Goal: Task Accomplishment & Management: Manage account settings

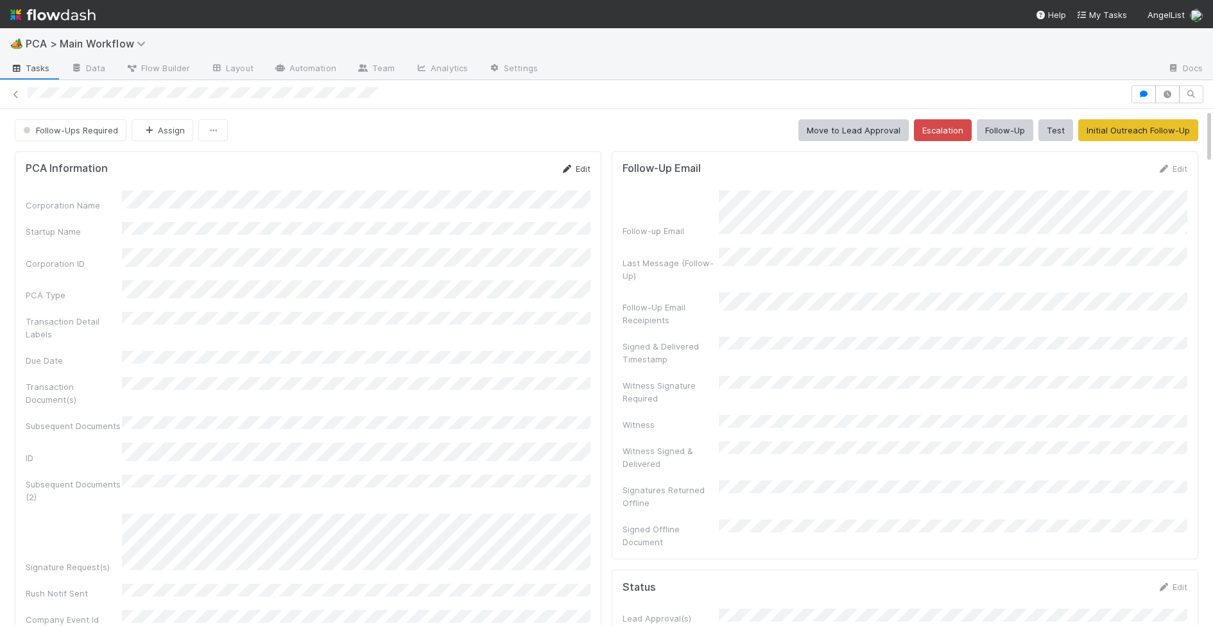
click at [564, 168] on icon at bounding box center [566, 169] width 13 height 8
click at [531, 164] on button "Save" at bounding box center [522, 173] width 37 height 22
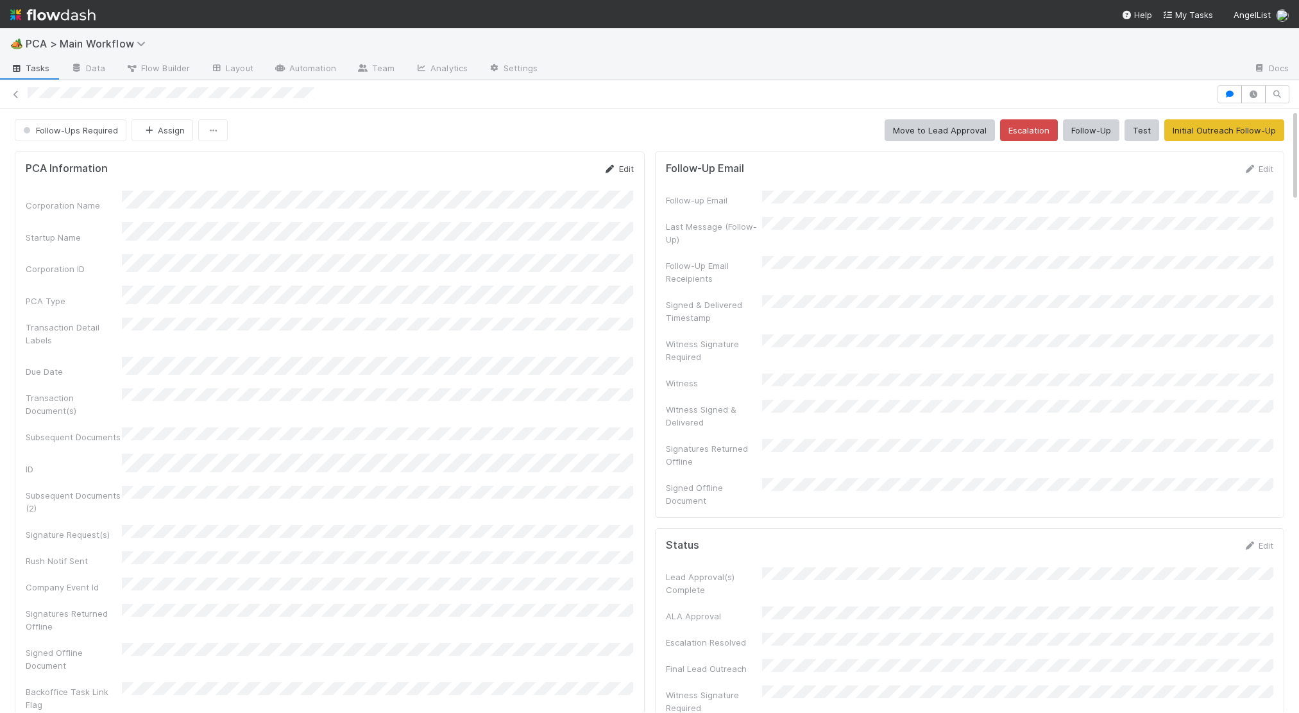
click at [617, 169] on link "Edit" at bounding box center [619, 169] width 30 height 10
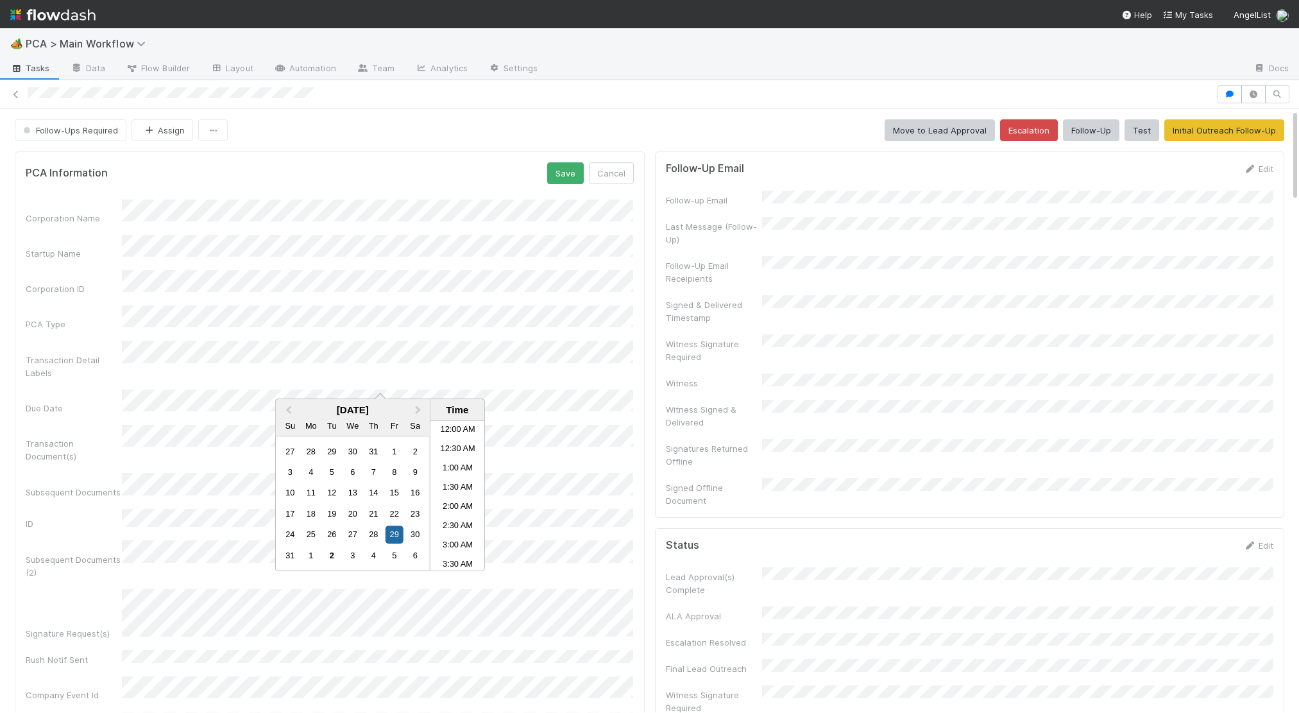
scroll to position [627, 0]
click at [581, 173] on button "Save" at bounding box center [565, 173] width 37 height 22
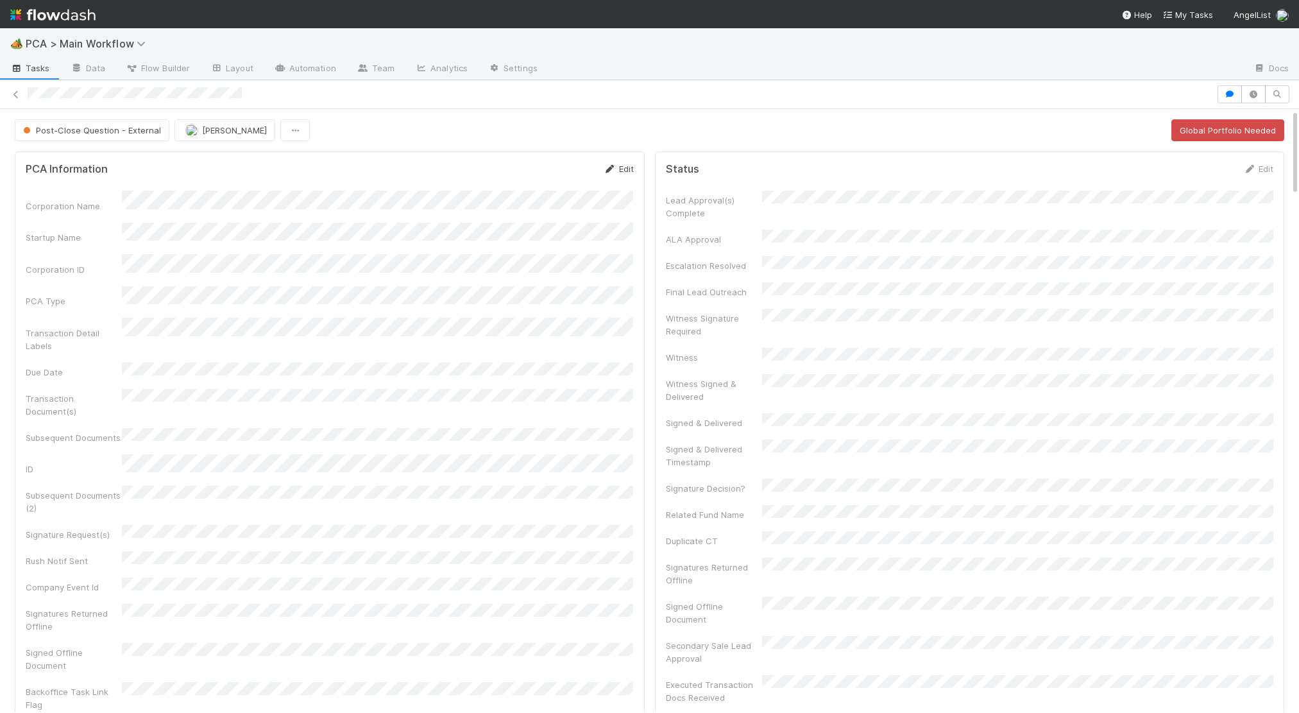
click at [630, 168] on link "Edit" at bounding box center [619, 169] width 30 height 10
click at [558, 169] on button "Save" at bounding box center [565, 173] width 37 height 22
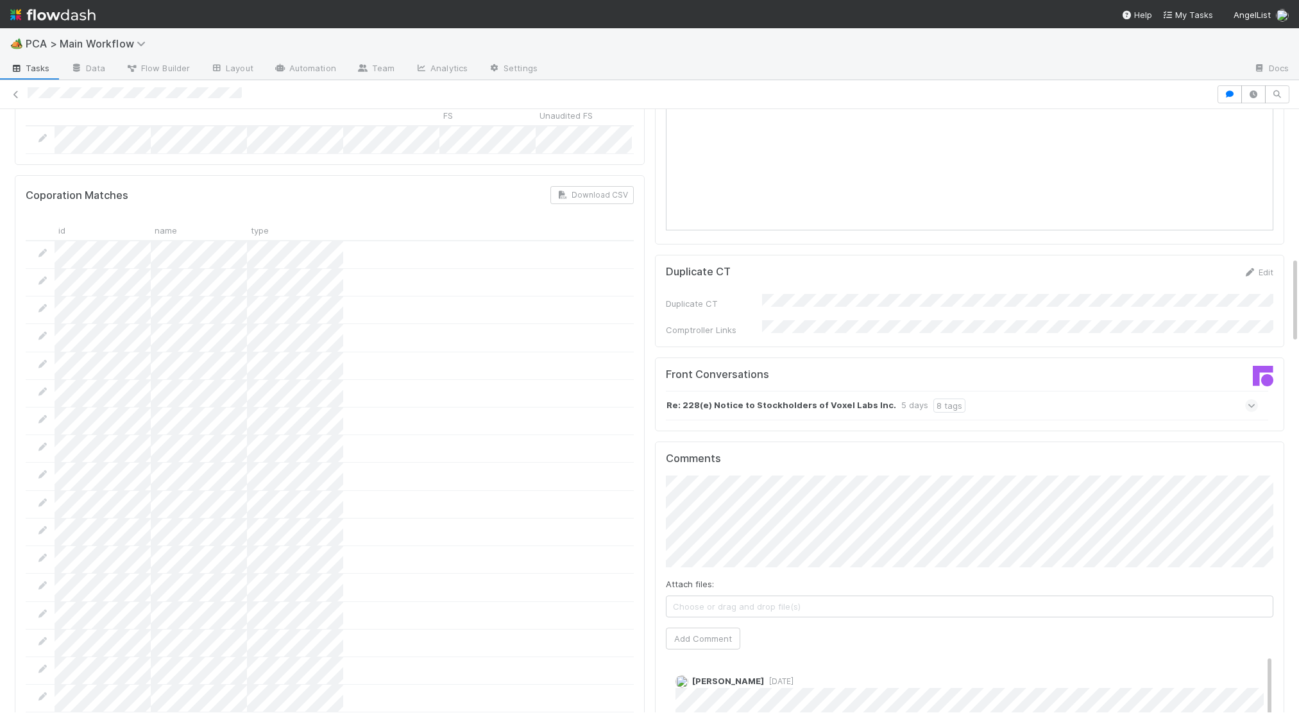
scroll to position [1236, 0]
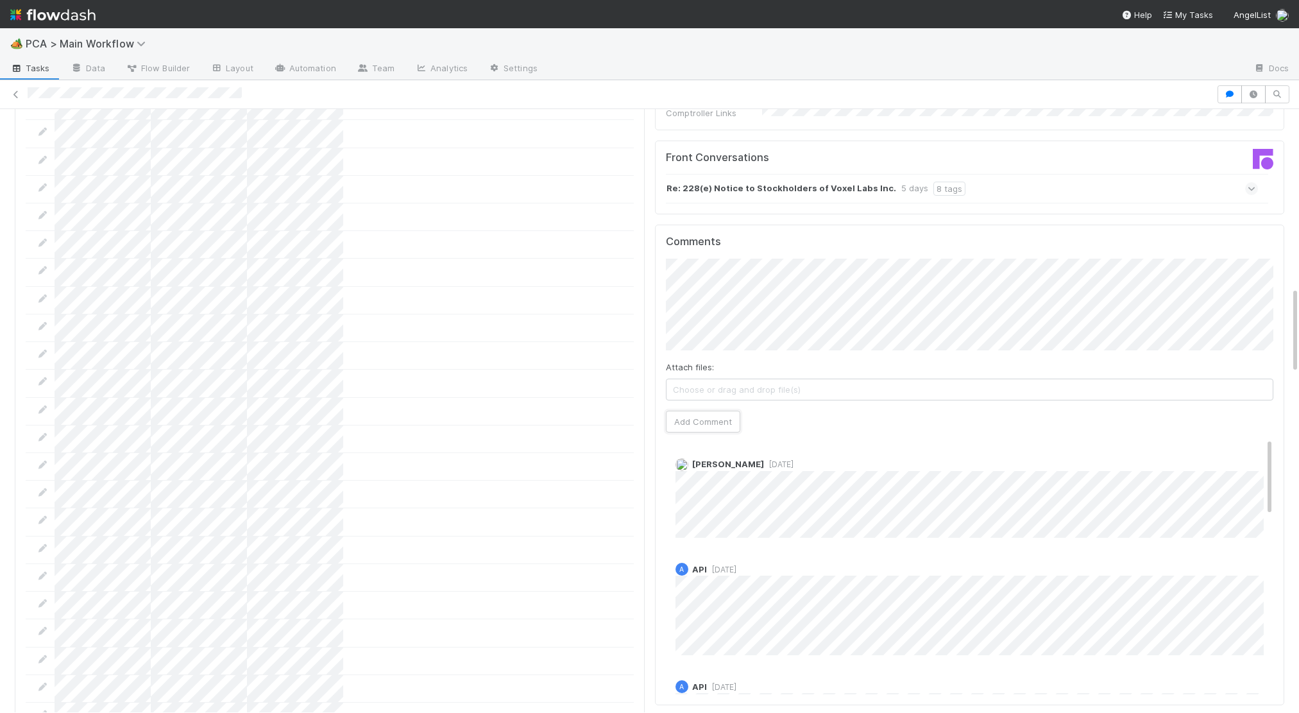
drag, startPoint x: 717, startPoint y: 360, endPoint x: 611, endPoint y: 333, distance: 108.6
click at [717, 411] on button "Add Comment" at bounding box center [703, 422] width 74 height 22
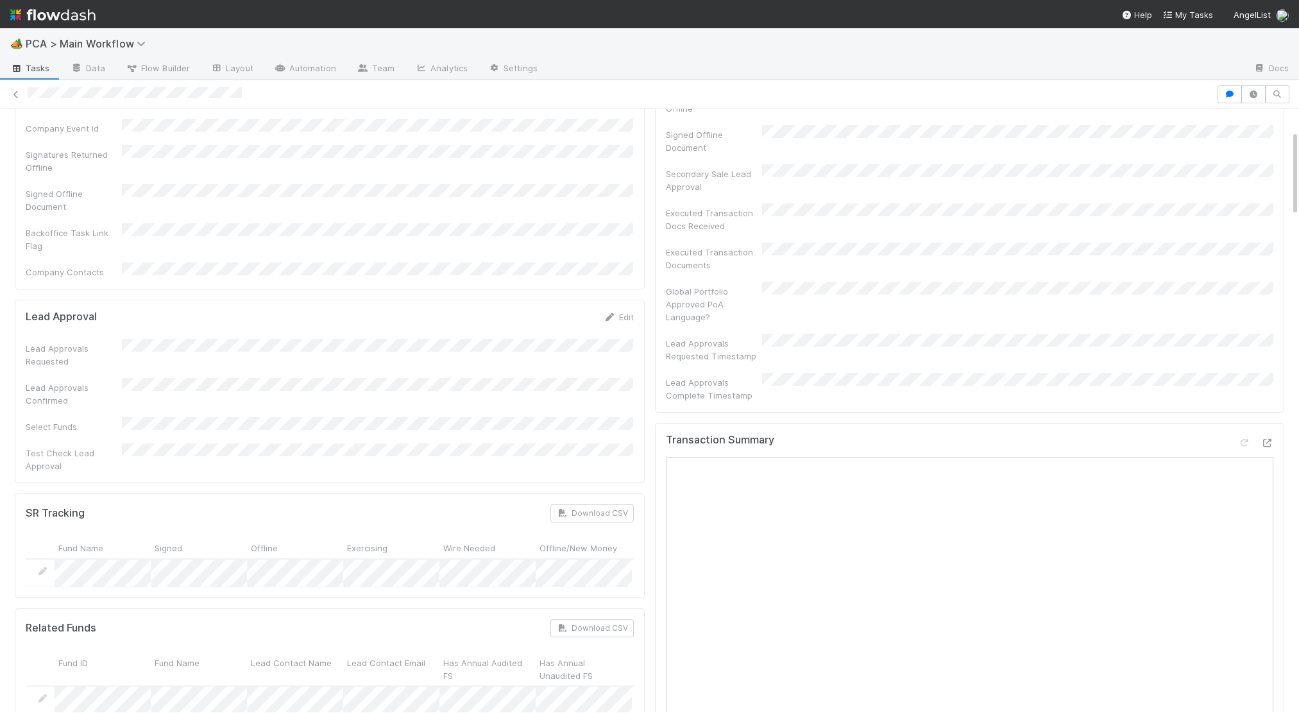
scroll to position [0, 0]
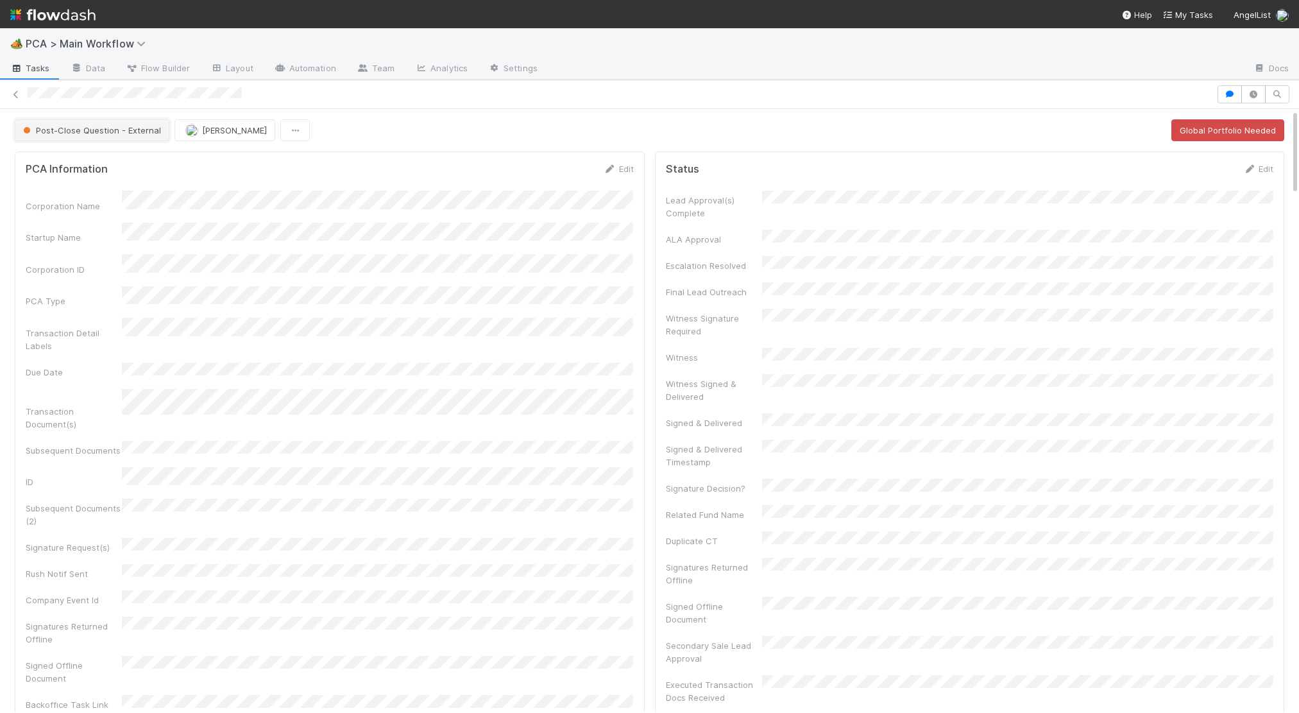
click at [93, 132] on span "Post-Close Question - External" at bounding box center [91, 130] width 141 height 10
click at [92, 178] on div "Record Transaction" at bounding box center [100, 186] width 181 height 23
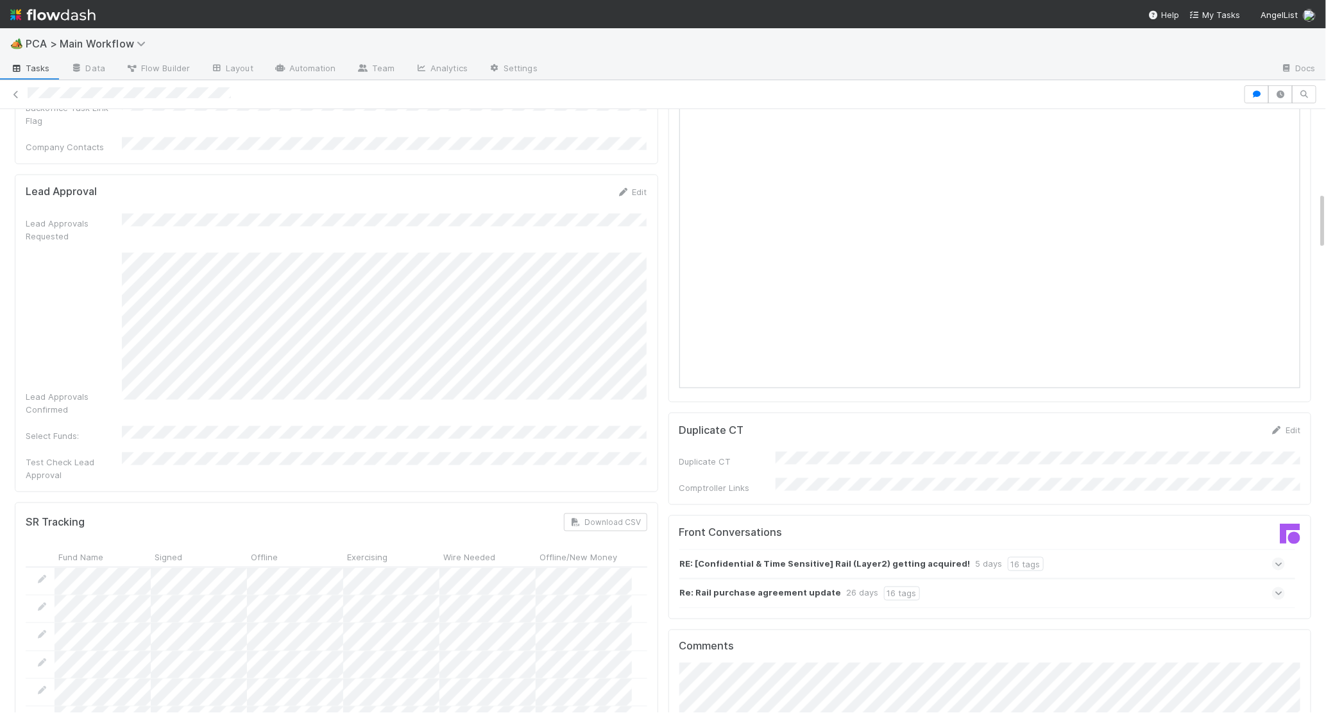
scroll to position [726, 0]
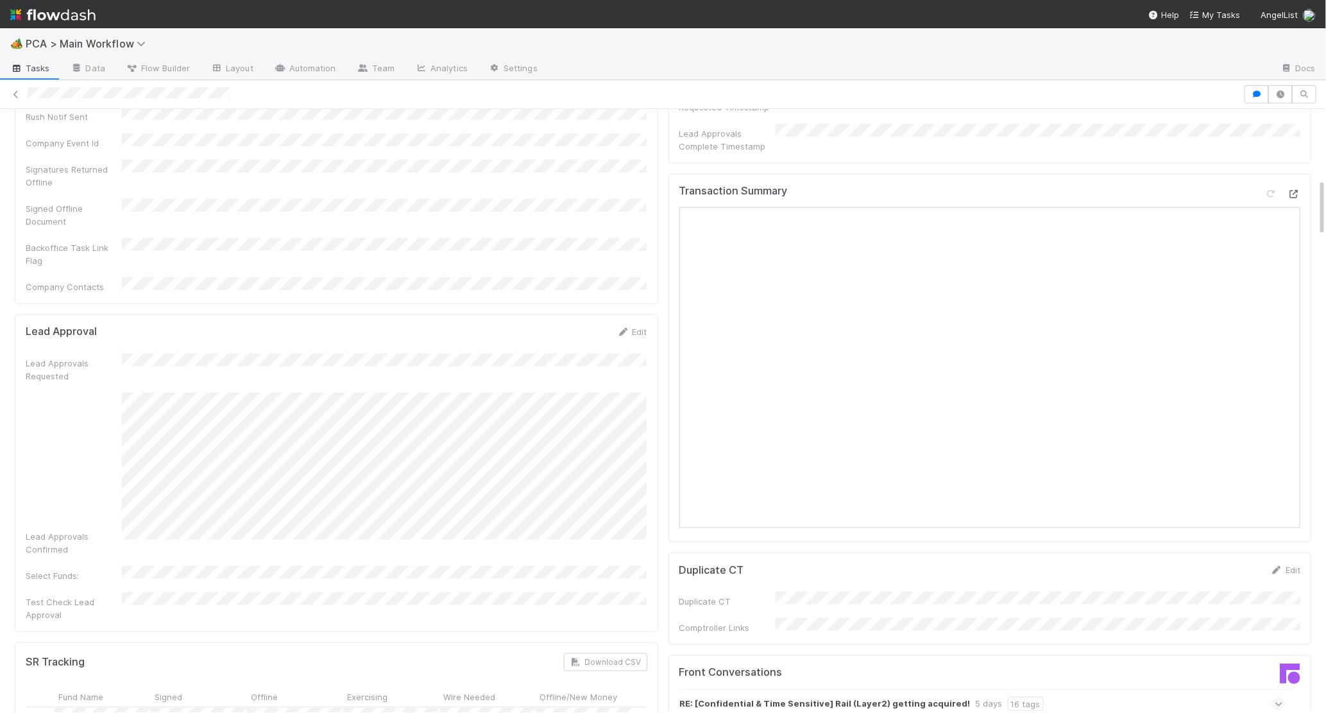
click at [1212, 190] on icon at bounding box center [1294, 194] width 13 height 8
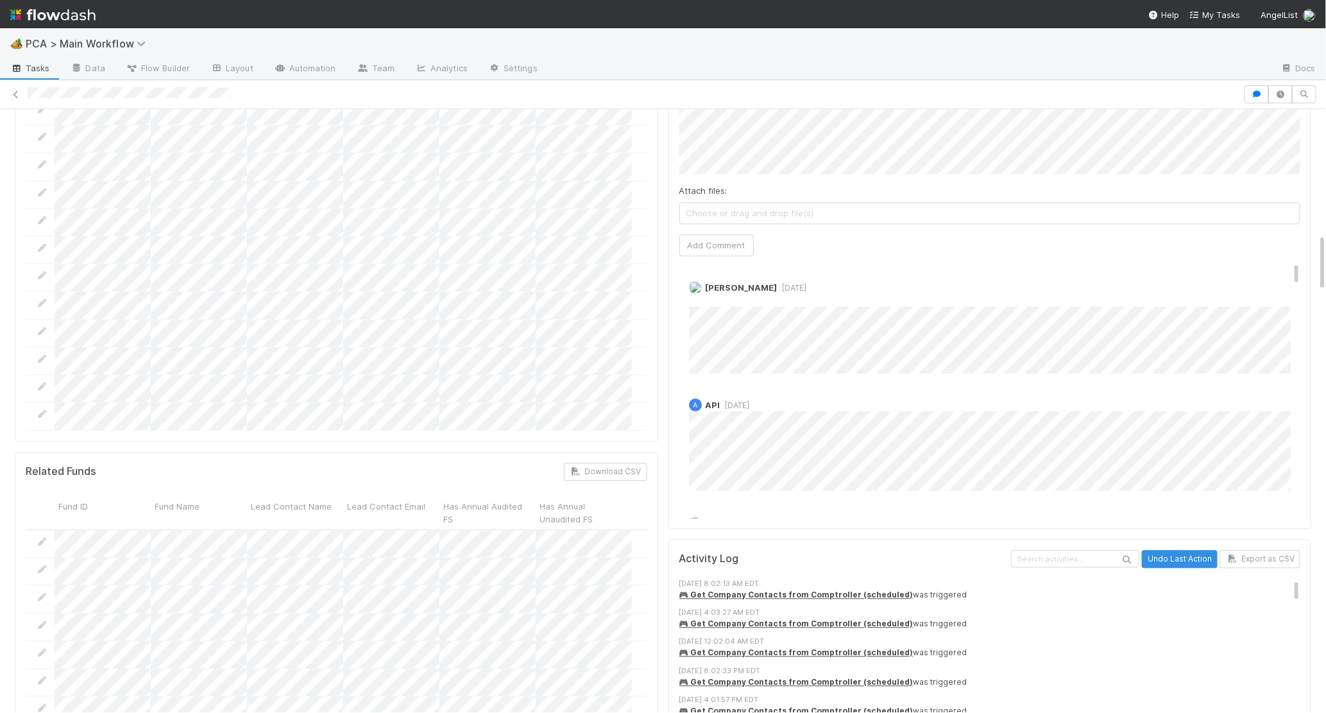
scroll to position [1303, 0]
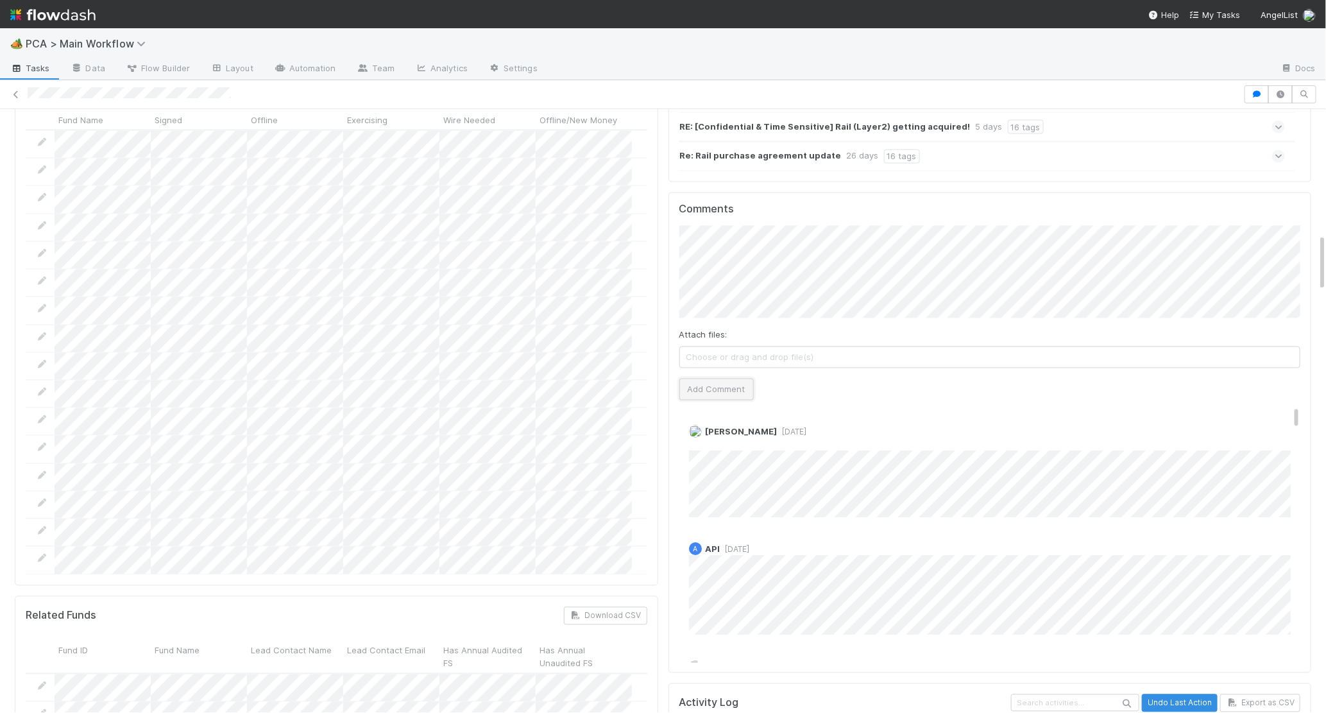
drag, startPoint x: 719, startPoint y: 316, endPoint x: 704, endPoint y: 316, distance: 14.8
click at [719, 379] on button "Add Comment" at bounding box center [716, 390] width 74 height 22
click at [75, 8] on img at bounding box center [52, 15] width 85 height 22
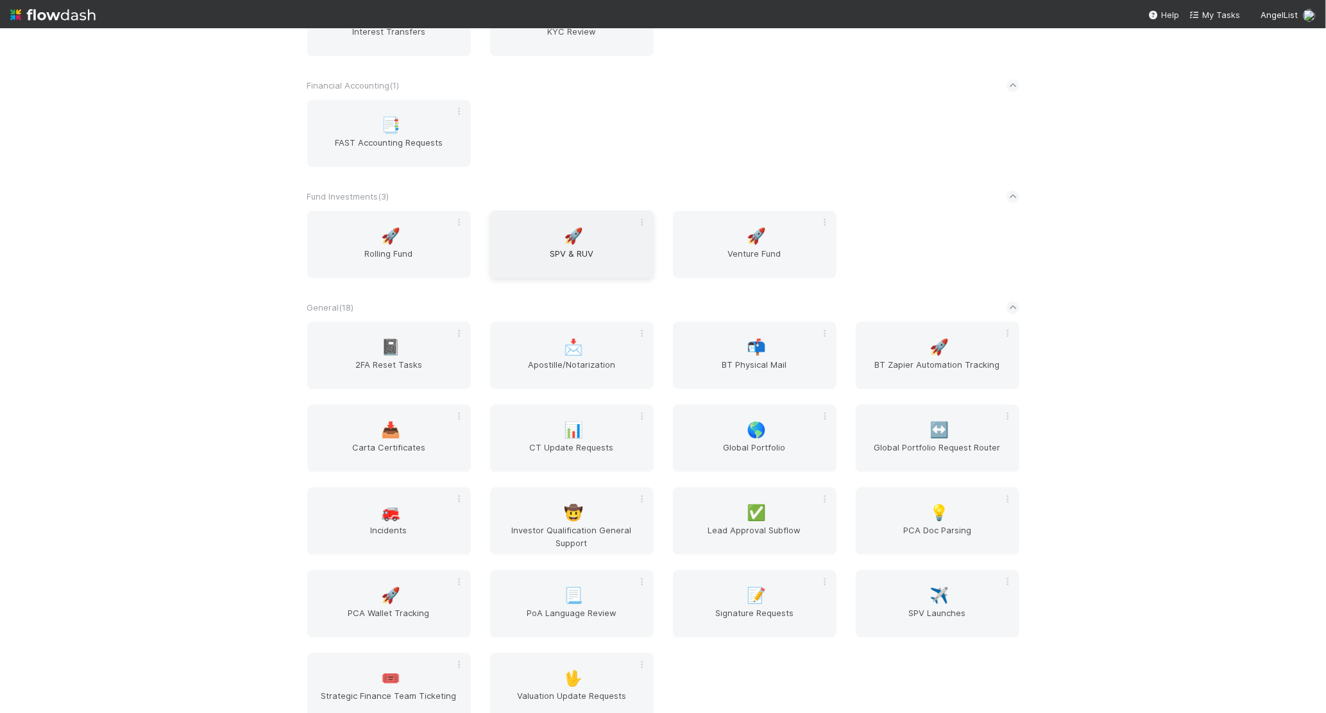
scroll to position [2233, 0]
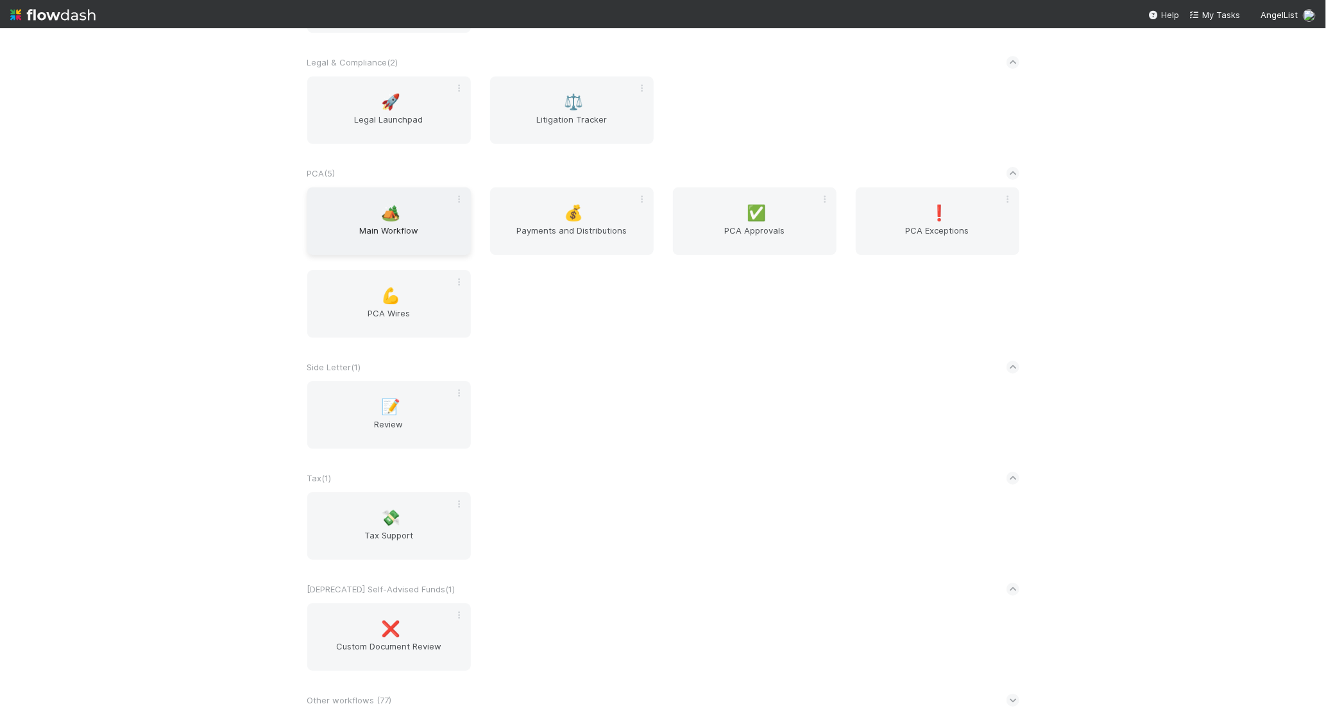
click at [435, 201] on div "🏕️ Main Workflow" at bounding box center [389, 220] width 164 height 67
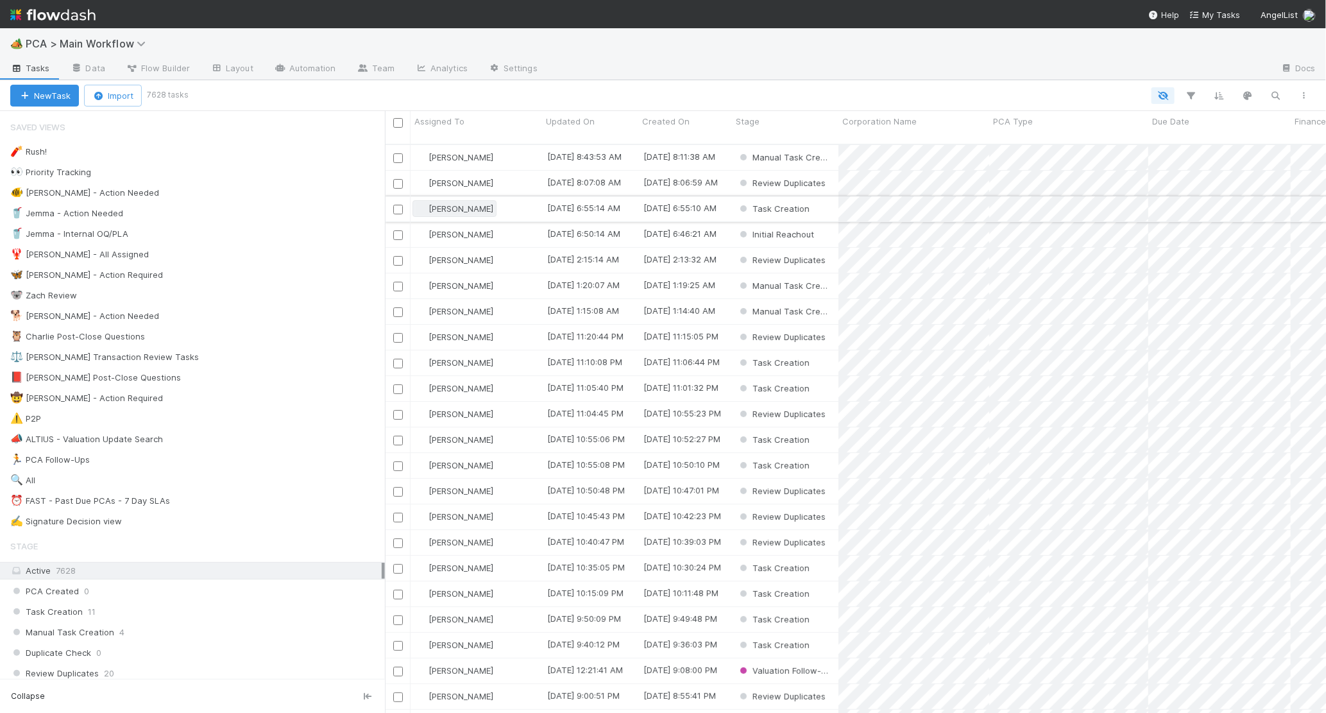
scroll to position [579, 941]
click at [242, 320] on div "🐕 Charlie - Action Needed 13" at bounding box center [197, 316] width 375 height 16
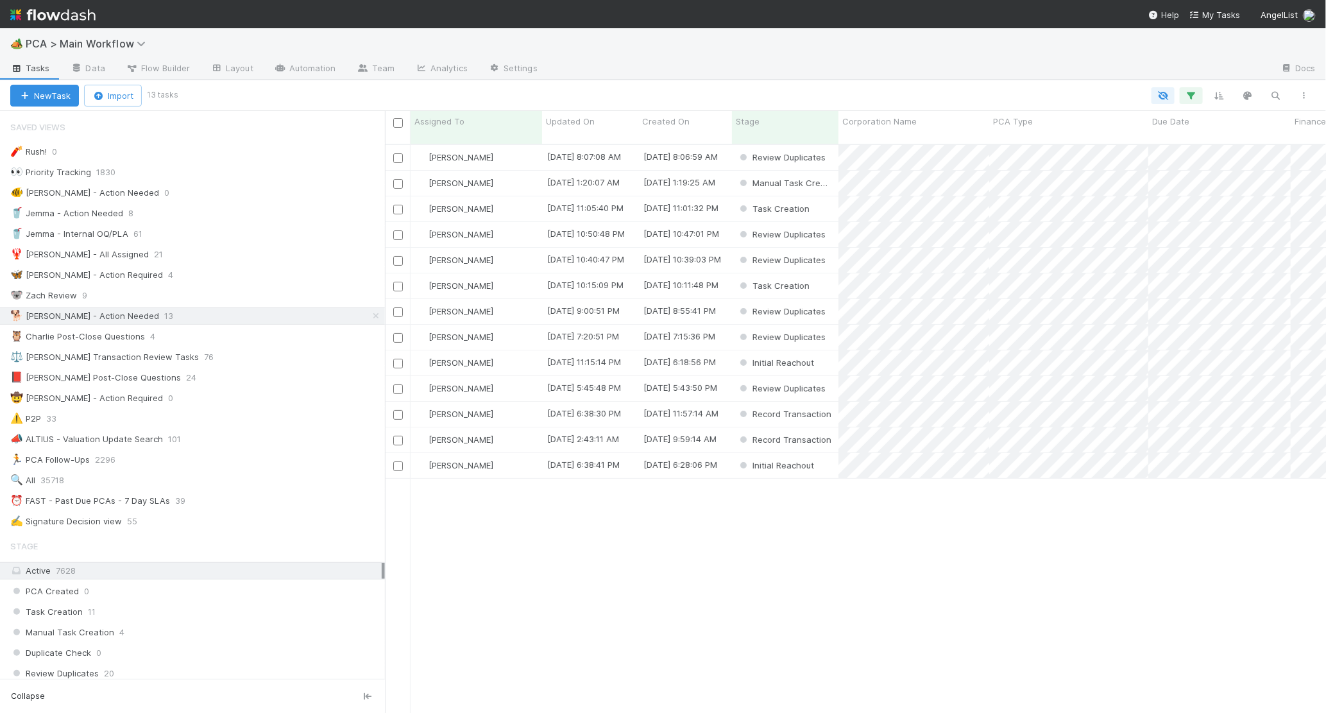
scroll to position [579, 941]
click at [576, 120] on span "Updated On" at bounding box center [570, 121] width 49 height 13
click at [603, 148] on div "Sort Oldest → Newest" at bounding box center [620, 145] width 146 height 19
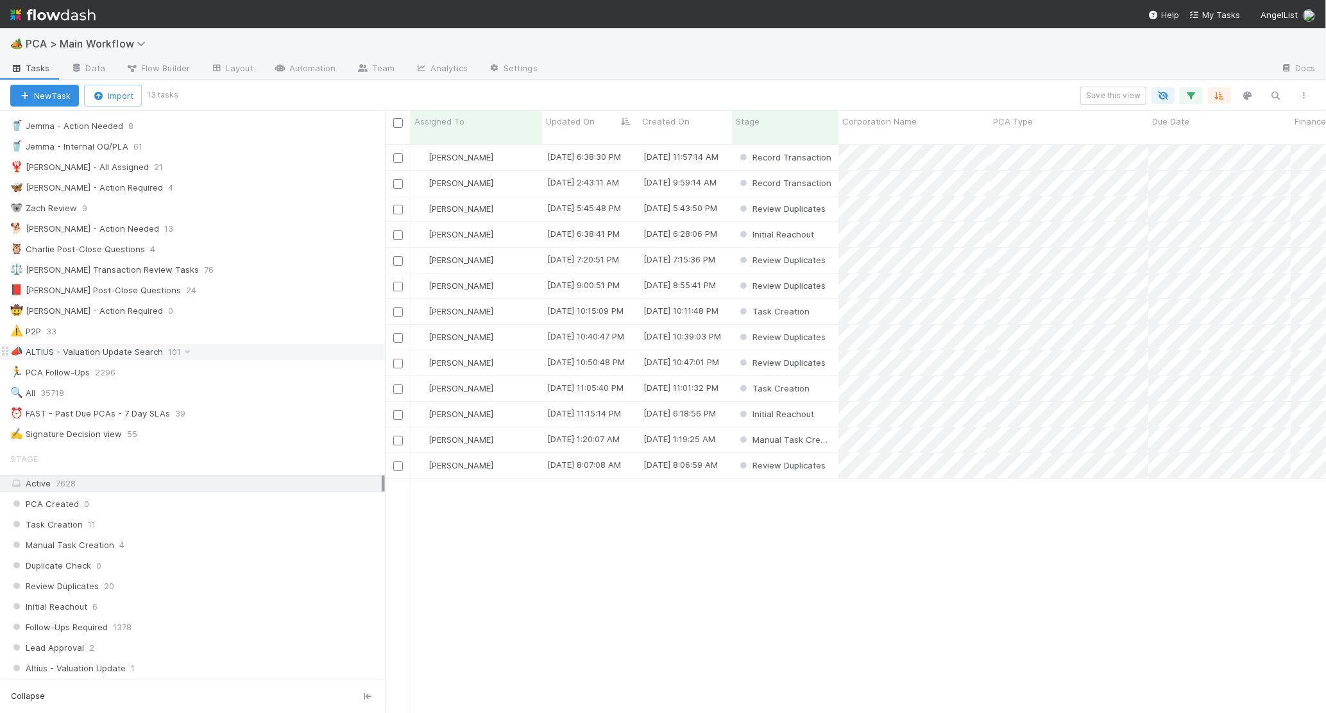
scroll to position [90, 0]
click at [1212, 90] on icon "button" at bounding box center [1276, 96] width 13 height 12
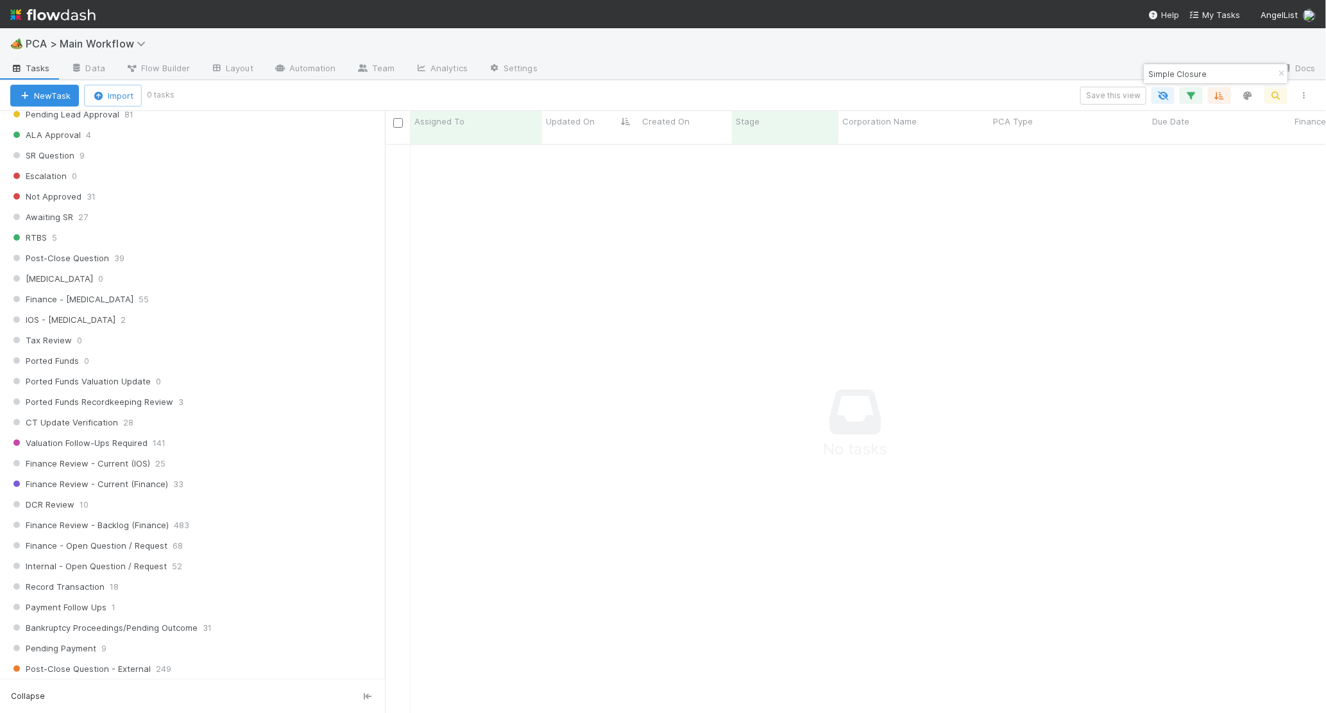
scroll to position [1164, 0]
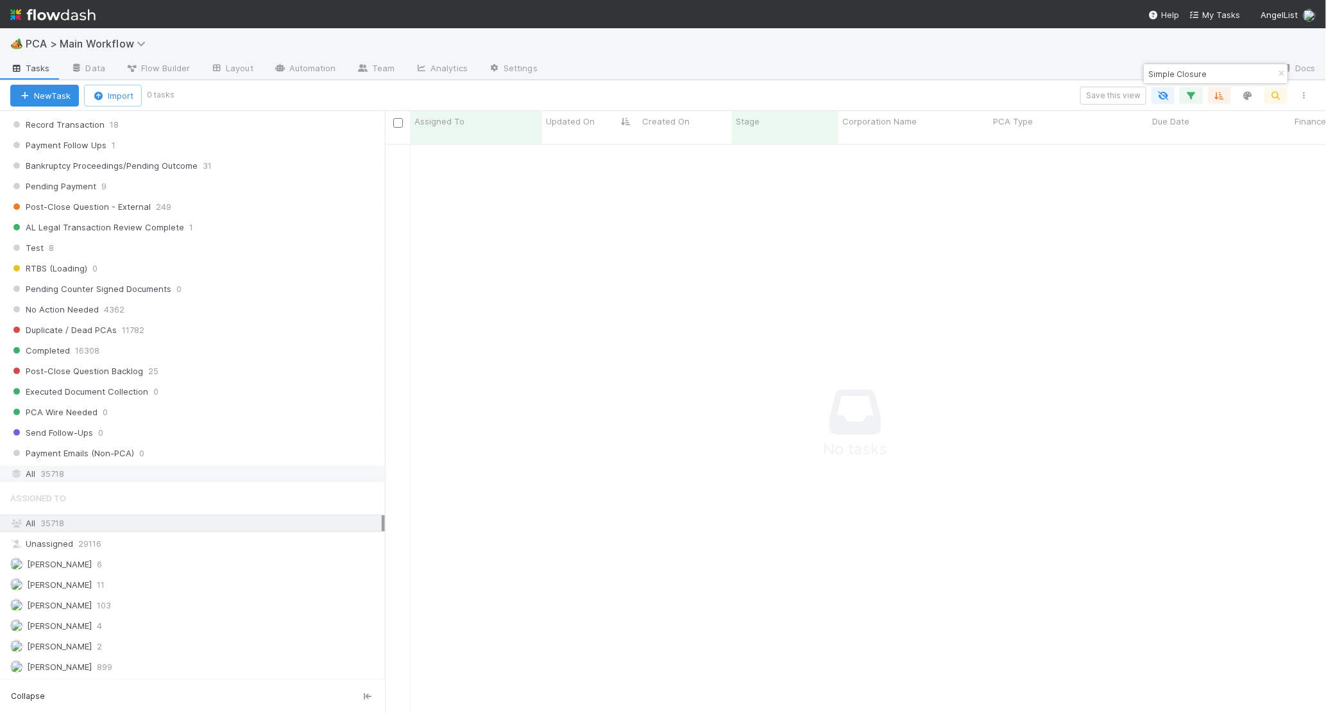
type input "Simple Closure"
click at [94, 482] on div "All 35718" at bounding box center [195, 474] width 371 height 16
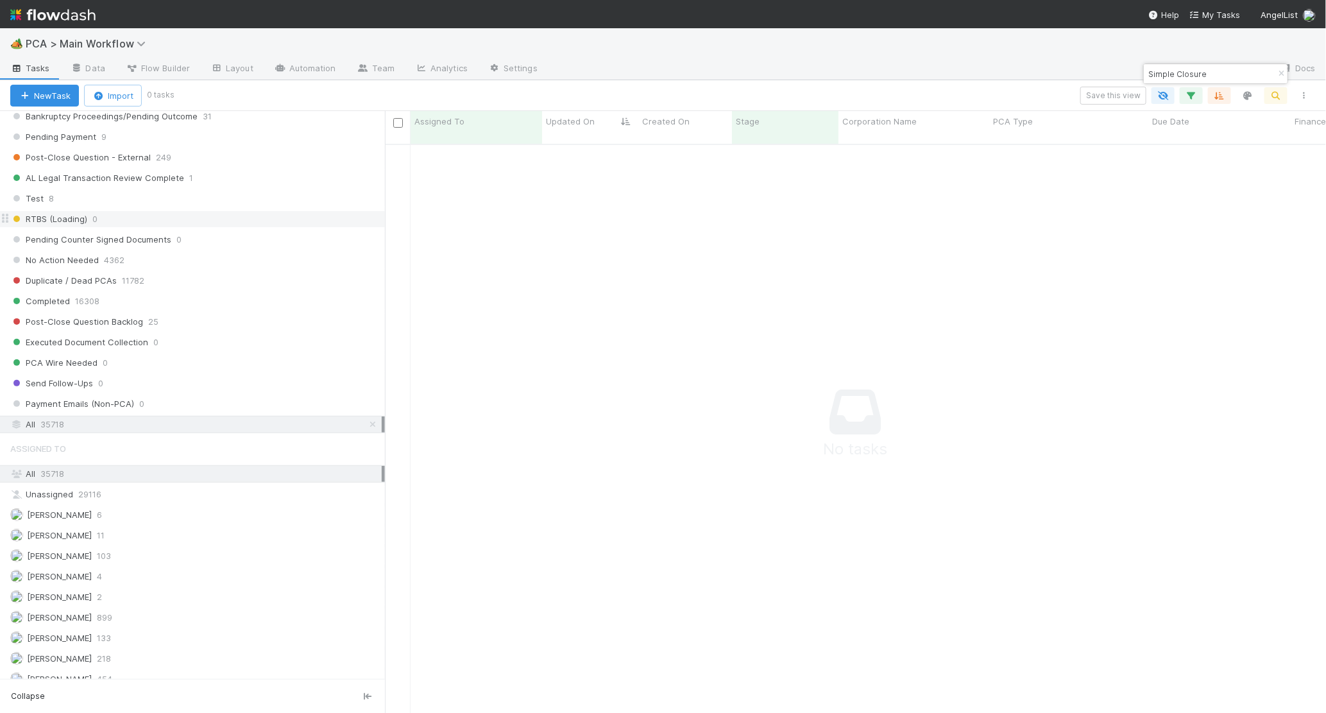
scroll to position [1217, 0]
click at [1212, 71] on input "Simple Closure" at bounding box center [1210, 73] width 128 height 15
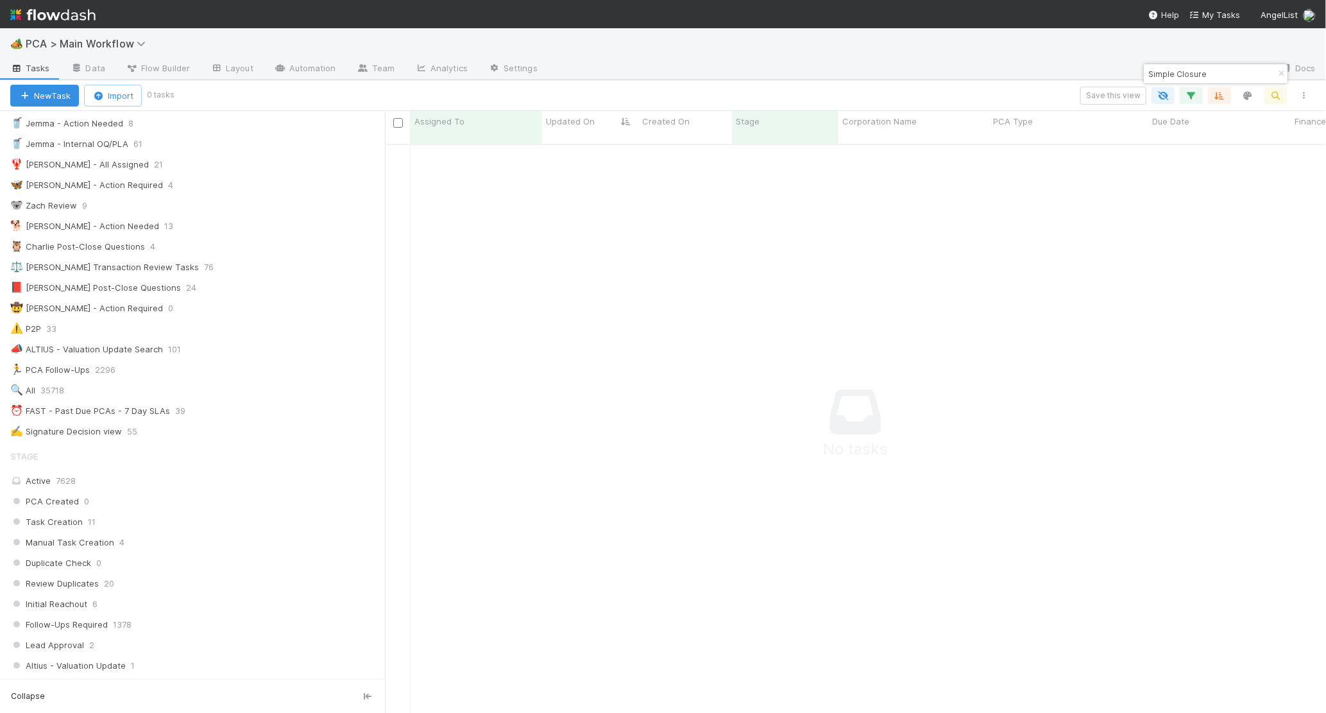
scroll to position [0, 0]
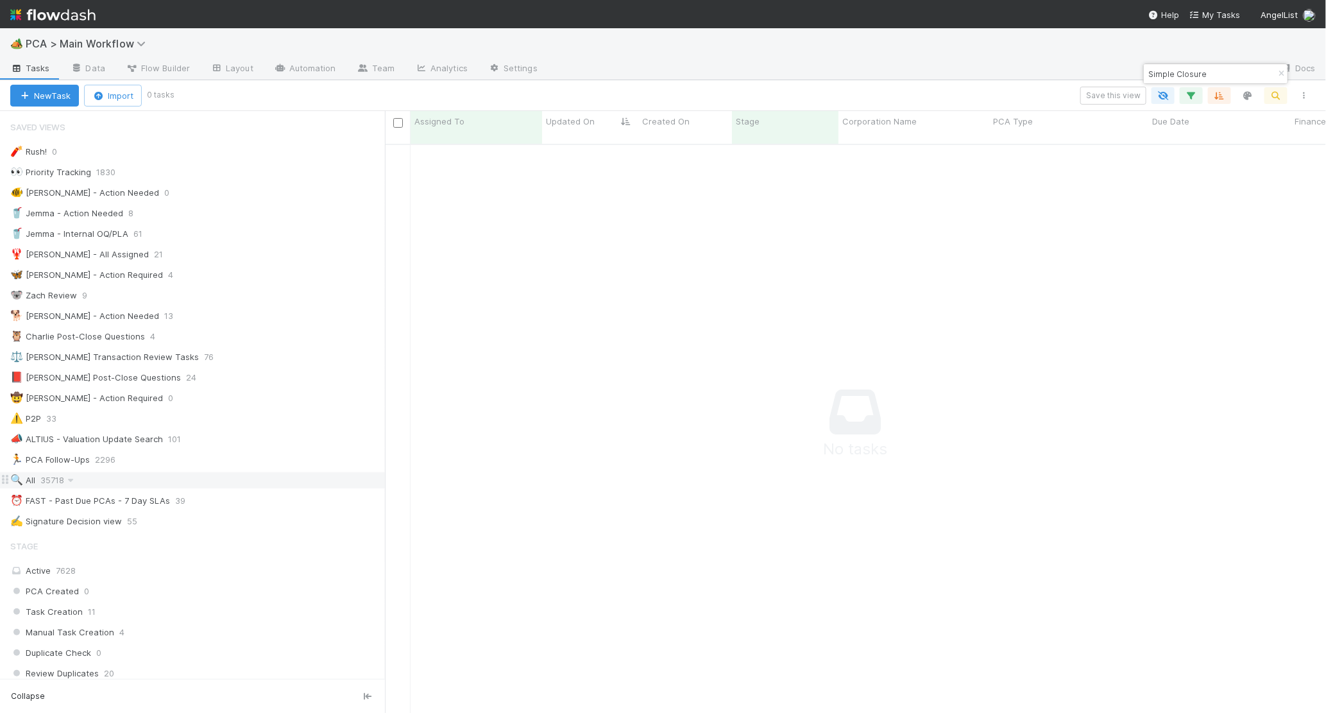
drag, startPoint x: 184, startPoint y: 484, endPoint x: 191, endPoint y: 480, distance: 8.4
click at [184, 484] on div "🔍 All 35718" at bounding box center [197, 480] width 375 height 16
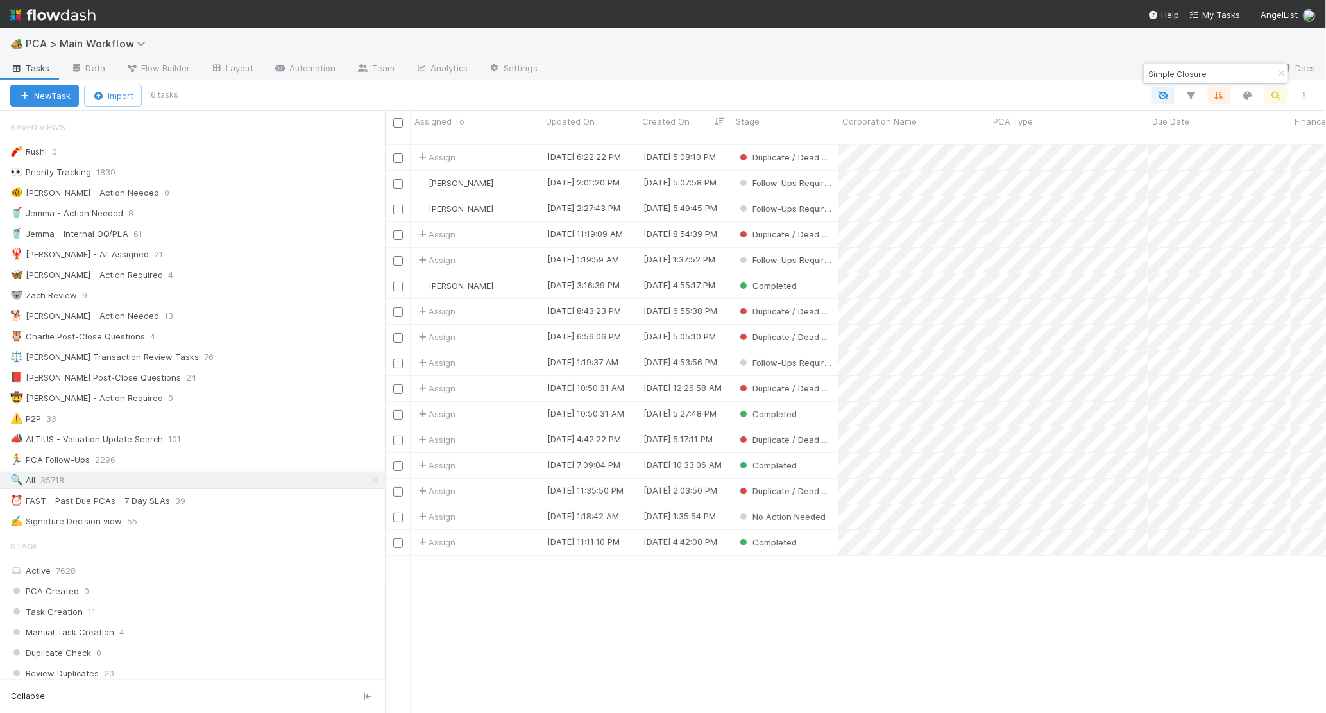
scroll to position [579, 941]
click at [519, 196] on div "[PERSON_NAME]" at bounding box center [477, 208] width 132 height 25
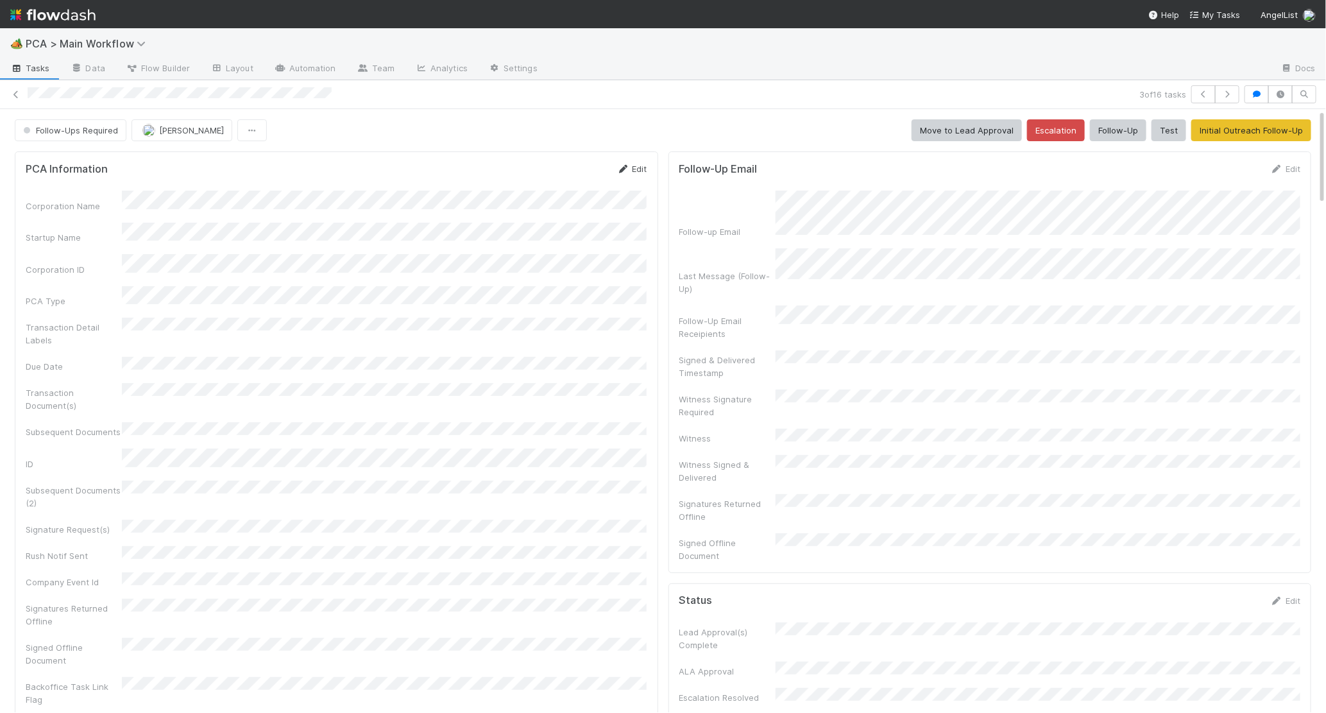
click at [643, 172] on link "Edit" at bounding box center [632, 169] width 30 height 10
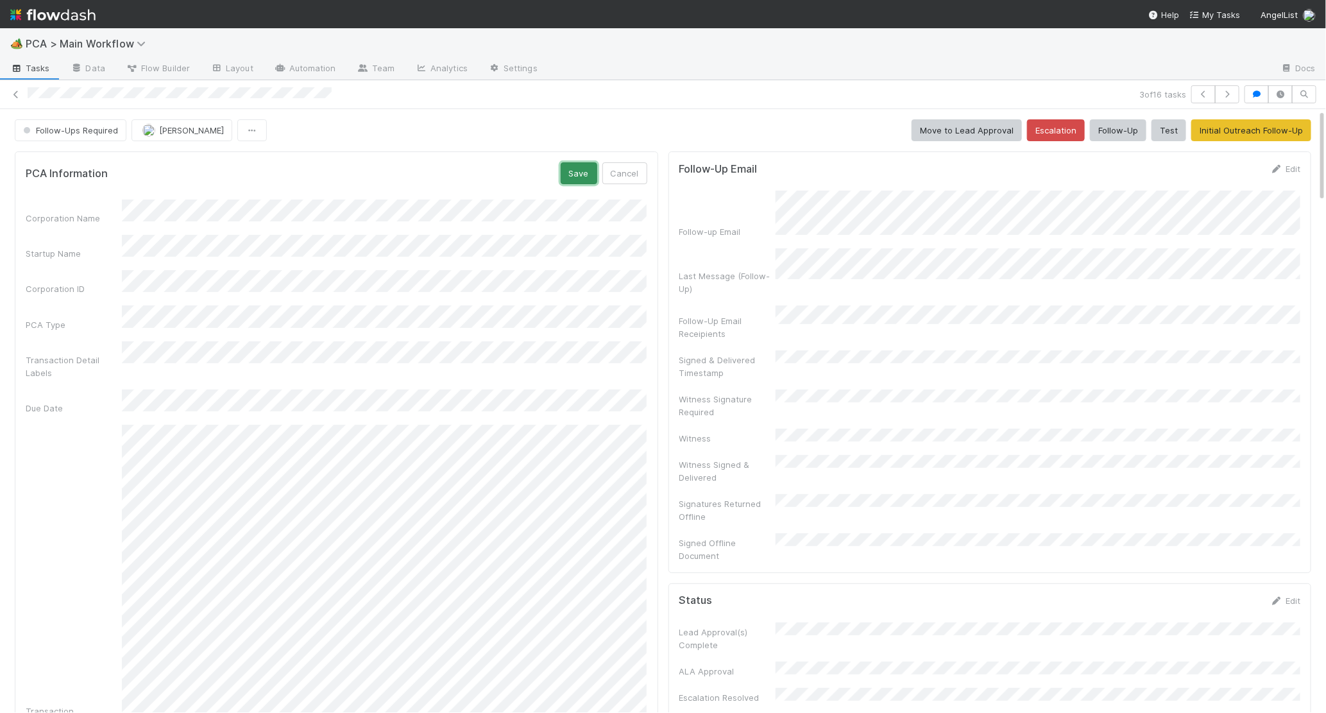
click at [570, 171] on button "Save" at bounding box center [579, 173] width 37 height 22
click at [544, 185] on form "PCA Information Save Cancel Corporation Name Startup Name Corporation ID PCA Ty…" at bounding box center [337, 646] width 622 height 968
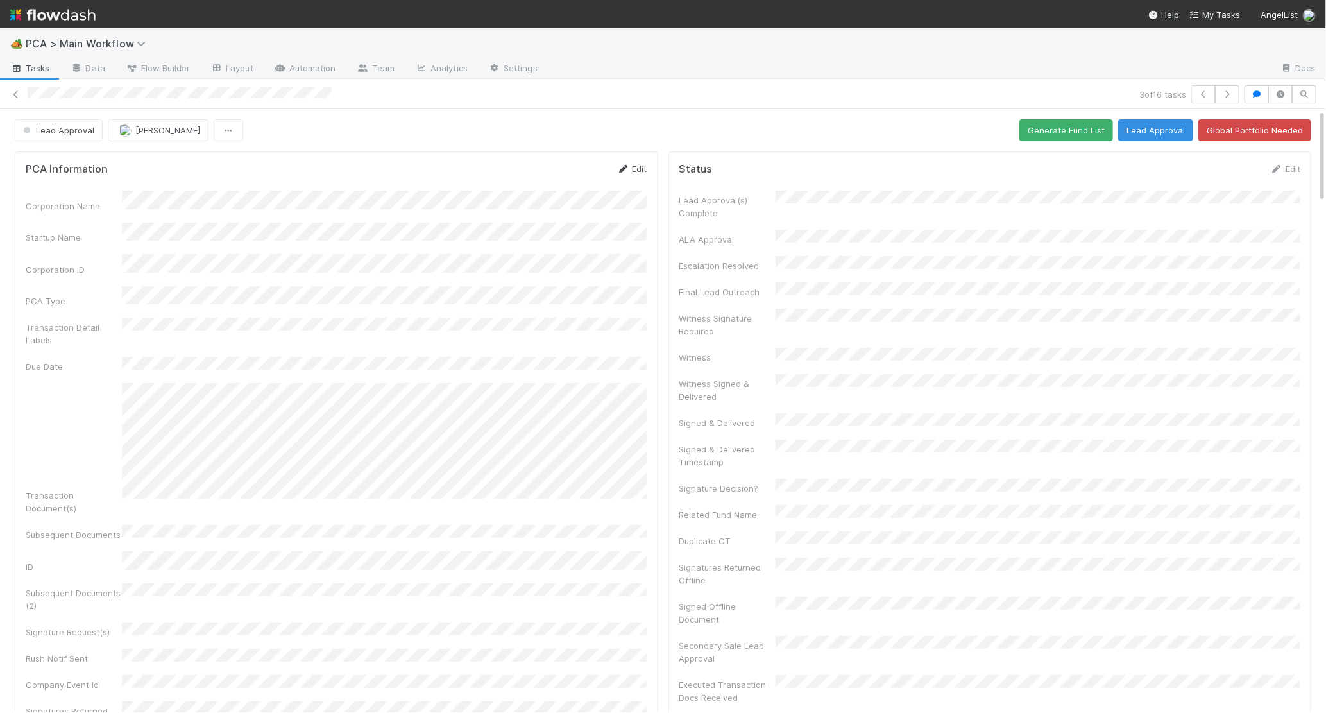
drag, startPoint x: 650, startPoint y: 183, endPoint x: 630, endPoint y: 170, distance: 23.7
click at [649, 180] on div "PCA Information Edit Corporation Name Startup Name Corporation ID PCA Type Tran…" at bounding box center [337, 498] width 644 height 694
click at [624, 166] on icon at bounding box center [623, 169] width 13 height 8
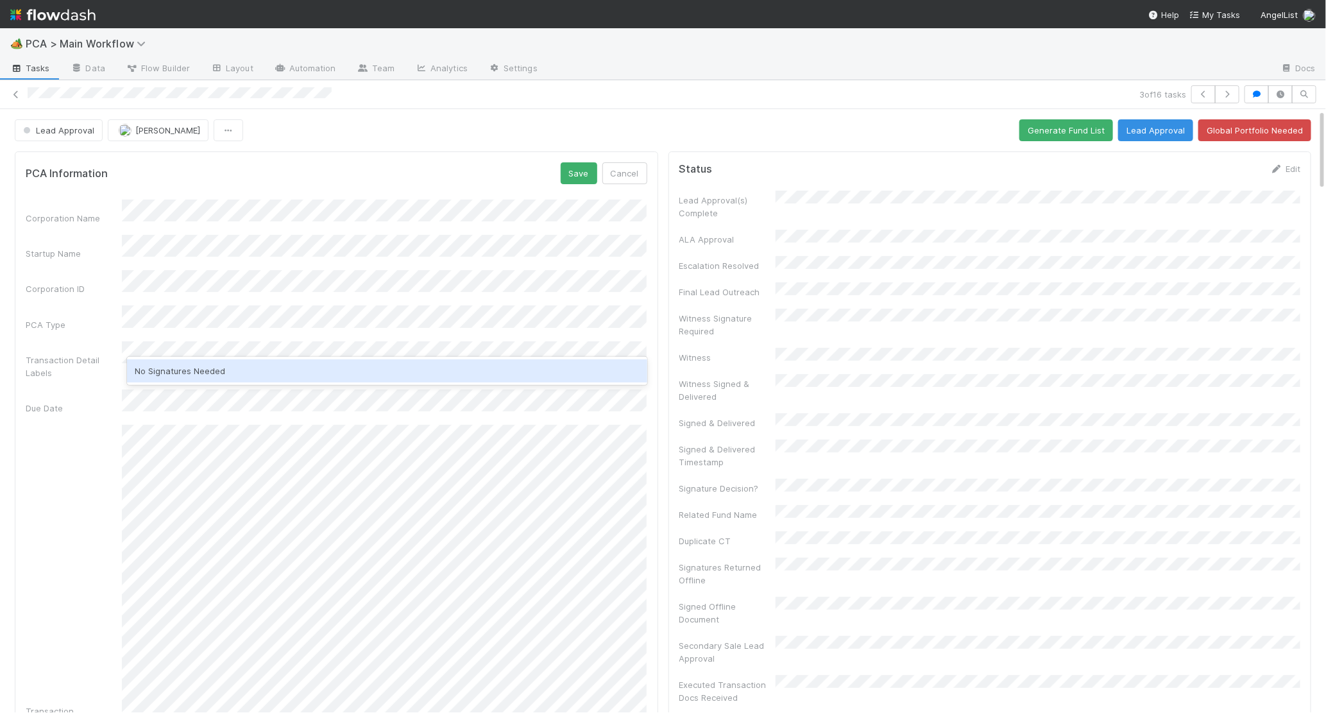
click at [204, 362] on div "No Signatures Needed" at bounding box center [387, 370] width 520 height 23
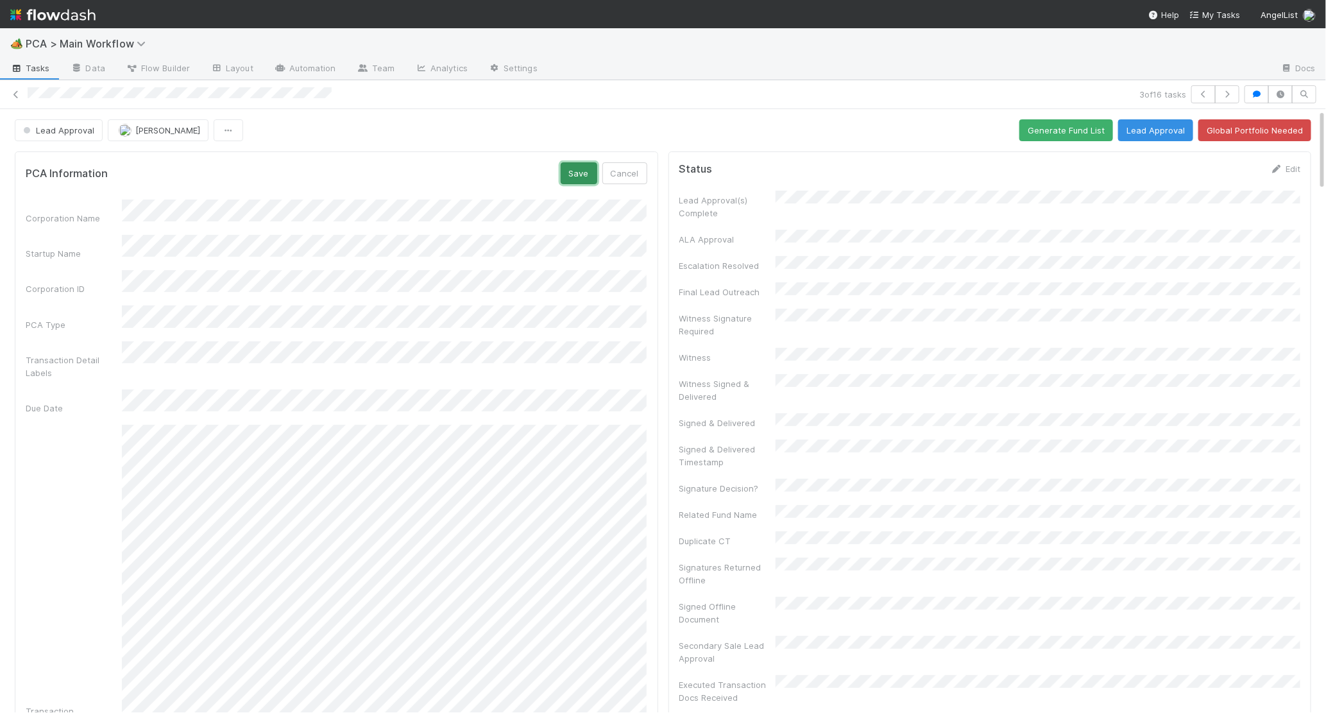
click at [573, 173] on button "Save" at bounding box center [579, 173] width 37 height 22
click at [96, 133] on button "Lead Approval" at bounding box center [59, 130] width 88 height 22
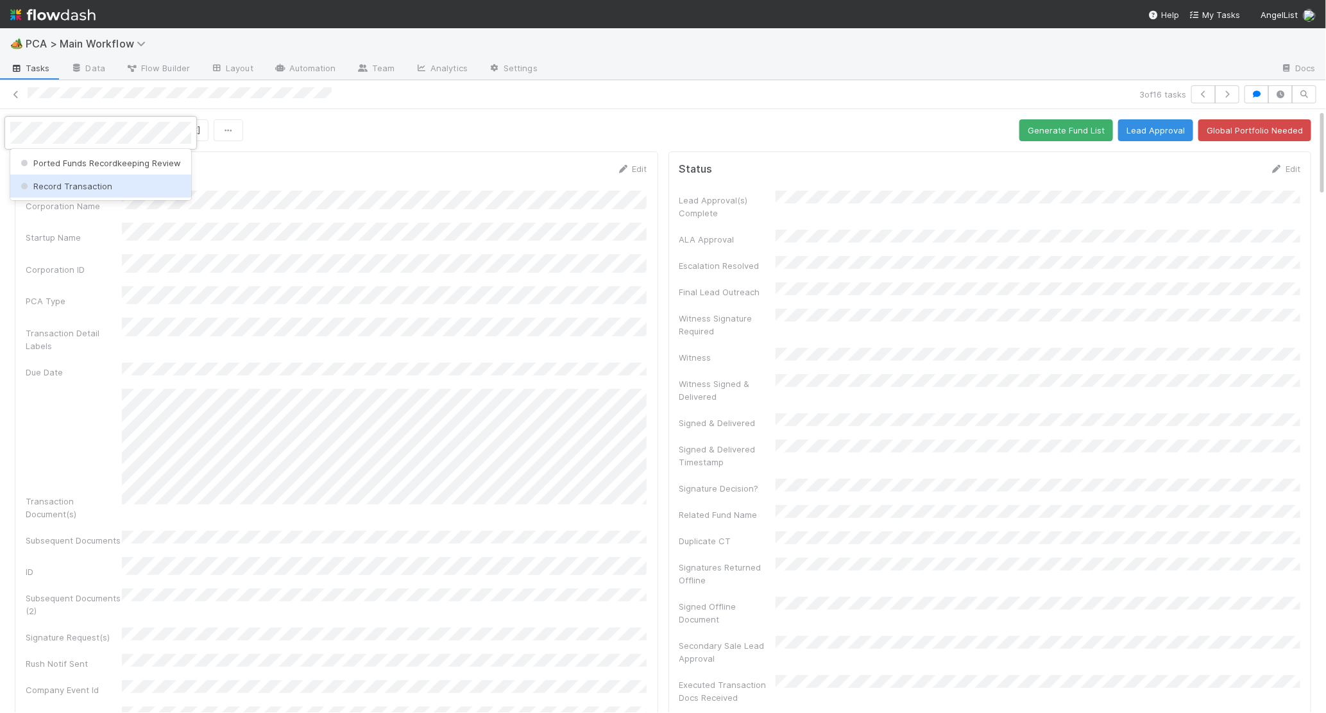
click at [93, 189] on span "Record Transaction" at bounding box center [65, 186] width 94 height 10
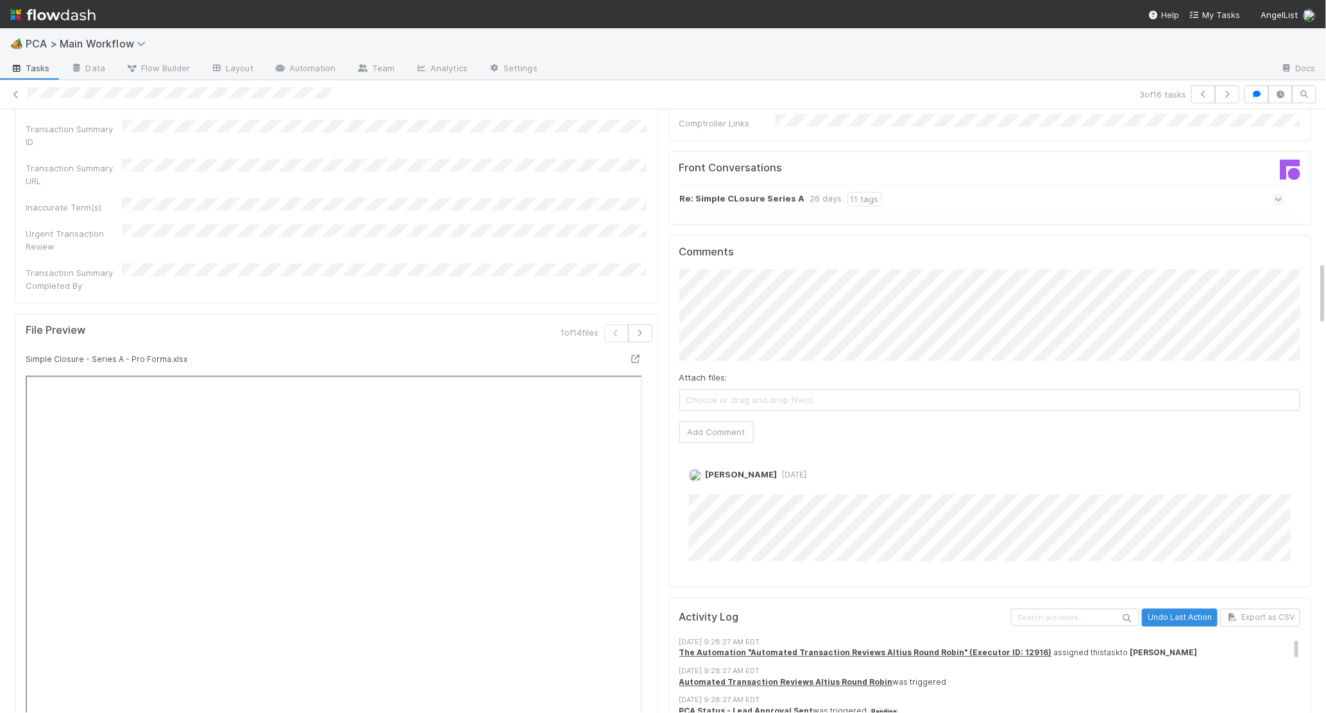
scroll to position [1416, 0]
click at [705, 423] on button "Add Comment" at bounding box center [716, 434] width 74 height 22
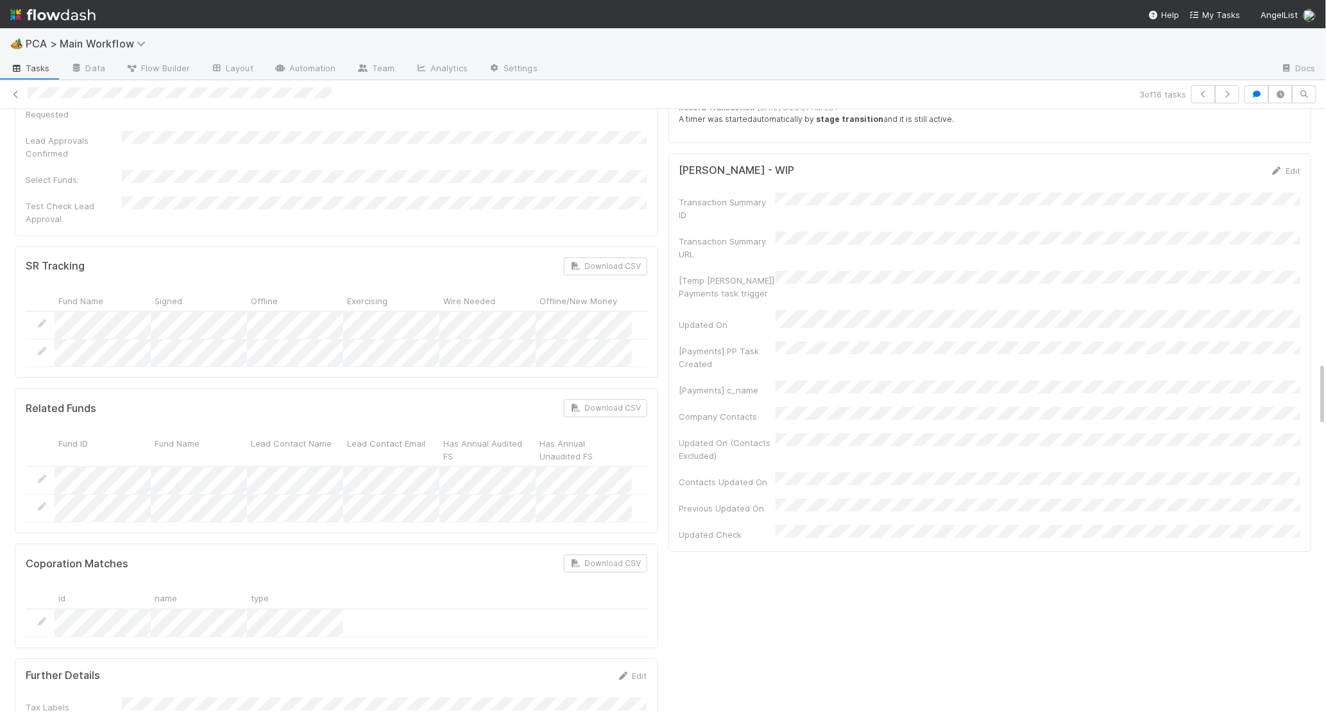
scroll to position [2449, 0]
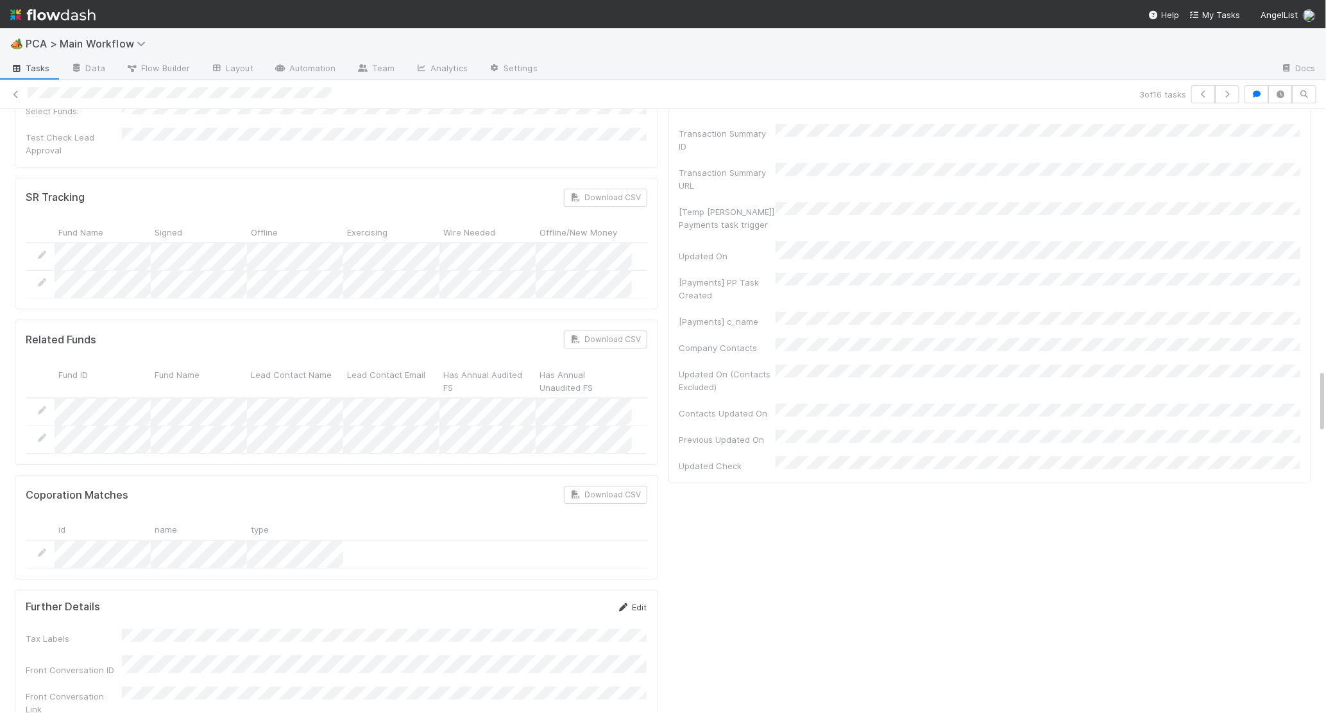
click at [640, 602] on link "Edit" at bounding box center [632, 607] width 30 height 10
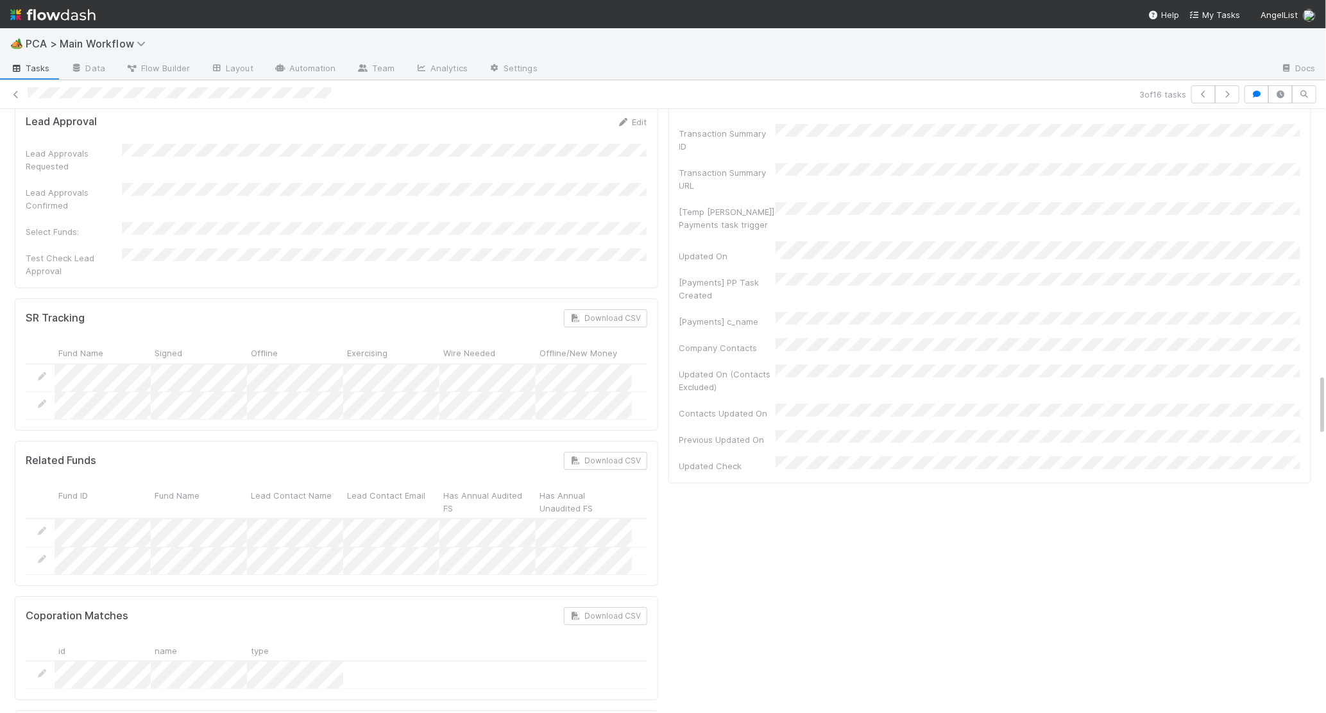
scroll to position [2570, 0]
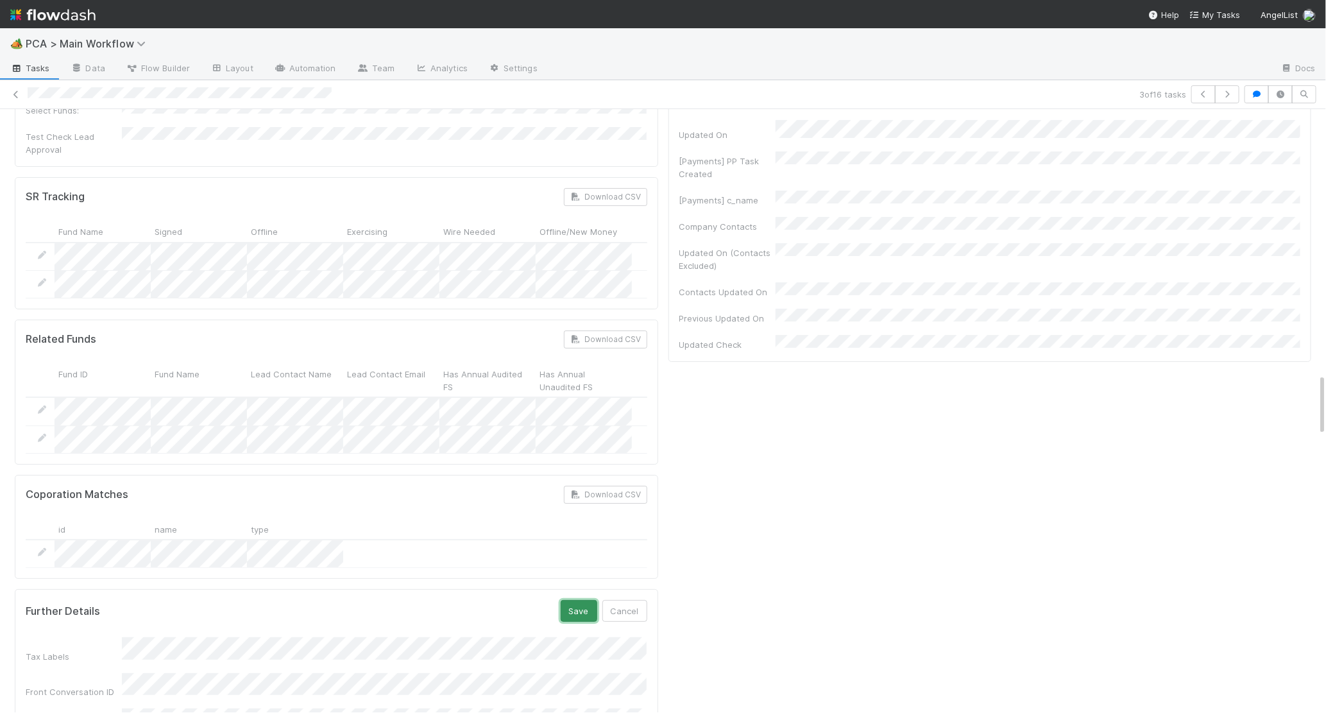
click at [576, 600] on button "Save" at bounding box center [579, 611] width 37 height 22
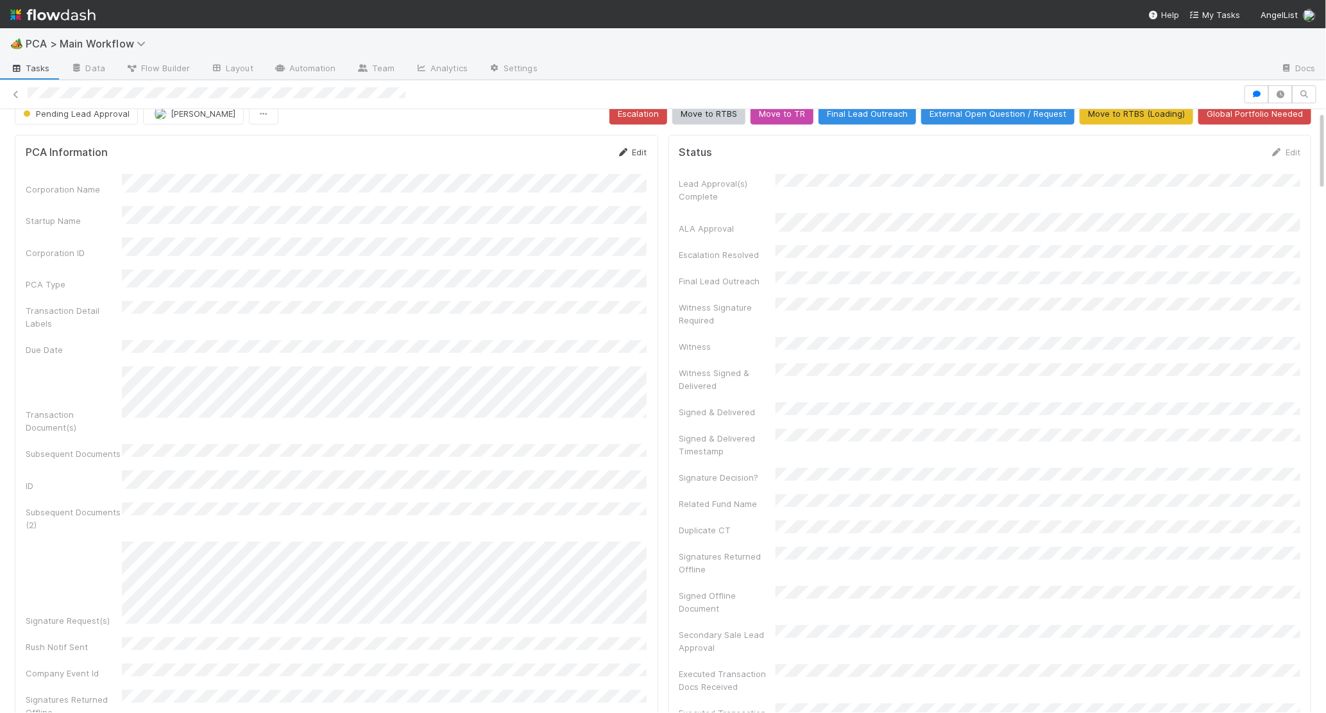
scroll to position [16, 0]
click at [621, 151] on icon at bounding box center [623, 153] width 13 height 8
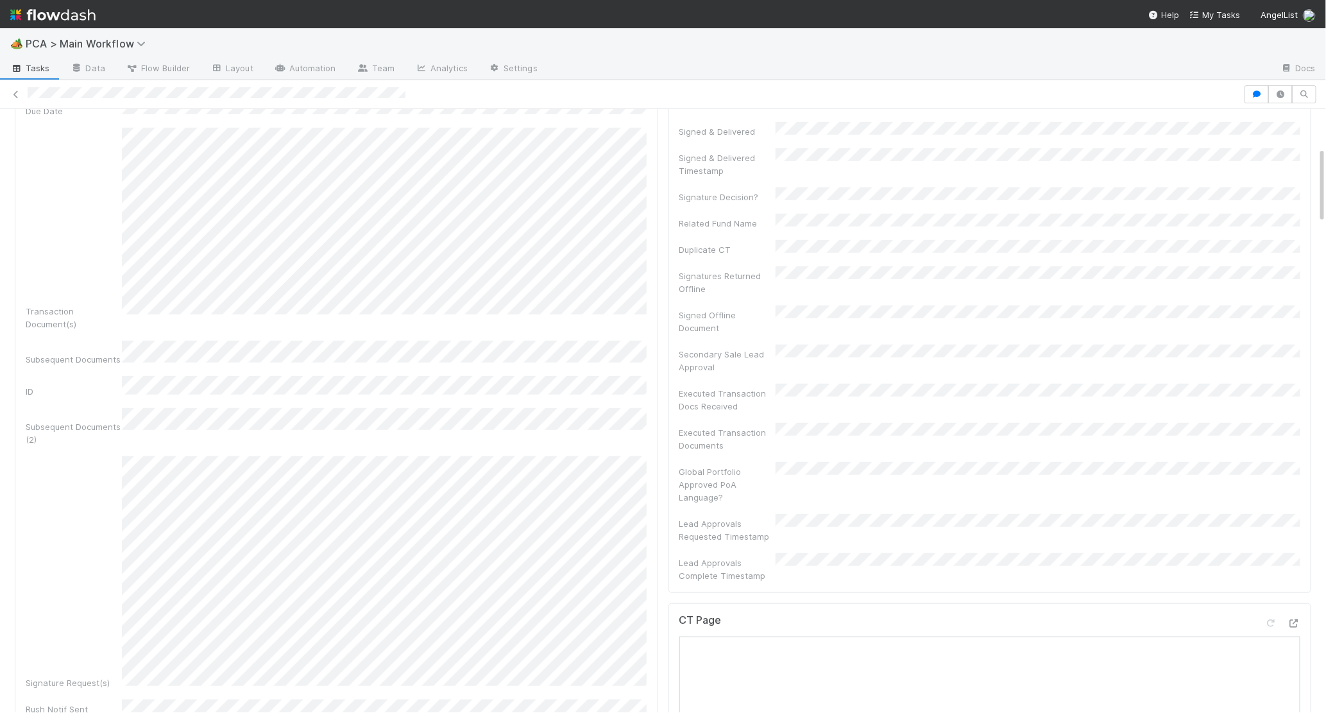
scroll to position [0, 0]
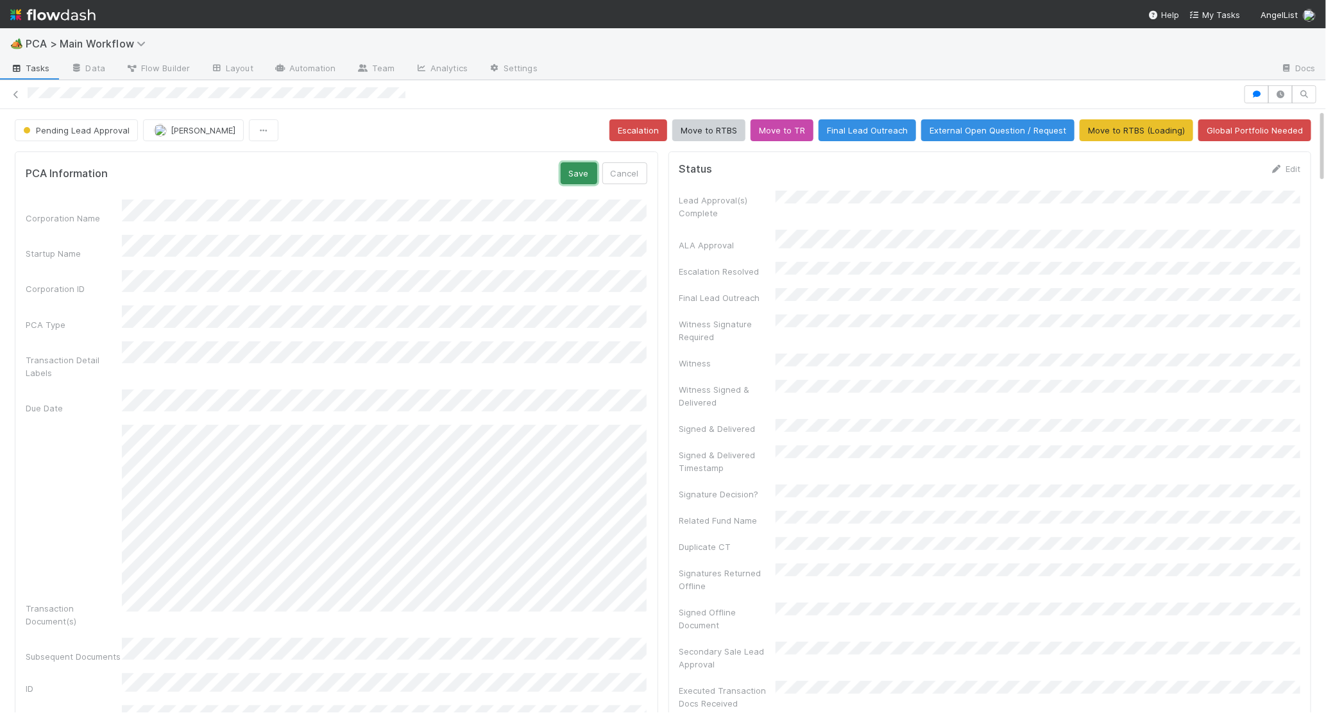
click at [569, 177] on button "Save" at bounding box center [579, 173] width 37 height 22
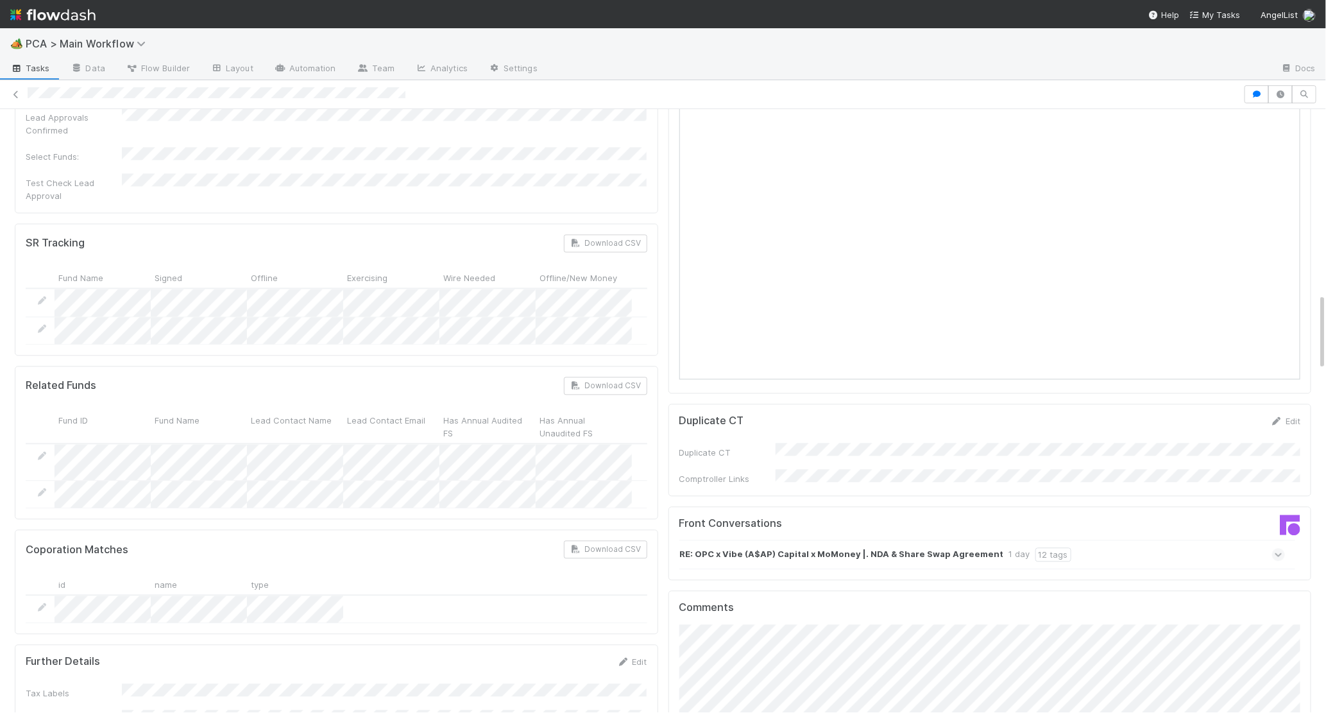
scroll to position [1446, 0]
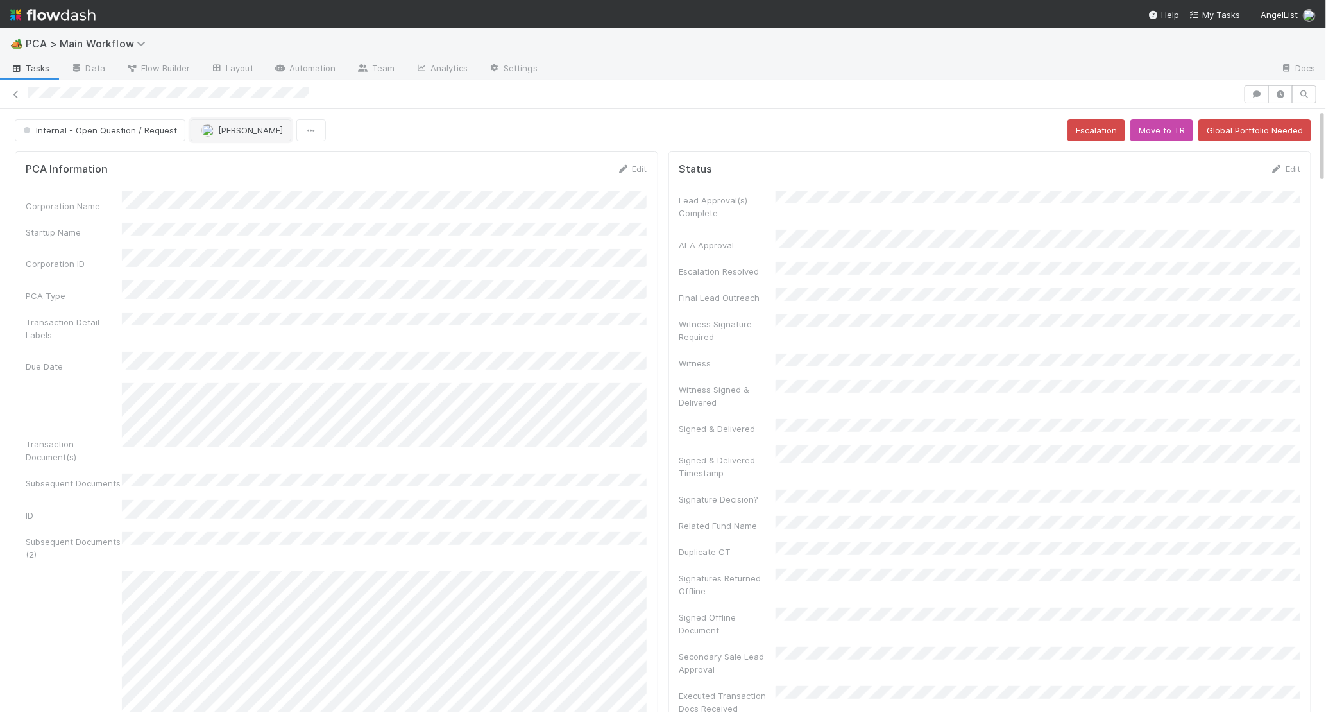
click at [211, 130] on span "[PERSON_NAME]" at bounding box center [241, 130] width 81 height 10
click at [244, 173] on div "[PERSON_NAME]" at bounding box center [272, 162] width 181 height 23
click at [56, 125] on span "Internal - Open Question / Request" at bounding box center [99, 130] width 157 height 10
drag, startPoint x: 70, startPoint y: 183, endPoint x: 78, endPoint y: 183, distance: 7.7
click at [70, 183] on span "Record Transaction" at bounding box center [65, 186] width 94 height 10
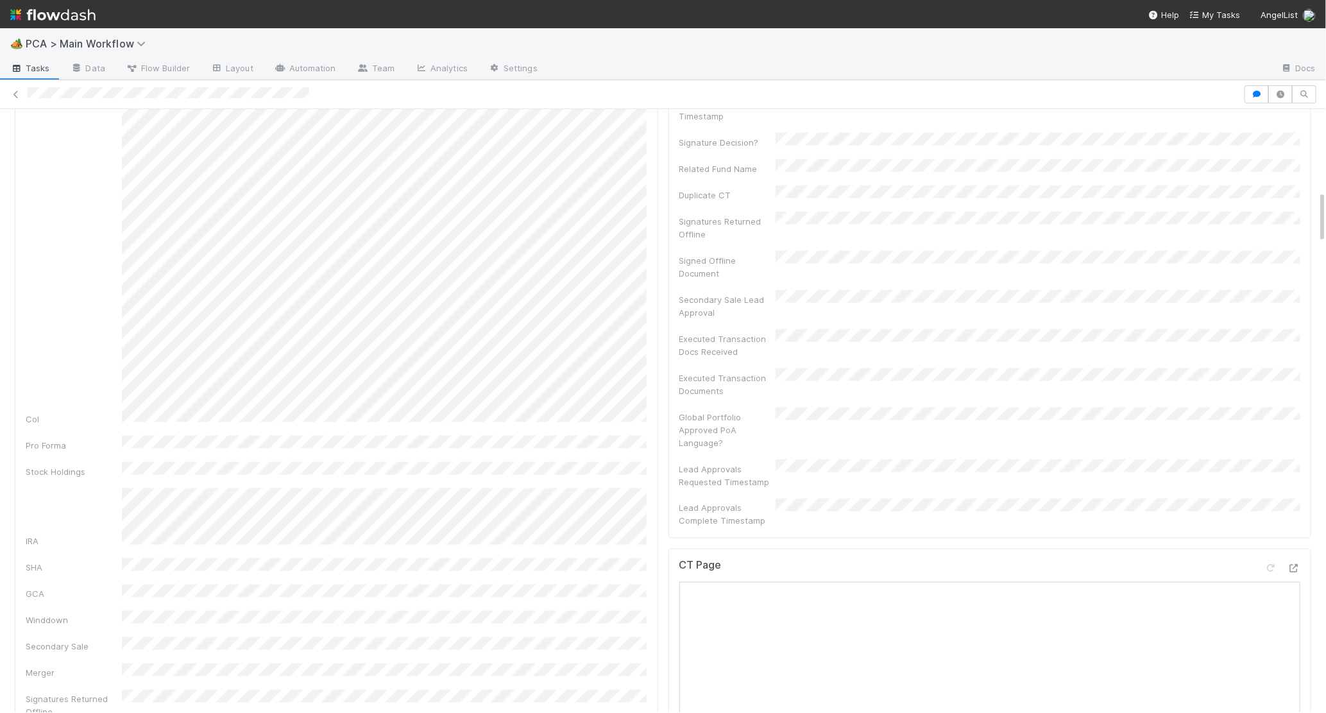
click at [866, 311] on div "Lead Approval(s) Complete ALA Approval Escalation Resolved Final Lead Outreach …" at bounding box center [990, 181] width 622 height 694
click at [871, 343] on div "Executed Transaction Docs Received" at bounding box center [990, 357] width 622 height 29
click at [868, 340] on div "Lead Approval(s) Complete ALA Approval Escalation Resolved Final Lead Outreach …" at bounding box center [990, 195] width 622 height 694
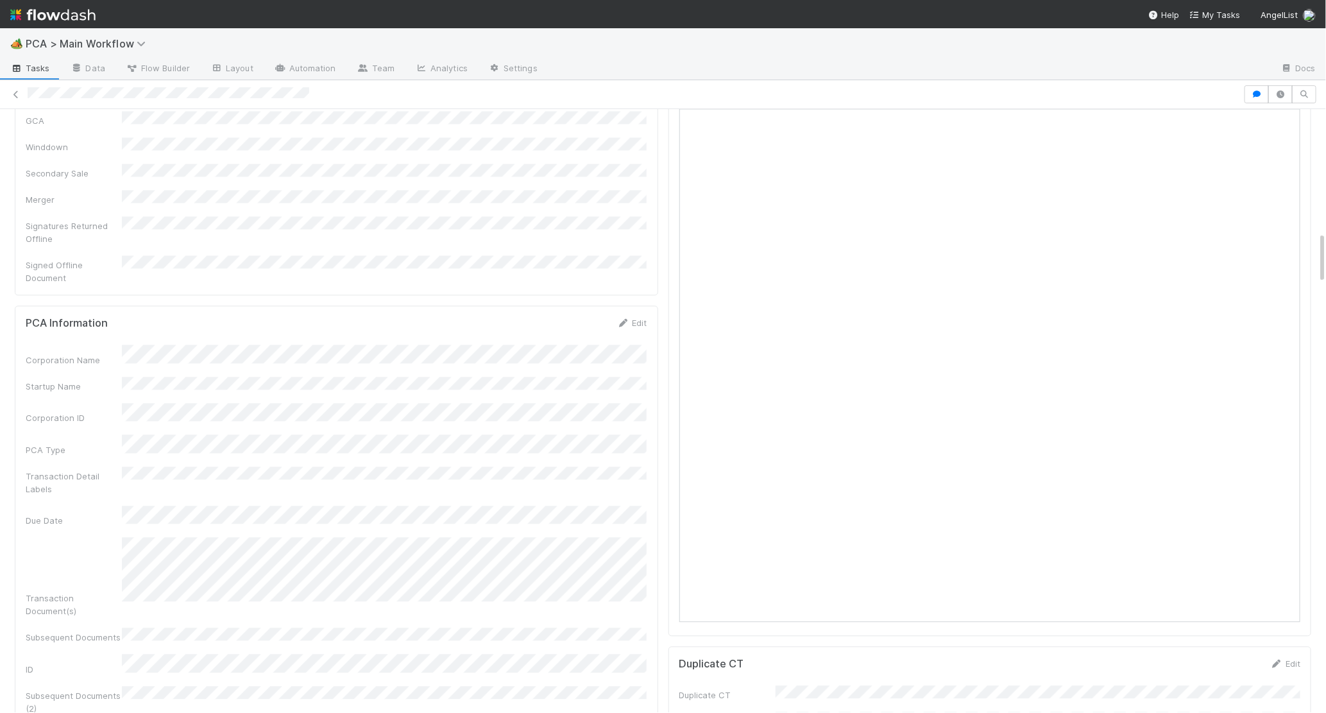
drag, startPoint x: 870, startPoint y: 325, endPoint x: 627, endPoint y: 314, distance: 243.4
click at [625, 345] on div "Corporation Name Startup Name Corporation ID PCA Type Transaction Detail Labels…" at bounding box center [337, 717] width 622 height 744
click at [624, 319] on icon at bounding box center [623, 323] width 13 height 8
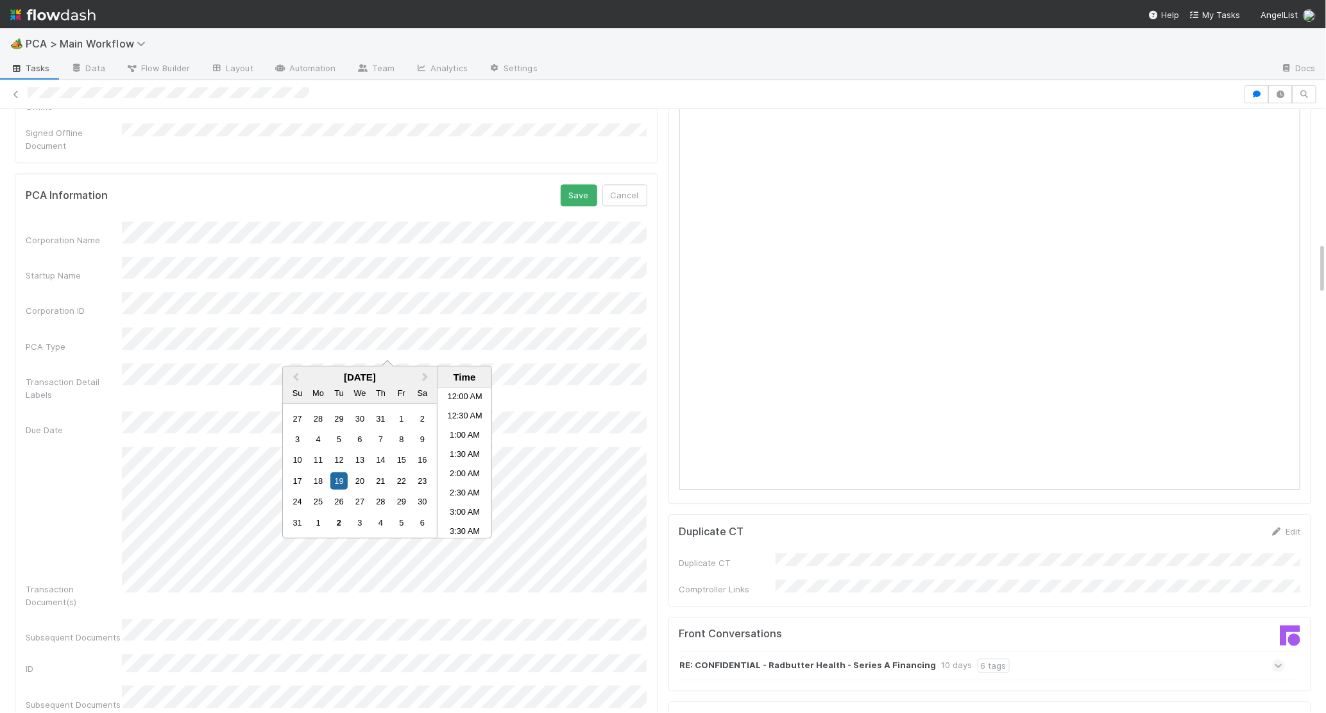
scroll to position [608, 0]
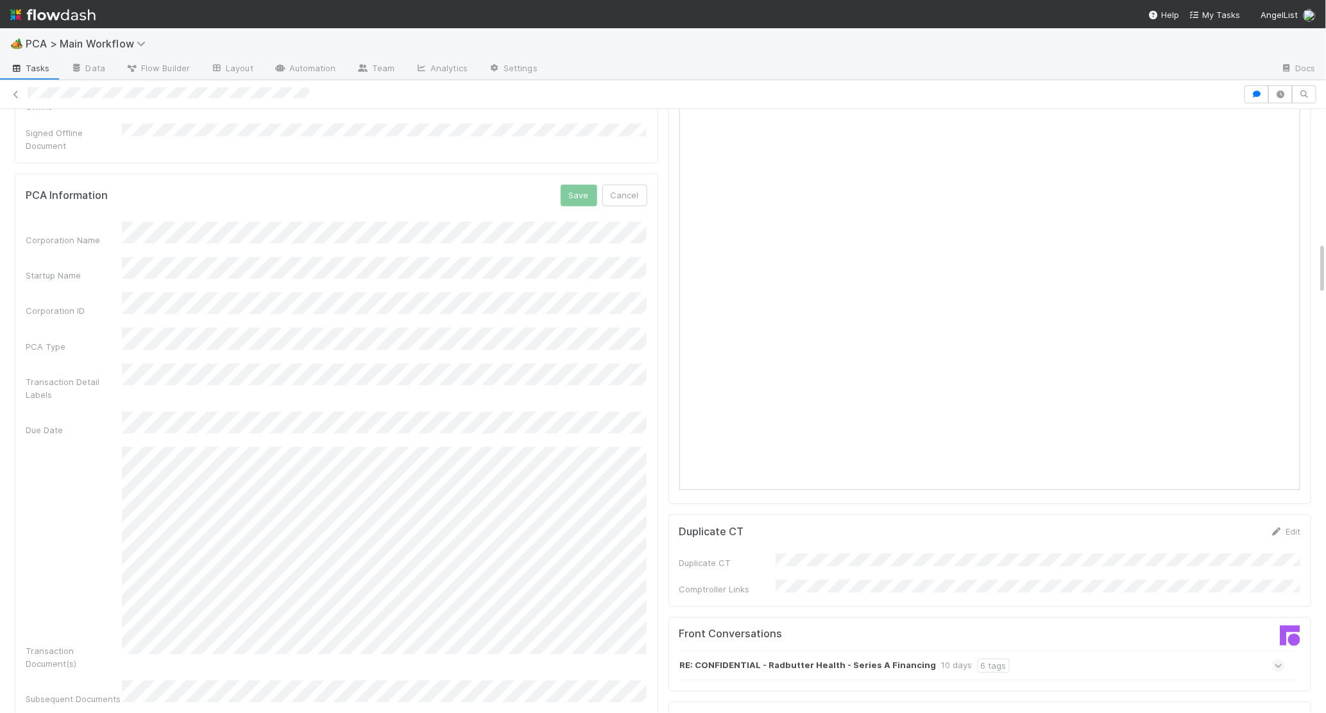
click at [407, 184] on form "PCA Information Save Cancel Corporation Name Startup Name Corporation ID PCA Ty…" at bounding box center [337, 627] width 622 height 886
click at [579, 184] on button "Save" at bounding box center [579, 195] width 37 height 22
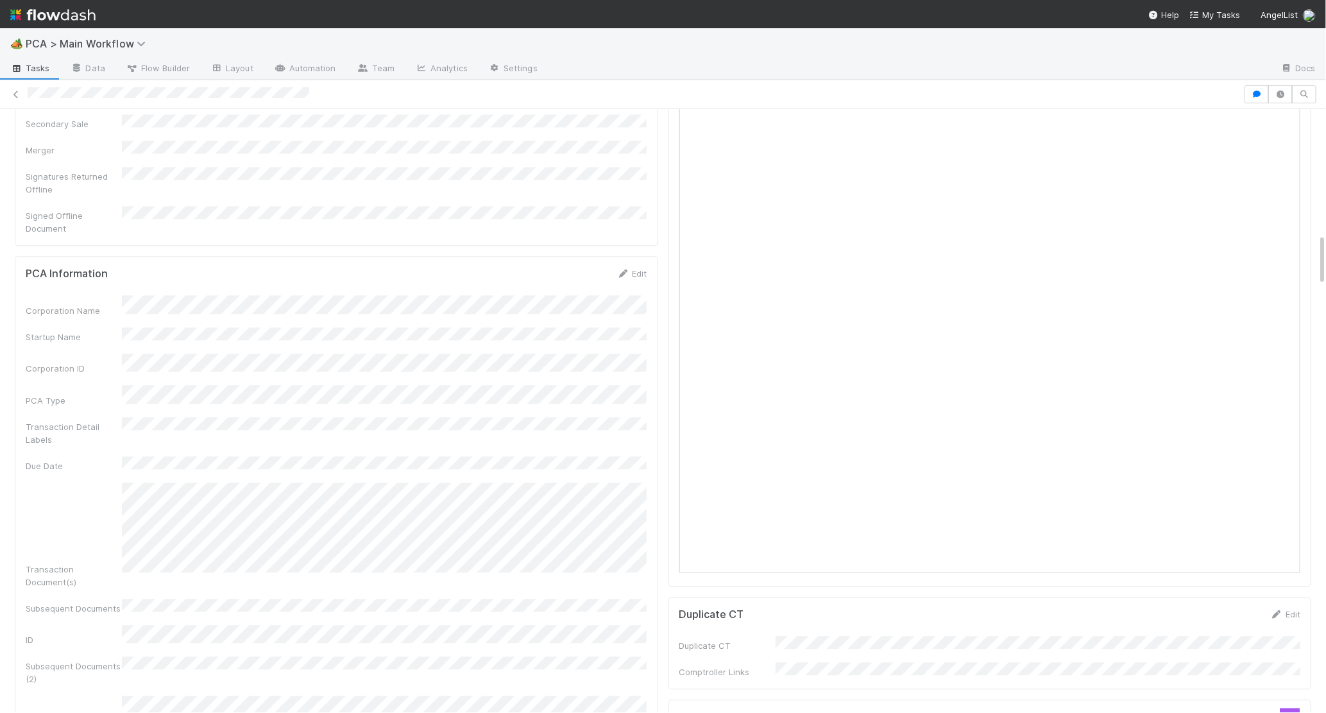
scroll to position [1272, 0]
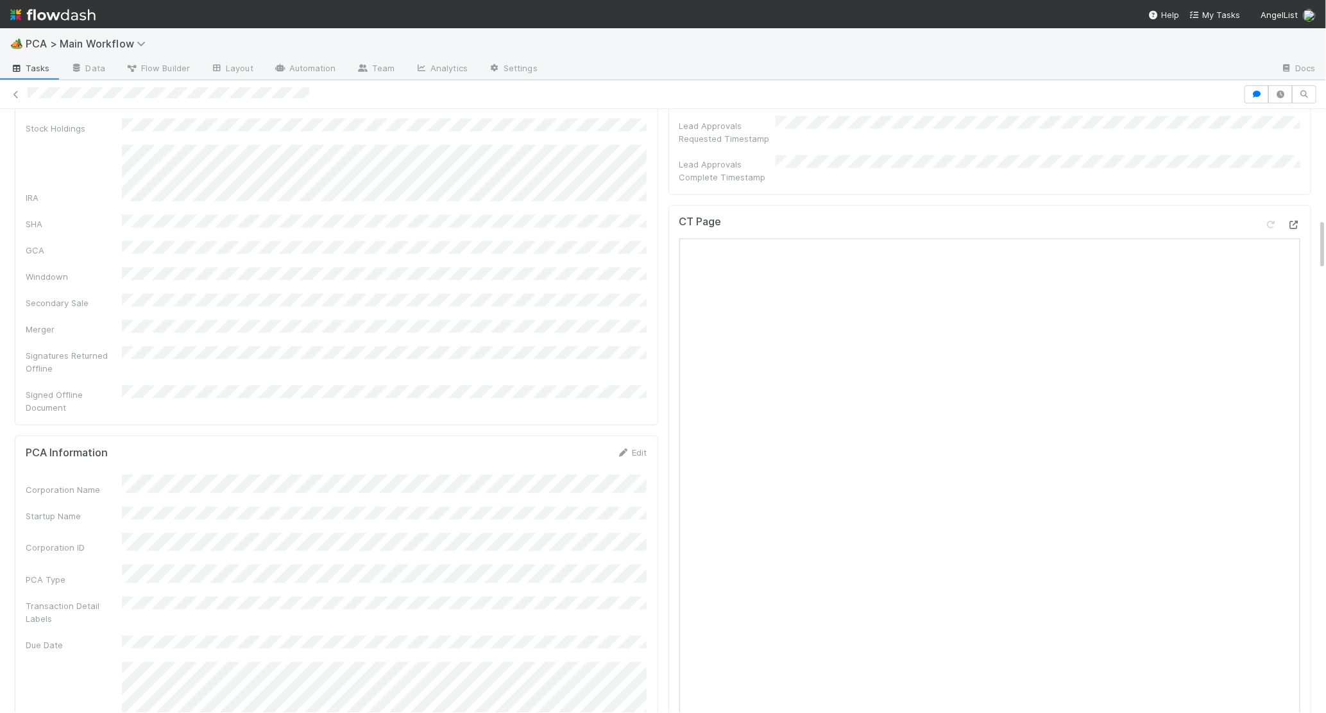
click at [1212, 221] on icon at bounding box center [1294, 225] width 13 height 8
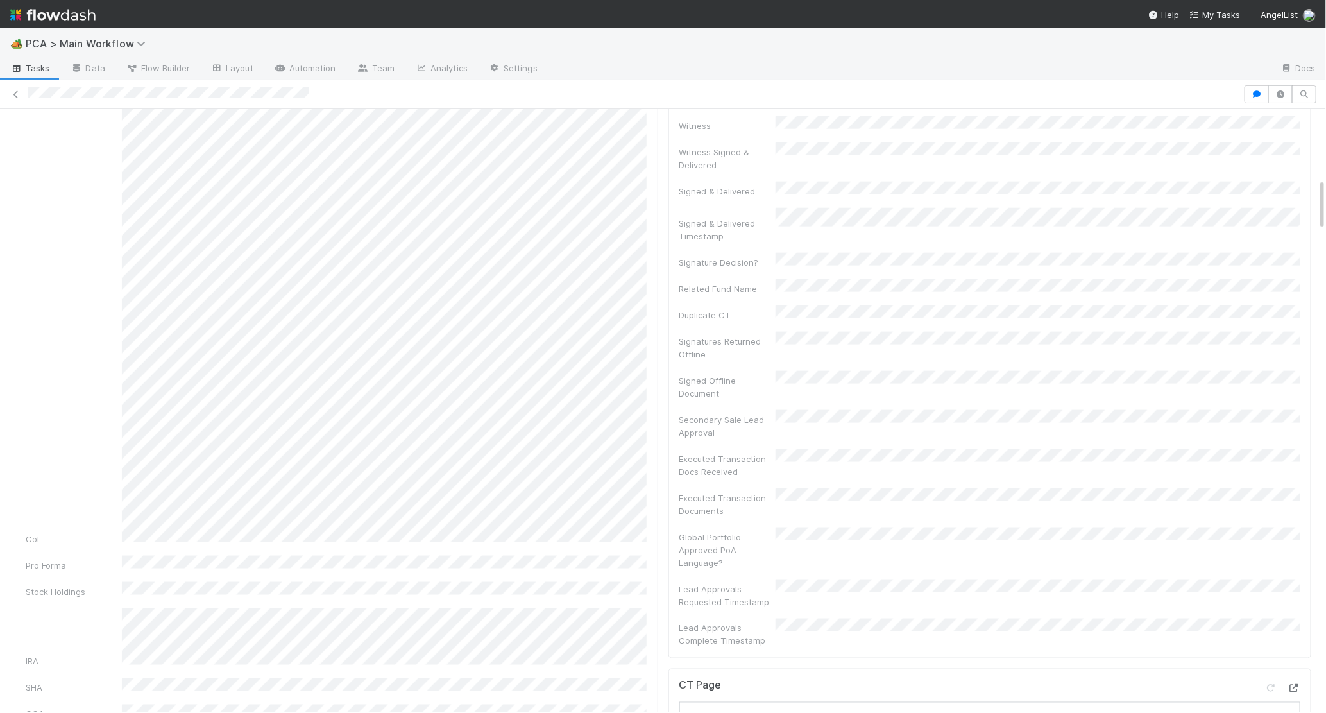
scroll to position [0, 0]
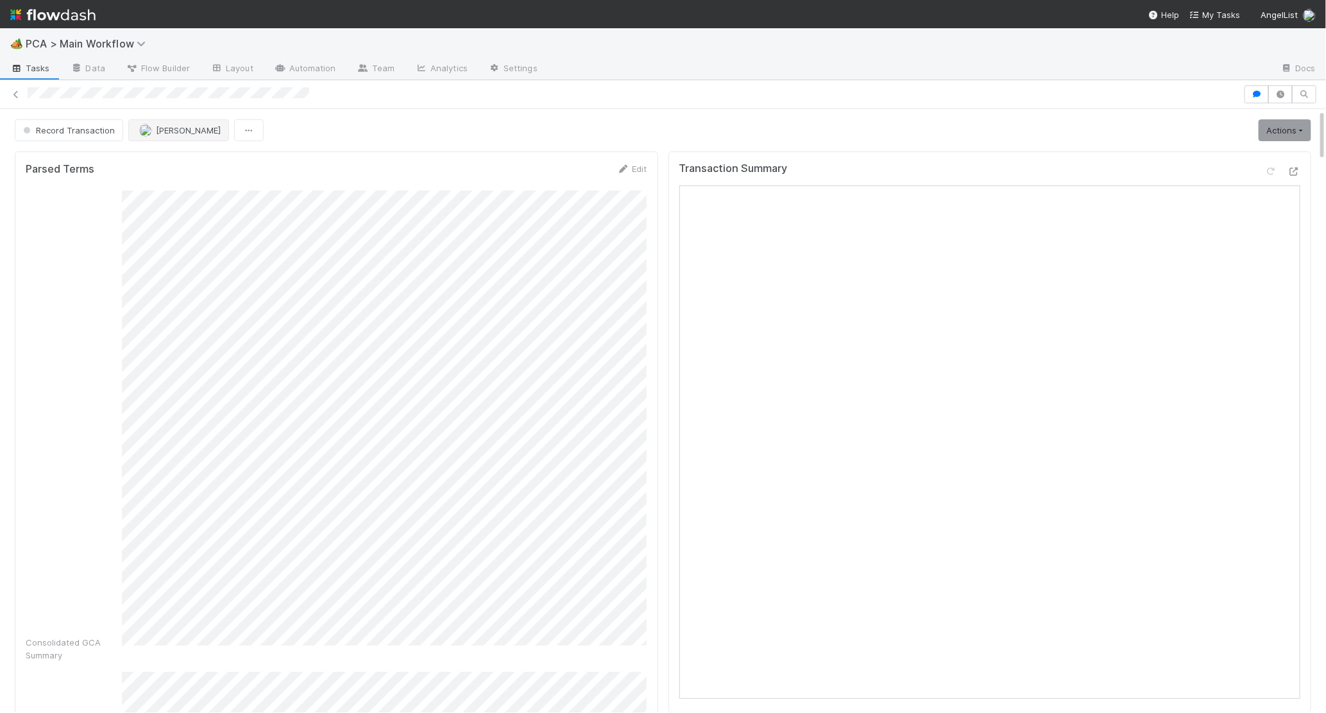
click at [200, 130] on span "[PERSON_NAME]" at bounding box center [188, 130] width 65 height 10
click at [229, 154] on div "[PERSON_NAME]" at bounding box center [211, 162] width 181 height 23
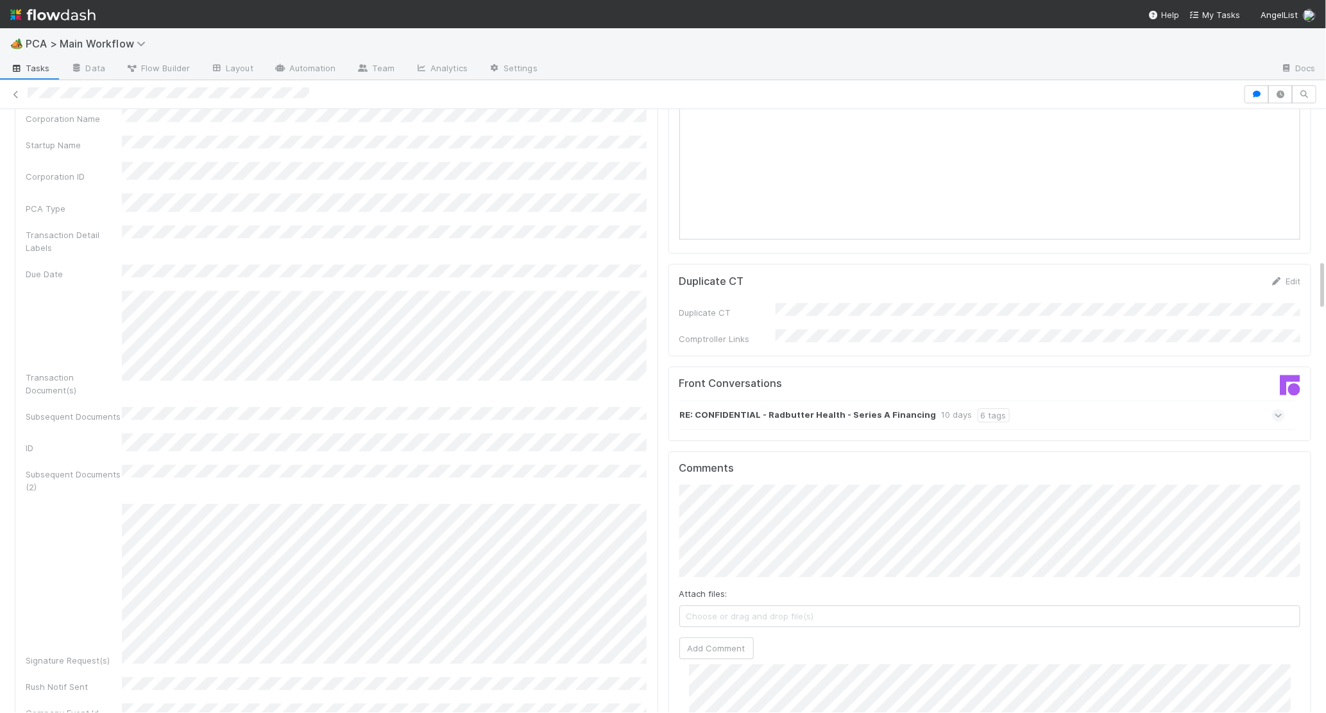
scroll to position [1798, 0]
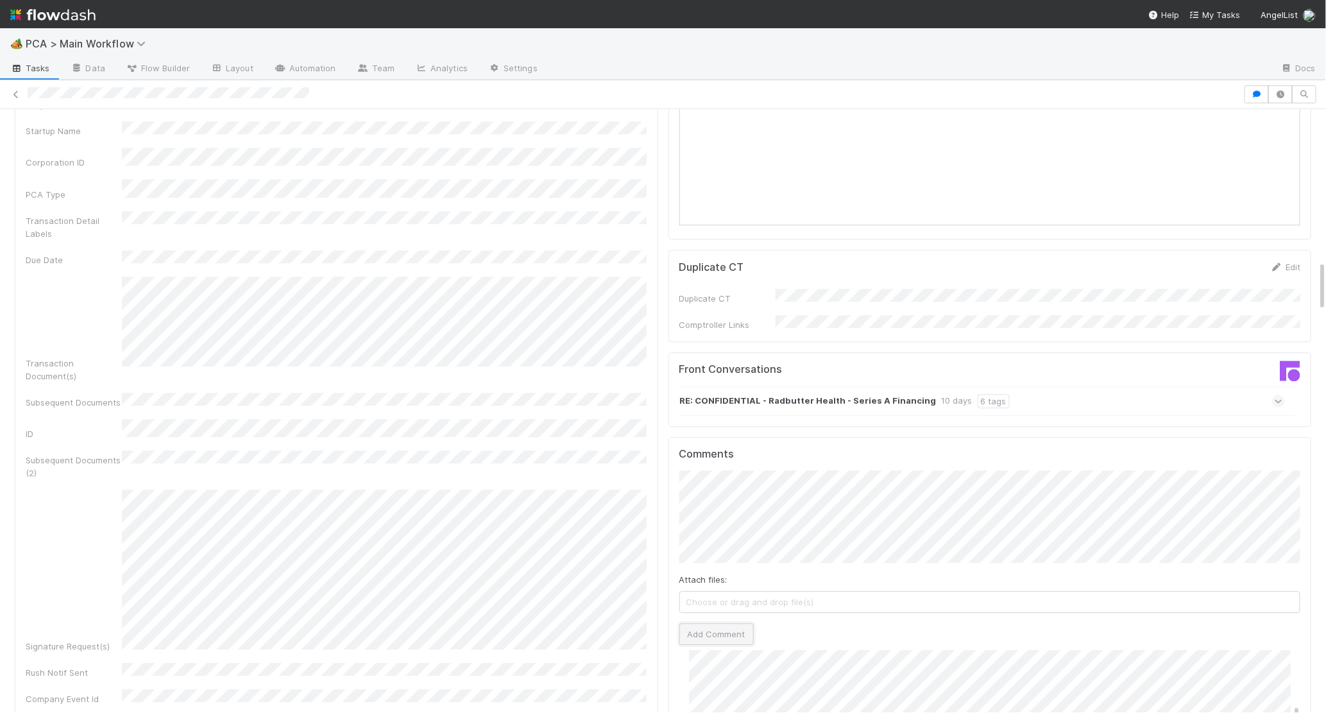
click at [735, 623] on button "Add Comment" at bounding box center [716, 634] width 74 height 22
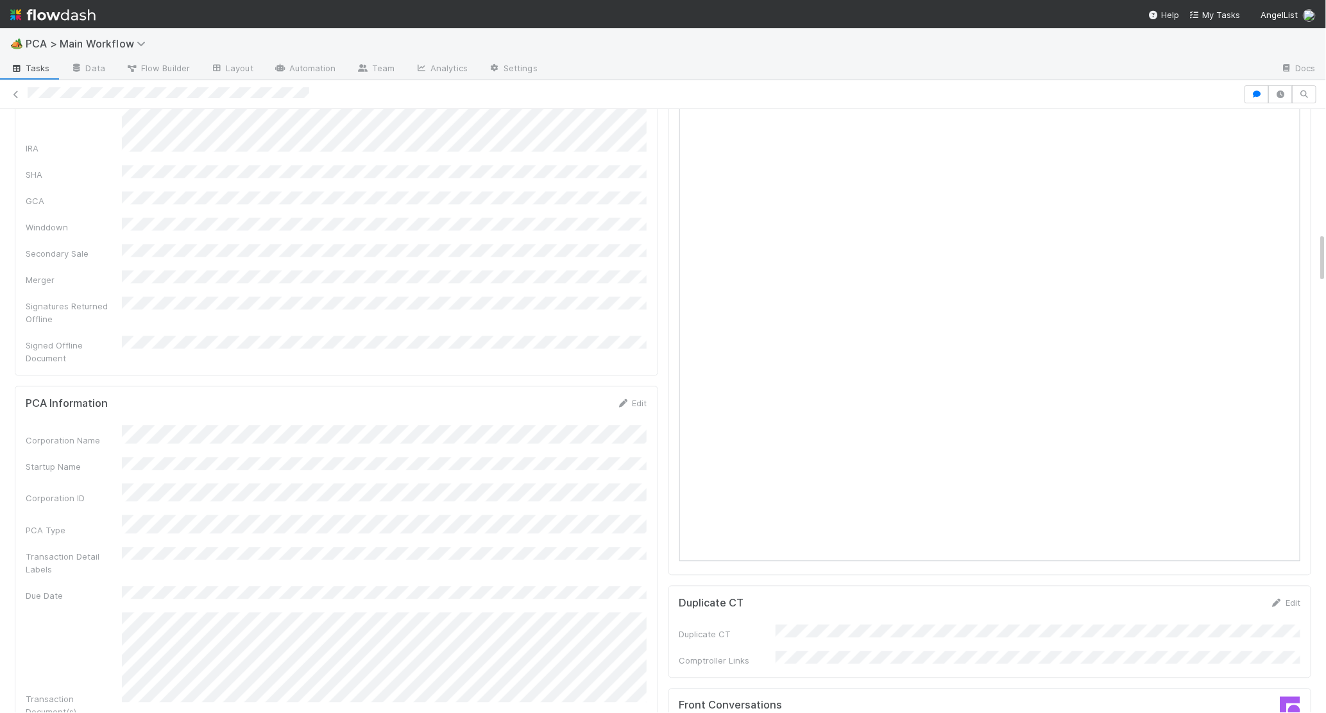
scroll to position [1467, 0]
drag, startPoint x: 635, startPoint y: 342, endPoint x: 599, endPoint y: 348, distance: 36.5
click at [635, 393] on link "Edit" at bounding box center [632, 398] width 30 height 10
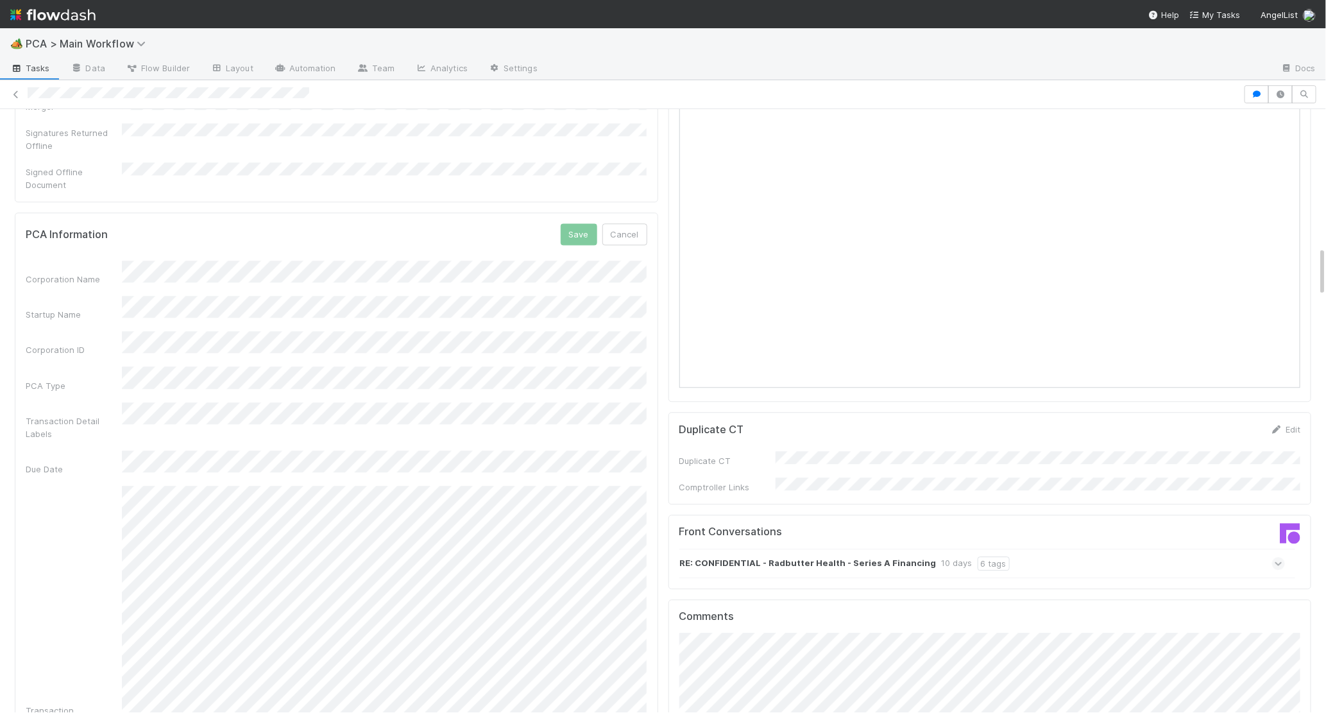
scroll to position [1670, 0]
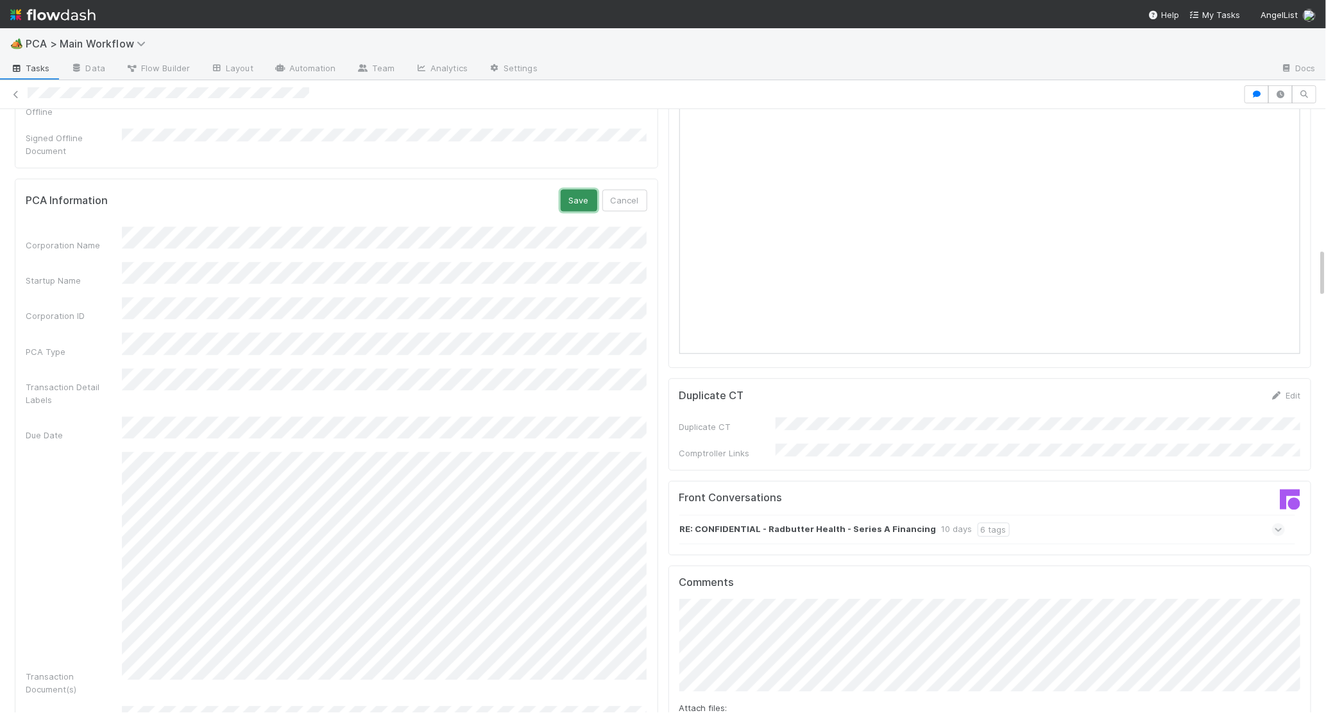
click at [565, 189] on button "Save" at bounding box center [579, 200] width 37 height 22
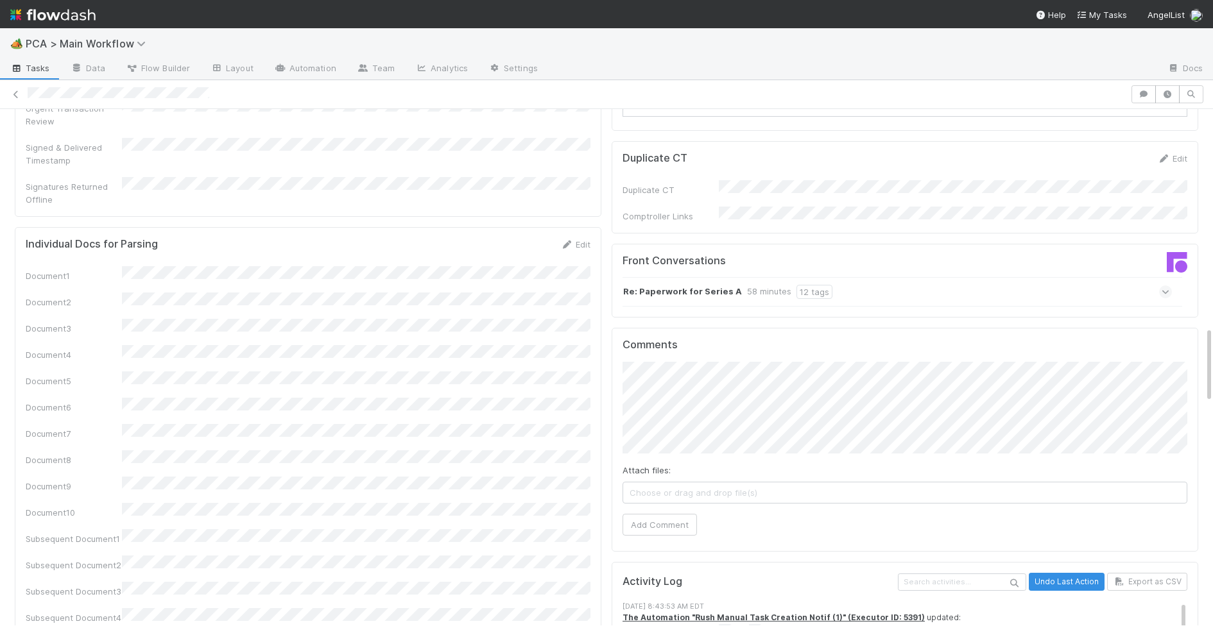
scroll to position [1311, 0]
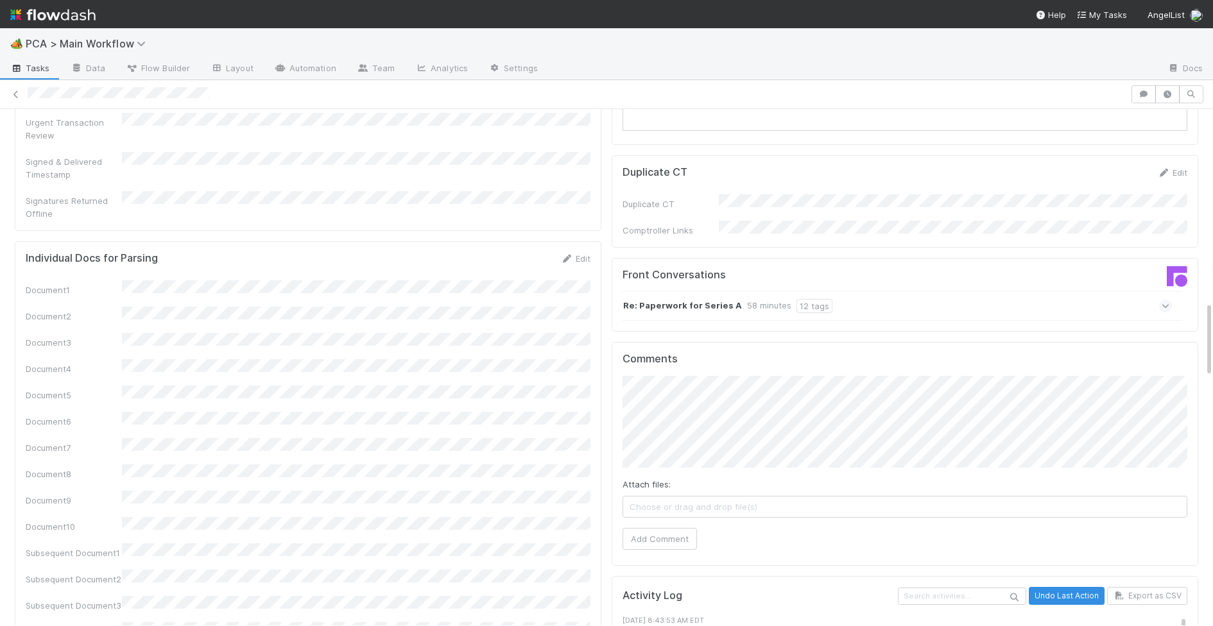
click at [750, 299] on div "58 minutes" at bounding box center [769, 306] width 44 height 14
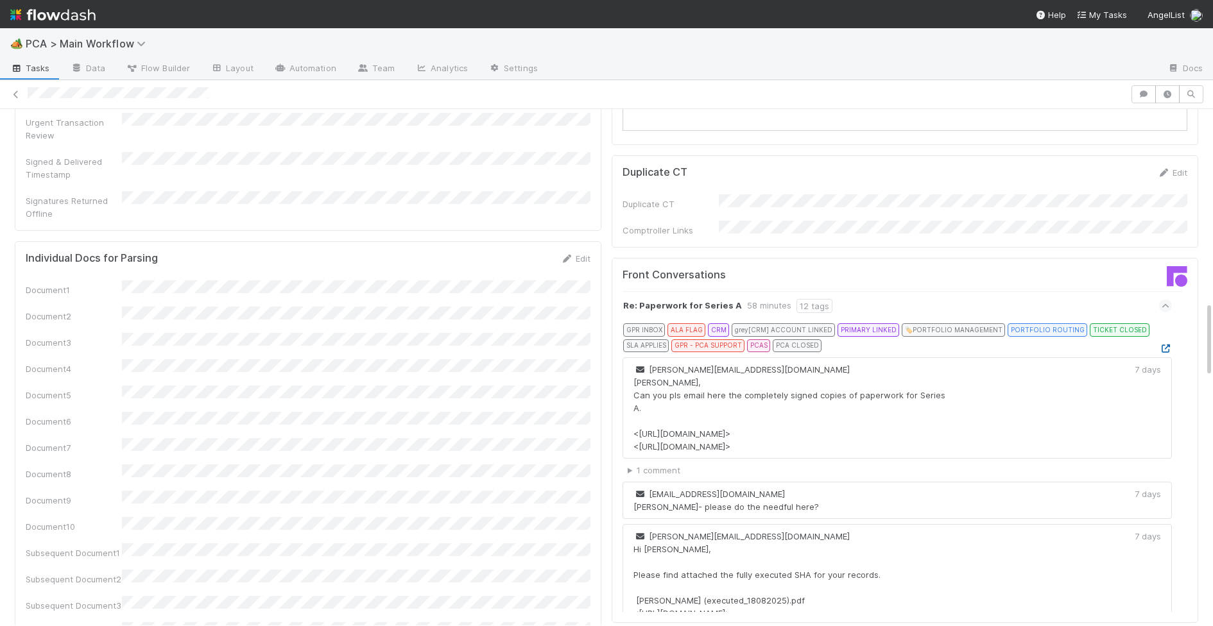
click at [1166, 345] on icon at bounding box center [1165, 349] width 13 height 8
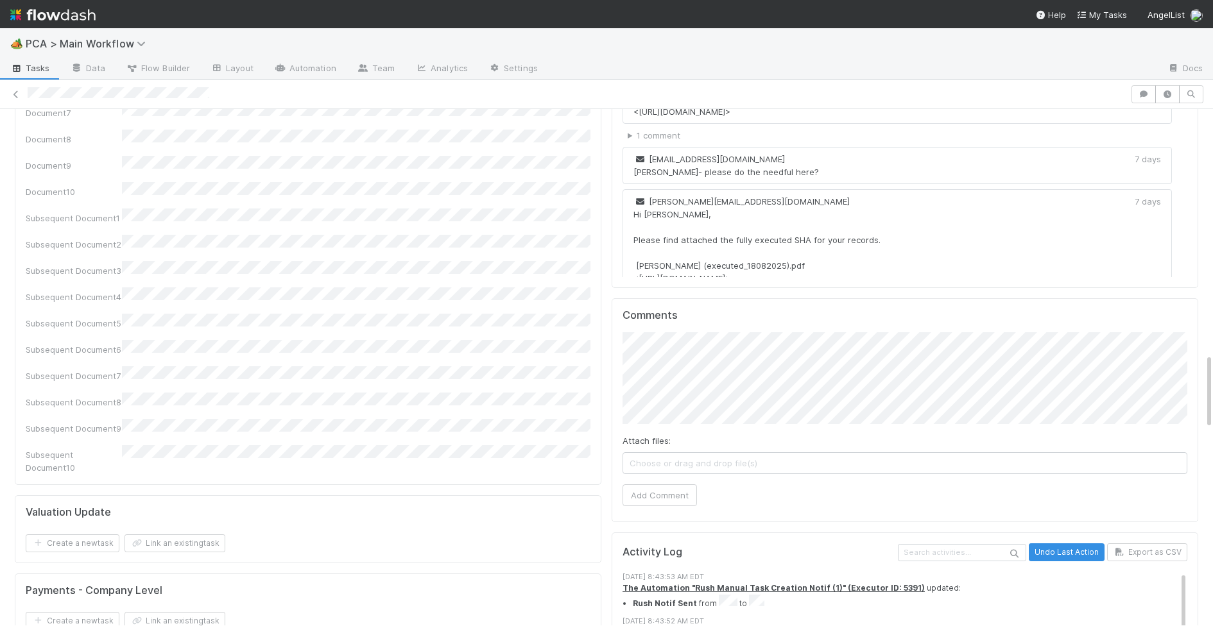
scroll to position [1684, 0]
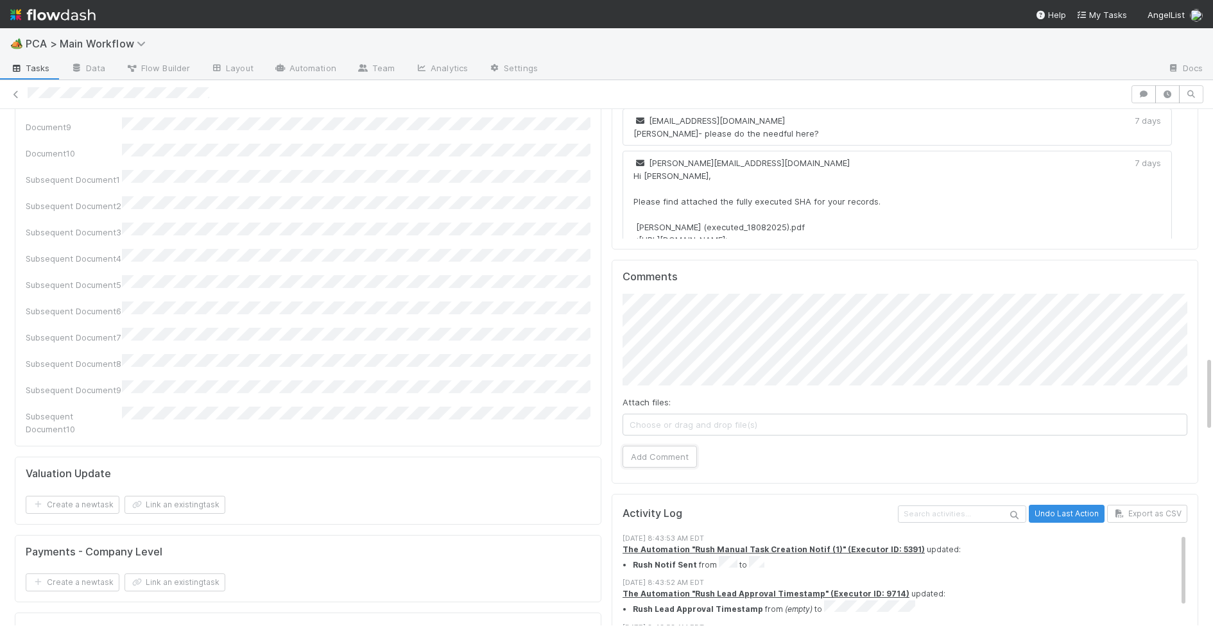
drag, startPoint x: 678, startPoint y: 381, endPoint x: 525, endPoint y: 329, distance: 161.3
click at [668, 446] on button "Add Comment" at bounding box center [659, 457] width 74 height 22
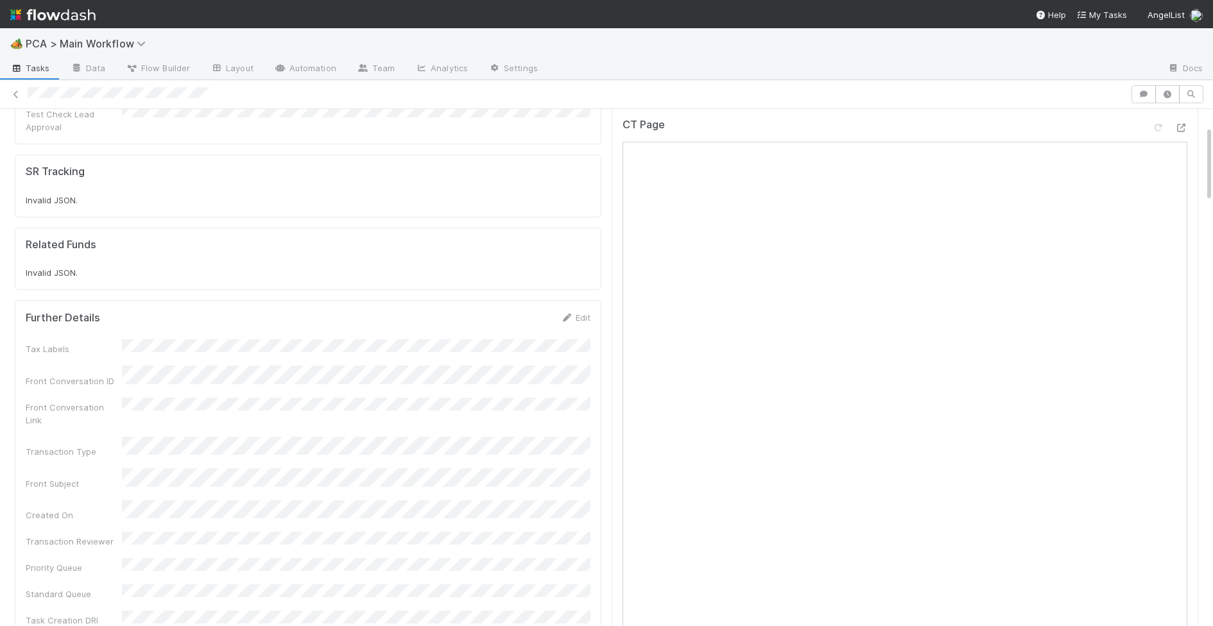
scroll to position [0, 0]
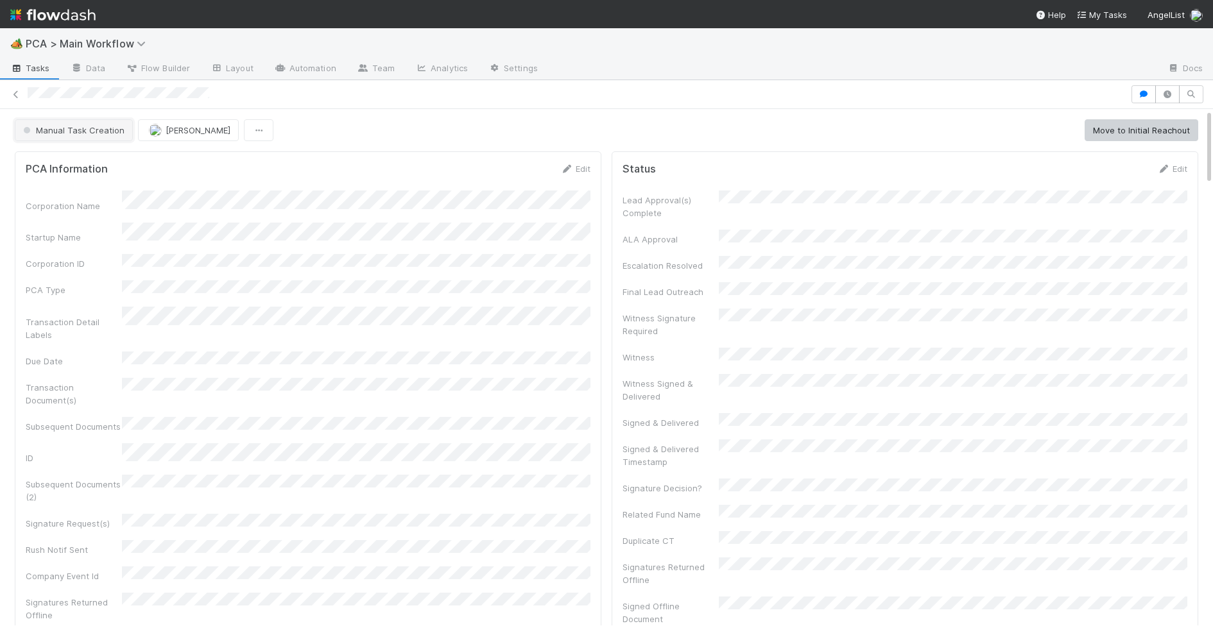
click at [71, 126] on span "Manual Task Creation" at bounding box center [73, 130] width 104 height 10
click at [94, 159] on span "Duplicate / Dead PCAs" at bounding box center [71, 163] width 107 height 10
click at [55, 12] on img at bounding box center [52, 15] width 85 height 22
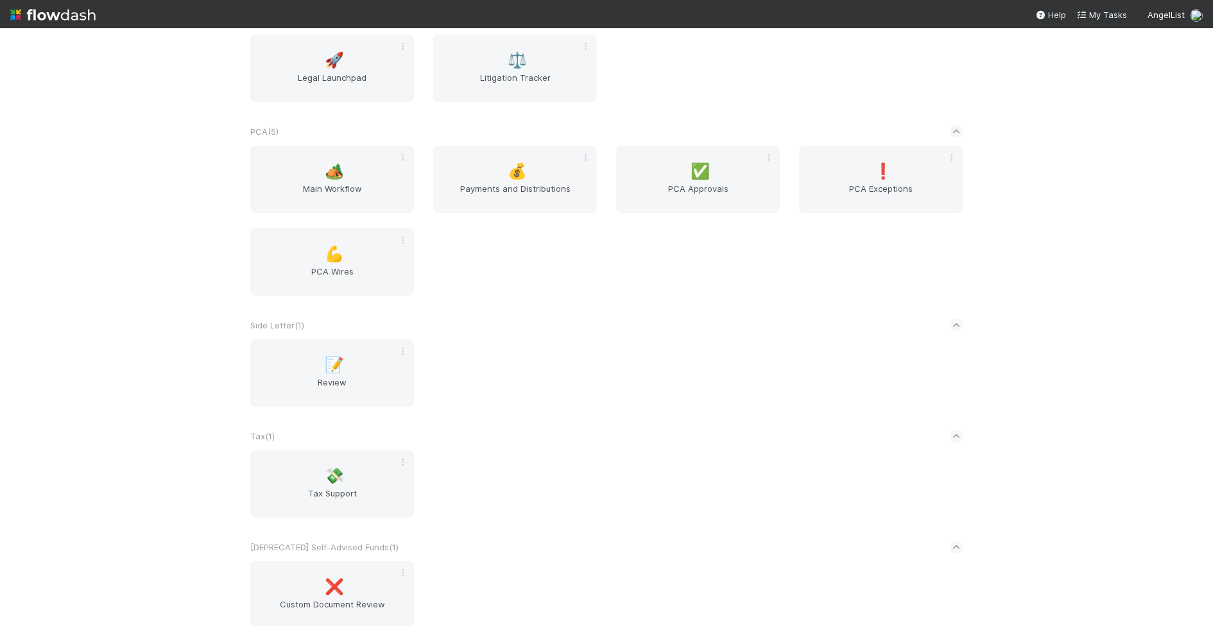
scroll to position [2319, 0]
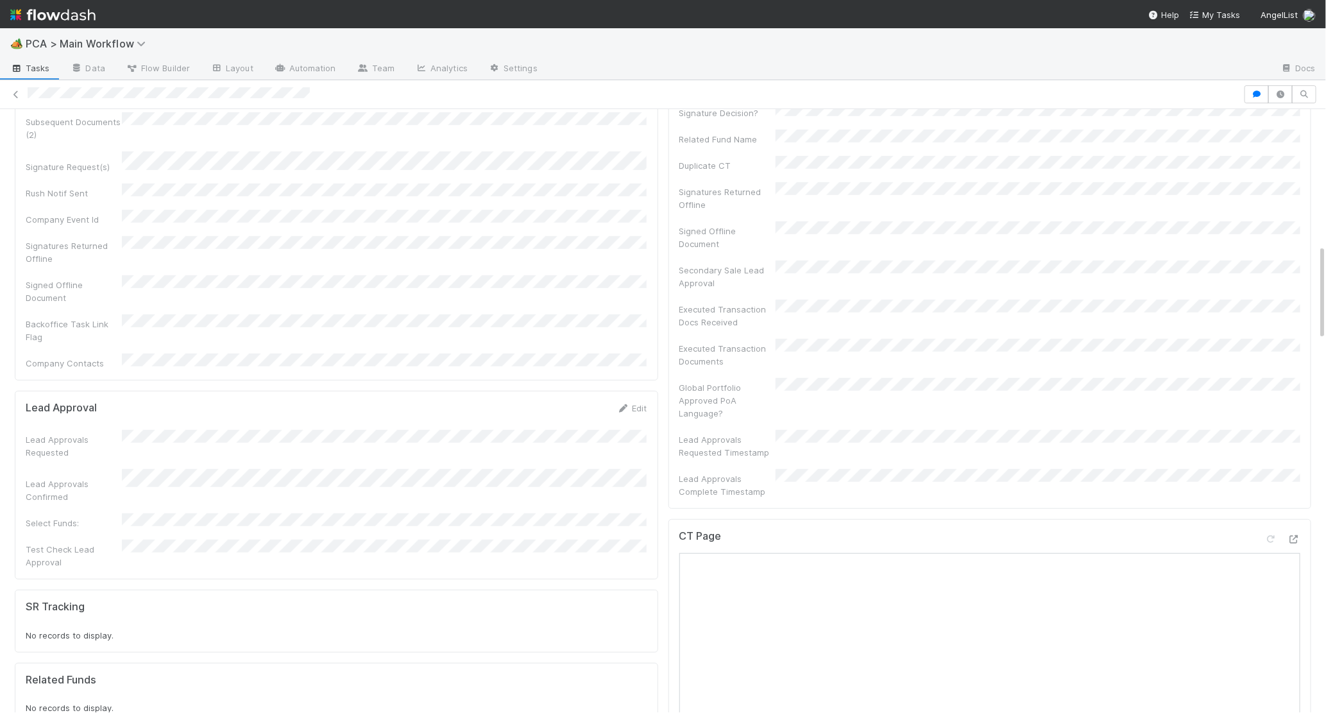
scroll to position [852, 0]
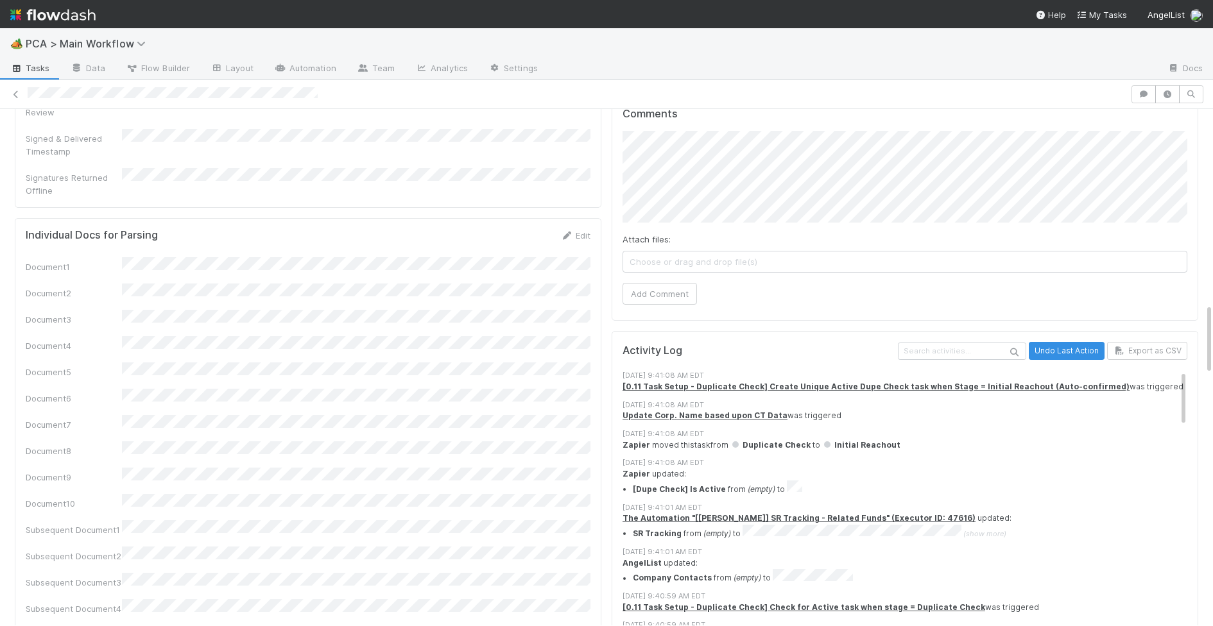
scroll to position [1383, 0]
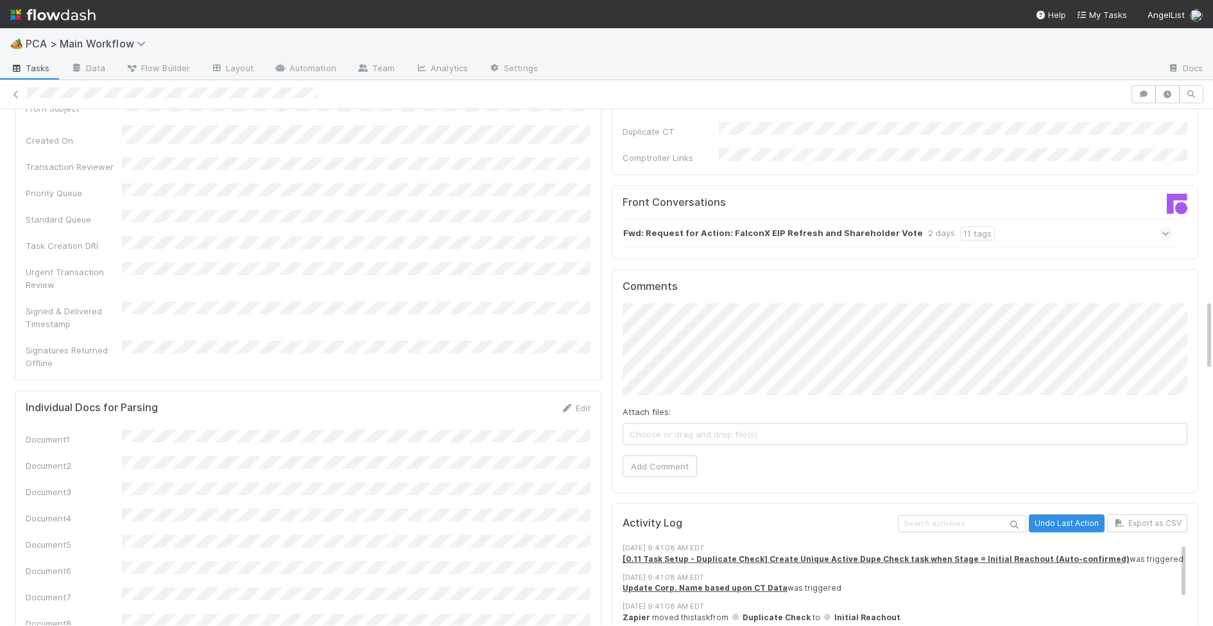
click at [726, 226] on strong "Fwd: Request for Action: FalconX EIP Refresh and Shareholder Vote" at bounding box center [773, 233] width 300 height 14
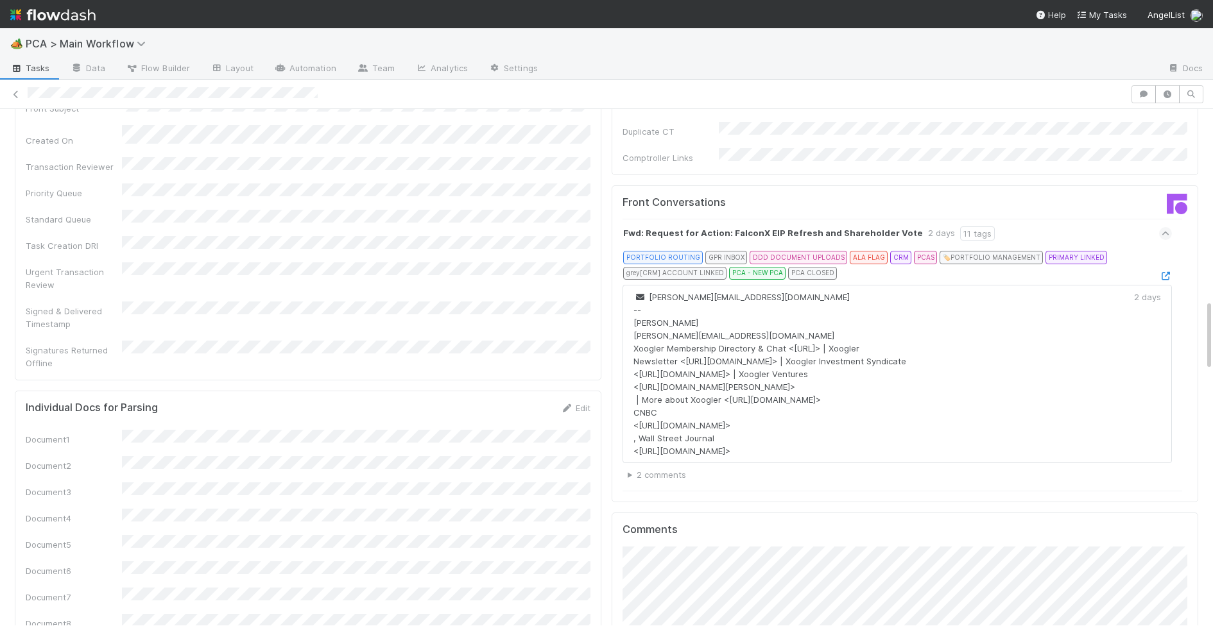
click at [1159, 269] on div at bounding box center [1165, 275] width 13 height 13
click at [1159, 271] on link at bounding box center [1165, 276] width 13 height 10
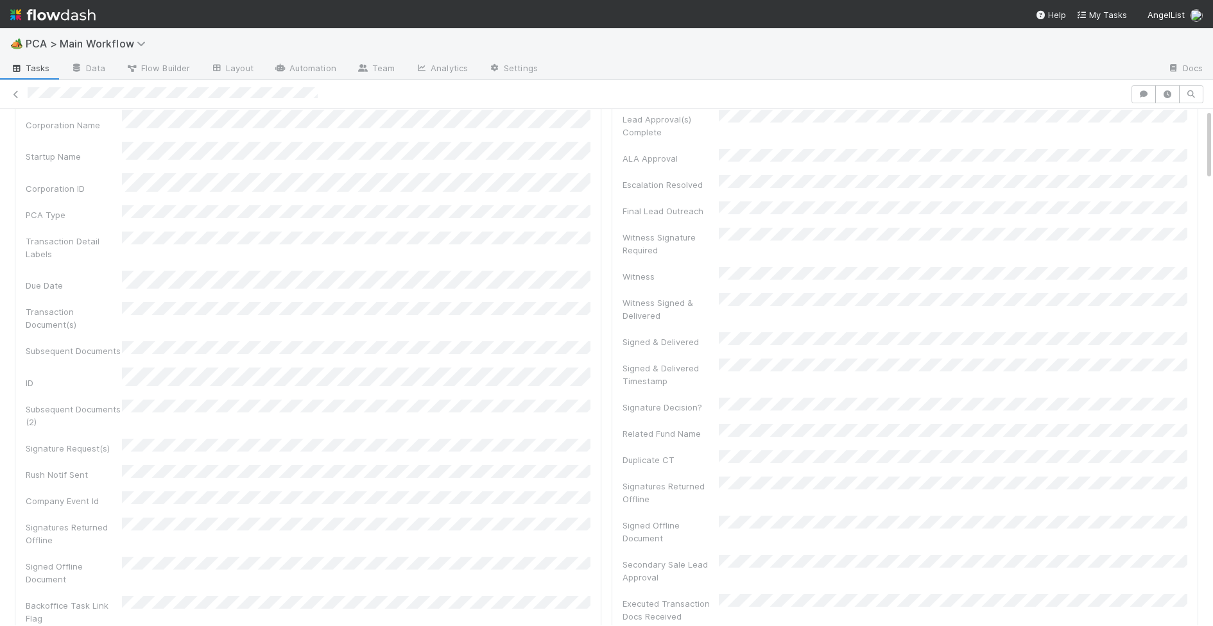
scroll to position [0, 0]
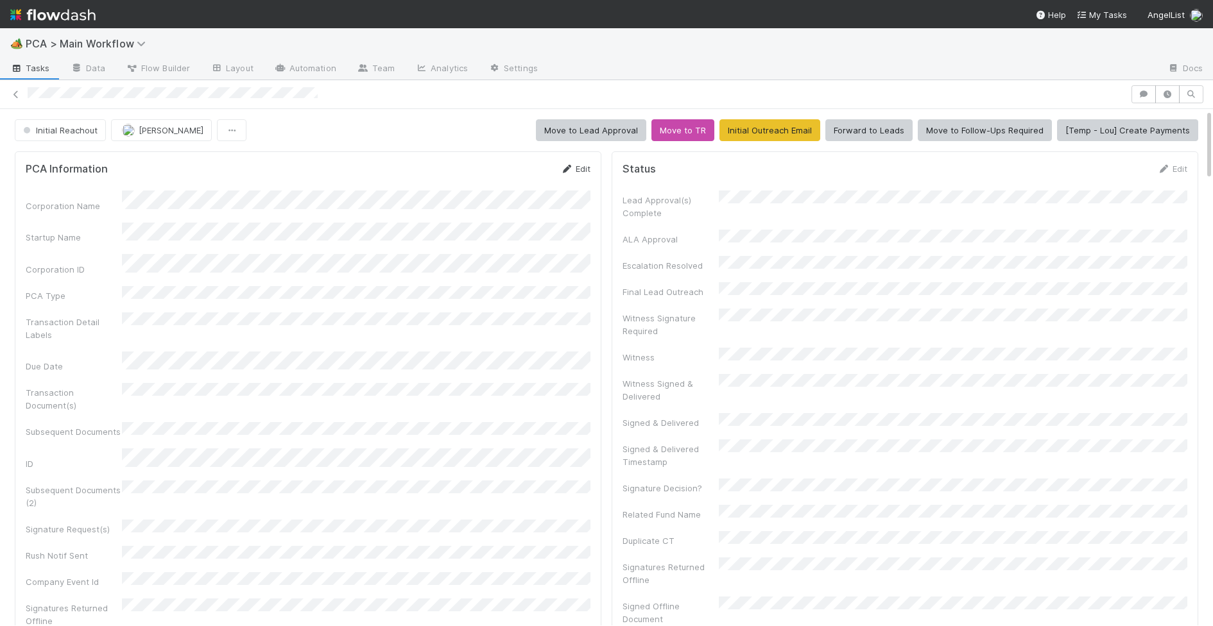
click at [577, 166] on link "Edit" at bounding box center [575, 169] width 30 height 10
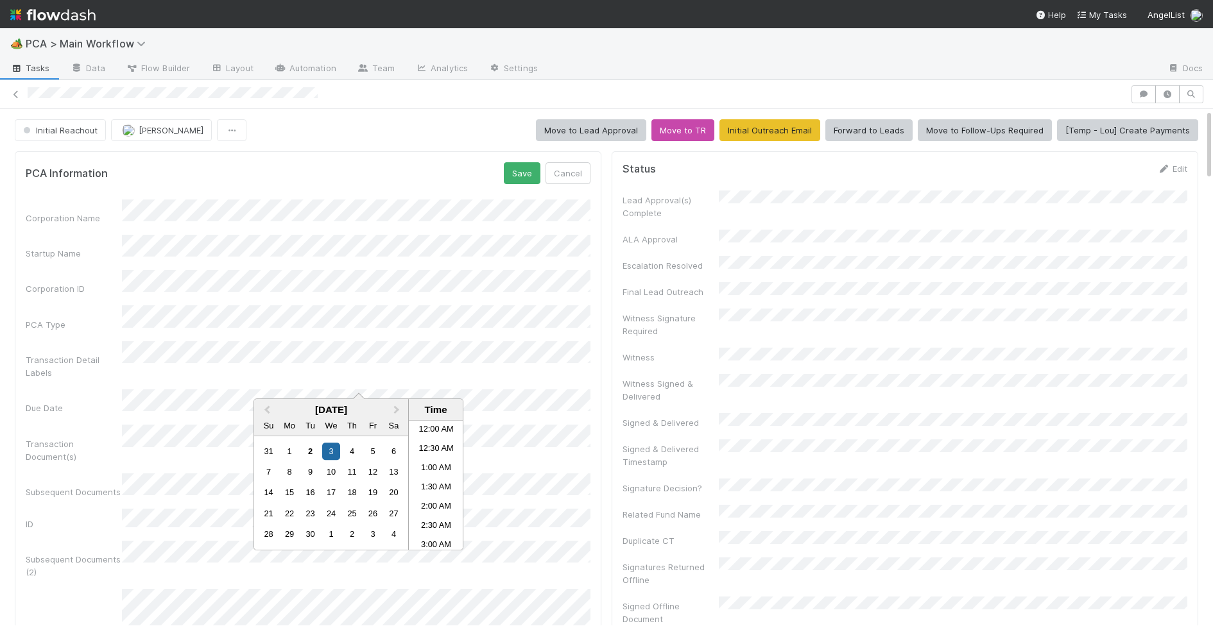
scroll to position [715, 0]
click at [352, 451] on div "4" at bounding box center [351, 451] width 17 height 17
drag, startPoint x: 104, startPoint y: 348, endPoint x: 120, endPoint y: 350, distance: 16.2
click at [104, 354] on div "Transaction Detail Labels" at bounding box center [74, 367] width 96 height 26
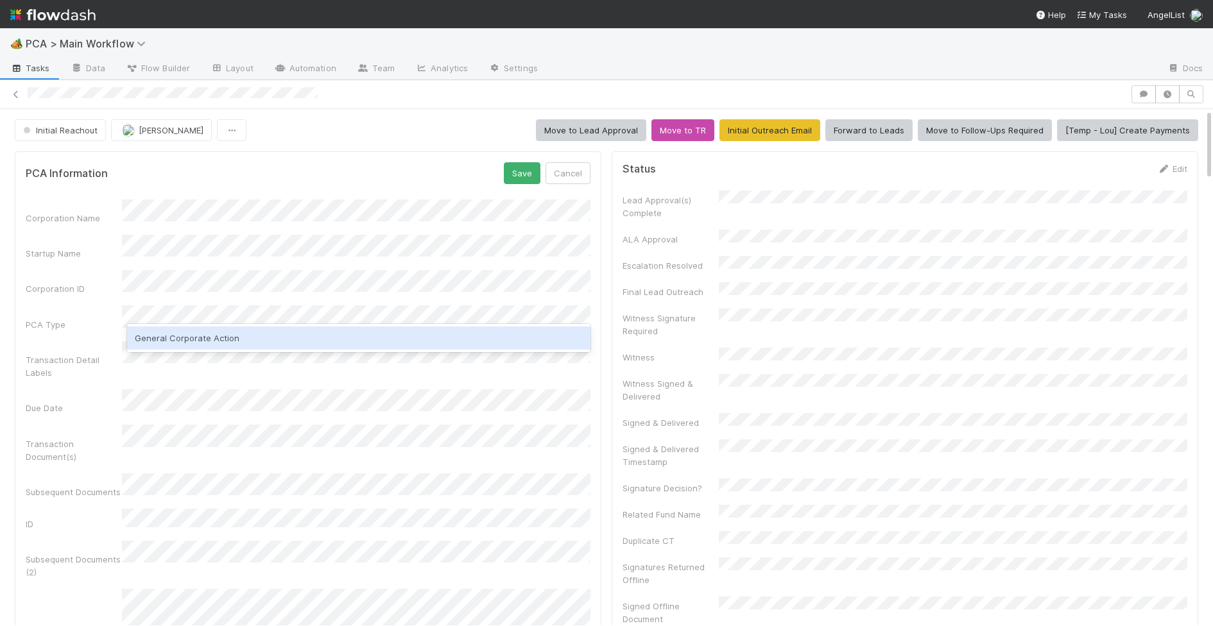
click at [169, 336] on div "General Corporate Action" at bounding box center [358, 338] width 463 height 23
click at [214, 327] on div "Stockholder Consent" at bounding box center [358, 338] width 463 height 23
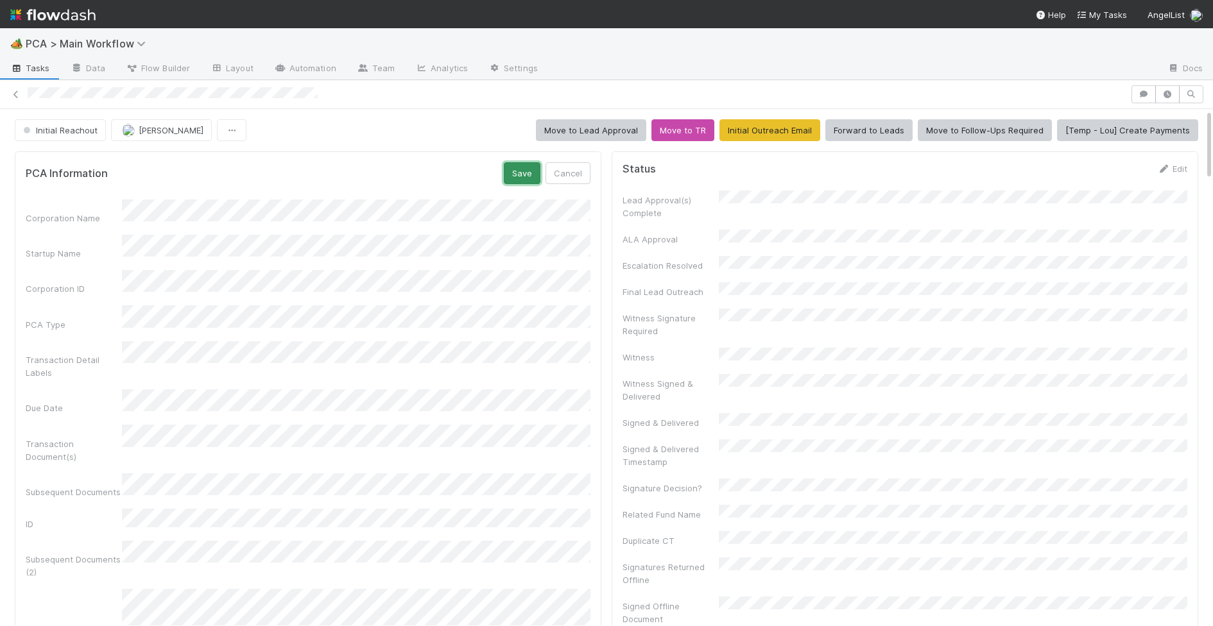
click at [515, 173] on button "Save" at bounding box center [522, 173] width 37 height 22
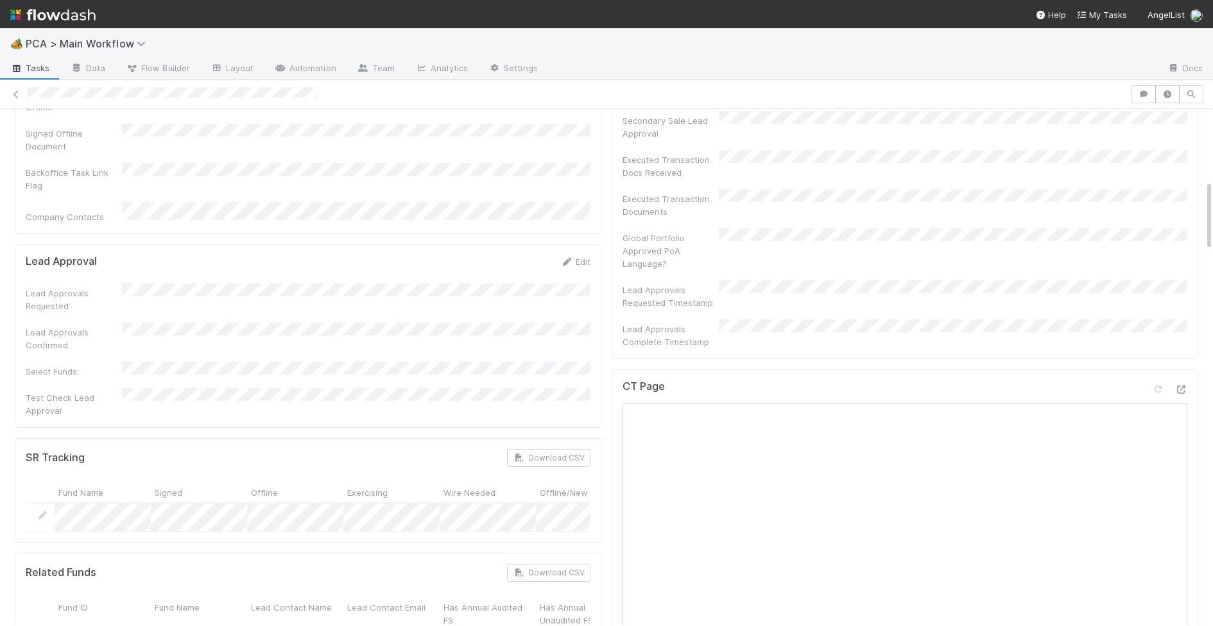
scroll to position [505, 0]
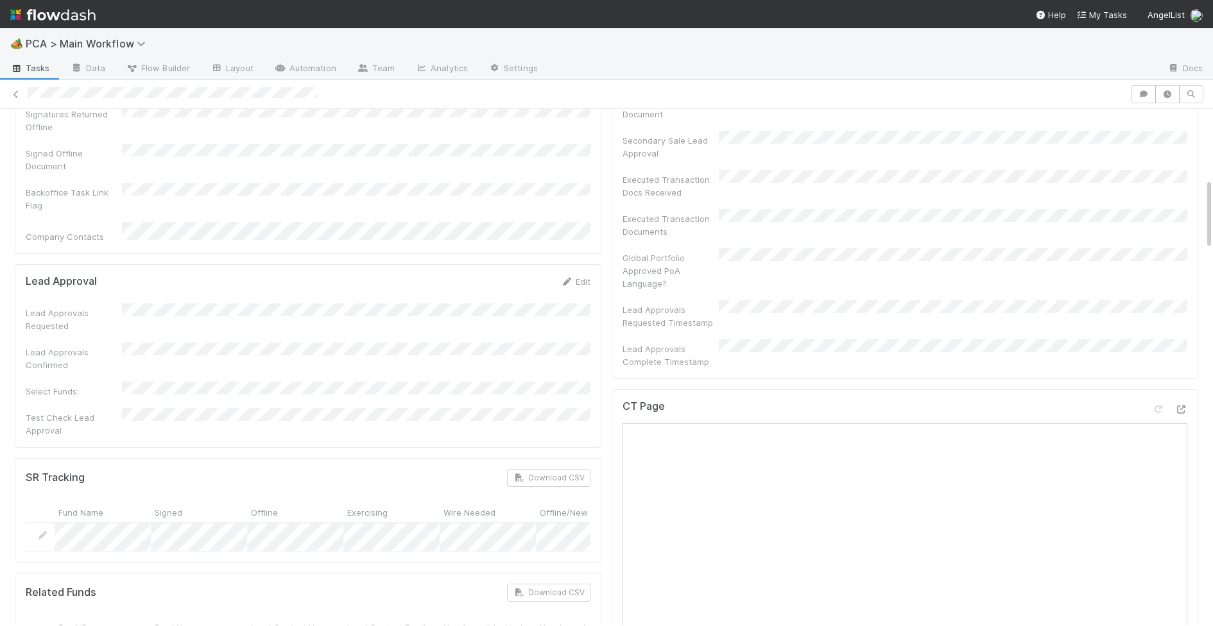
click at [578, 264] on div "Lead Approval Edit Lead Approvals Requested Lead Approvals Confirmed Select Fun…" at bounding box center [308, 355] width 586 height 183
click at [577, 277] on link "Edit" at bounding box center [575, 282] width 30 height 10
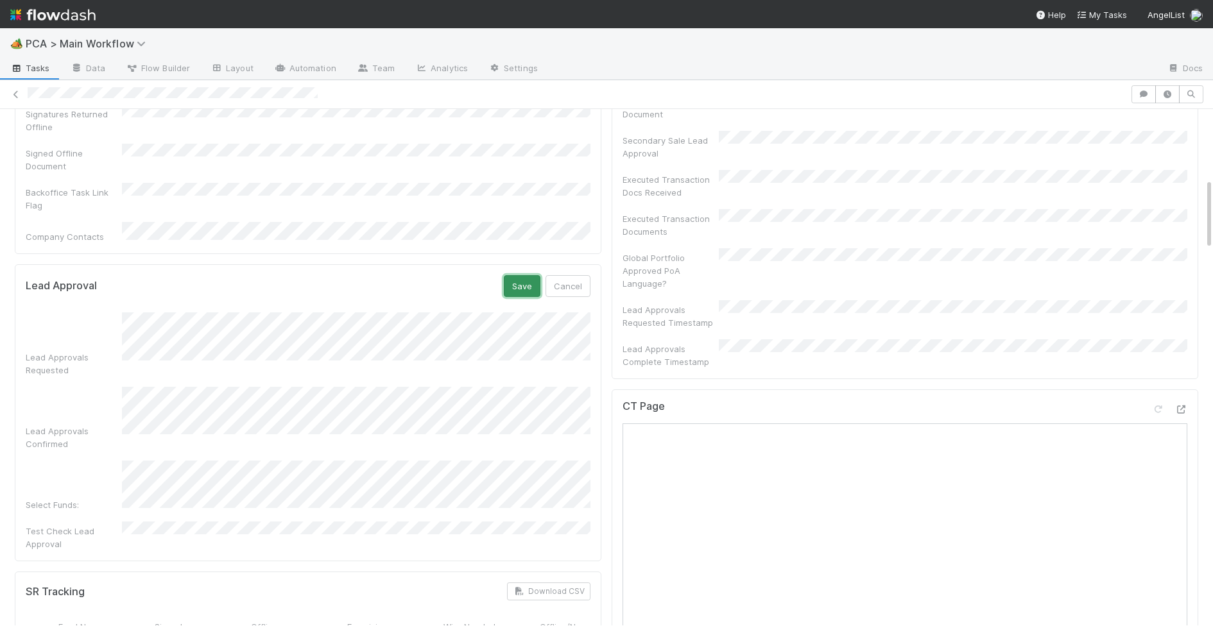
drag, startPoint x: 520, startPoint y: 230, endPoint x: 506, endPoint y: 222, distance: 16.4
click at [520, 275] on button "Save" at bounding box center [522, 286] width 37 height 22
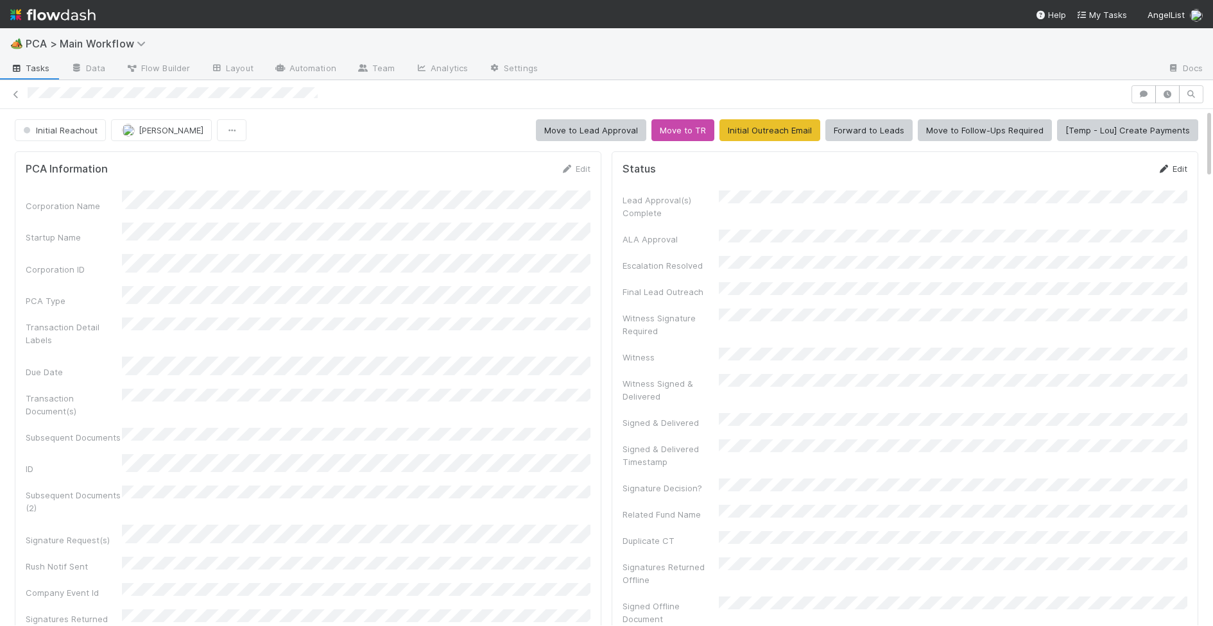
click at [1175, 167] on link "Edit" at bounding box center [1172, 169] width 30 height 10
click at [1123, 165] on button "Save" at bounding box center [1118, 173] width 37 height 22
click at [592, 169] on div "PCA Information Edit" at bounding box center [308, 168] width 584 height 13
click at [586, 169] on link "Edit" at bounding box center [575, 169] width 30 height 10
click at [519, 171] on button "Save" at bounding box center [522, 173] width 37 height 22
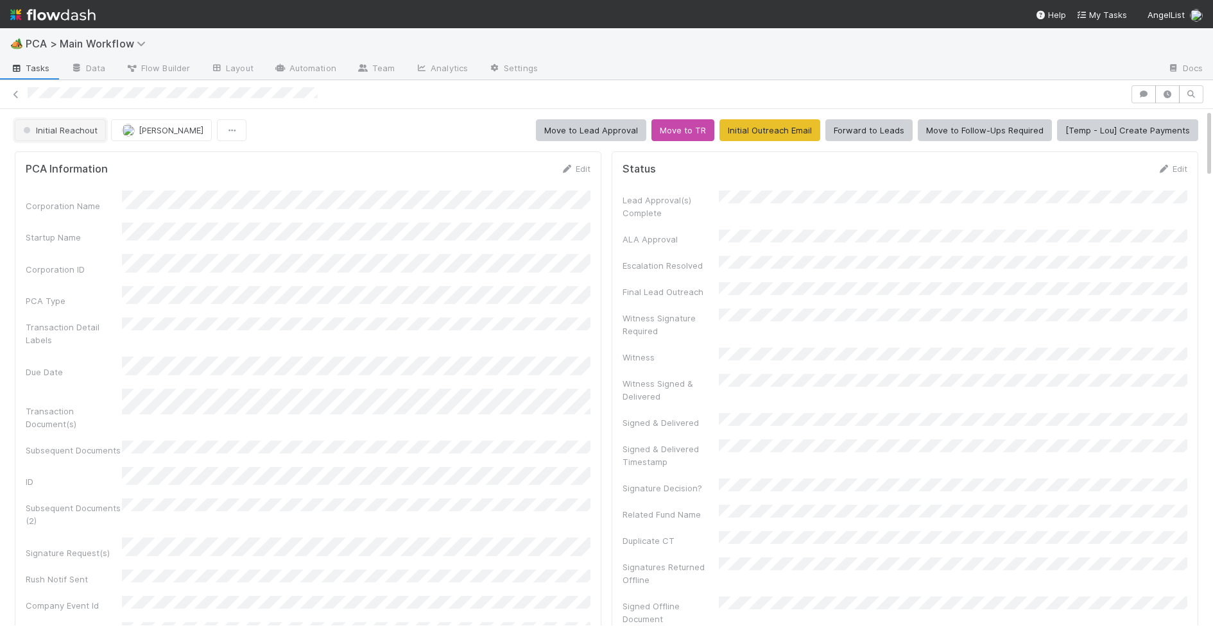
click at [71, 132] on span "Initial Reachout" at bounding box center [59, 130] width 77 height 10
click at [87, 178] on div "Record Transaction" at bounding box center [100, 186] width 181 height 23
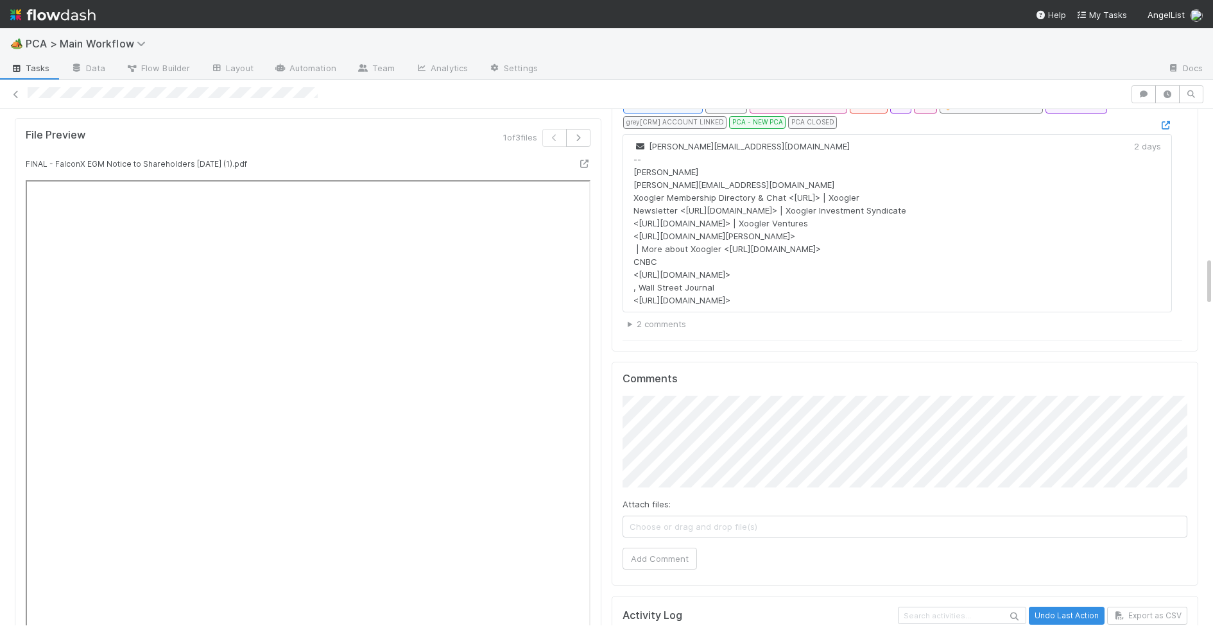
scroll to position [1742, 0]
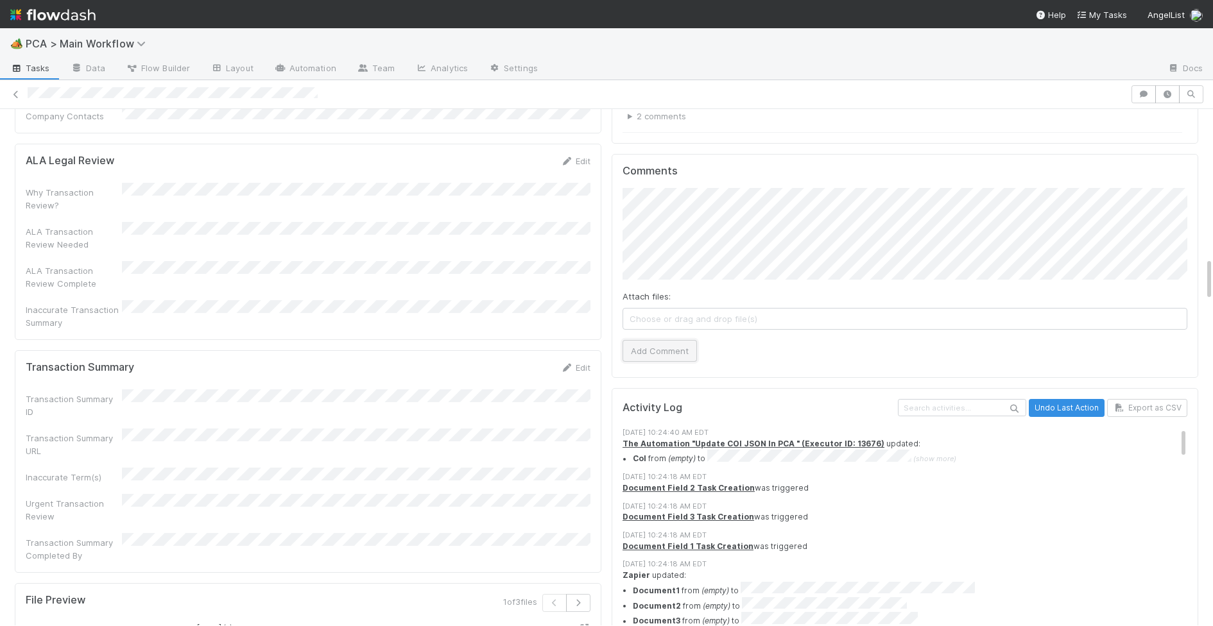
click at [658, 340] on button "Add Comment" at bounding box center [659, 351] width 74 height 22
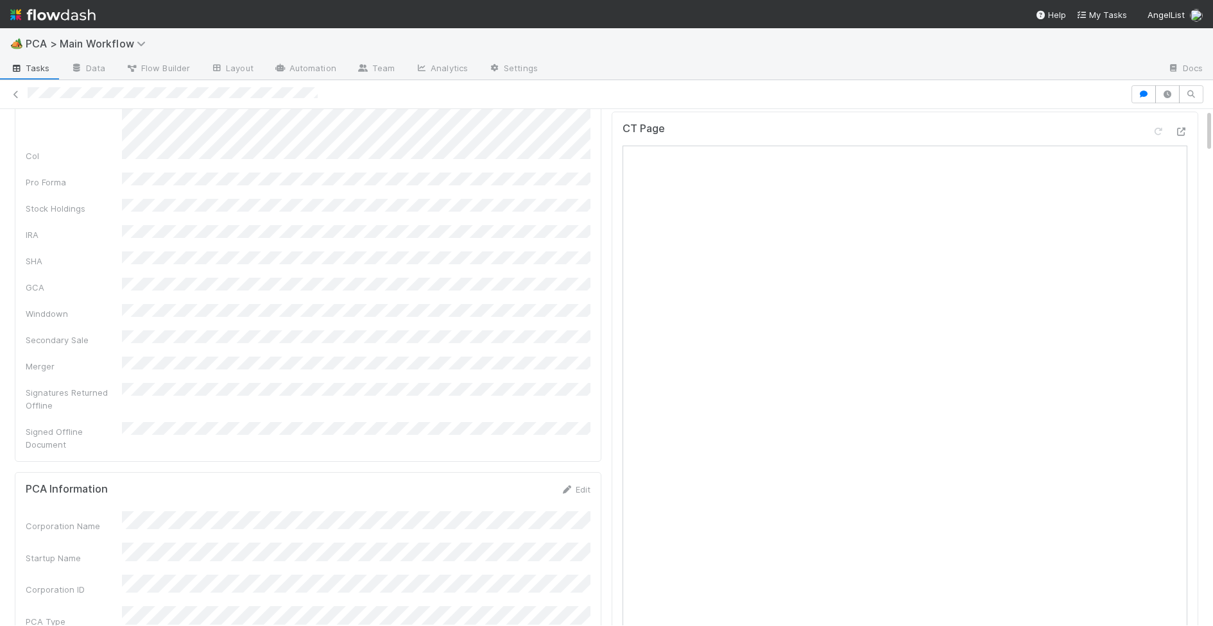
scroll to position [0, 0]
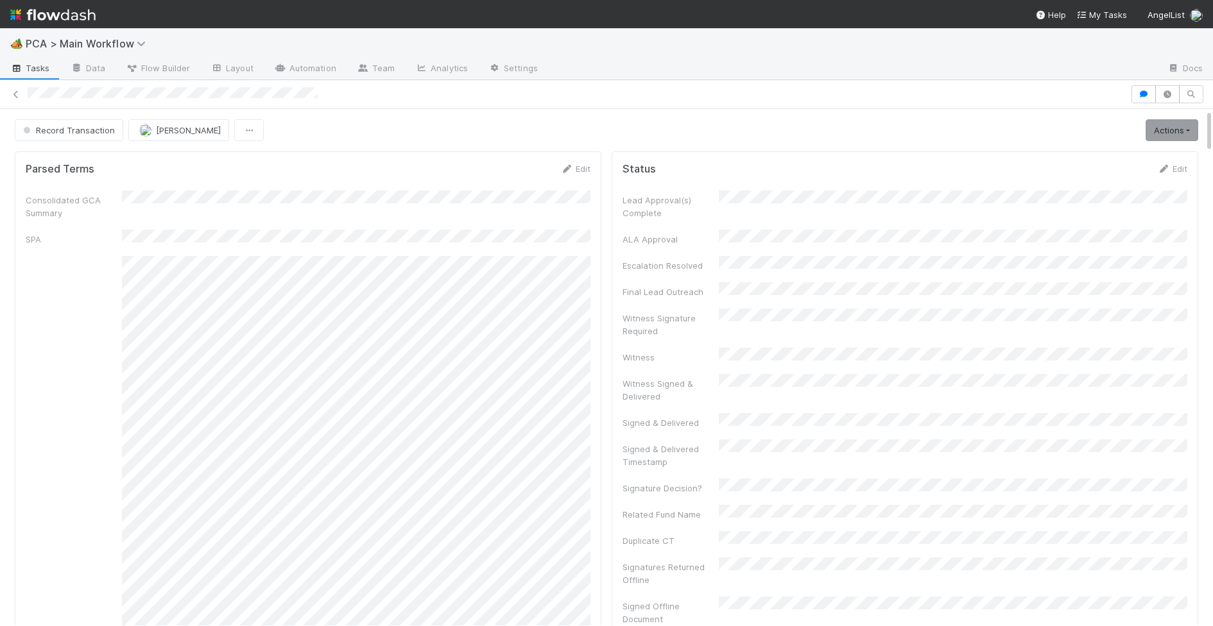
click at [85, 16] on img at bounding box center [52, 15] width 85 height 22
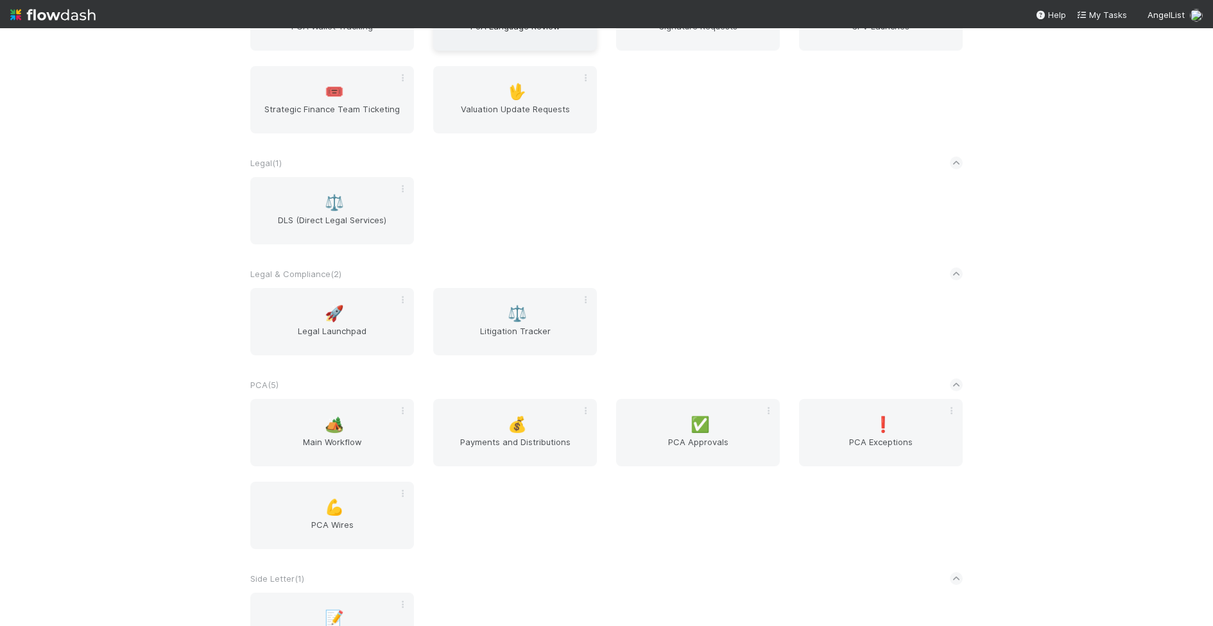
scroll to position [2319, 0]
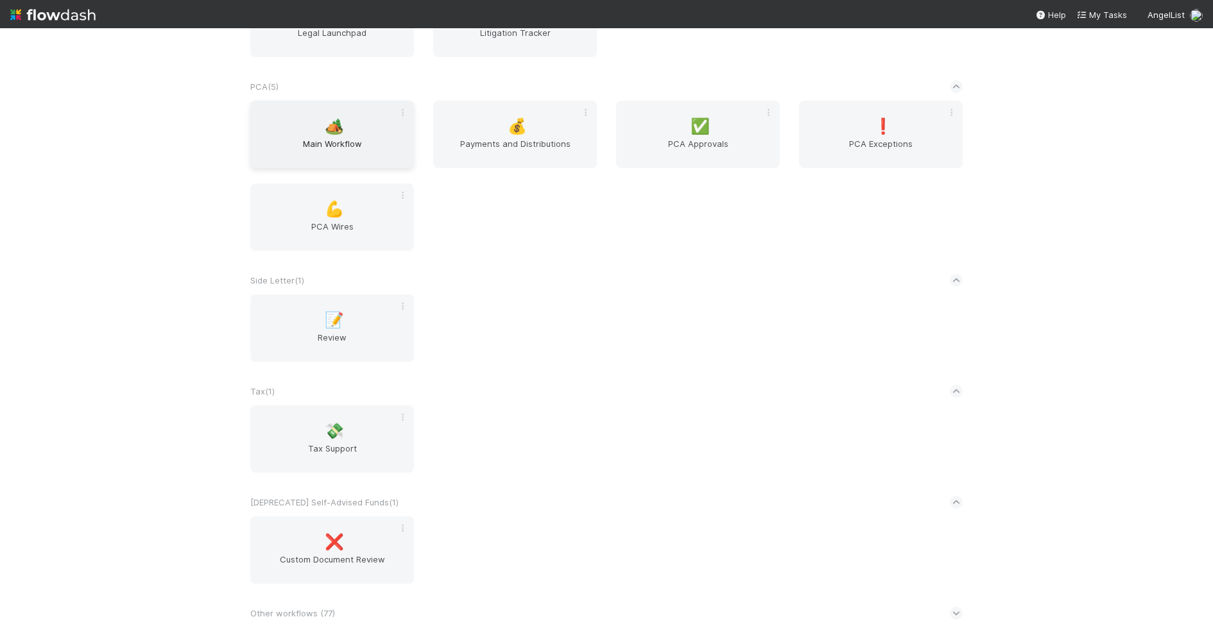
click at [271, 117] on div "🏕️ Main Workflow" at bounding box center [332, 134] width 164 height 67
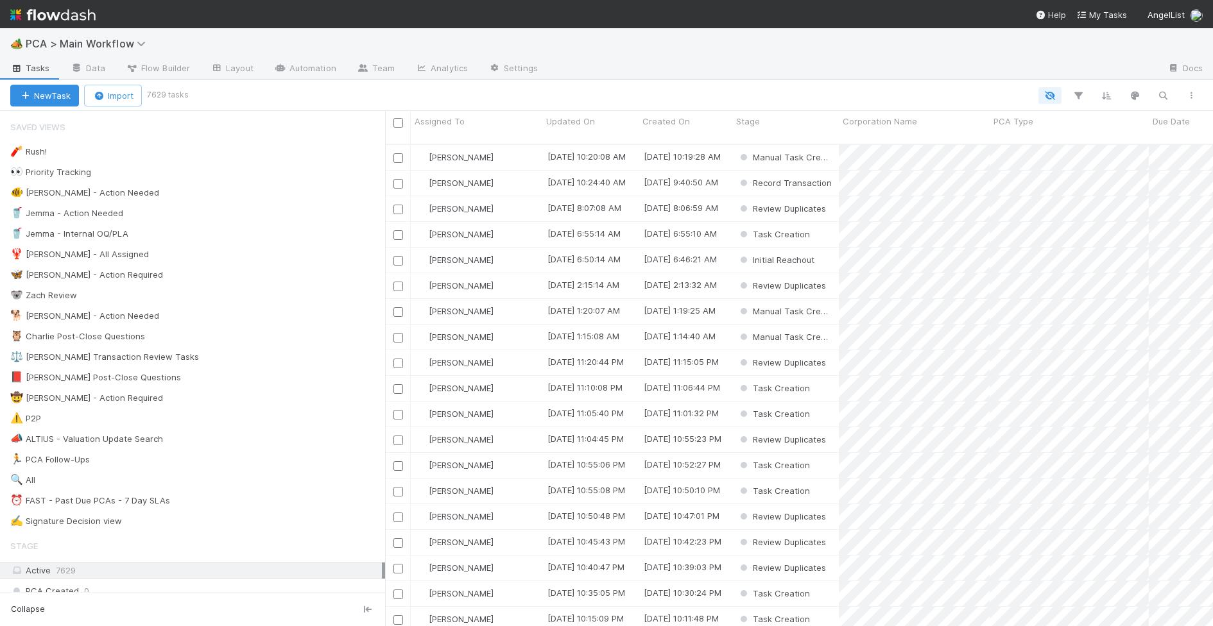
scroll to position [492, 828]
click at [219, 324] on div "🐕 Charlie - Action Needed 13" at bounding box center [197, 316] width 375 height 16
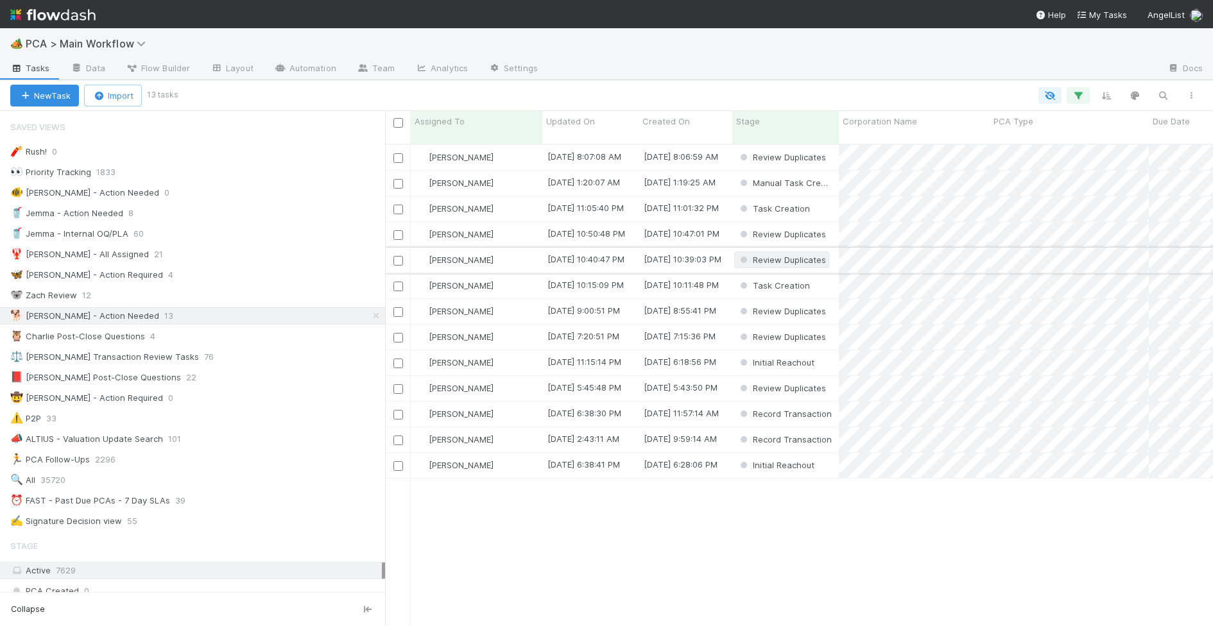
scroll to position [492, 828]
click at [595, 117] on div "Updated On" at bounding box center [590, 121] width 89 height 13
click at [622, 141] on div "Sort Oldest → Newest" at bounding box center [620, 145] width 146 height 19
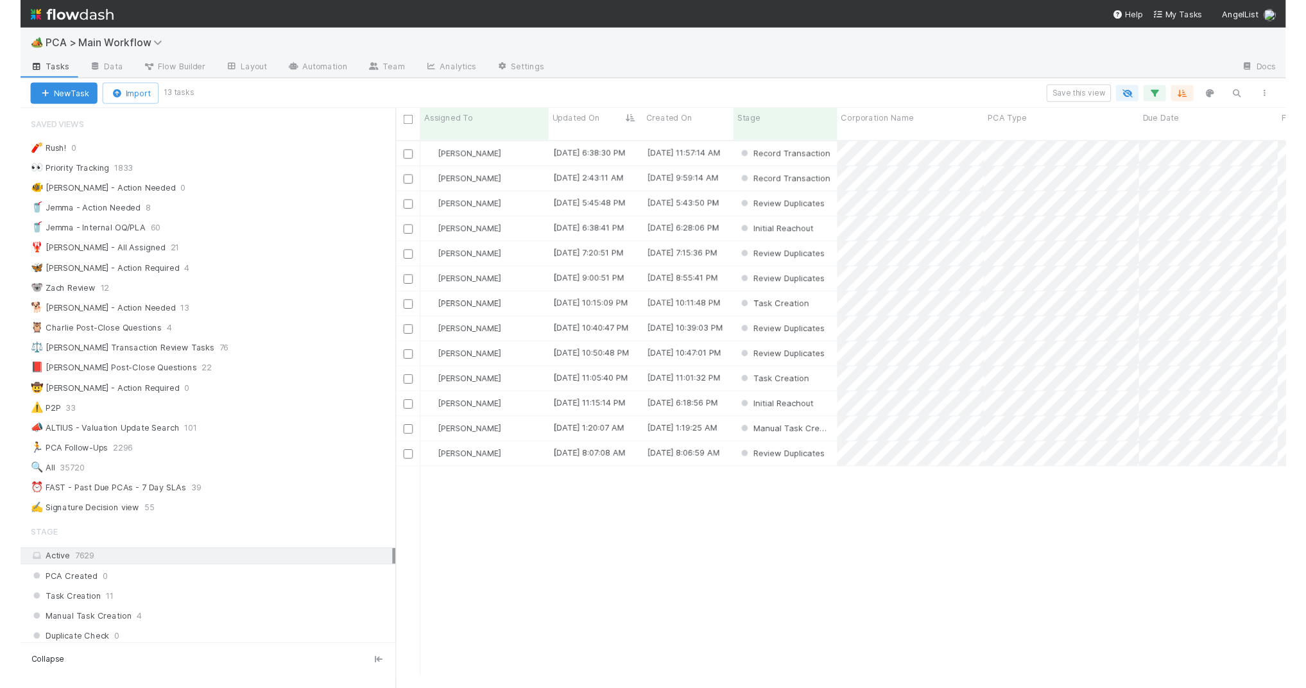
scroll to position [554, 921]
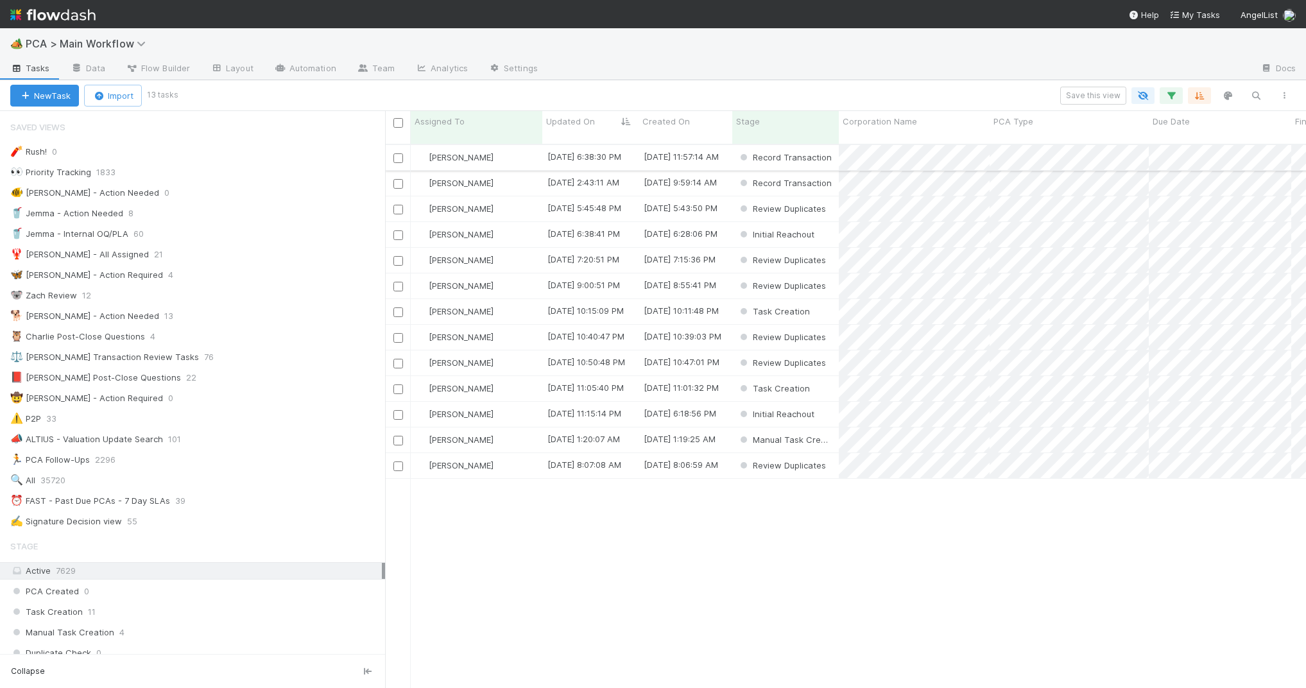
click at [516, 145] on div "[PERSON_NAME]" at bounding box center [477, 157] width 132 height 25
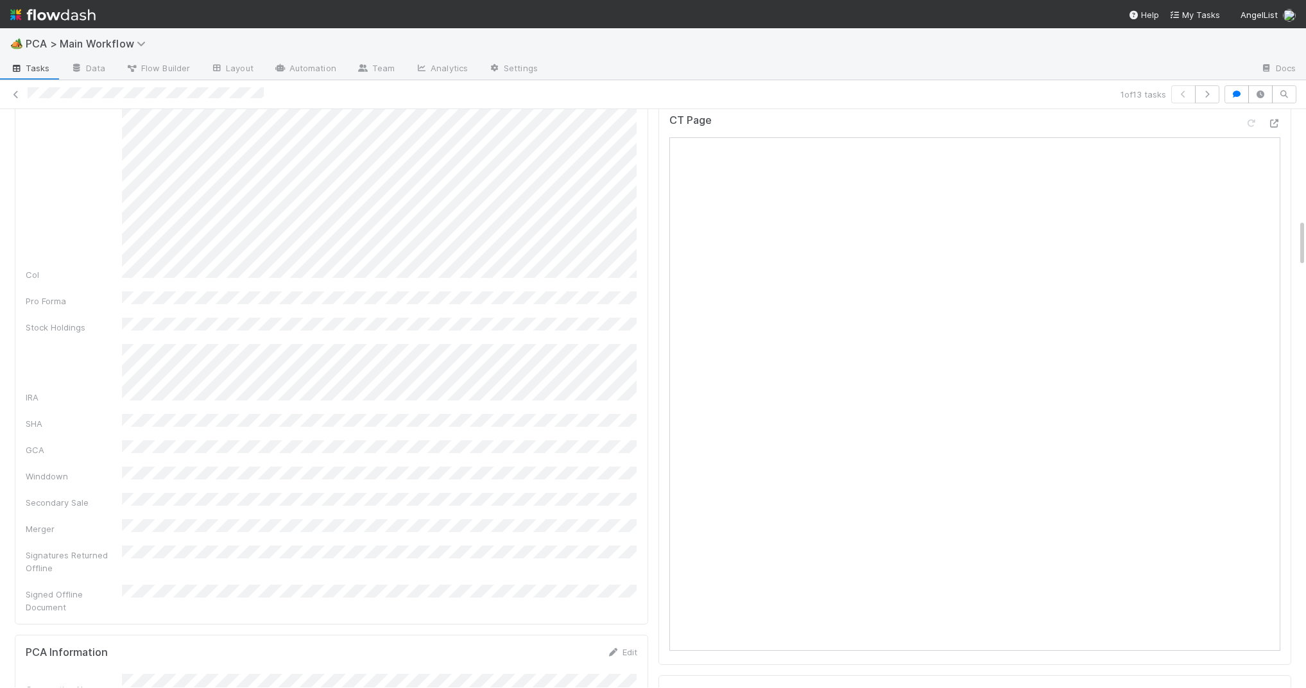
scroll to position [1291, 0]
click at [1212, 196] on icon at bounding box center [1273, 200] width 13 height 8
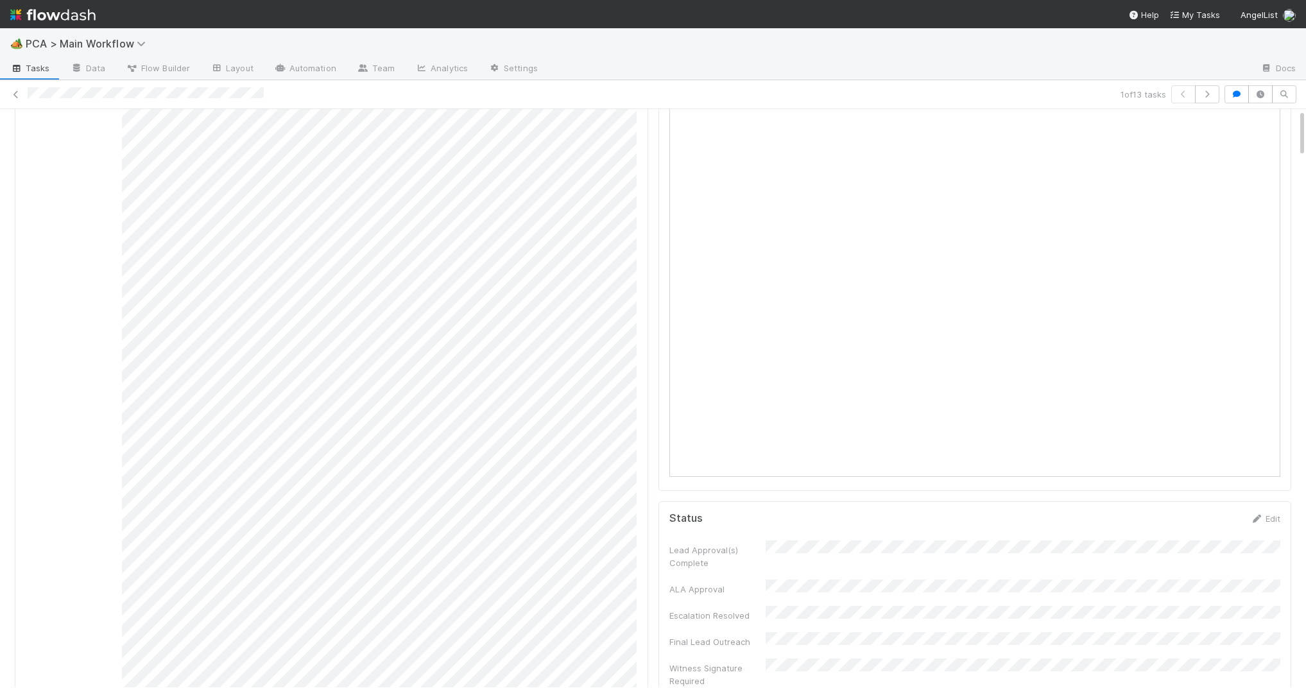
scroll to position [0, 0]
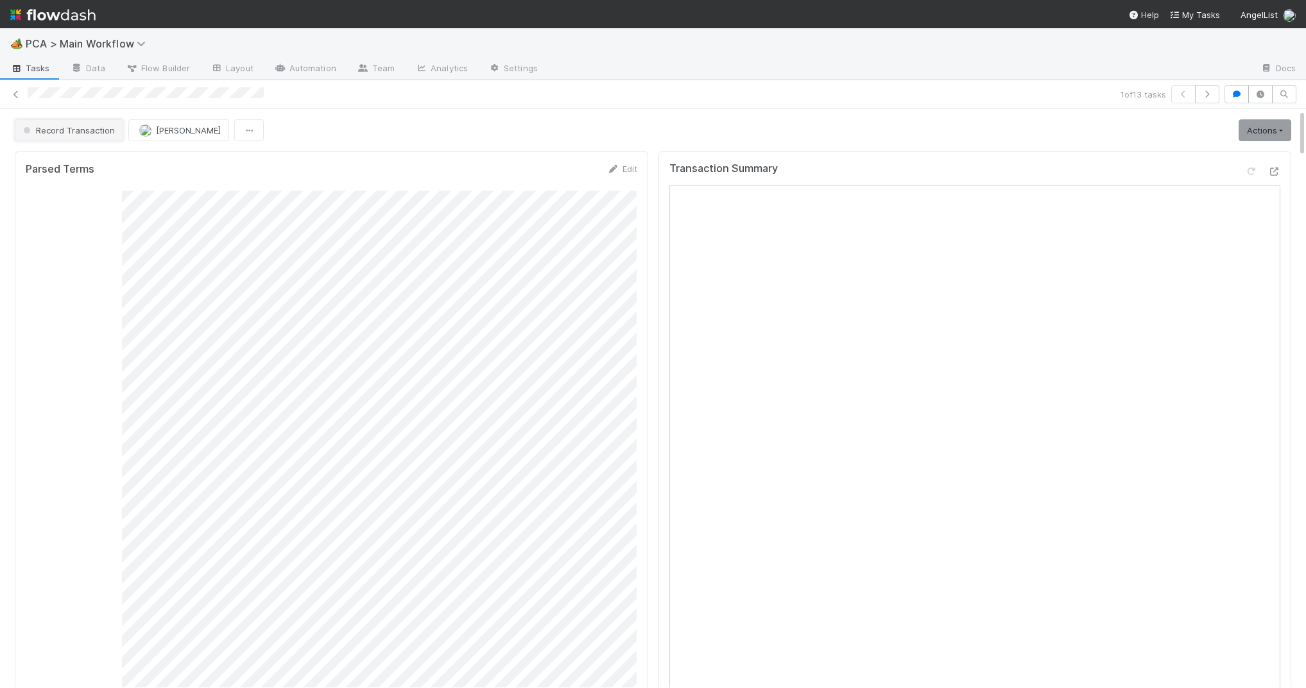
click at [80, 133] on span "Record Transaction" at bounding box center [68, 130] width 94 height 10
click at [87, 163] on div "ICU" at bounding box center [100, 162] width 181 height 23
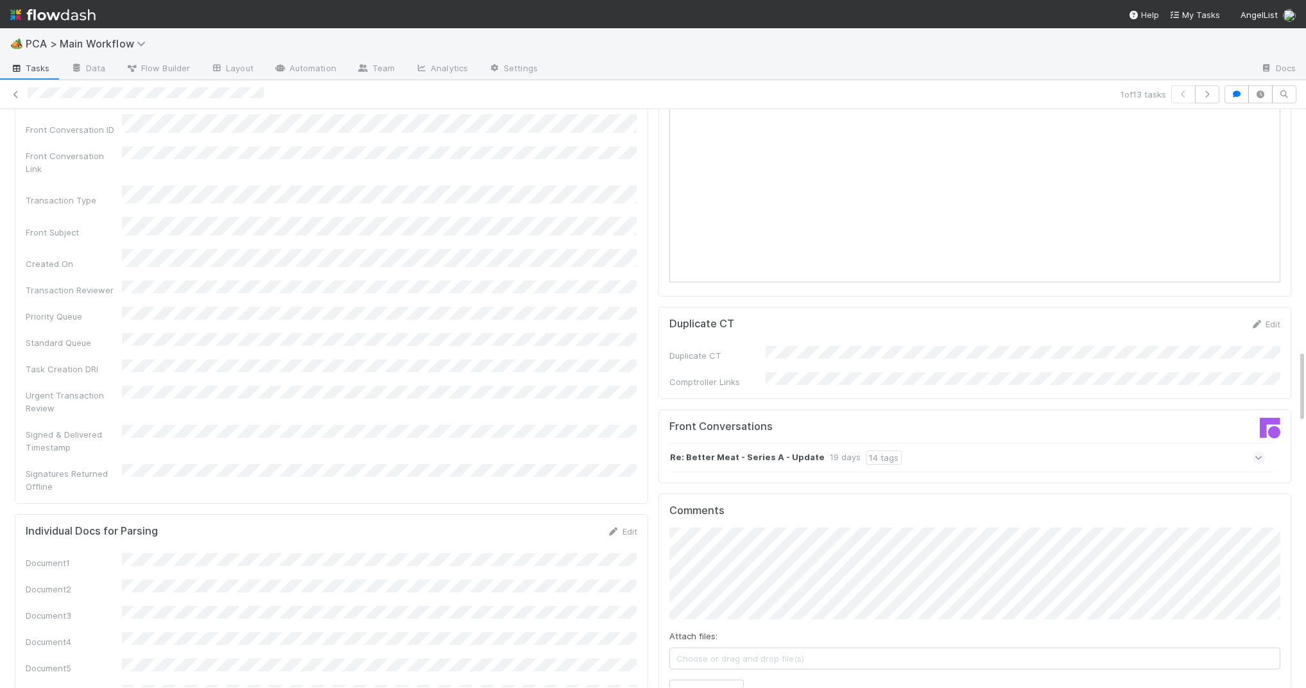
scroll to position [1893, 0]
drag, startPoint x: 744, startPoint y: 607, endPoint x: 724, endPoint y: 594, distance: 24.2
click at [743, 606] on div "Attach files: Choose or drag and drop file(s) Add Comment" at bounding box center [974, 615] width 611 height 174
click at [724, 626] on button "Add Comment" at bounding box center [706, 691] width 74 height 22
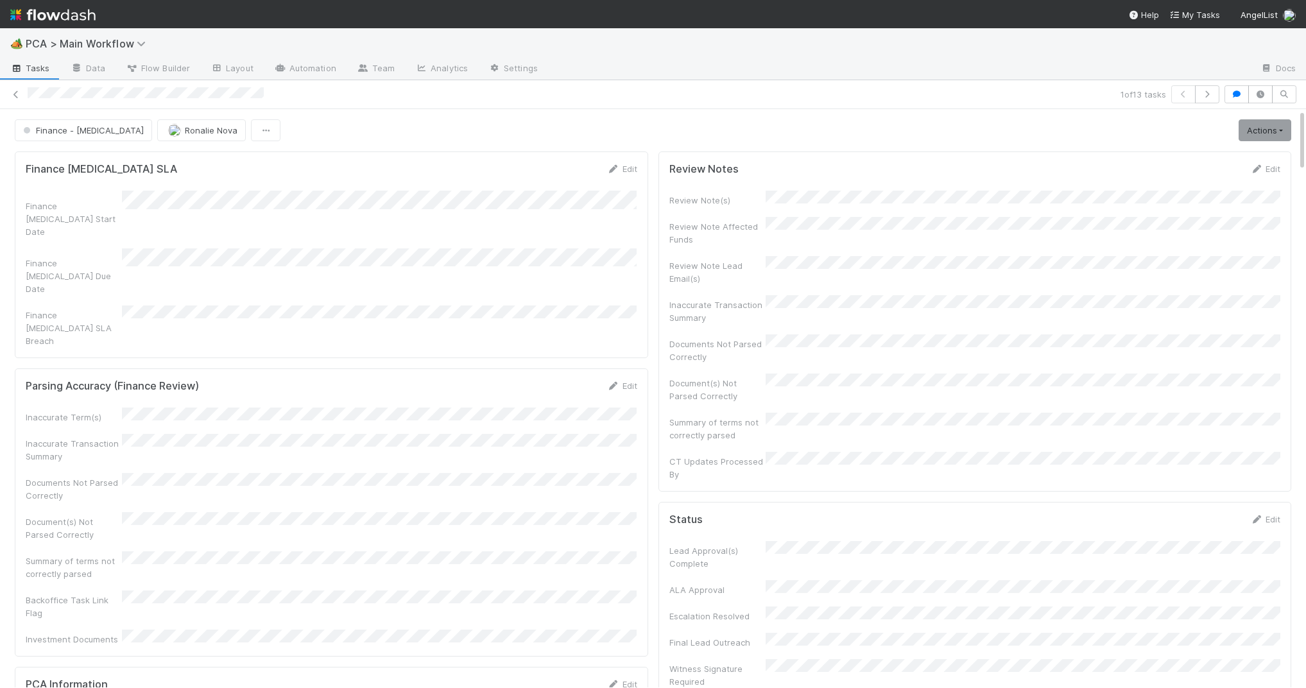
click at [47, 2] on link at bounding box center [52, 14] width 85 height 29
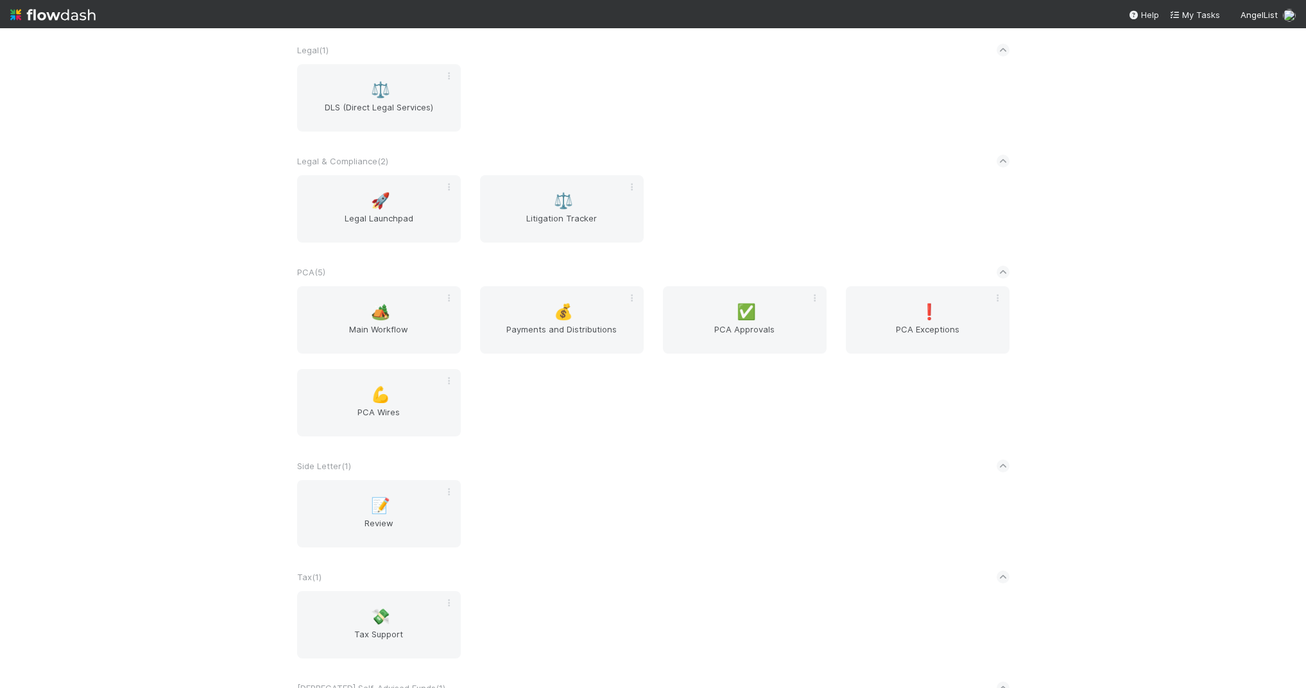
scroll to position [2160, 0]
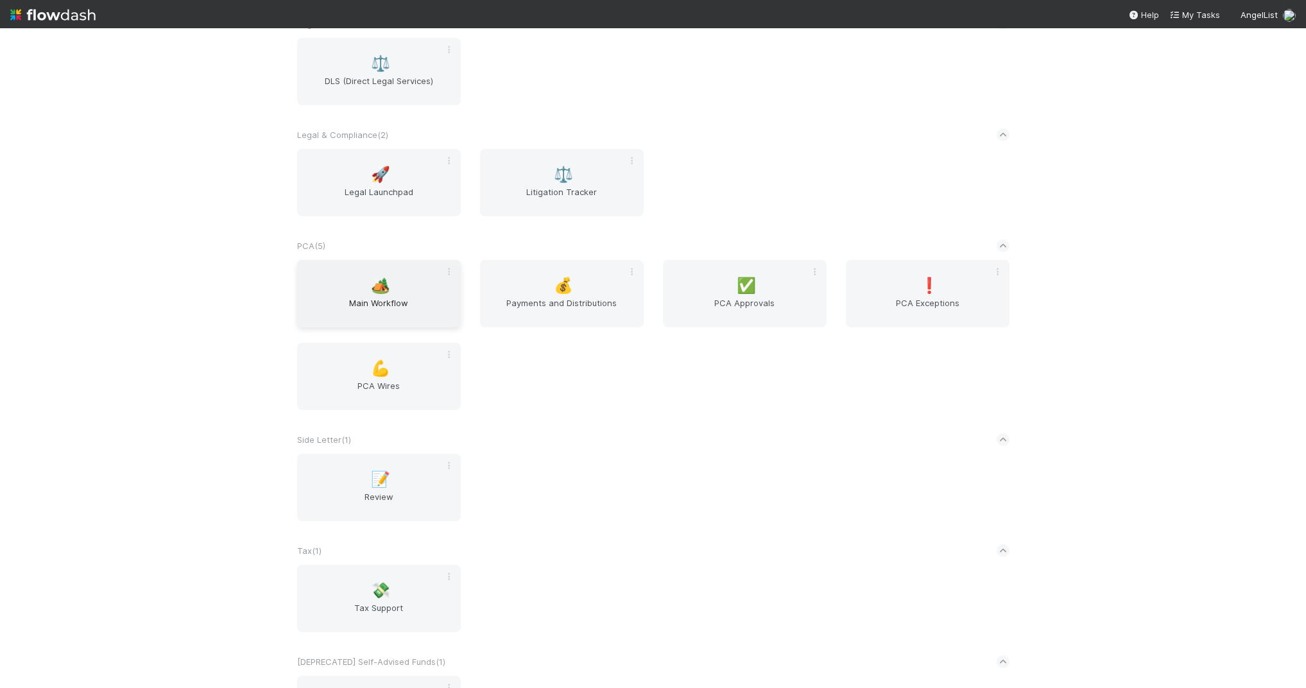
click at [433, 298] on span "Main Workflow" at bounding box center [378, 309] width 153 height 26
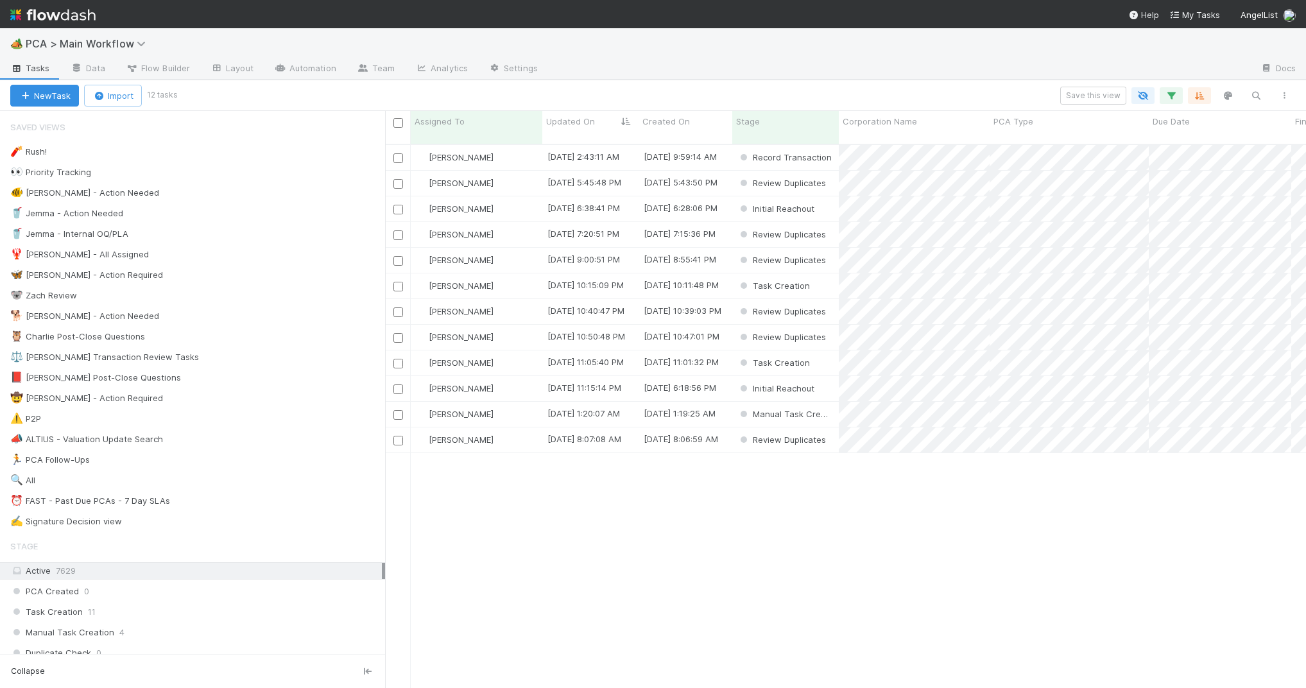
scroll to position [554, 921]
click at [268, 321] on div "🐕 Charlie - Action Needed" at bounding box center [197, 316] width 375 height 16
click at [509, 147] on div "[PERSON_NAME]" at bounding box center [477, 157] width 132 height 25
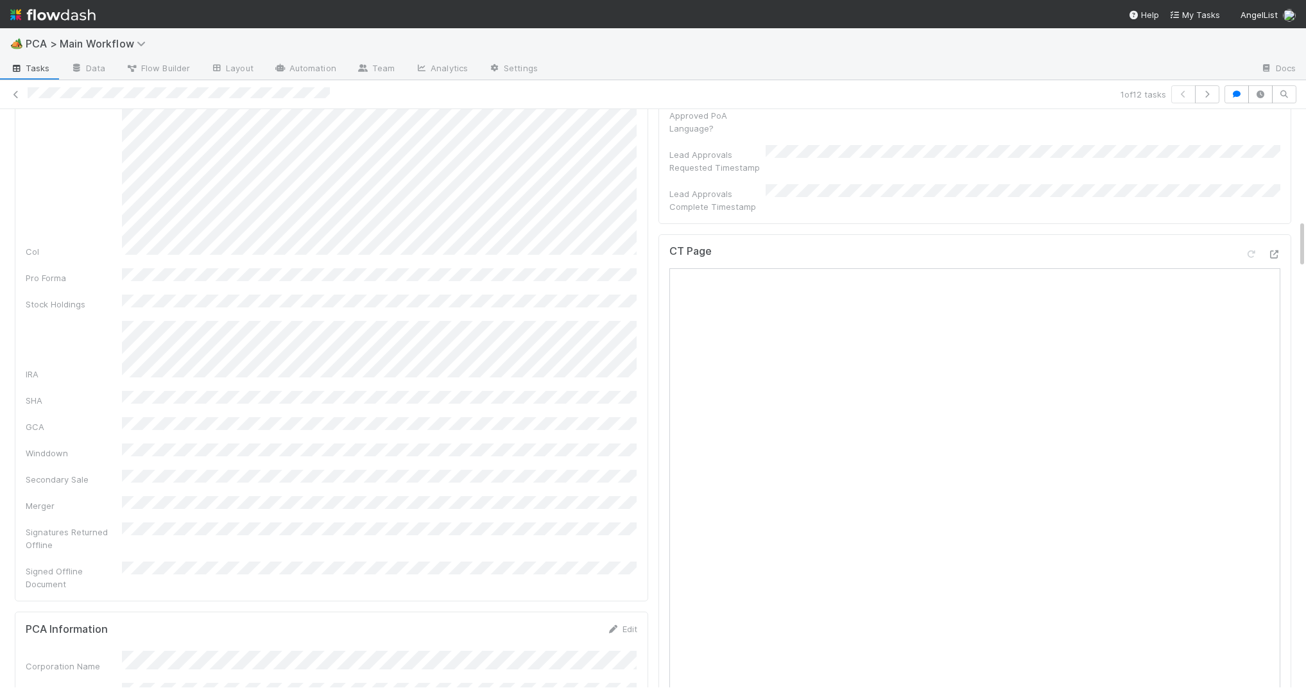
scroll to position [1329, 0]
click at [1212, 232] on div "CT Page" at bounding box center [974, 512] width 633 height 561
click at [1212, 246] on div at bounding box center [1262, 255] width 36 height 18
click at [1212, 246] on div at bounding box center [1273, 252] width 13 height 13
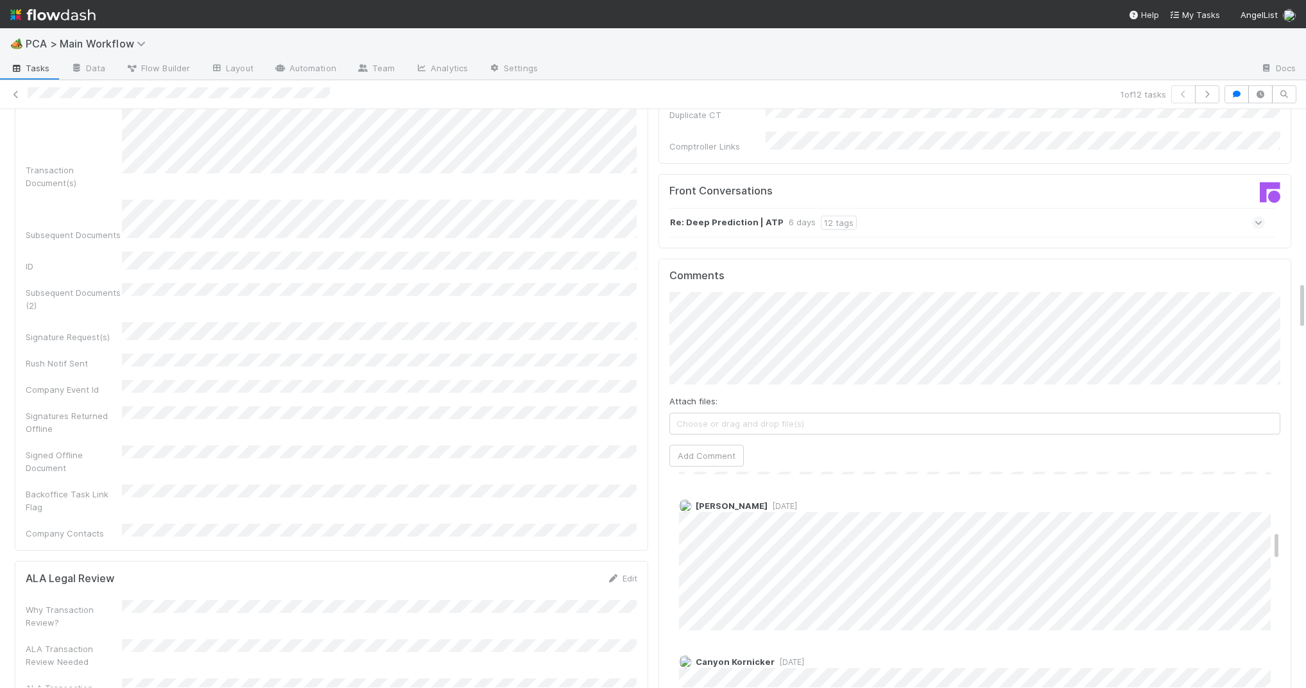
scroll to position [2065, 0]
drag, startPoint x: 704, startPoint y: 358, endPoint x: 649, endPoint y: 350, distance: 55.8
click at [704, 358] on div "Attach files: Choose or drag and drop file(s) Add Comment" at bounding box center [974, 381] width 611 height 174
drag, startPoint x: 740, startPoint y: 367, endPoint x: 713, endPoint y: 368, distance: 27.0
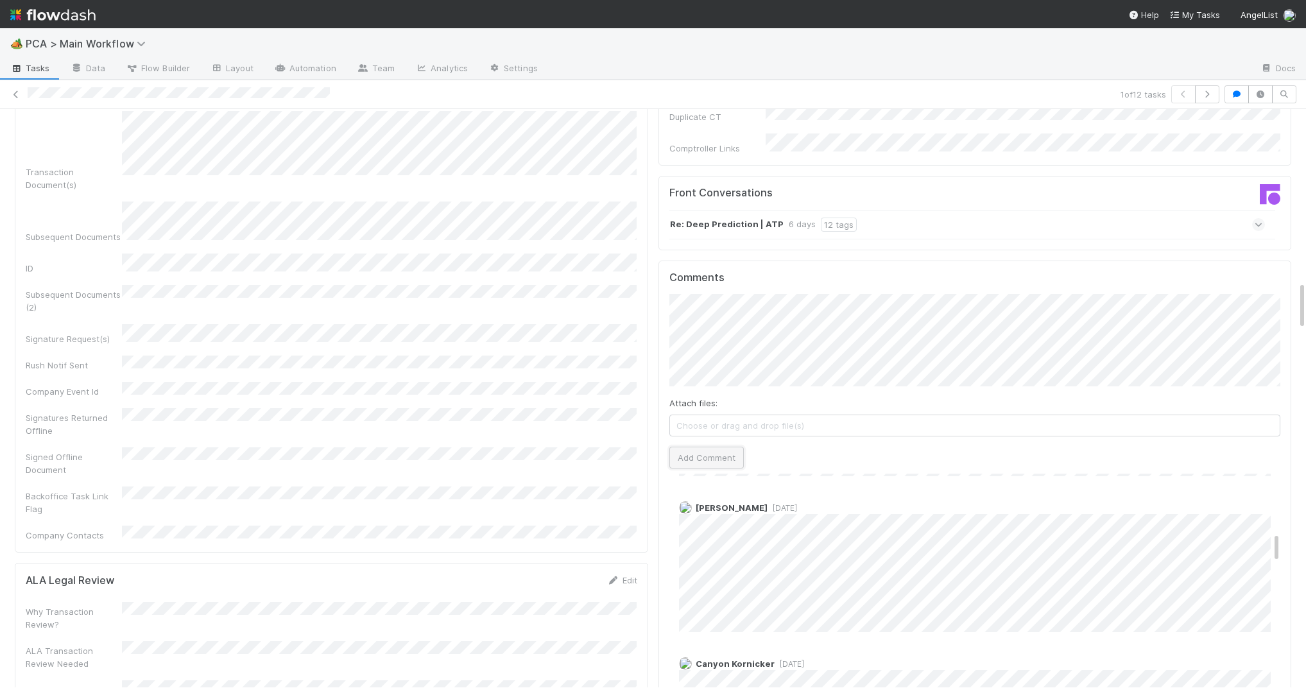
click at [739, 447] on button "Add Comment" at bounding box center [706, 458] width 74 height 22
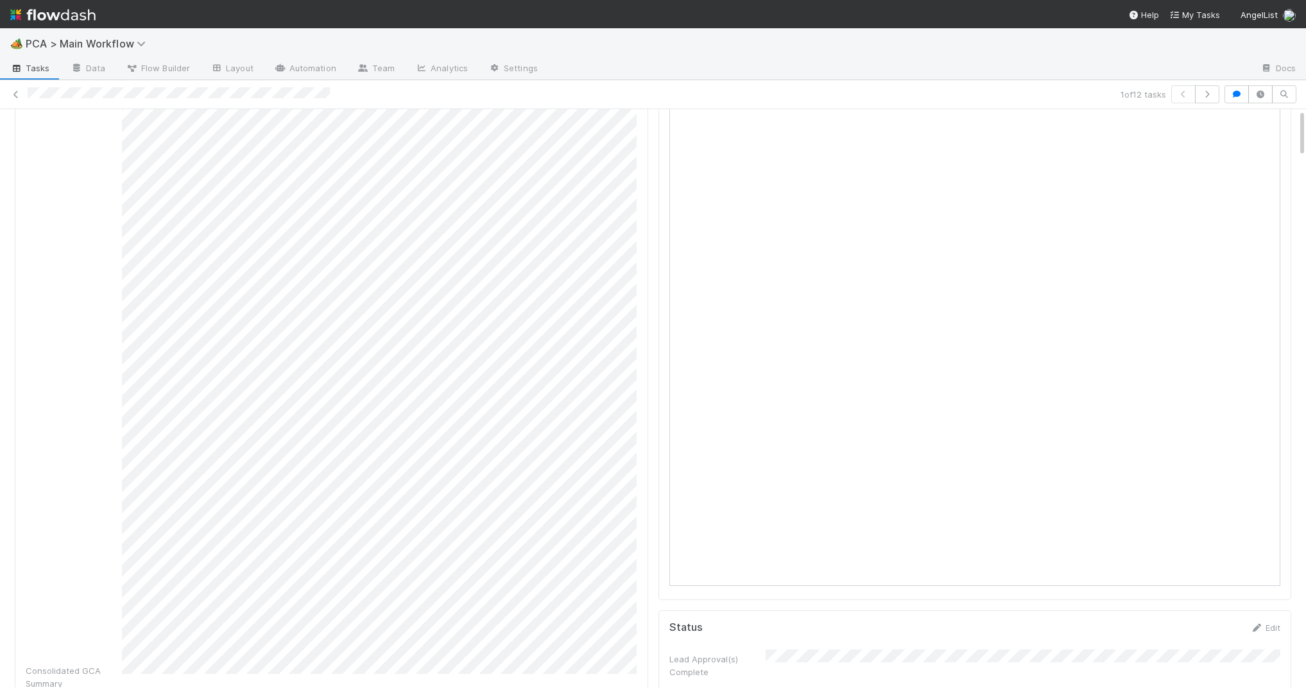
scroll to position [0, 0]
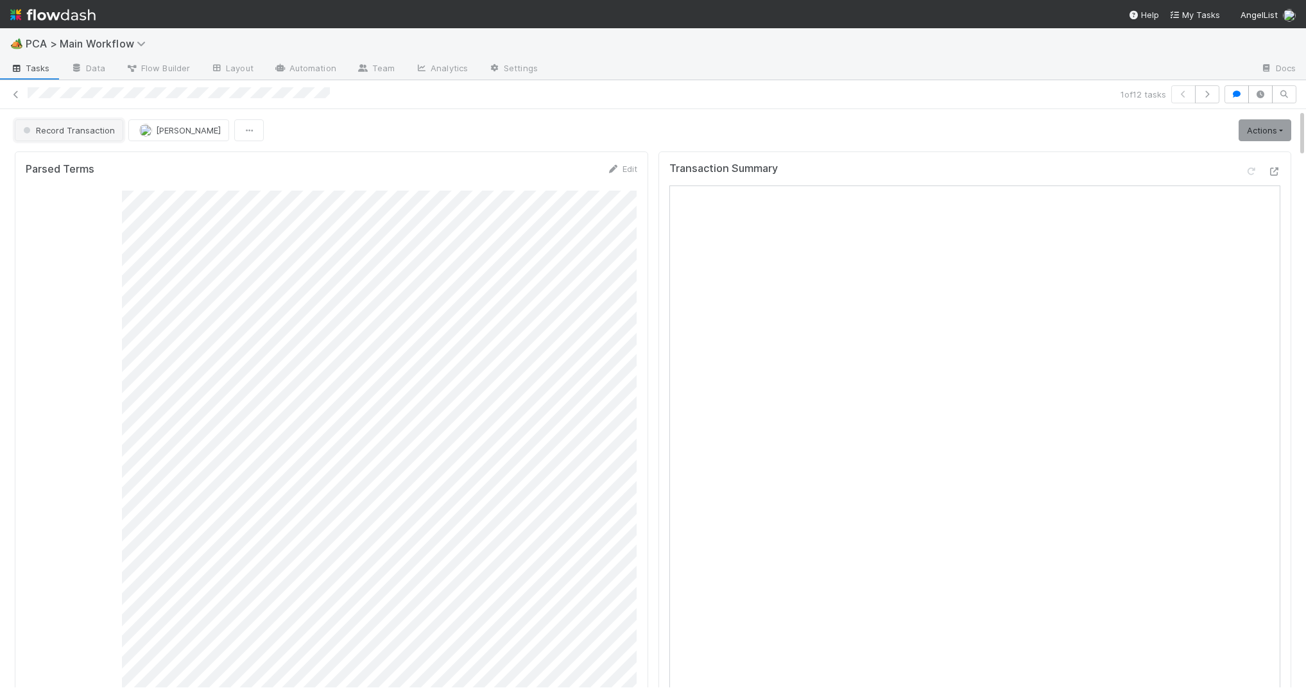
click at [96, 128] on span "Record Transaction" at bounding box center [68, 130] width 94 height 10
click at [99, 195] on div "Completed" at bounding box center [100, 198] width 181 height 23
click at [68, 4] on img at bounding box center [52, 15] width 85 height 22
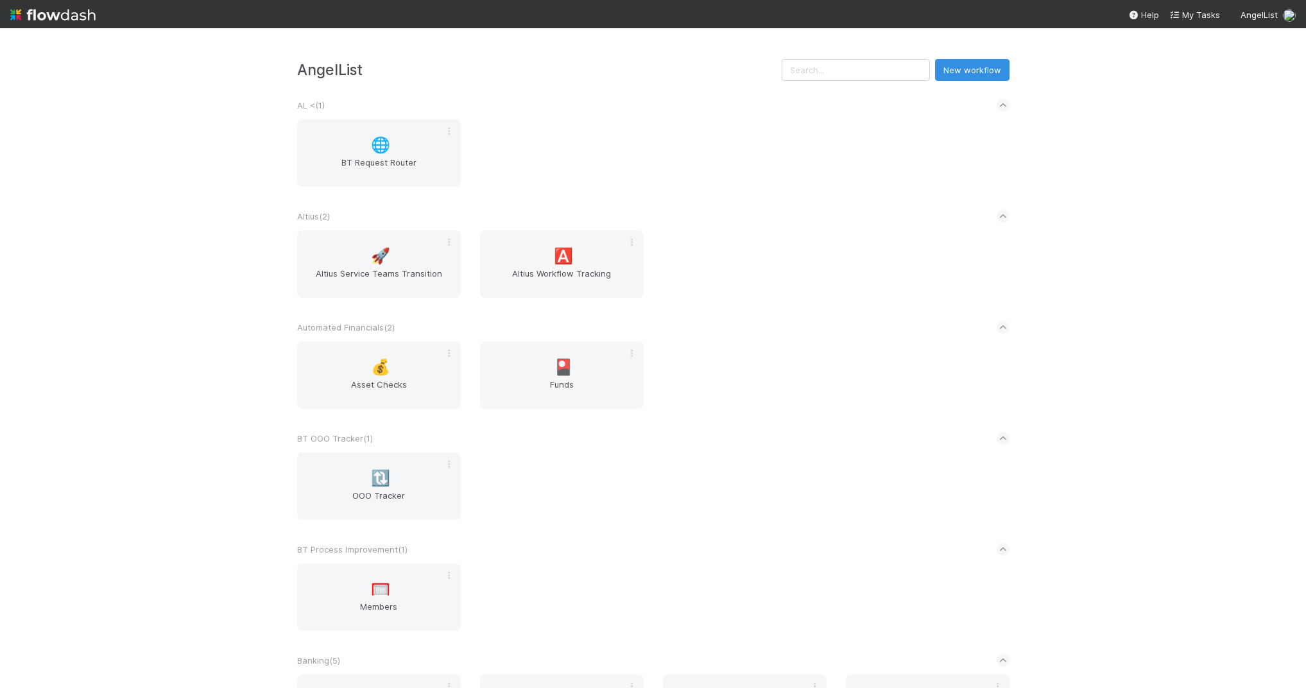
drag, startPoint x: 690, startPoint y: 227, endPoint x: 572, endPoint y: 132, distance: 151.5
click at [673, 217] on div "Altius ( 2 )" at bounding box center [653, 216] width 712 height 28
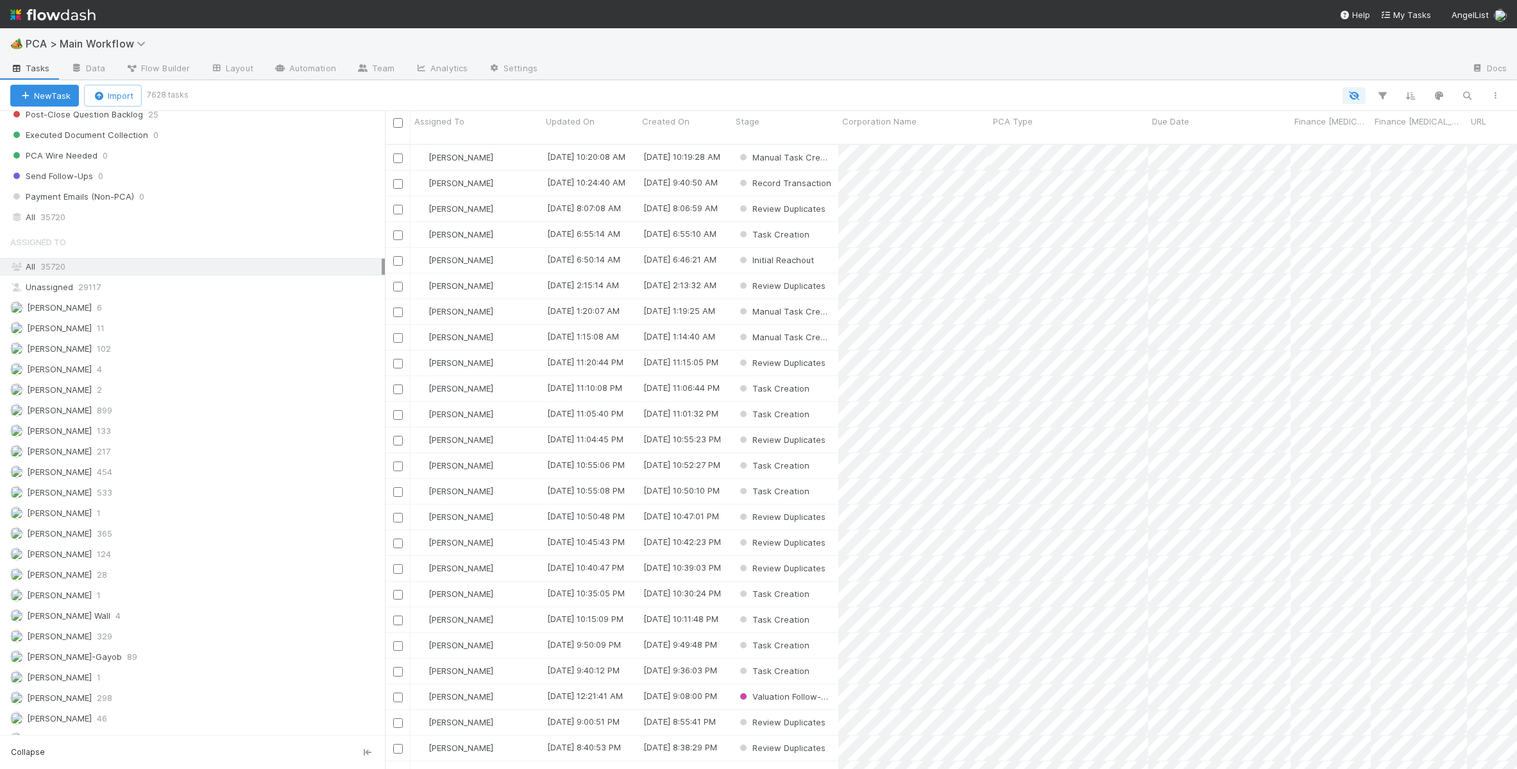
scroll to position [1416, 0]
click at [143, 230] on div "All 35720" at bounding box center [195, 222] width 371 height 16
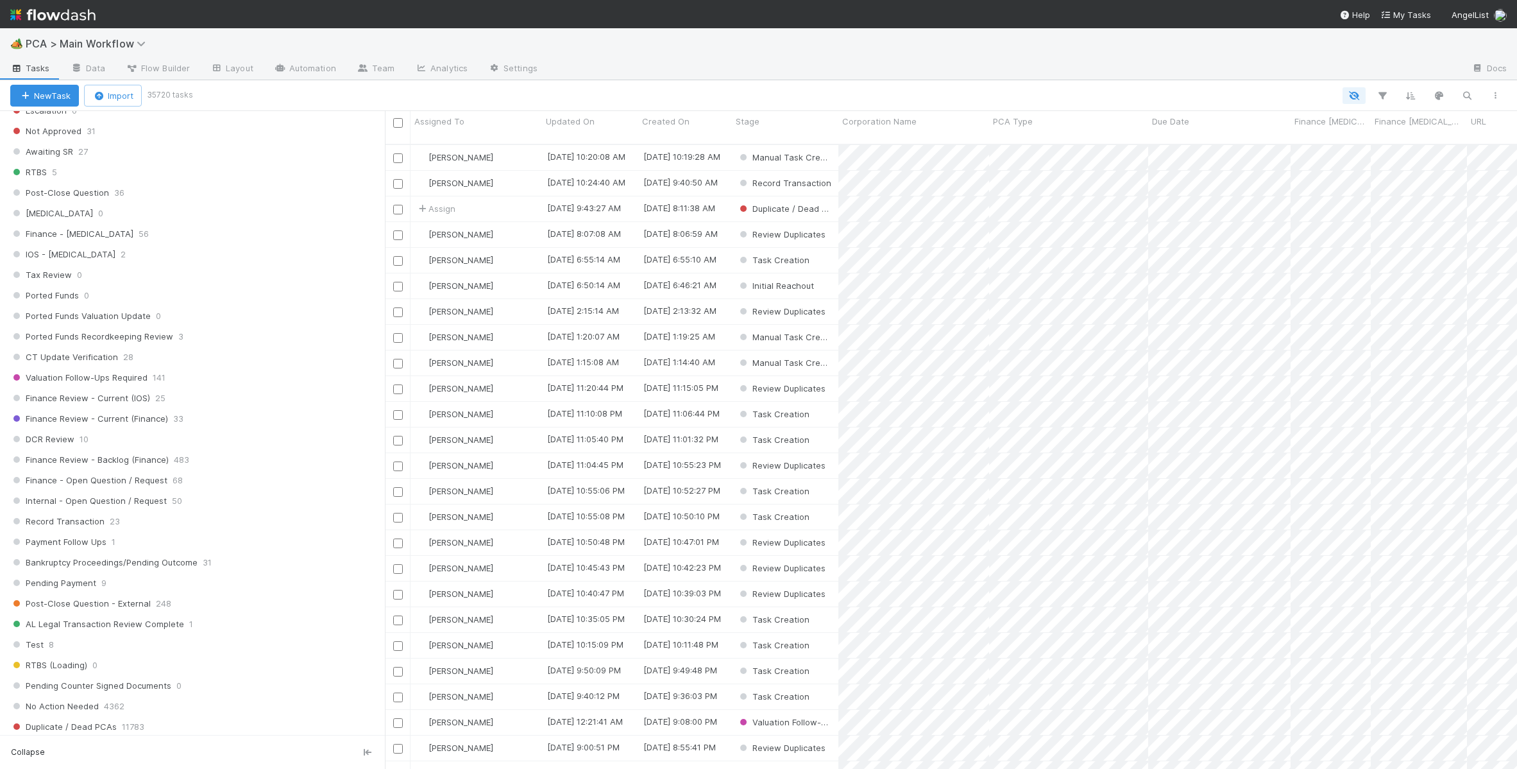
scroll to position [1472, 0]
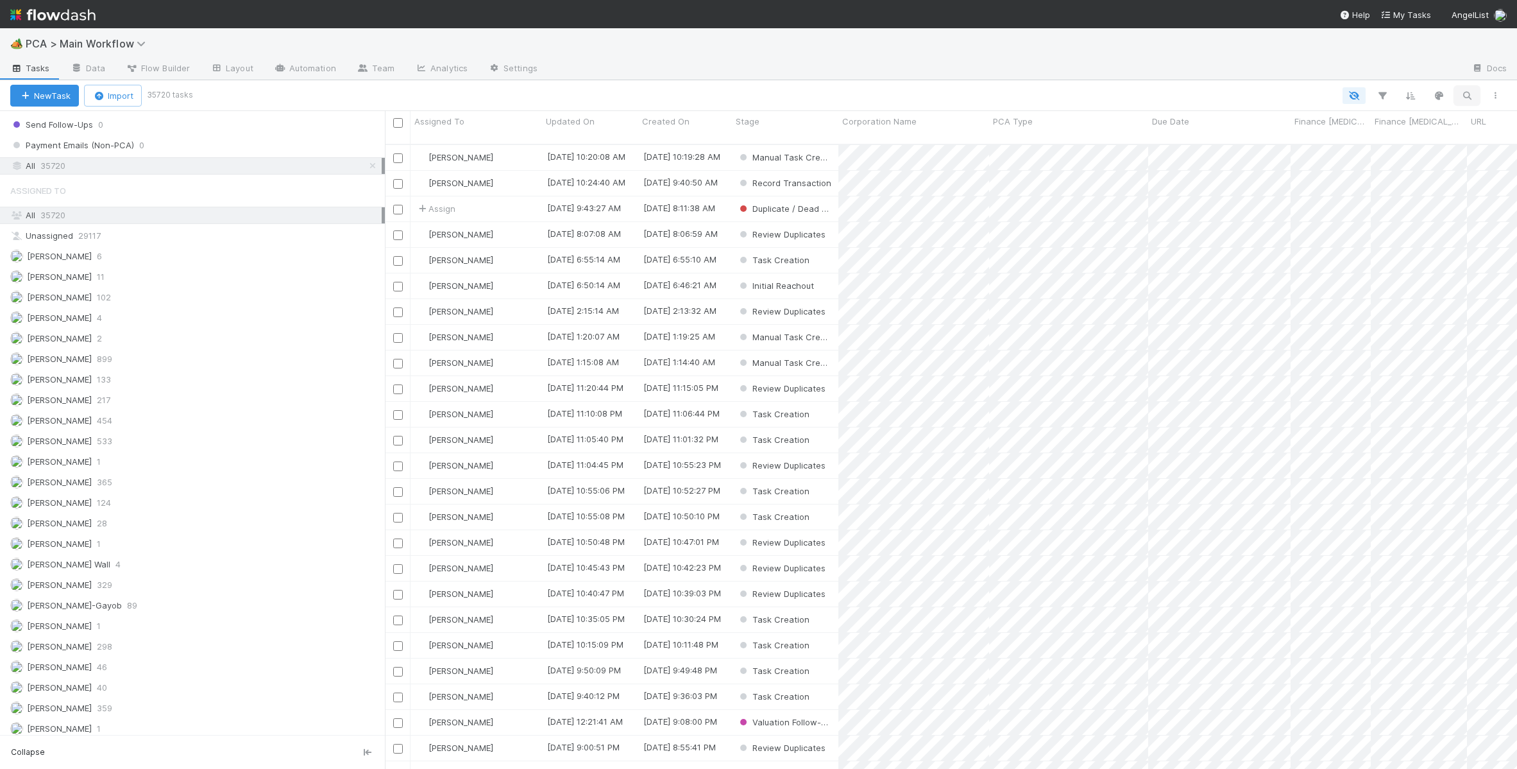
click at [1463, 96] on icon "button" at bounding box center [1467, 96] width 13 height 12
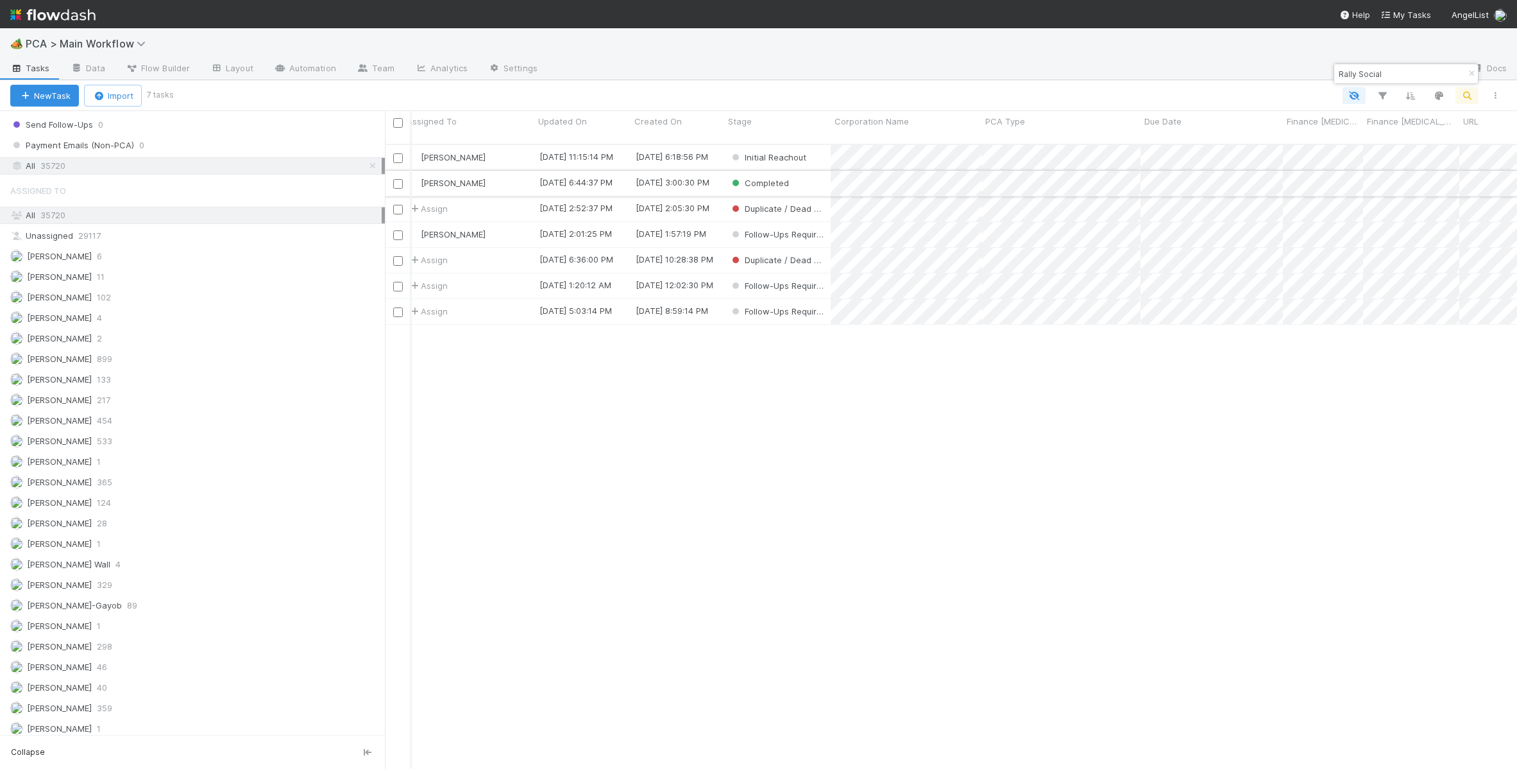
scroll to position [0, 0]
type input "Rally Social"
click at [524, 145] on div "[PERSON_NAME]" at bounding box center [477, 157] width 132 height 25
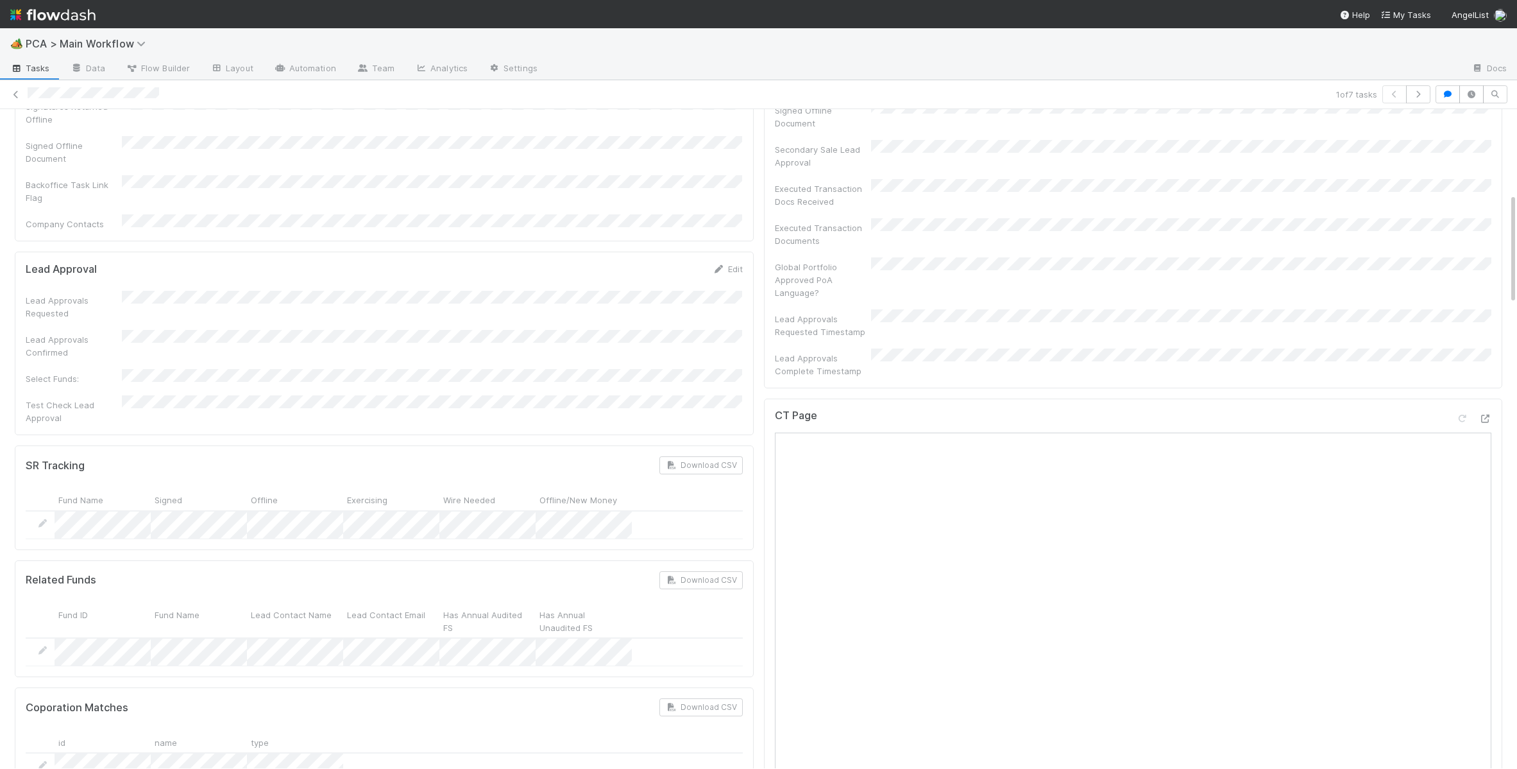
scroll to position [907, 0]
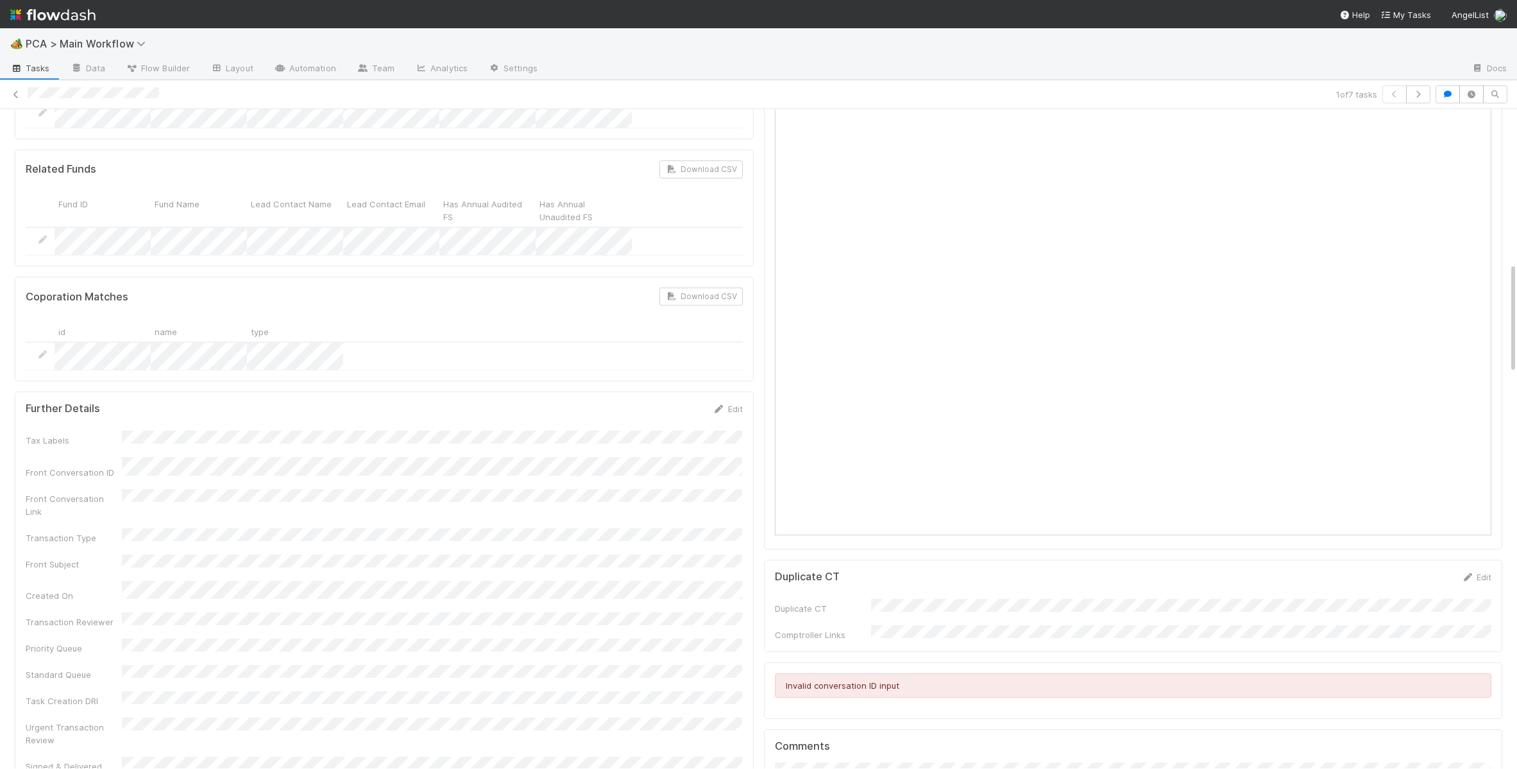
drag, startPoint x: 686, startPoint y: 341, endPoint x: 692, endPoint y: 340, distance: 6.4
click at [687, 402] on div "Further Details Edit" at bounding box center [384, 408] width 717 height 13
drag, startPoint x: 715, startPoint y: 337, endPoint x: 547, endPoint y: 370, distance: 171.9
click at [715, 405] on icon at bounding box center [719, 409] width 13 height 8
click at [388, 439] on div "Tax Labels Front Conversation ID Front Conversation Link Transaction Type Front…" at bounding box center [384, 669] width 717 height 461
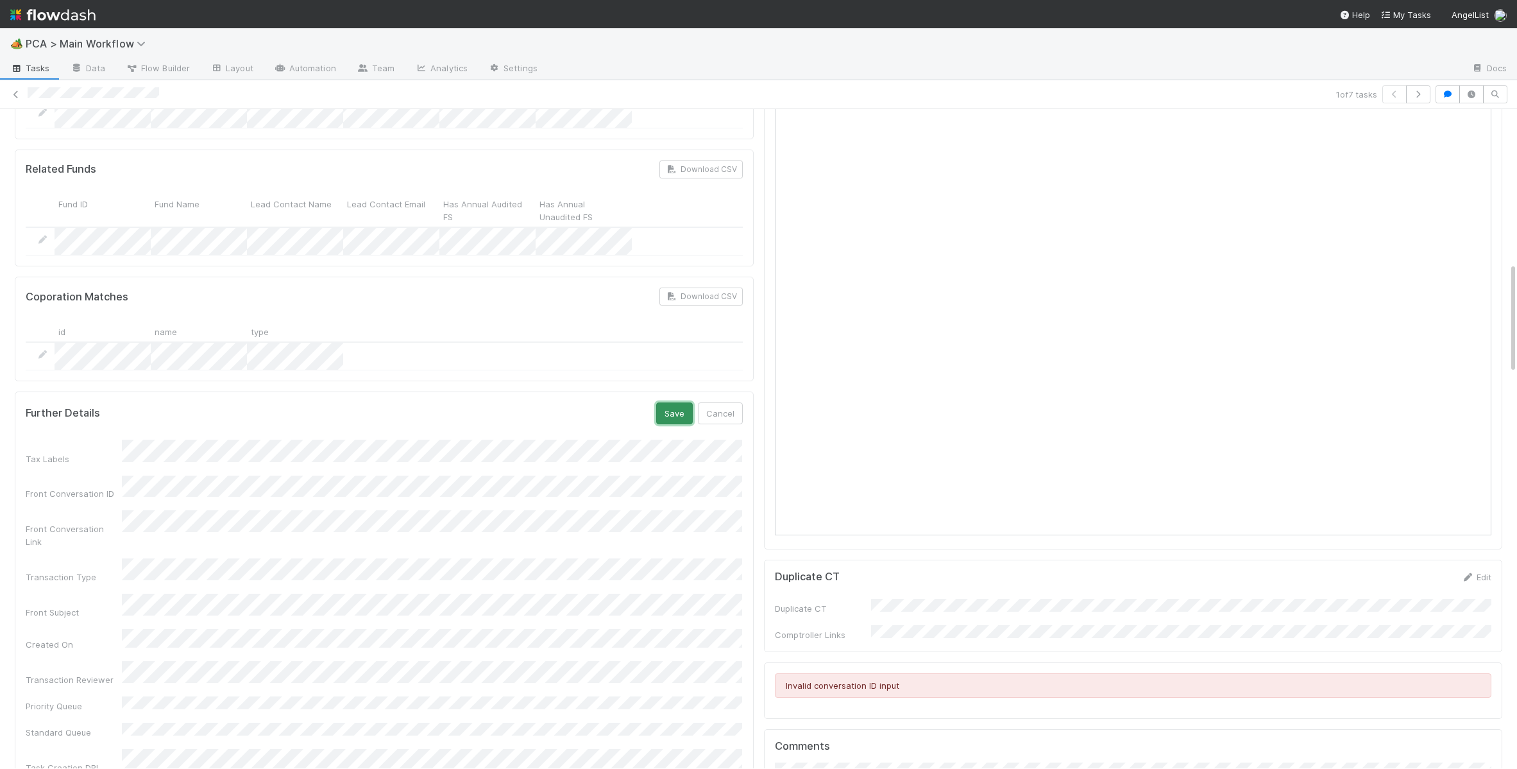
click at [665, 402] on button "Save" at bounding box center [674, 413] width 37 height 22
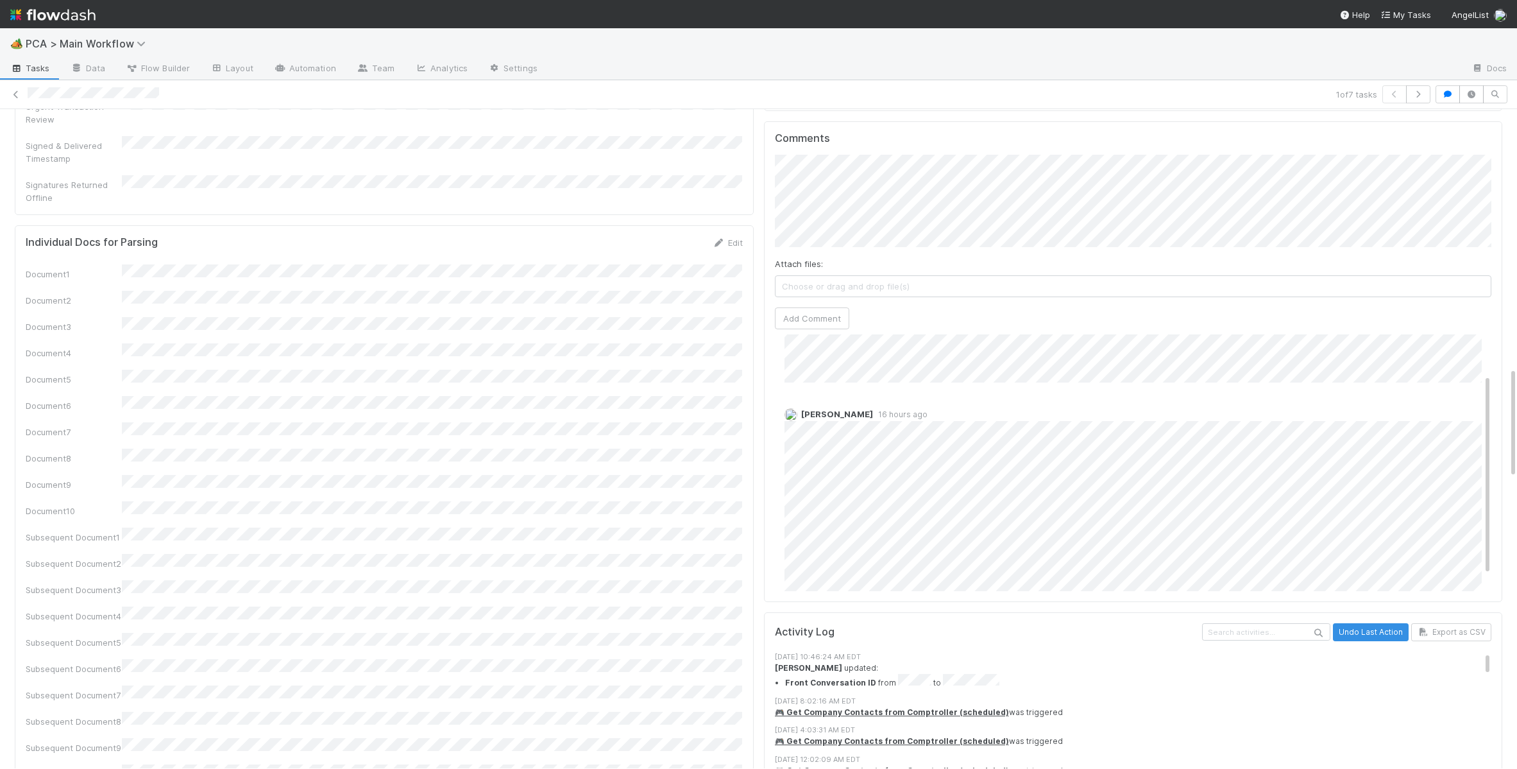
scroll to position [0, 0]
click at [885, 461] on span "16 hours ago" at bounding box center [900, 466] width 55 height 10
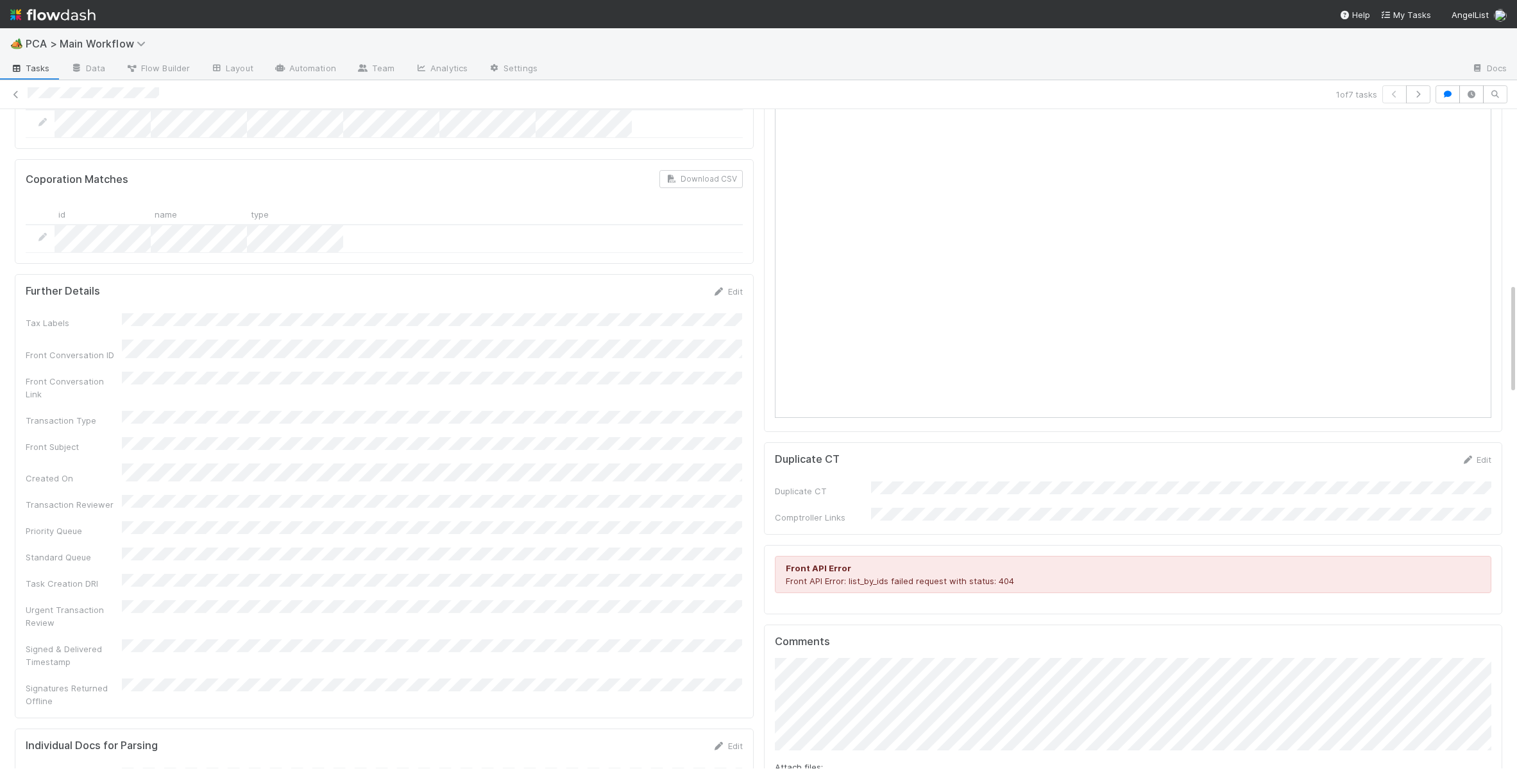
scroll to position [1018, 0]
drag, startPoint x: 700, startPoint y: 251, endPoint x: 721, endPoint y: 236, distance: 25.3
click at [700, 291] on form "Further Details Edit Tax Labels Front Conversation ID Front Conversation Link T…" at bounding box center [384, 502] width 717 height 422
click at [722, 293] on link "Edit" at bounding box center [728, 298] width 30 height 10
click at [658, 291] on button "Save" at bounding box center [674, 302] width 37 height 22
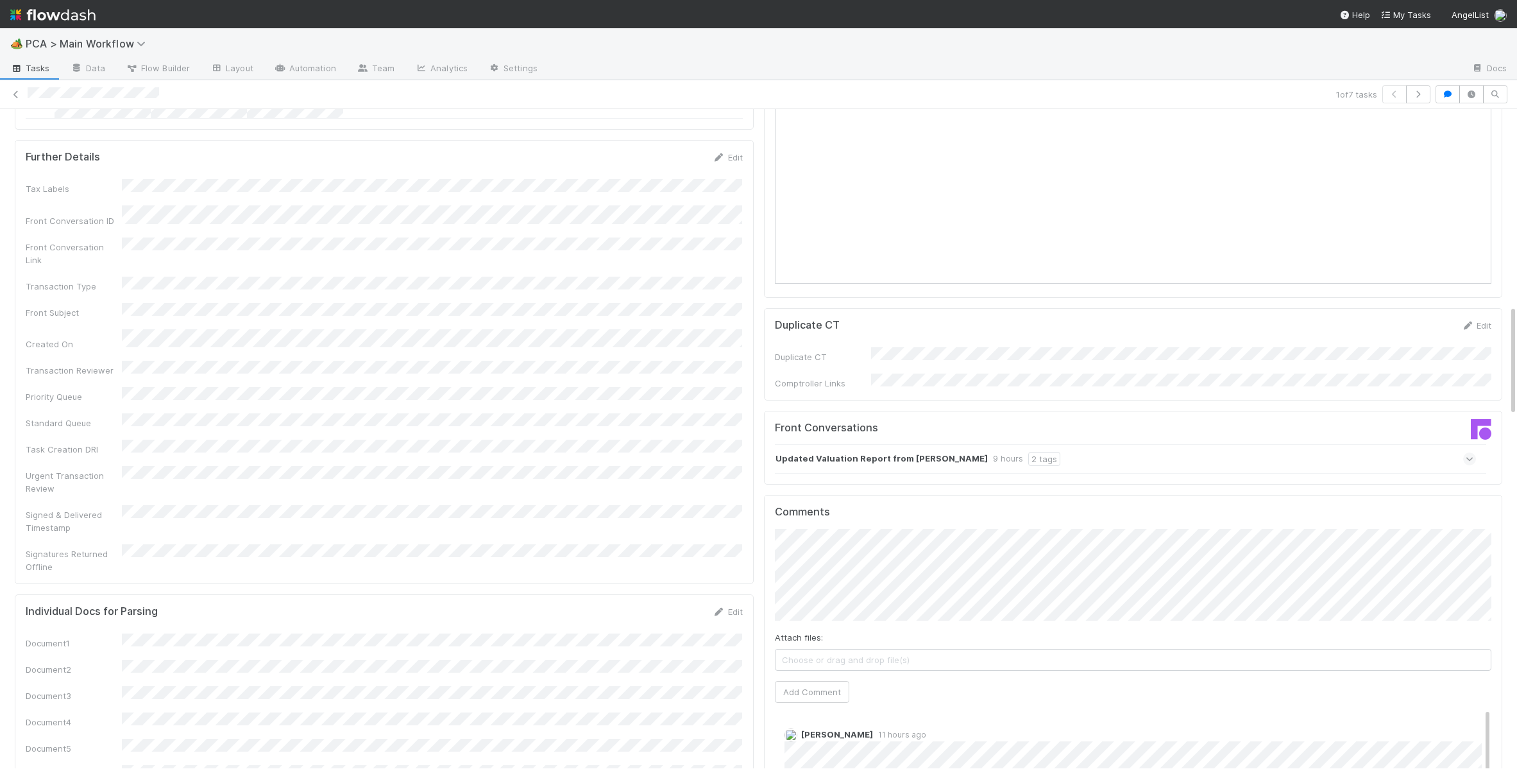
scroll to position [1166, 0]
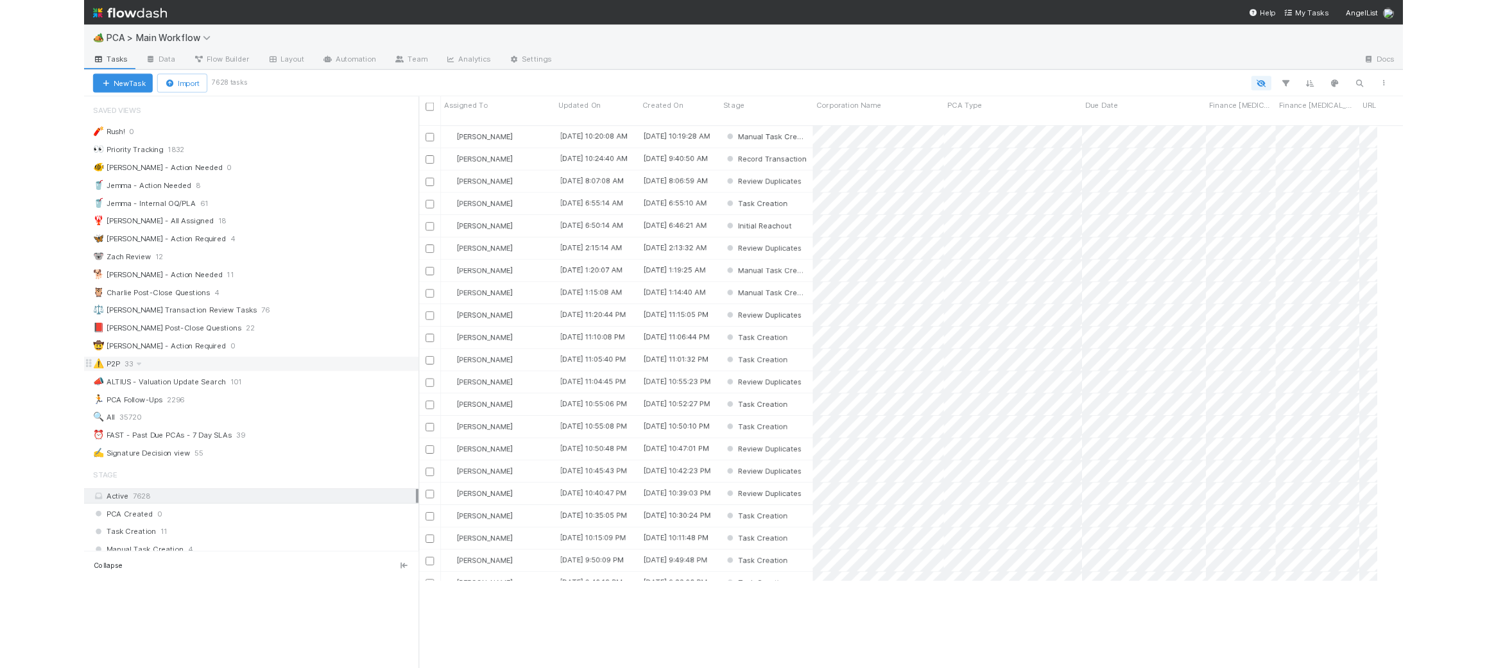
scroll to position [534, 1102]
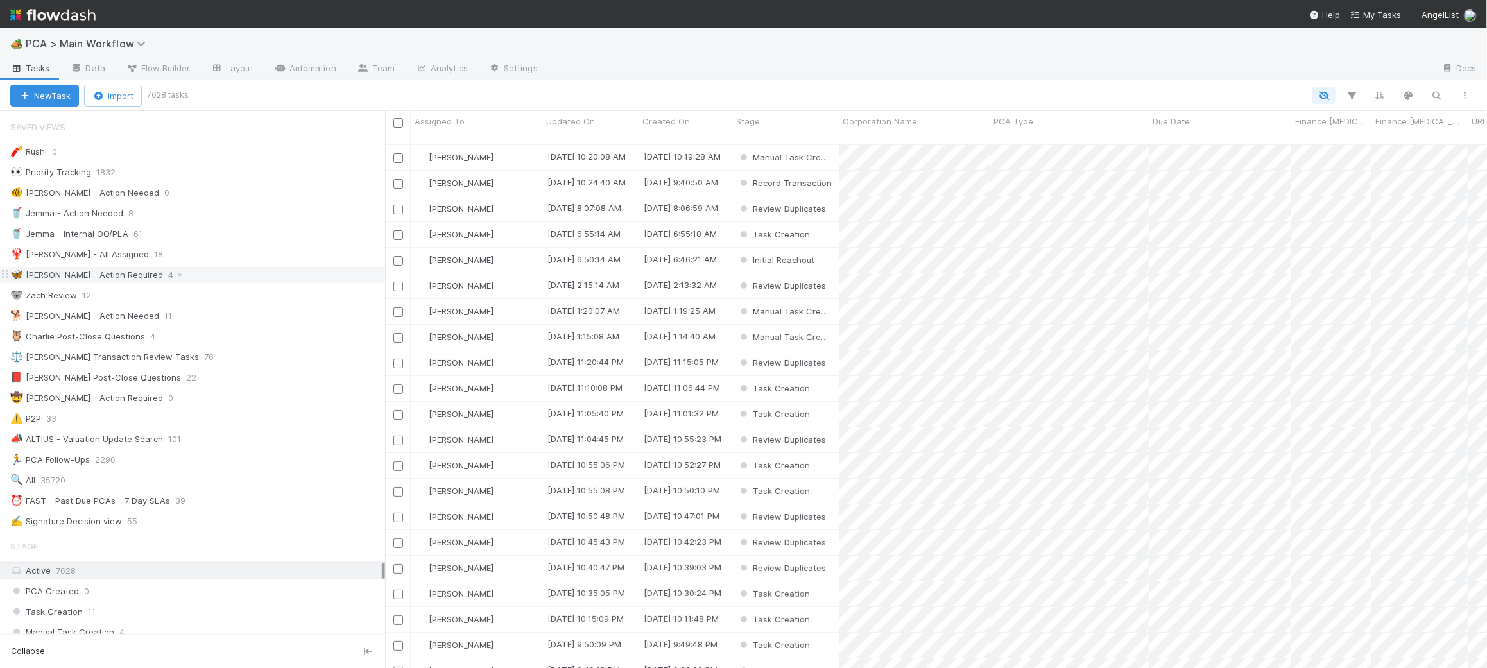
click at [167, 275] on div "🦋 [PERSON_NAME] - Action Required 4" at bounding box center [197, 275] width 375 height 16
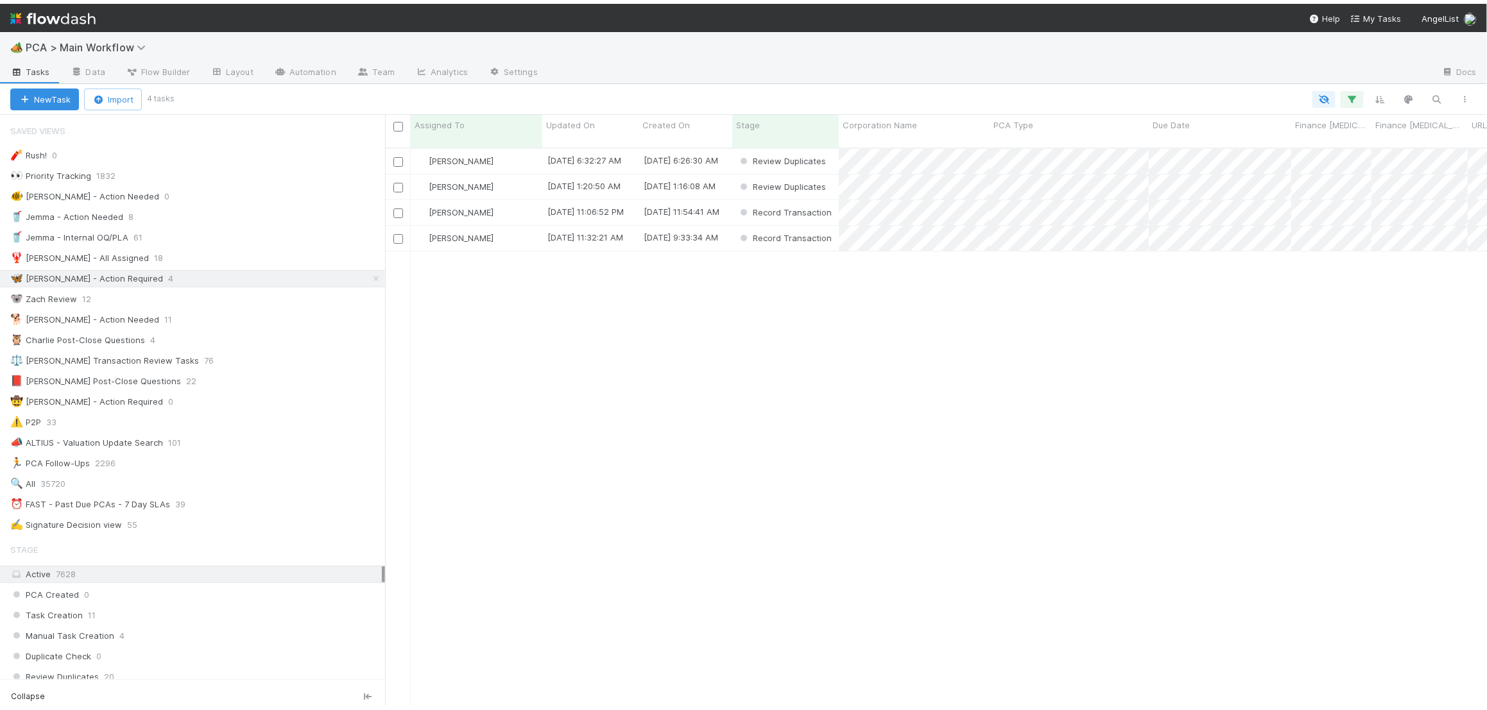
scroll to position [576, 1102]
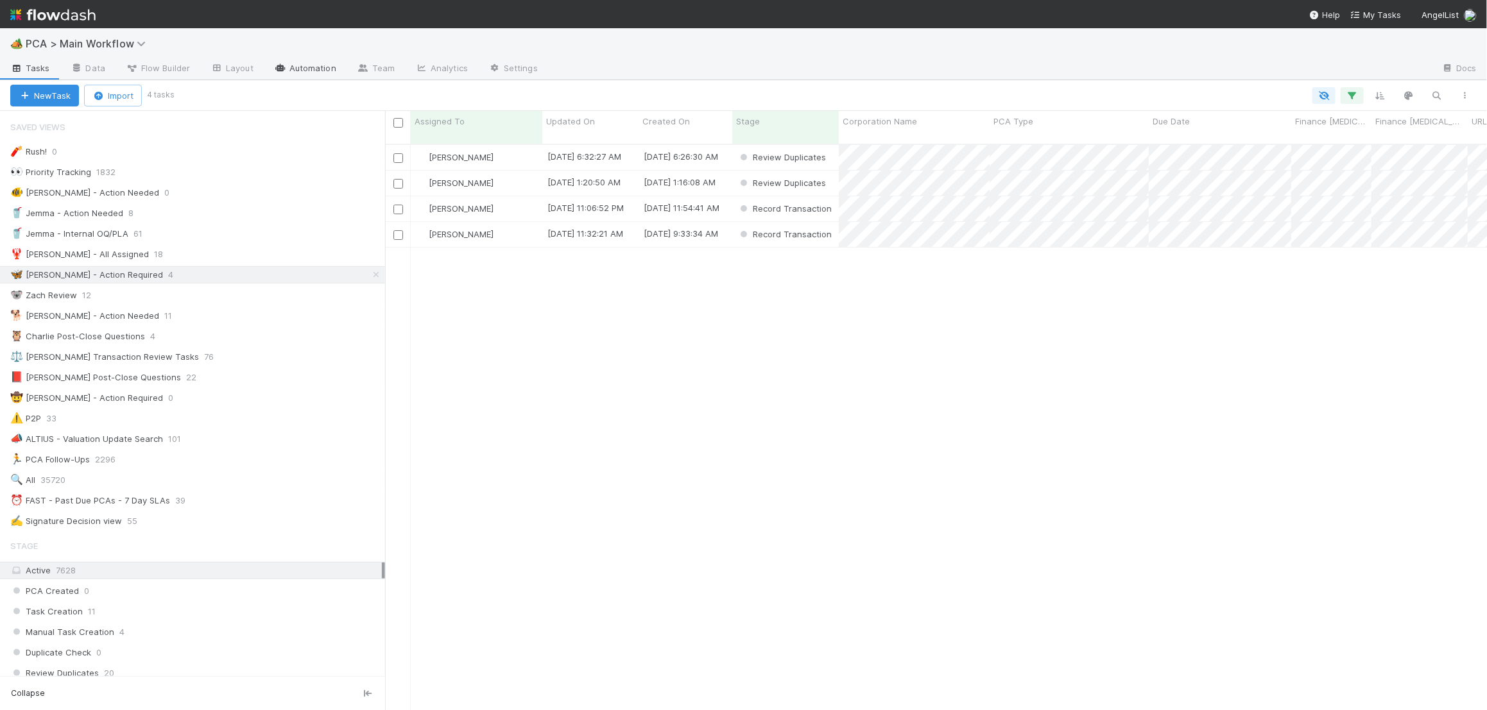
click at [296, 64] on link "Automation" at bounding box center [305, 69] width 83 height 21
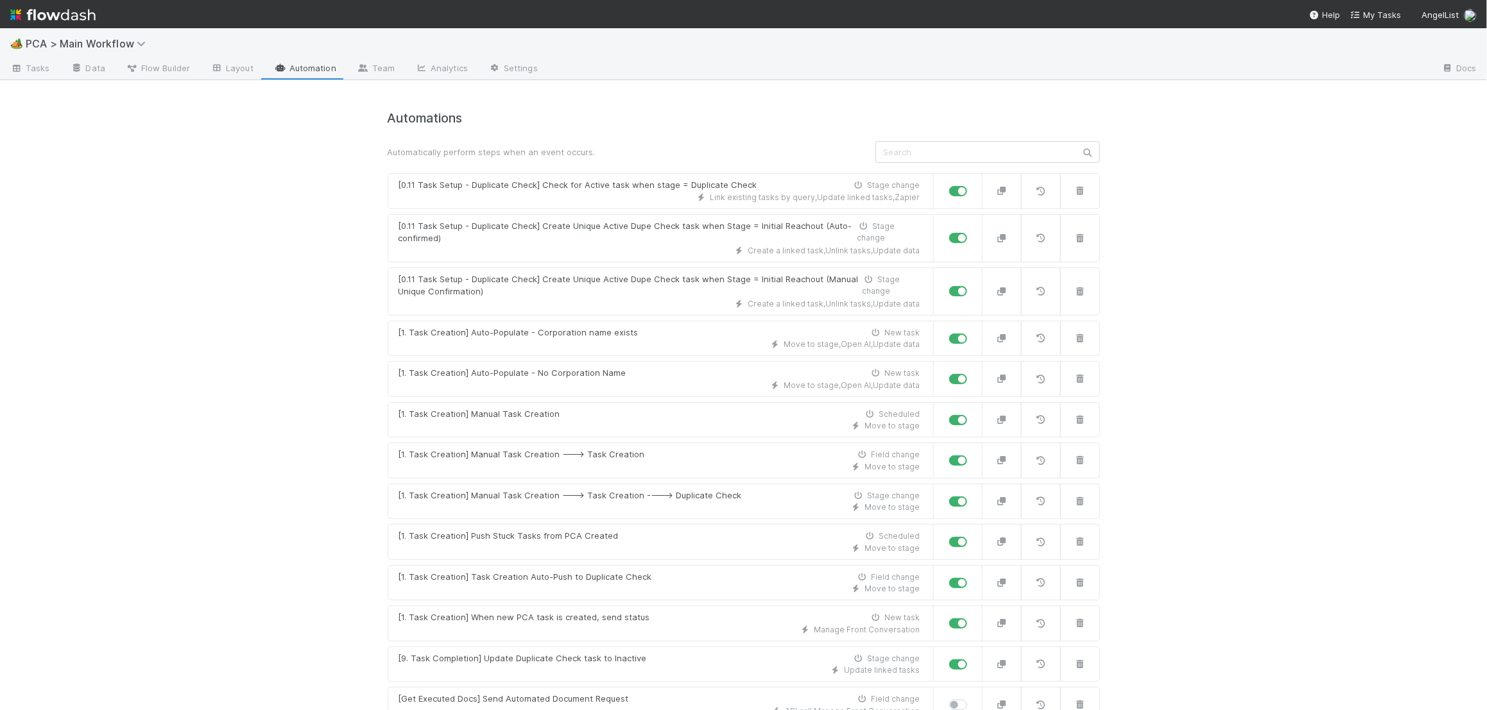
scroll to position [7410, 0]
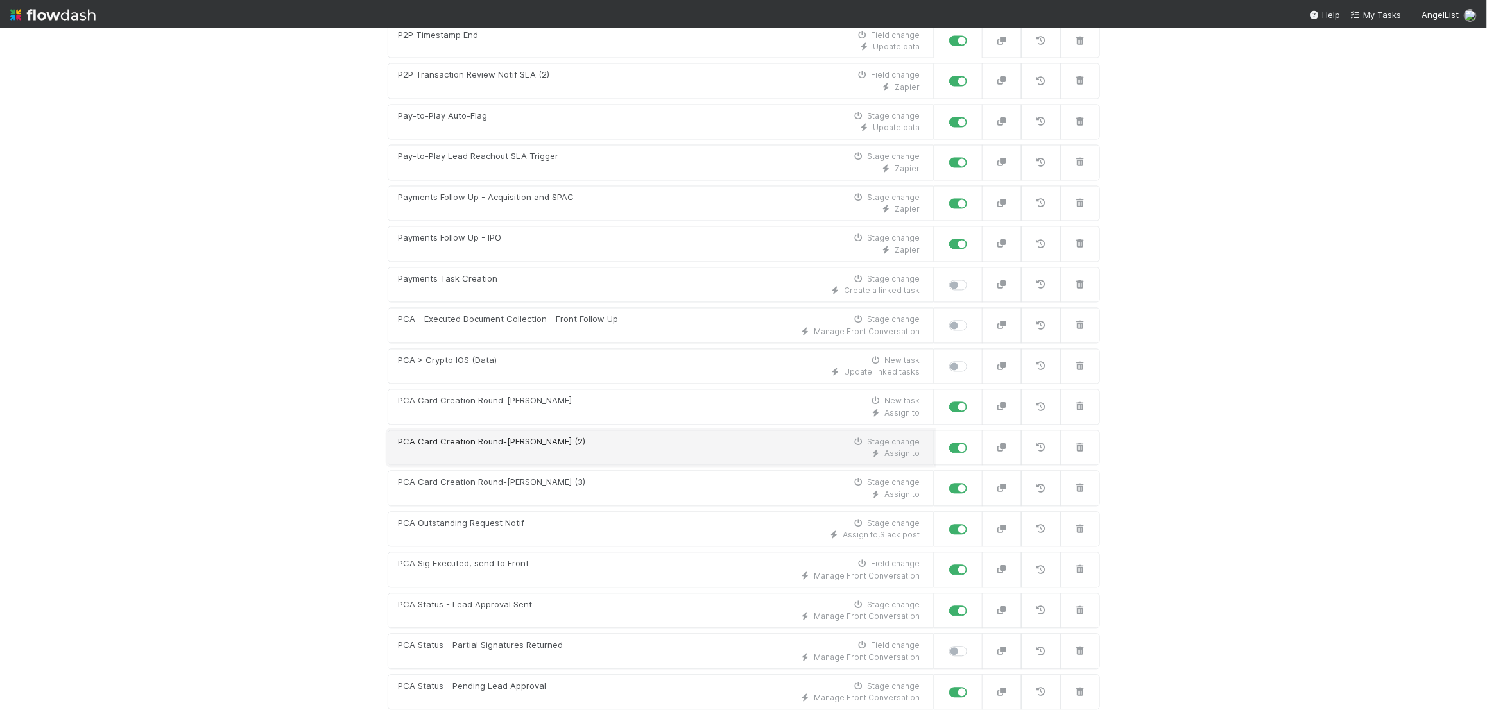
click at [626, 436] on div "PCA Card Creation Round-[PERSON_NAME] (2) Stage change" at bounding box center [659, 442] width 522 height 13
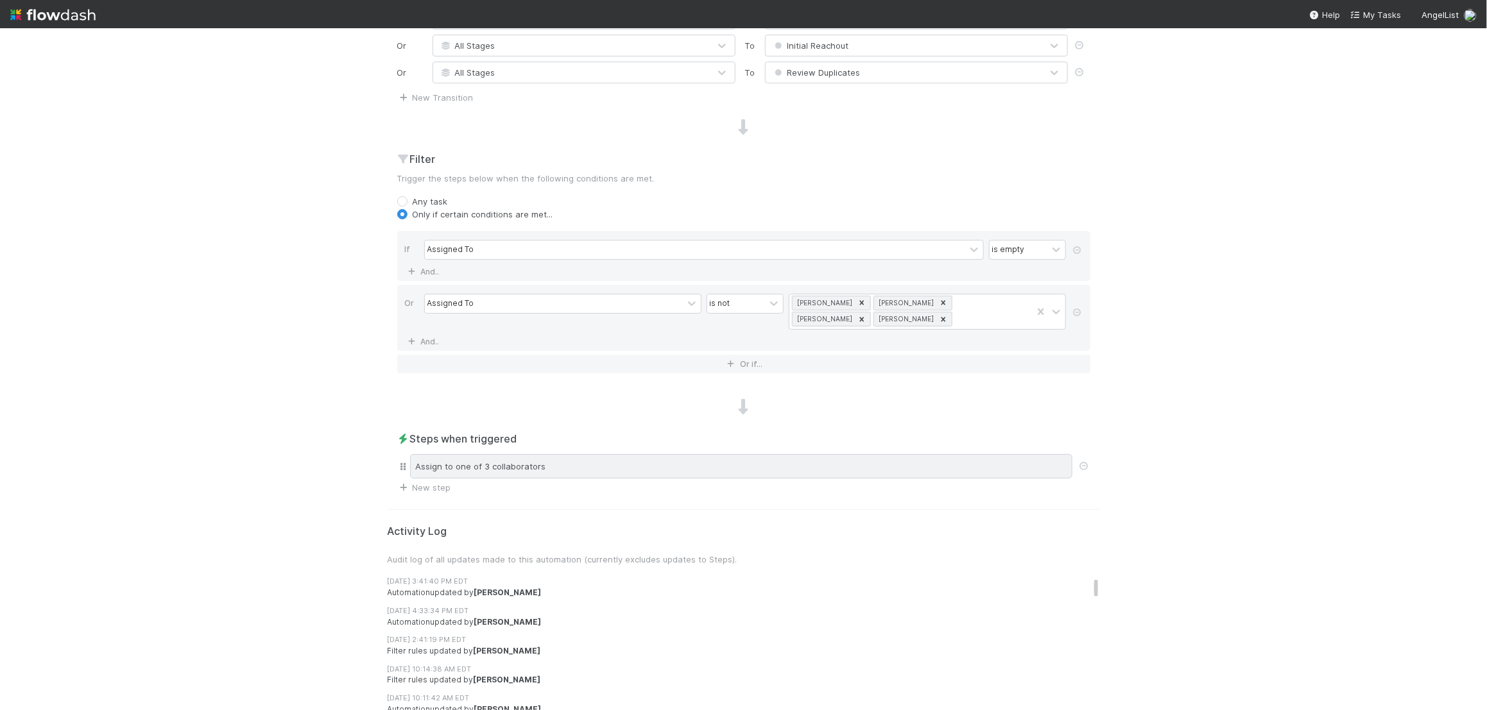
scroll to position [441, 0]
click at [608, 470] on div "Assign to one of 3 collaborators" at bounding box center [741, 468] width 662 height 24
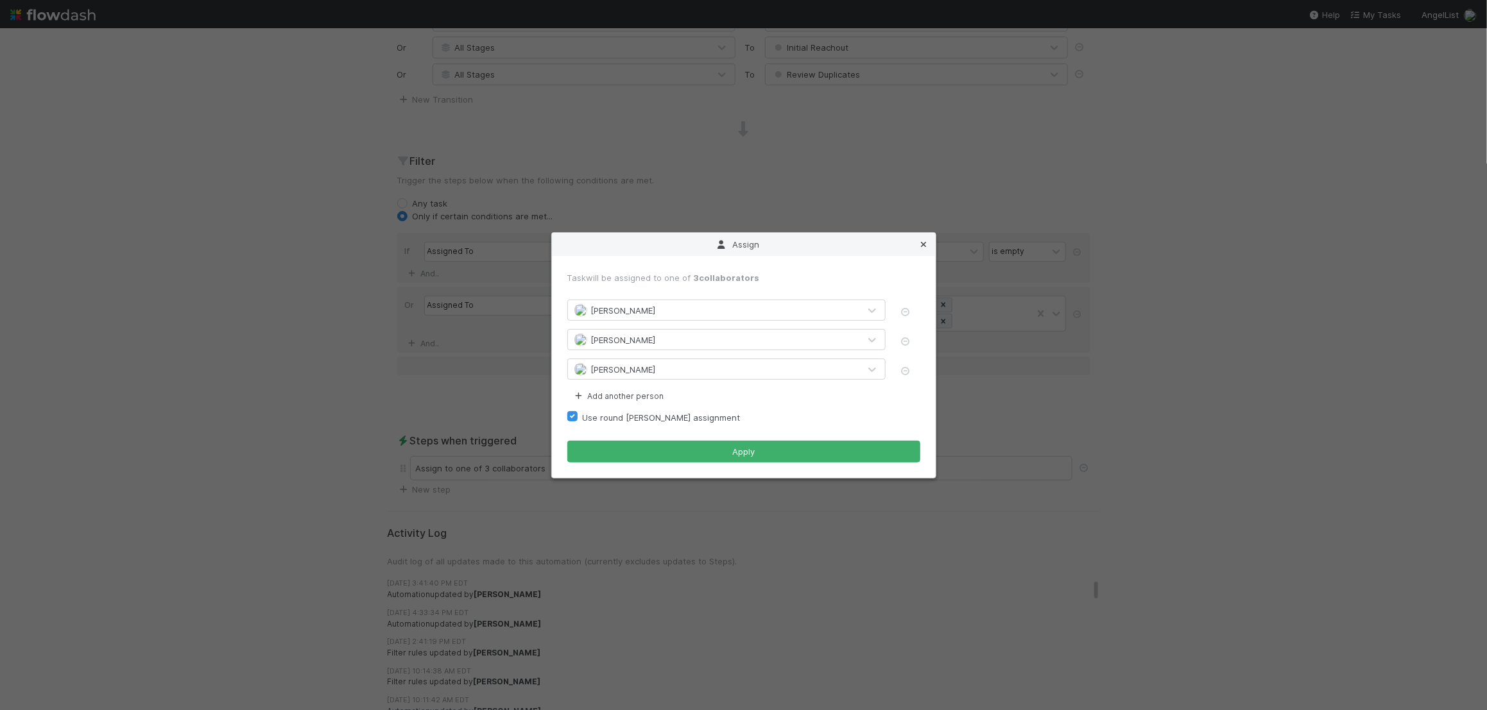
click at [926, 241] on icon at bounding box center [923, 245] width 13 height 8
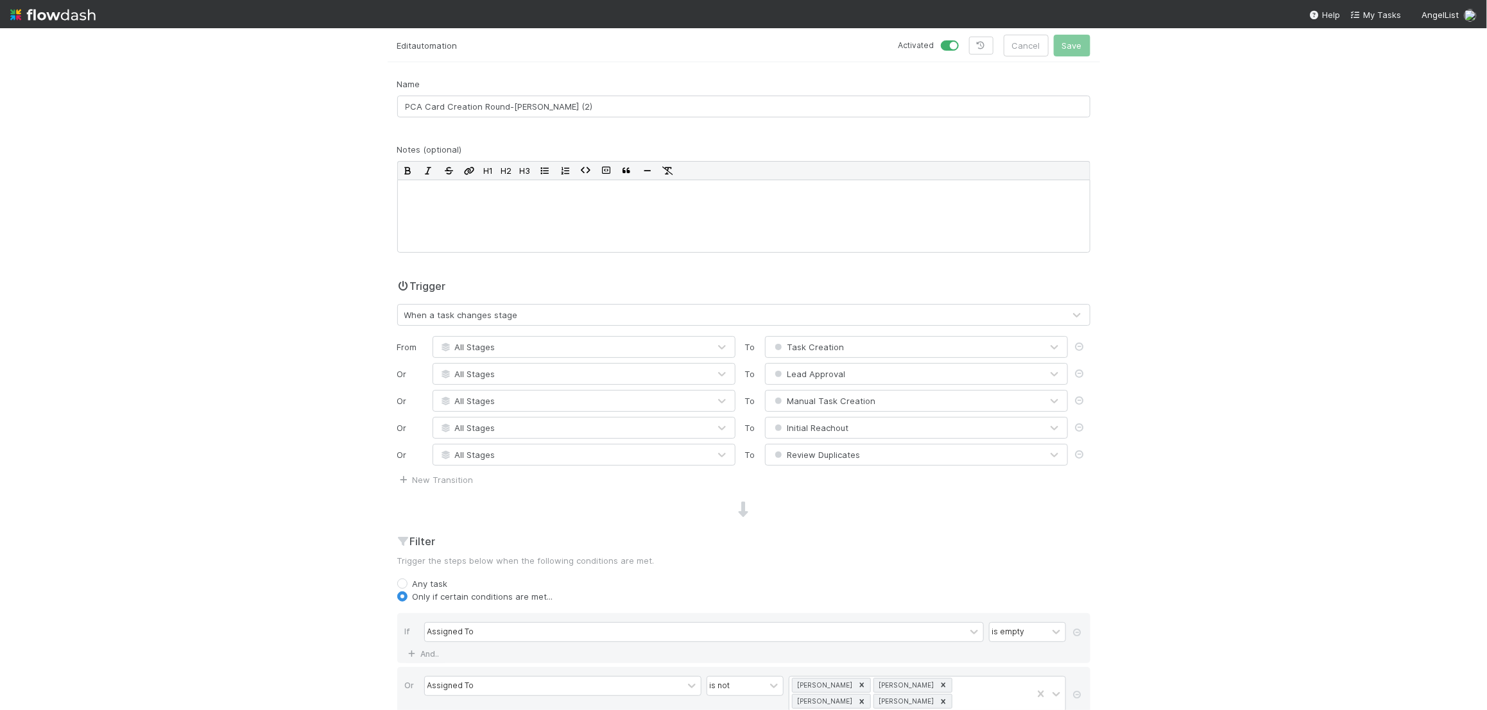
scroll to position [0, 0]
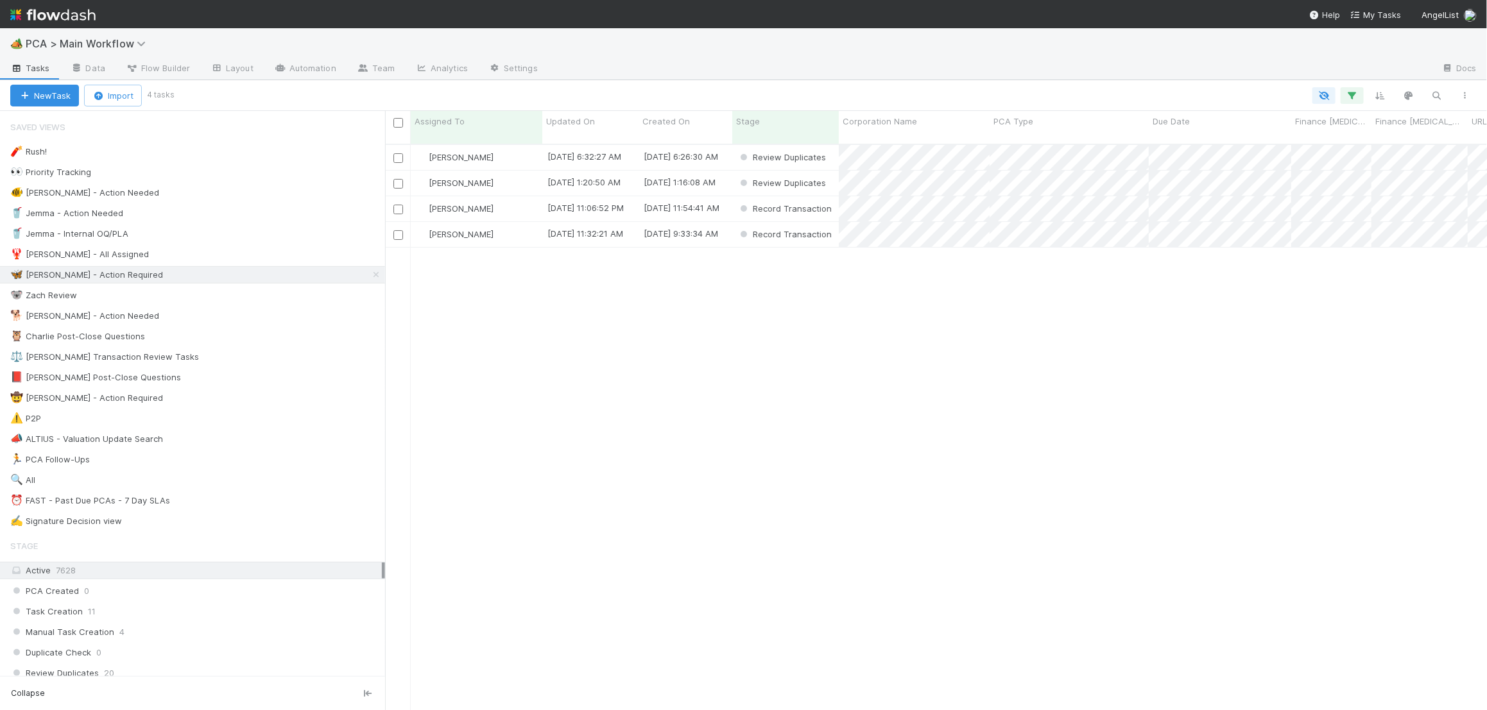
scroll to position [576, 1102]
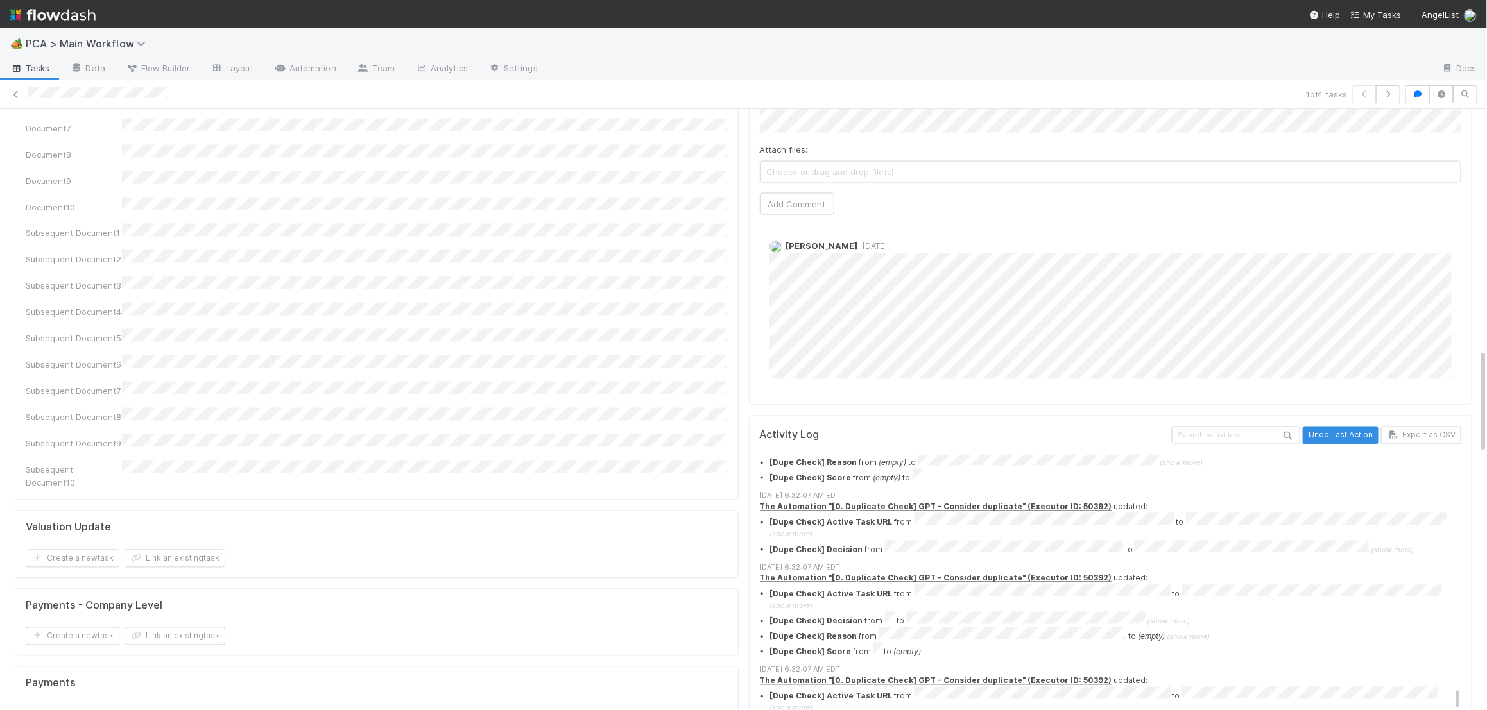
scroll to position [14883, 0]
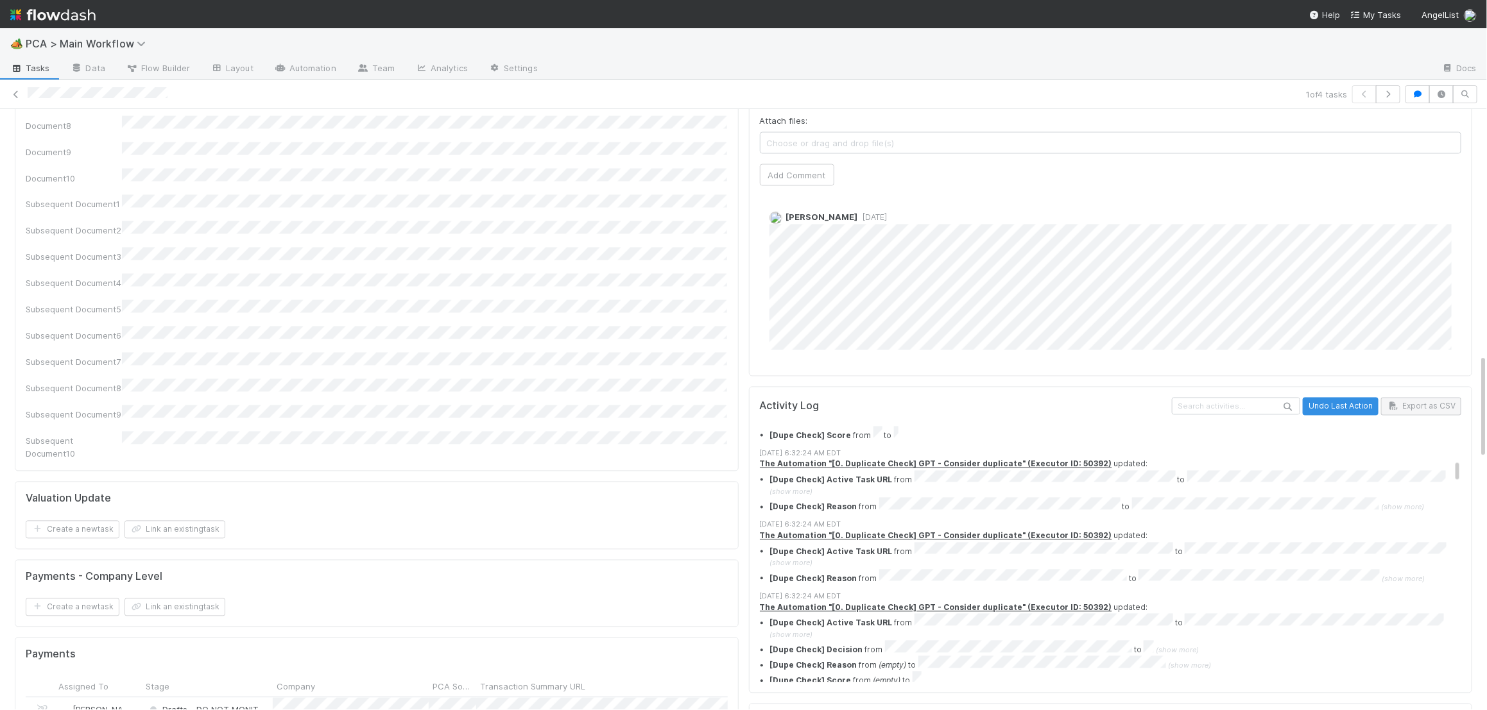
scroll to position [2224, 0]
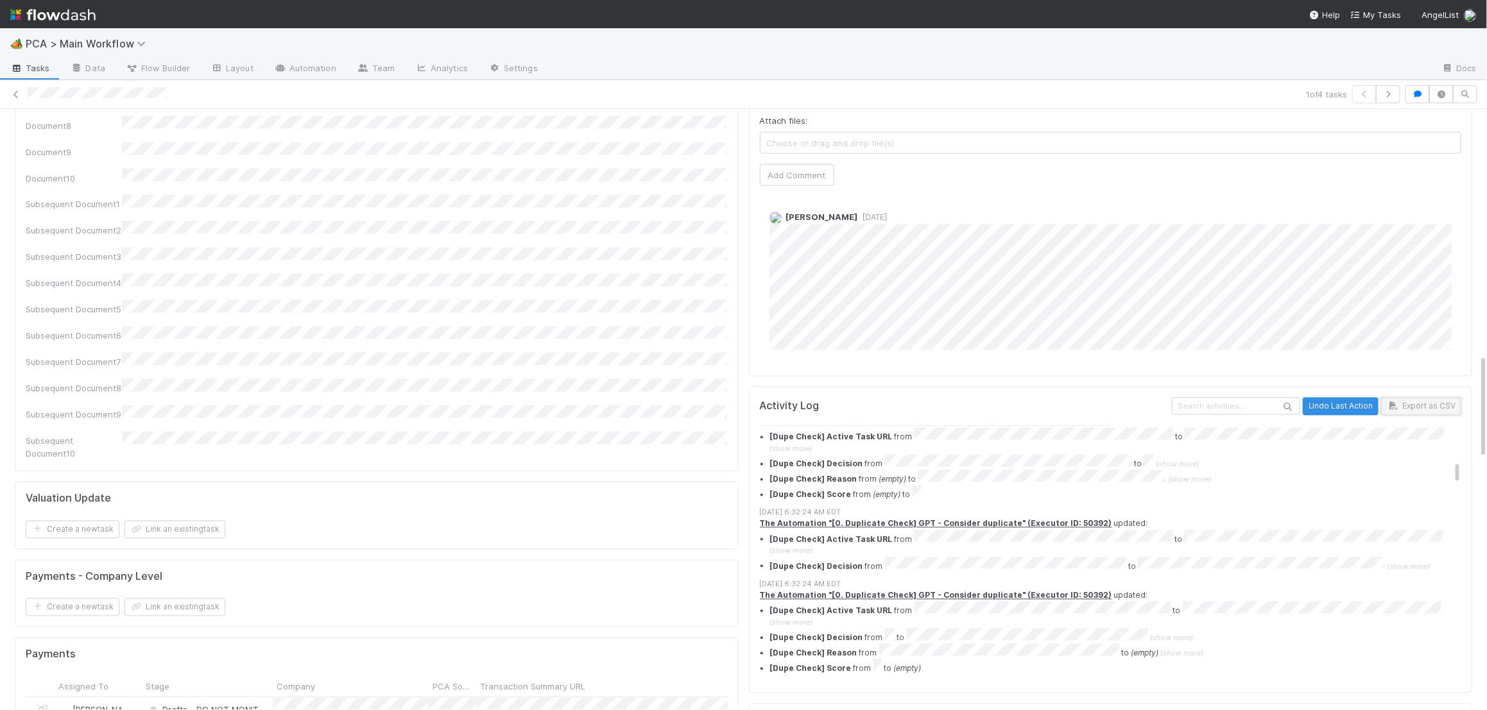
click at [1420, 398] on button "Export as CSV" at bounding box center [1421, 407] width 80 height 18
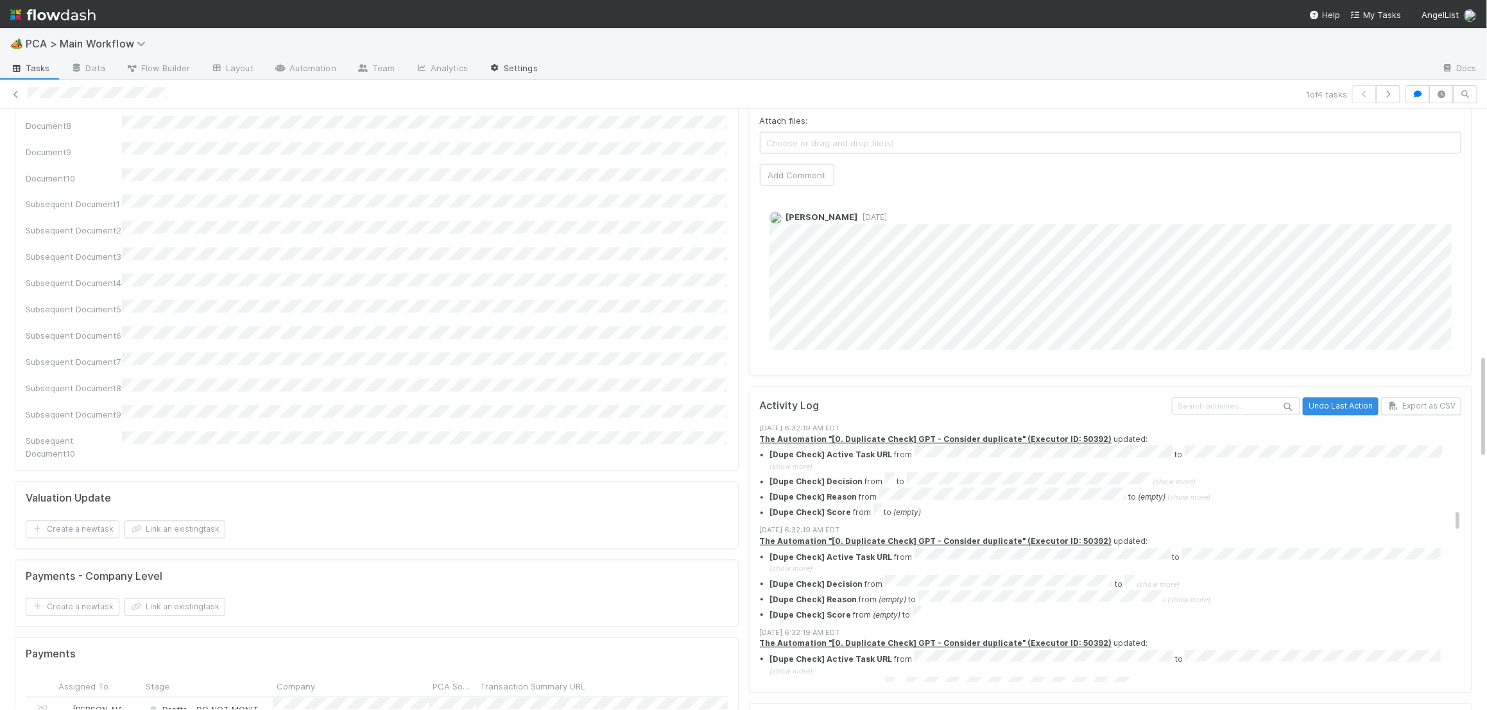
scroll to position [5341, 0]
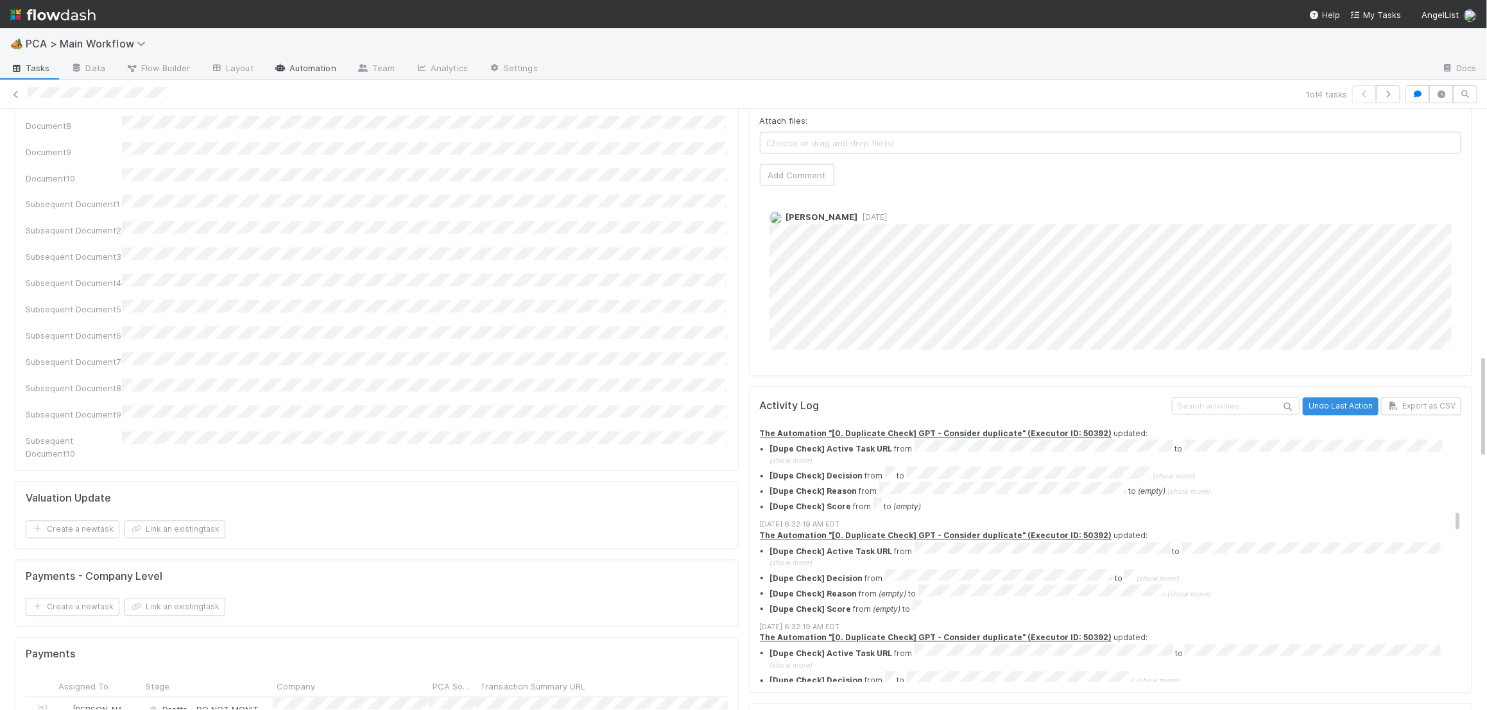
click at [307, 71] on link "Automation" at bounding box center [305, 69] width 83 height 21
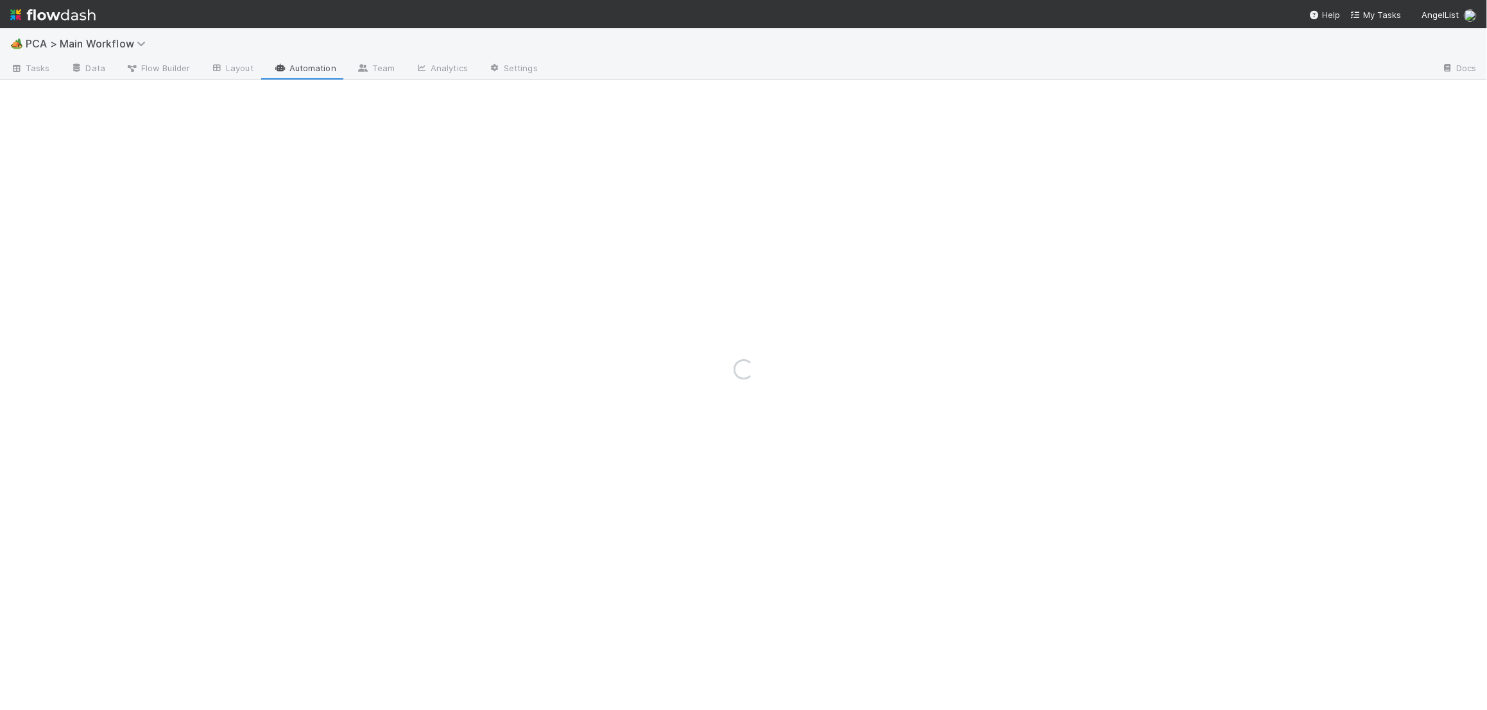
click at [1110, 15] on nav "Help My Tasks AngelList" at bounding box center [743, 14] width 1487 height 28
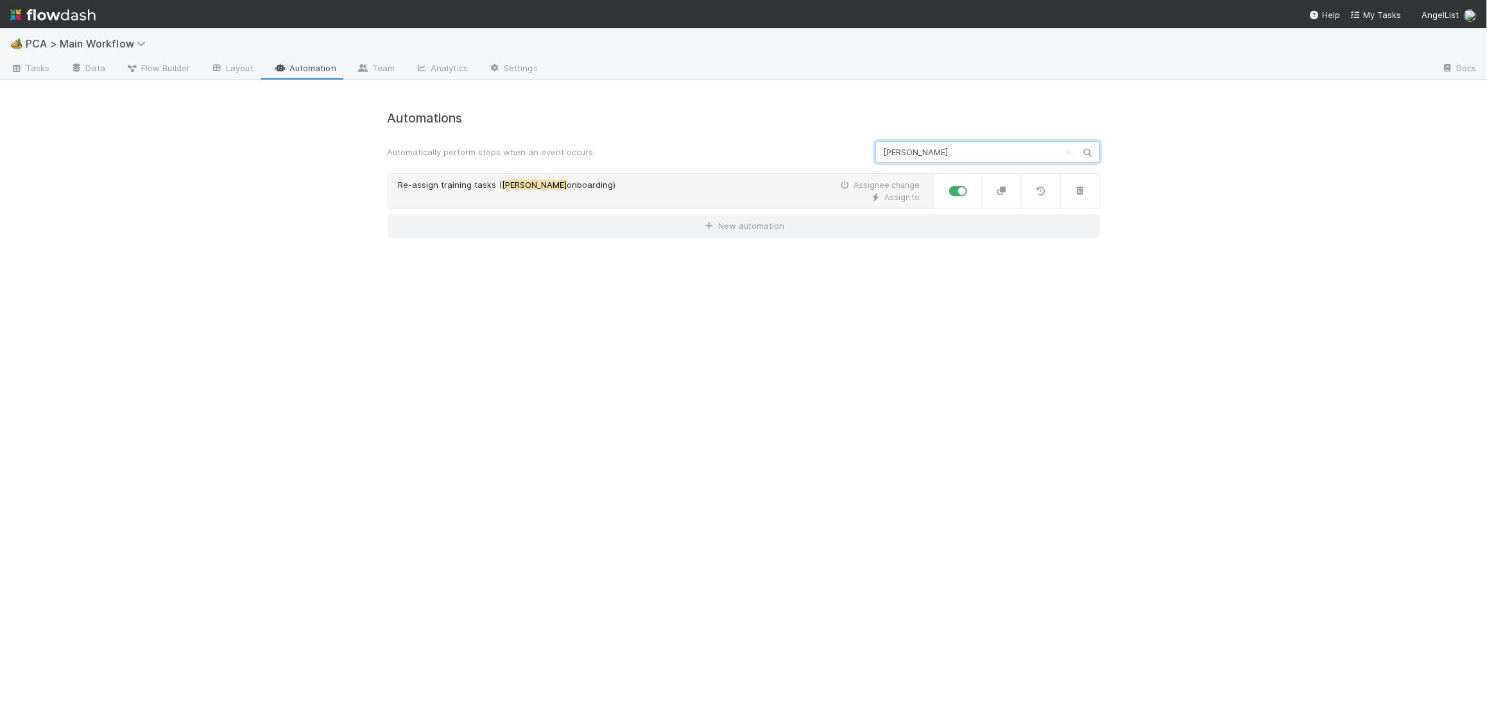
type input "chris"
click at [533, 177] on link "Re-assign training tasks ( Chris onboarding) Assignee change Assign to" at bounding box center [661, 191] width 546 height 36
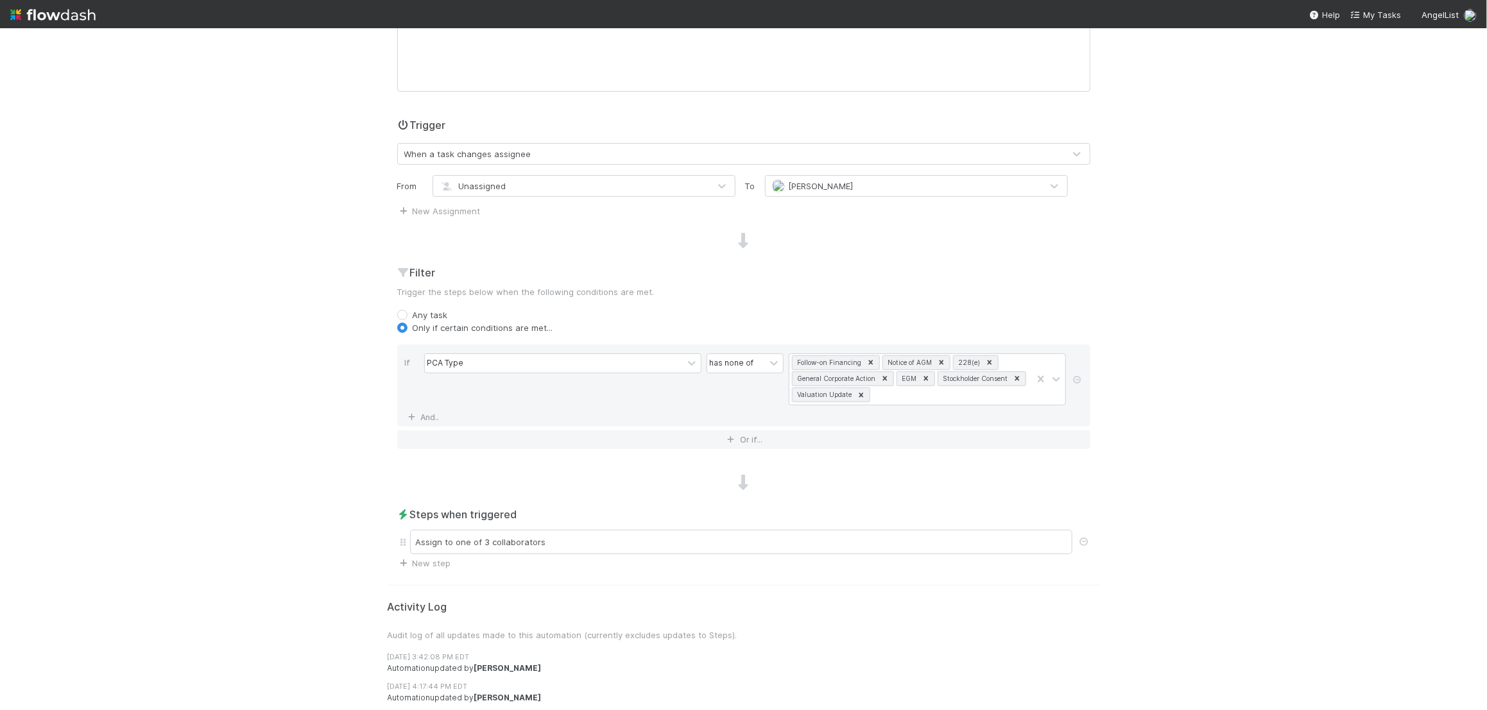
scroll to position [223, 0]
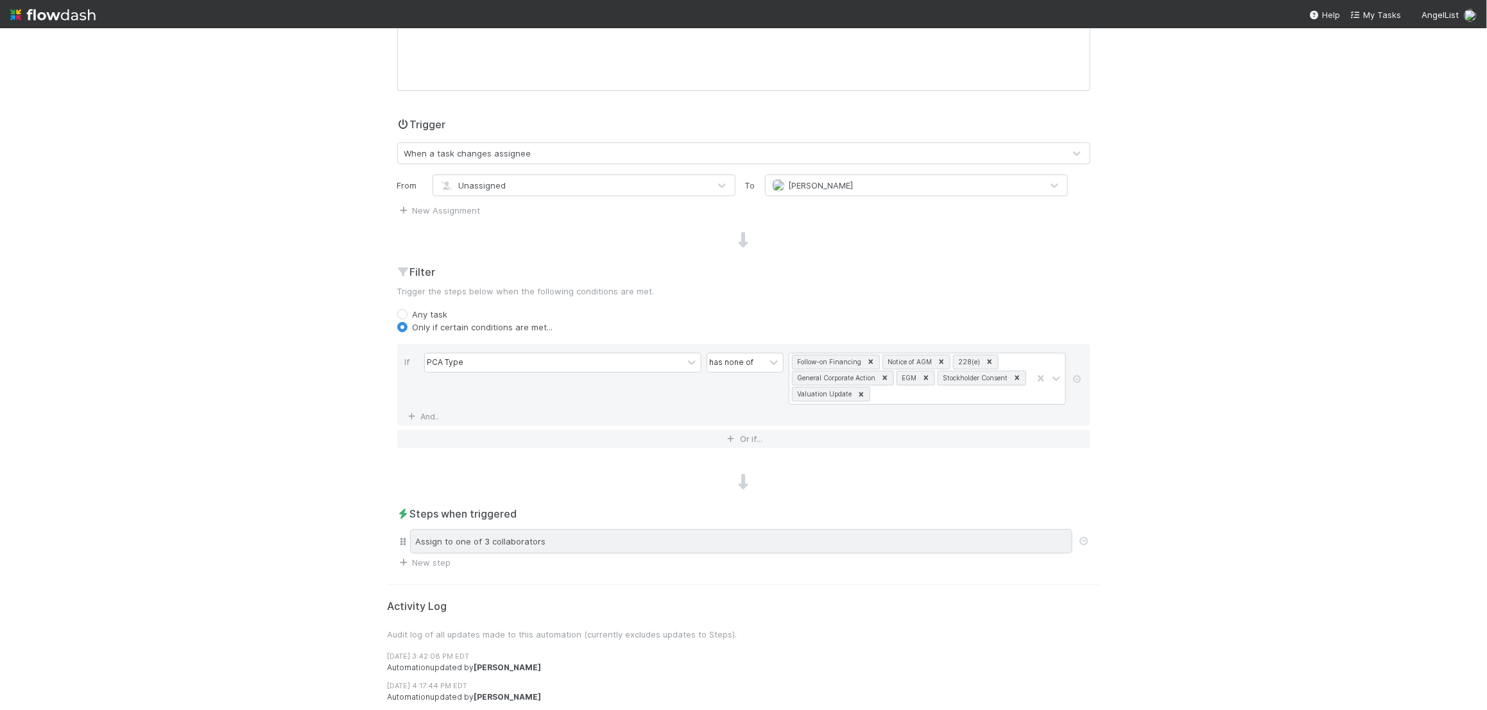
click at [574, 537] on div "Assign to one of 3 collaborators" at bounding box center [741, 541] width 662 height 24
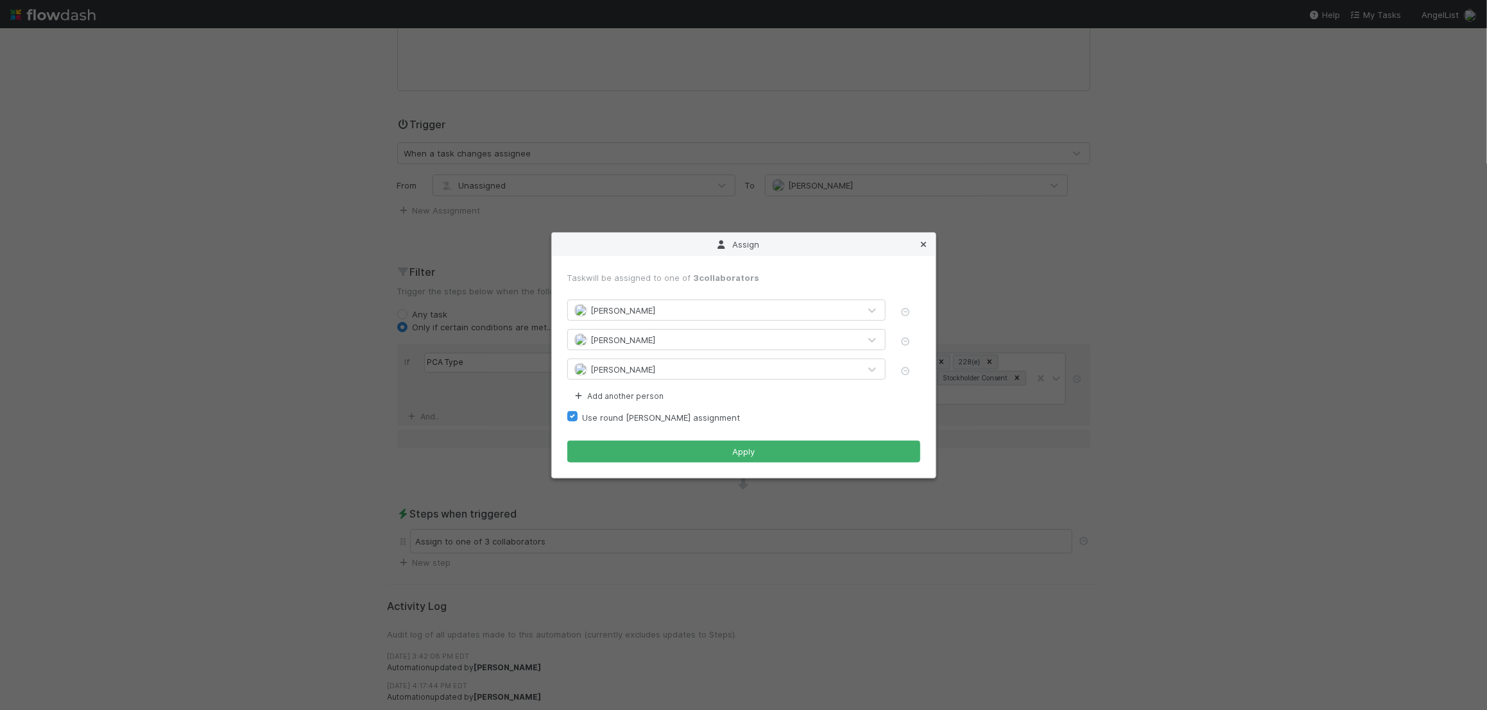
click at [926, 241] on icon at bounding box center [923, 245] width 13 height 8
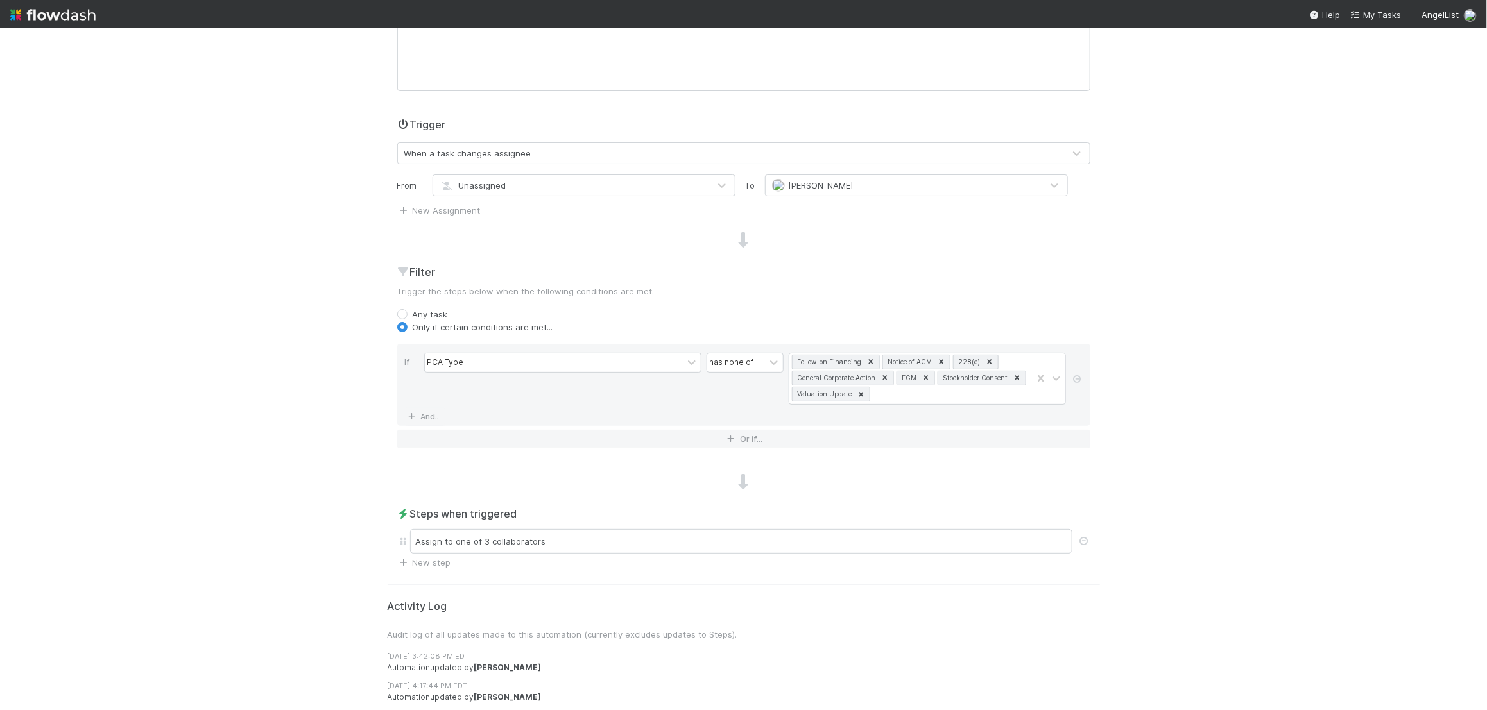
scroll to position [0, 0]
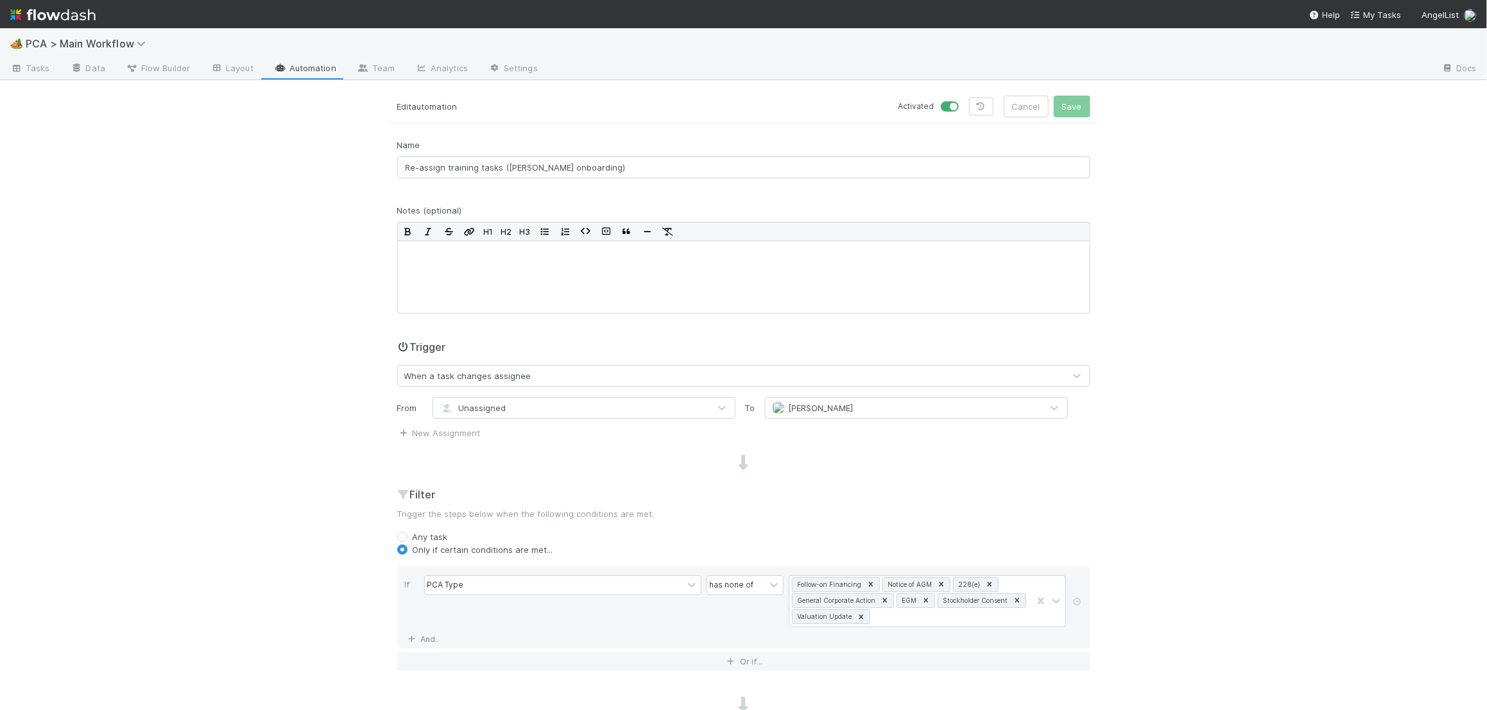
click at [75, 6] on img at bounding box center [52, 15] width 85 height 22
click at [299, 74] on link "Automation" at bounding box center [305, 69] width 83 height 21
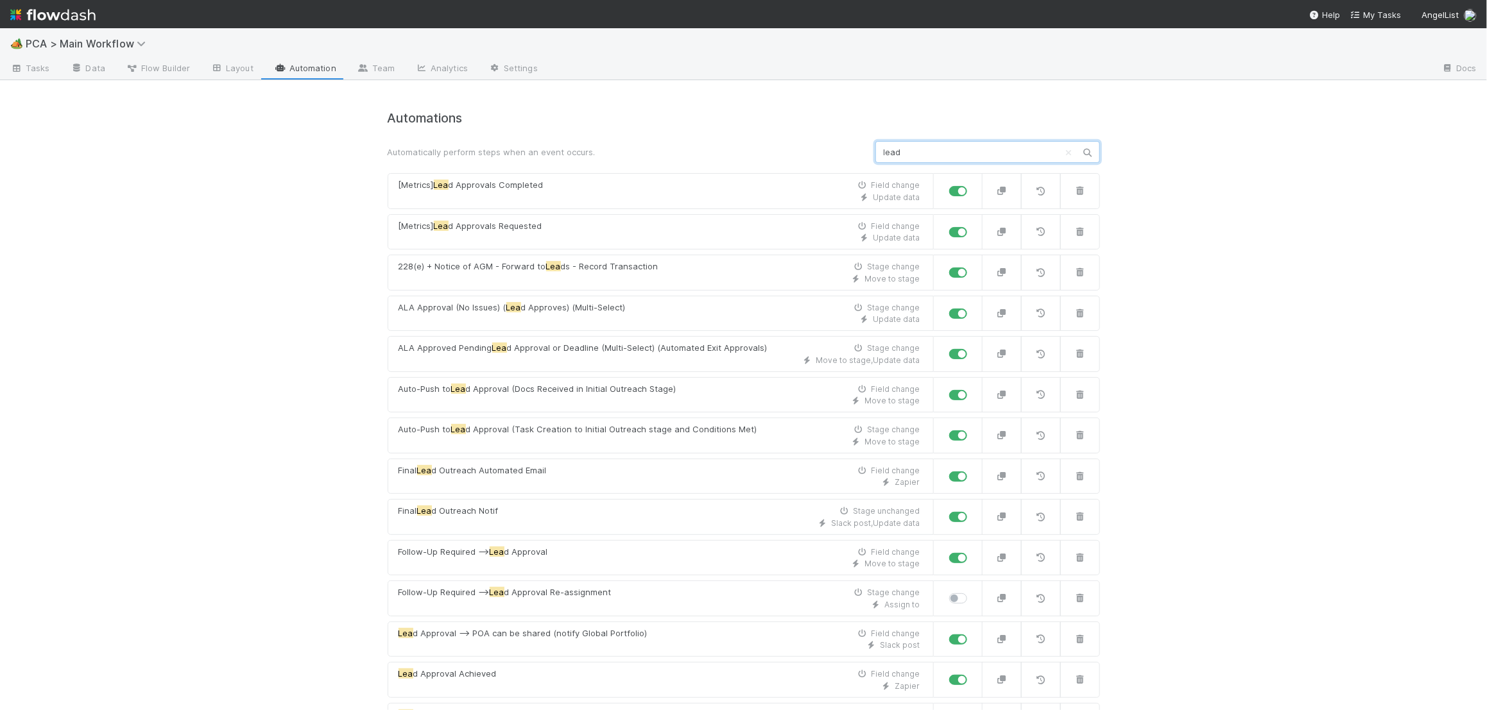
type input "lead"
click at [98, 16] on nav "Help My Tasks AngelList" at bounding box center [743, 14] width 1487 height 28
click at [87, 17] on img at bounding box center [52, 15] width 85 height 22
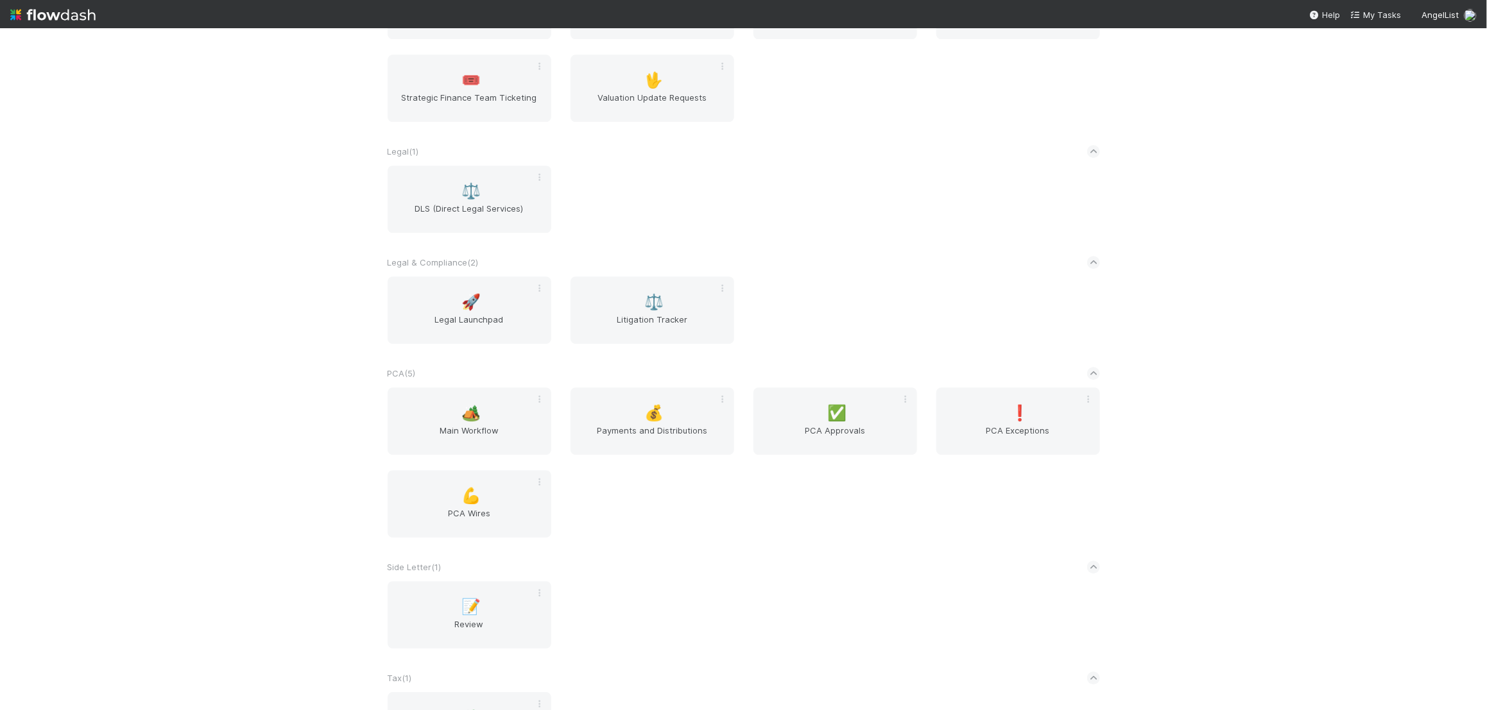
scroll to position [2051, 0]
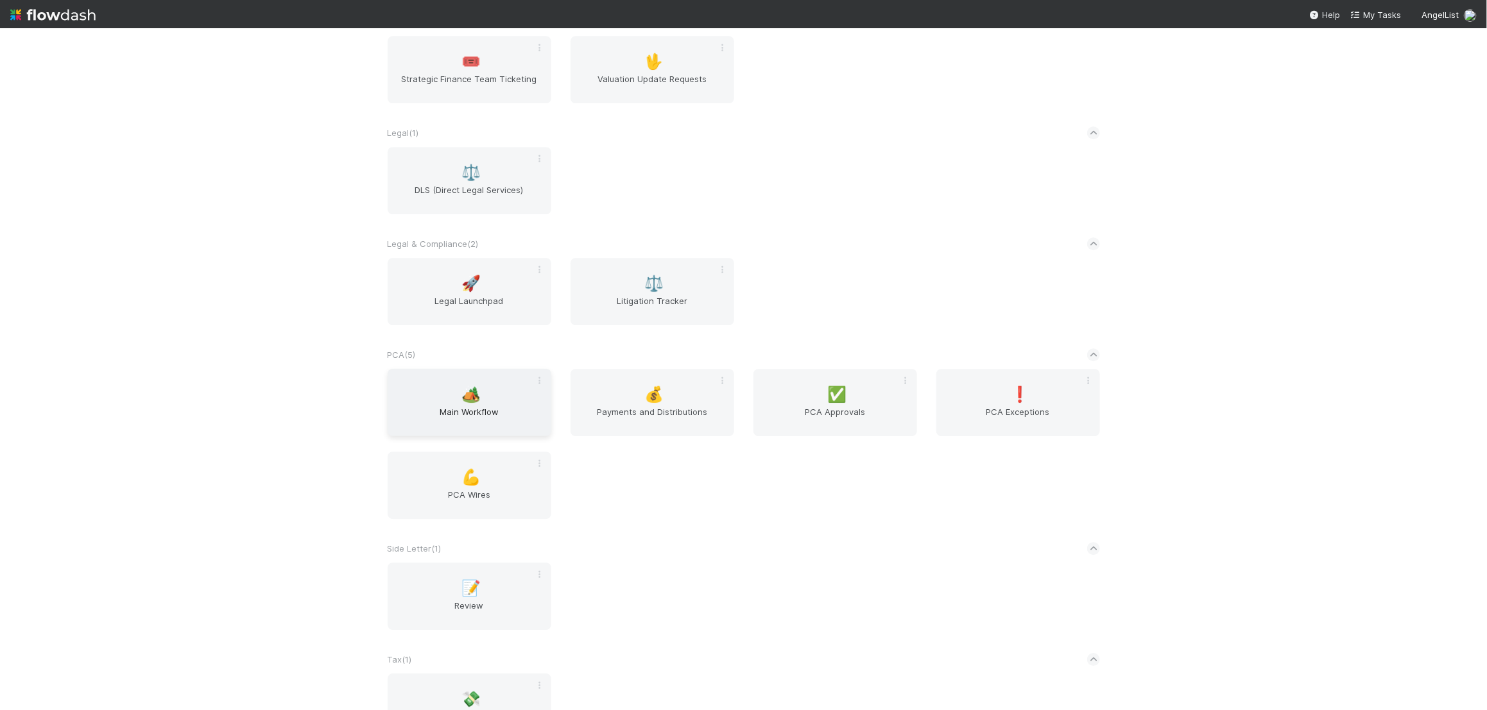
click at [492, 395] on div "🏕️ Main Workflow" at bounding box center [470, 402] width 164 height 67
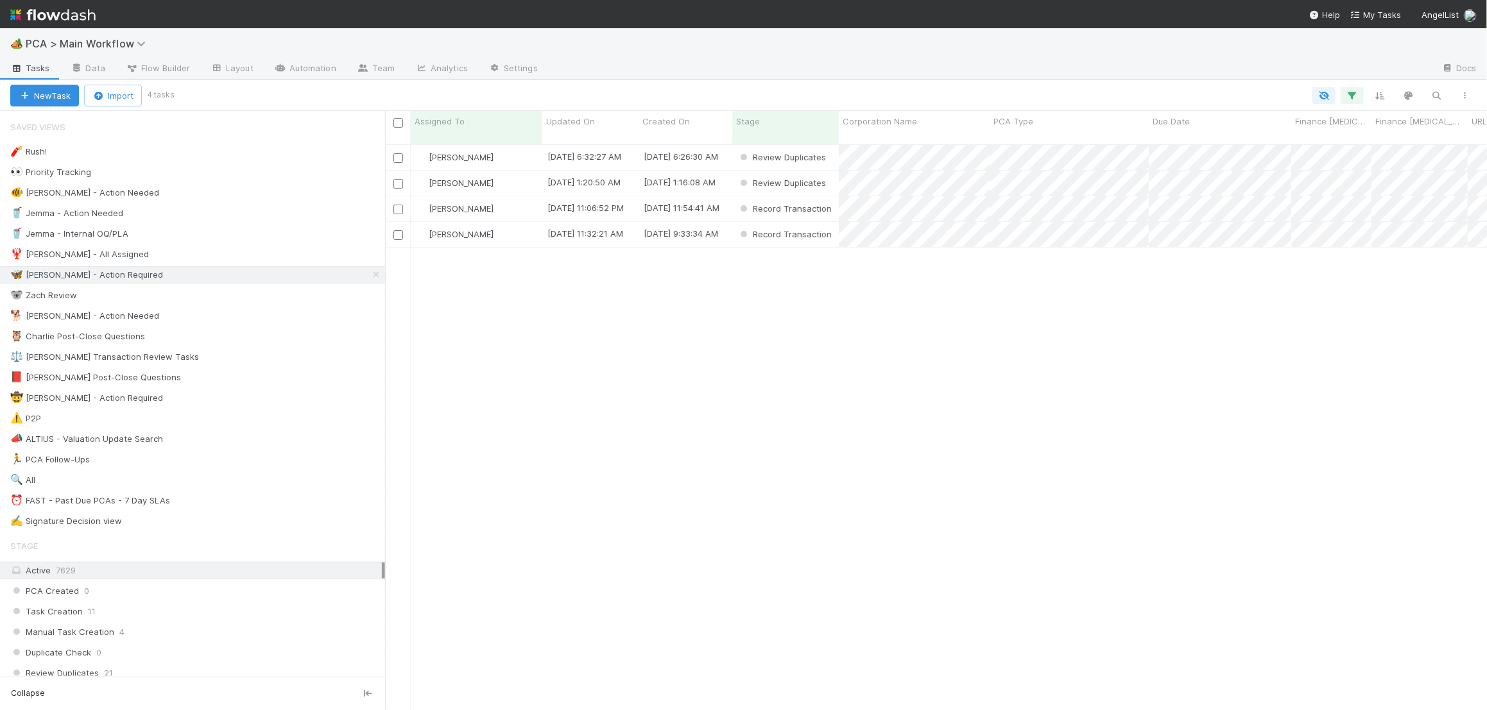
scroll to position [576, 1102]
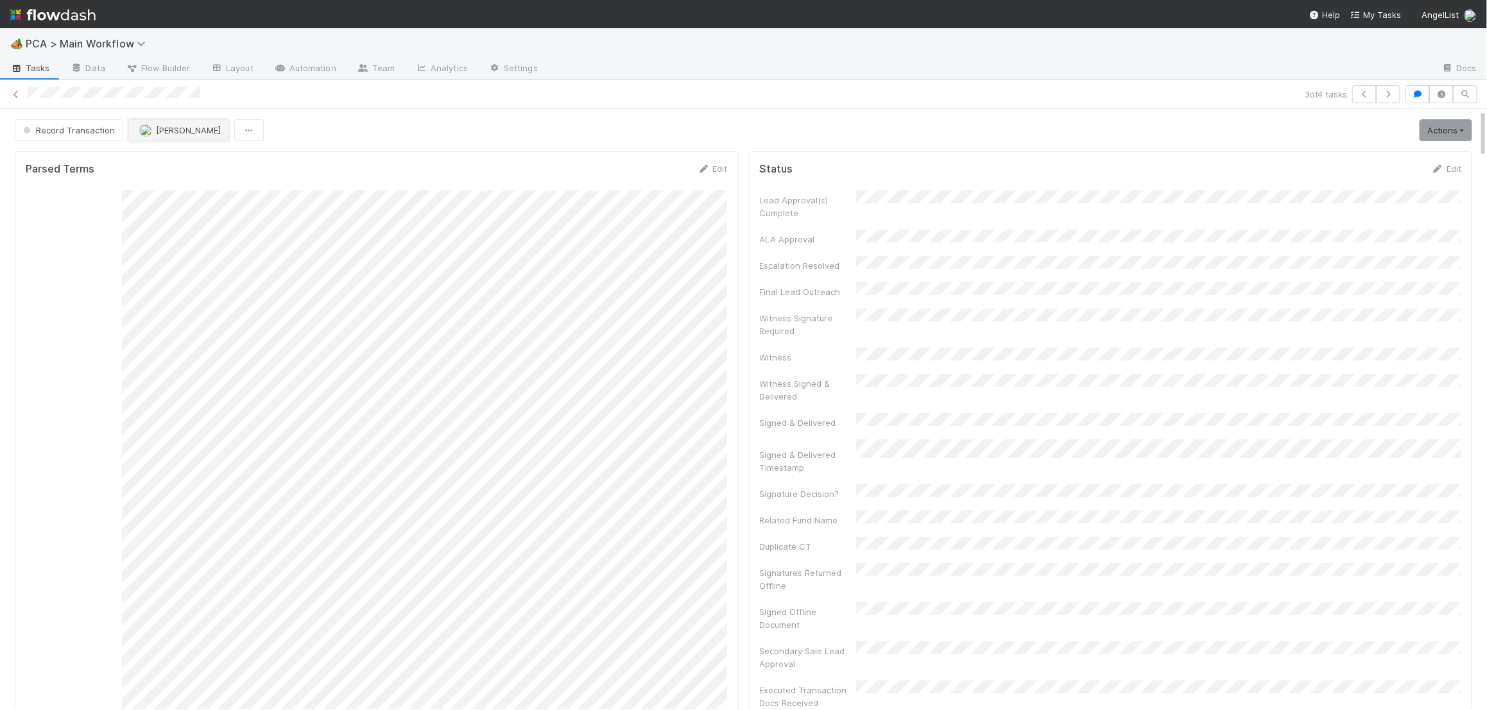
click at [215, 135] on span "[PERSON_NAME]" at bounding box center [188, 130] width 65 height 10
click at [201, 204] on div "[PERSON_NAME]" at bounding box center [211, 209] width 181 height 23
click at [76, 4] on img at bounding box center [52, 15] width 85 height 22
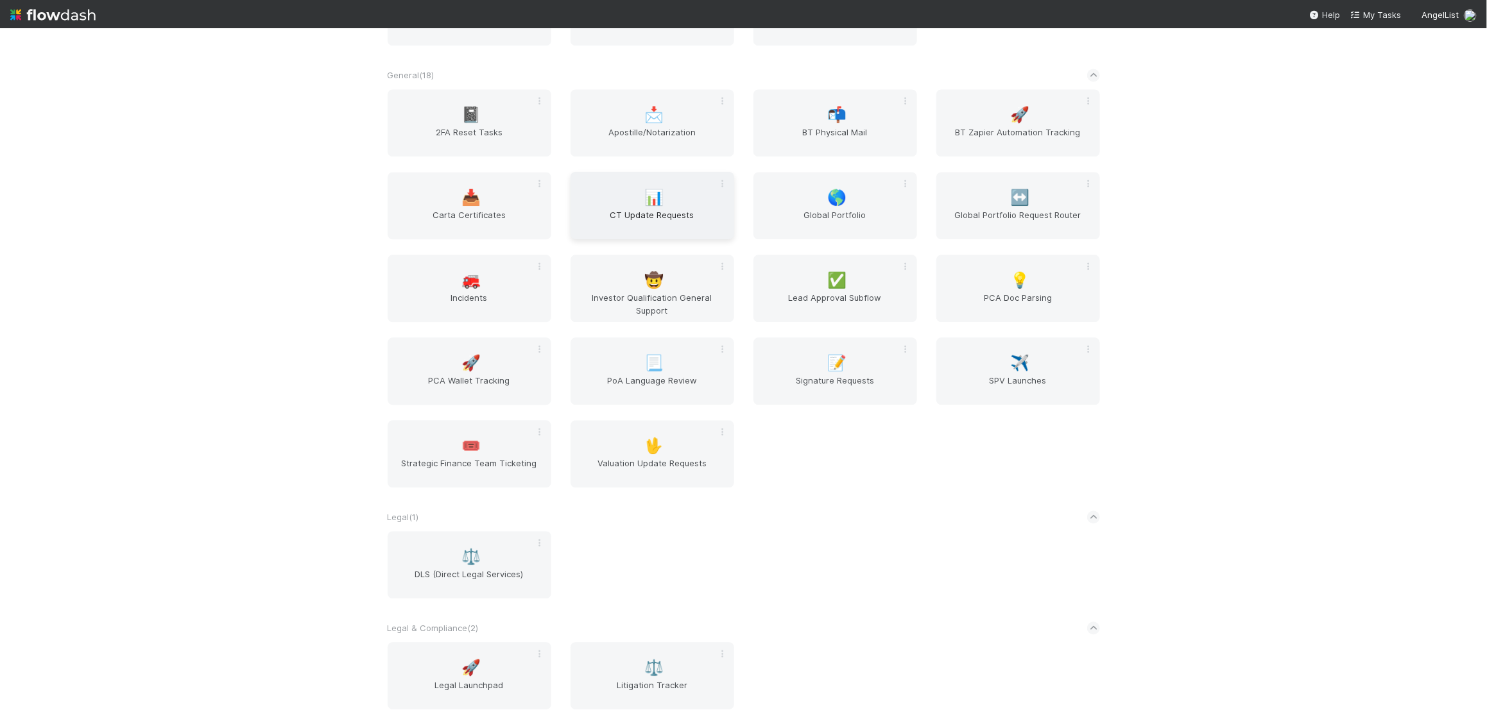
scroll to position [2161, 0]
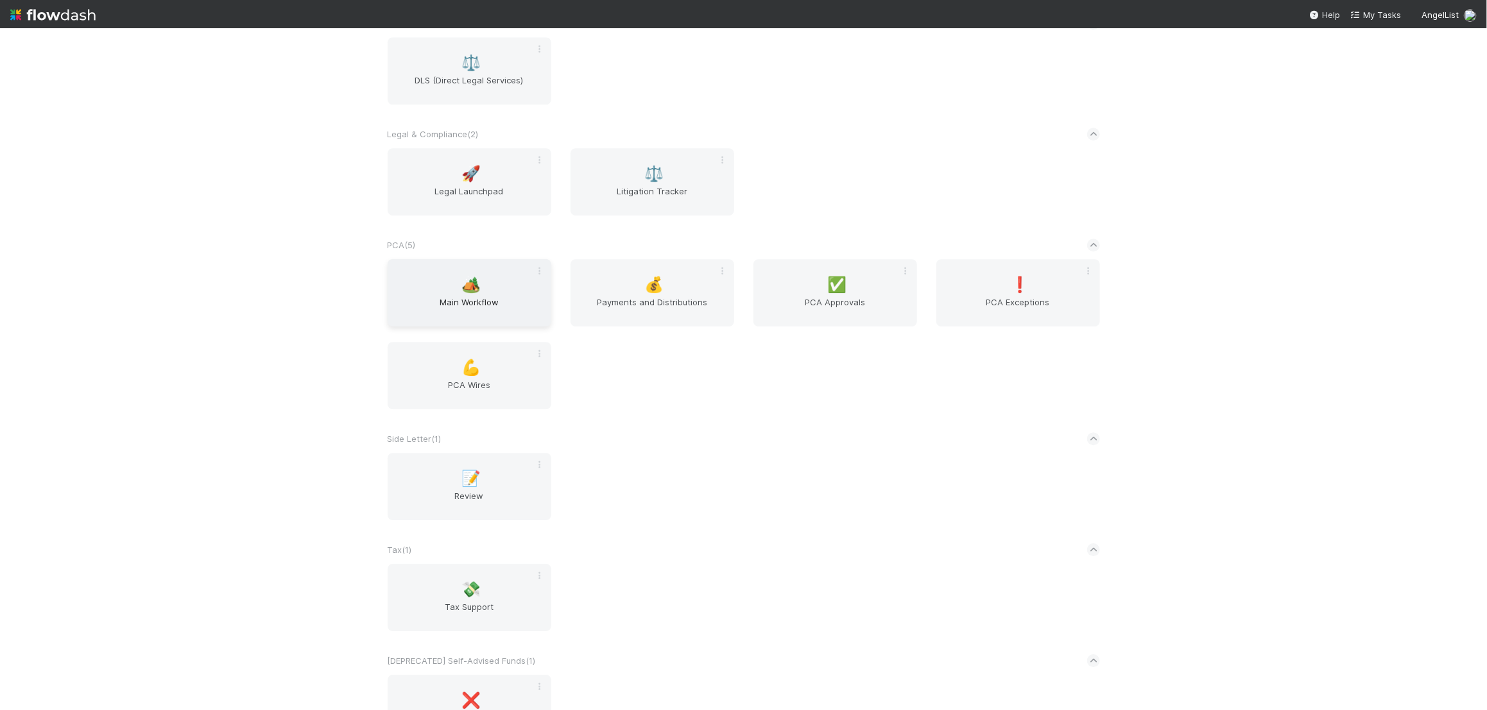
click at [470, 293] on div "🏕️ Main Workflow" at bounding box center [470, 292] width 164 height 67
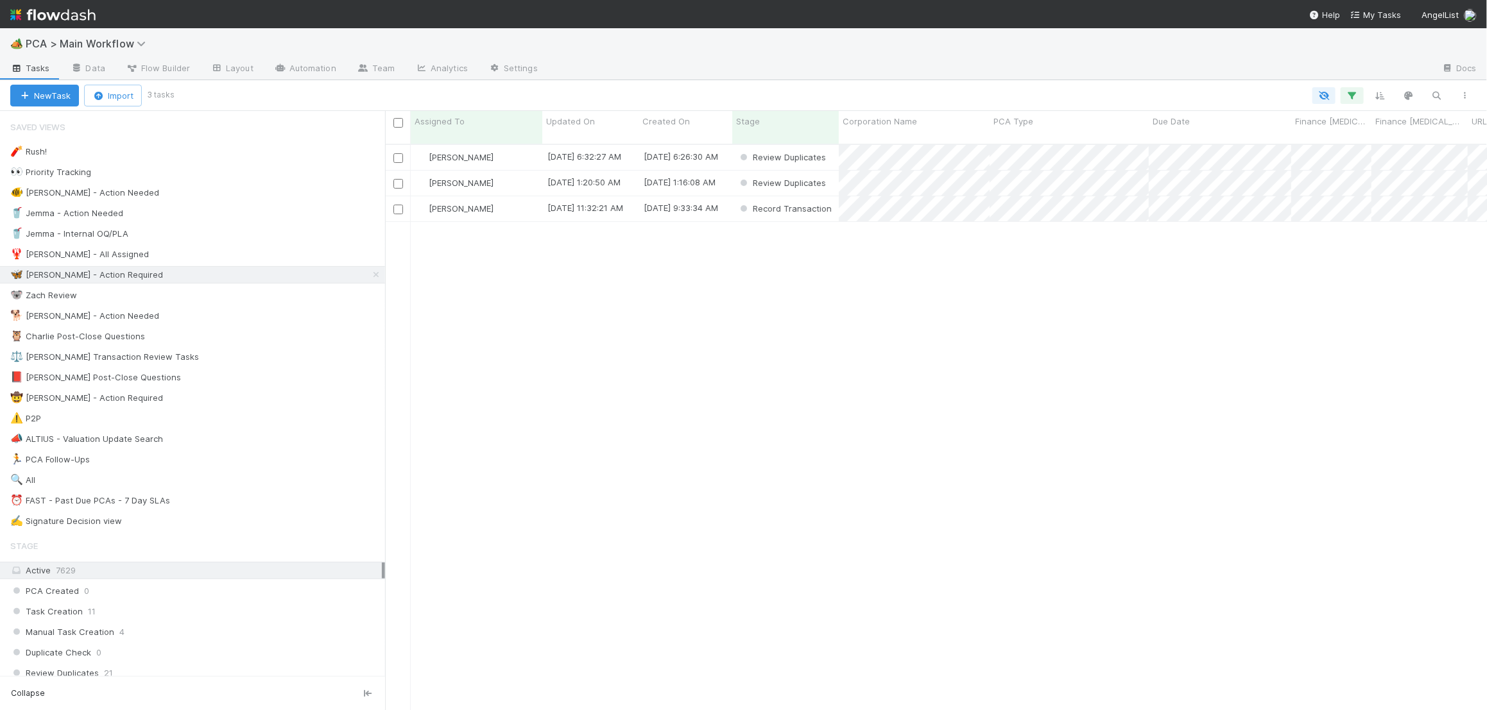
scroll to position [576, 1102]
click at [520, 196] on div "[PERSON_NAME]" at bounding box center [477, 208] width 132 height 25
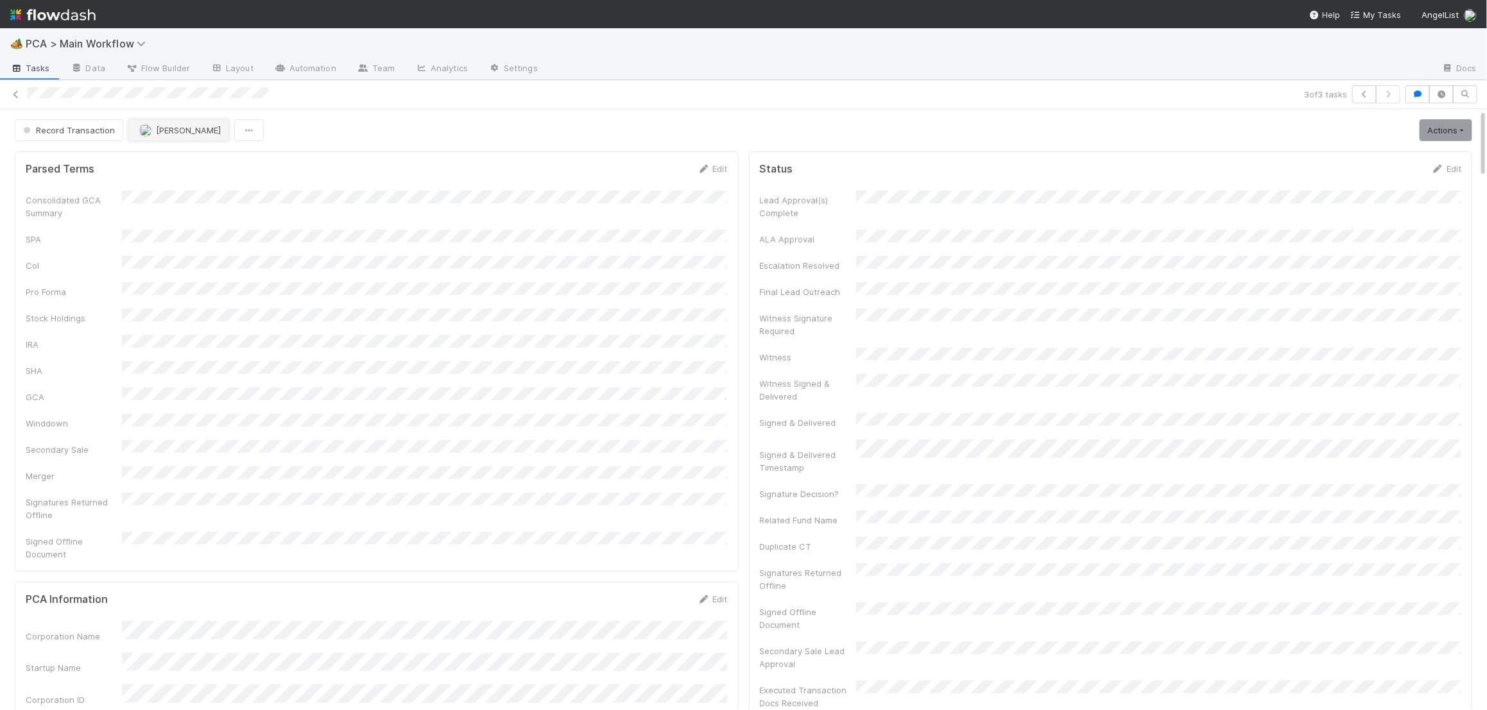
click at [168, 140] on button "[PERSON_NAME]" at bounding box center [178, 130] width 101 height 22
click at [184, 207] on div "[PERSON_NAME]" at bounding box center [211, 209] width 181 height 23
click at [90, 16] on img at bounding box center [52, 15] width 85 height 22
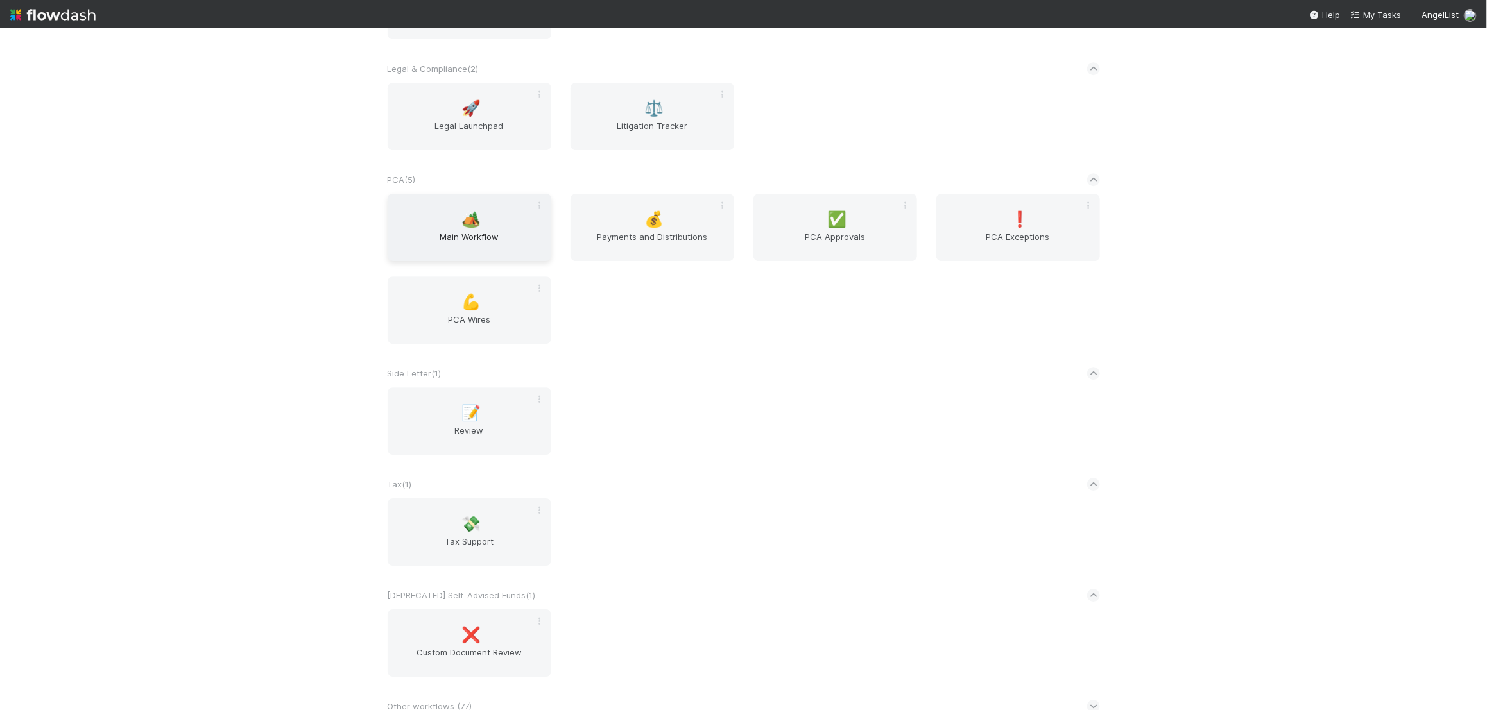
scroll to position [2228, 0]
click at [488, 234] on span "Main Workflow" at bounding box center [469, 242] width 153 height 26
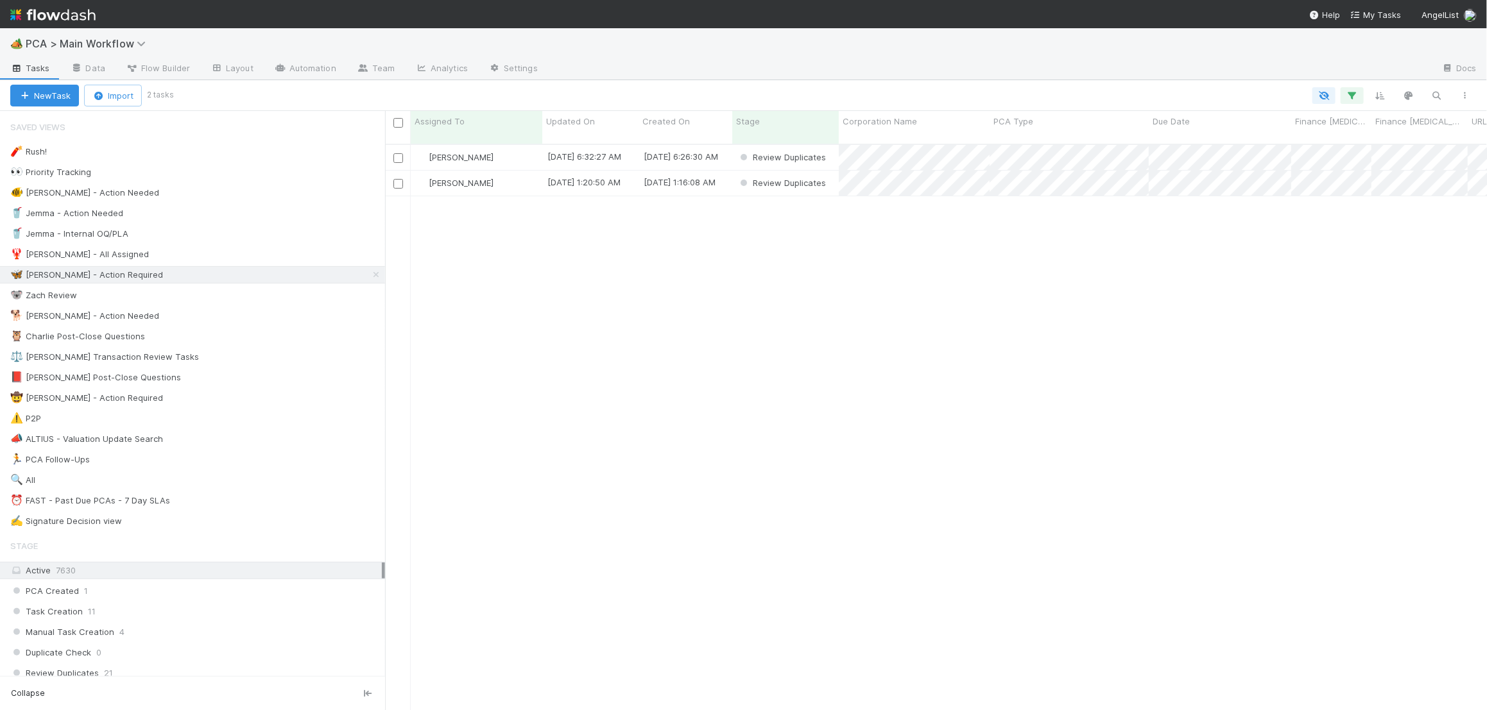
scroll to position [576, 1102]
click at [516, 173] on div "[PERSON_NAME]" at bounding box center [477, 183] width 132 height 25
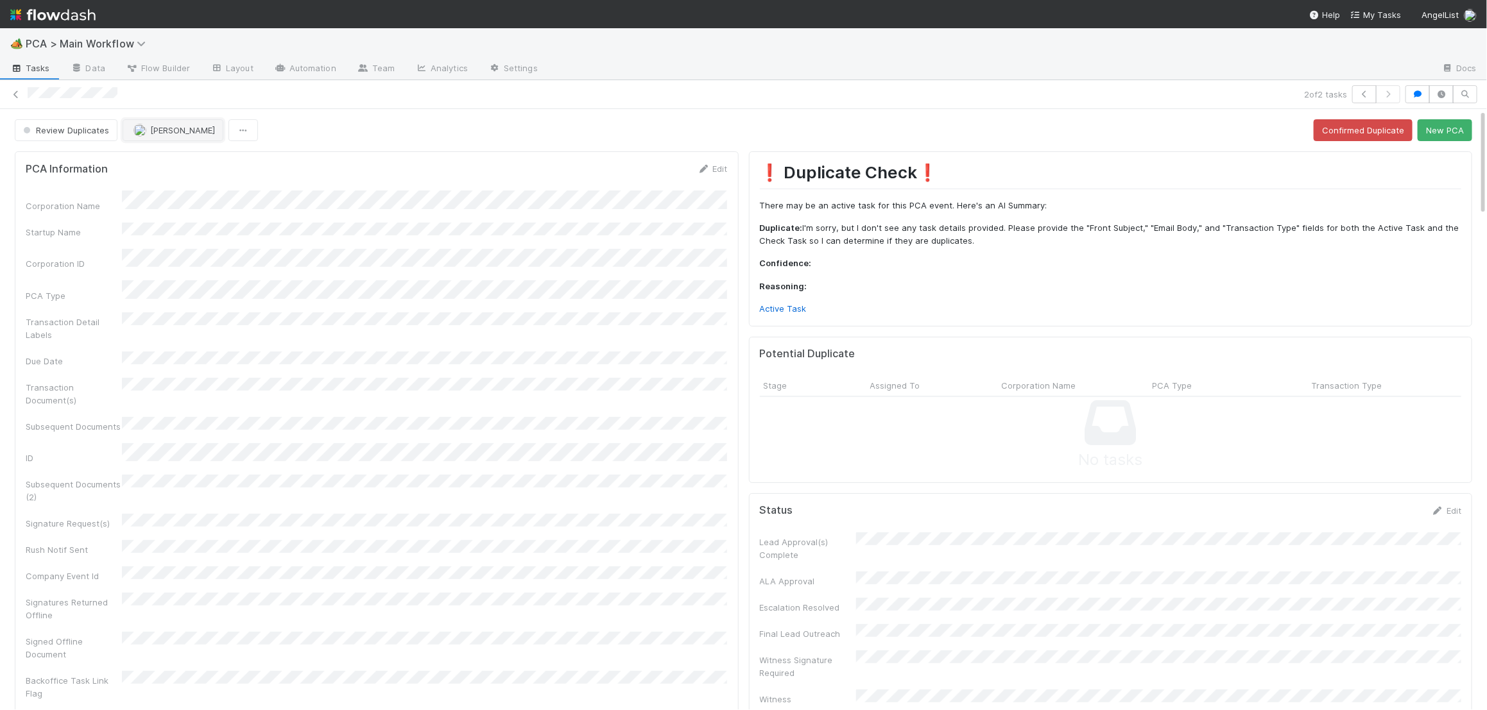
click at [166, 125] on span "[PERSON_NAME]" at bounding box center [182, 130] width 65 height 10
click at [175, 155] on div "Charlie Bell you" at bounding box center [207, 162] width 181 height 23
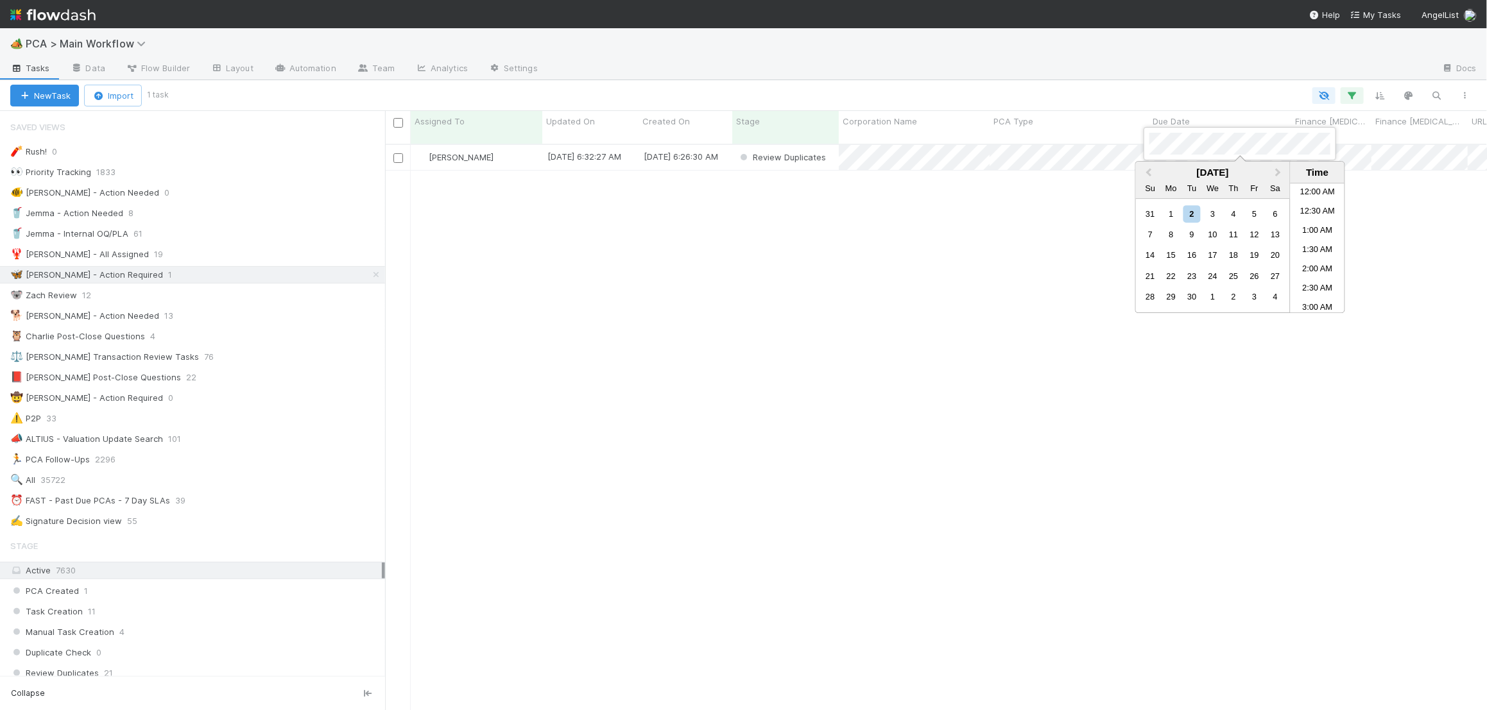
scroll to position [369, 0]
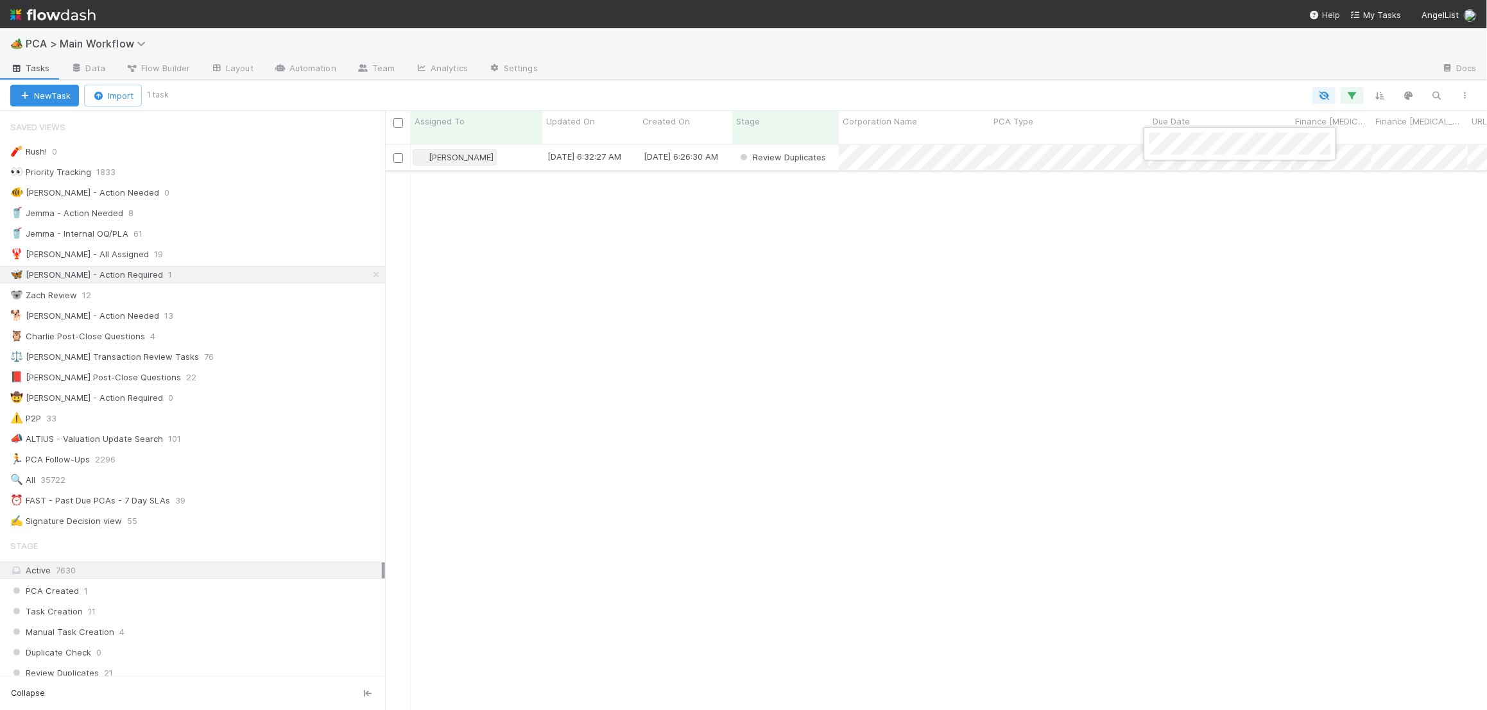
drag, startPoint x: 600, startPoint y: 141, endPoint x: 482, endPoint y: 144, distance: 117.4
click at [590, 141] on div at bounding box center [743, 355] width 1487 height 710
click at [482, 152] on span "[PERSON_NAME]" at bounding box center [461, 157] width 65 height 10
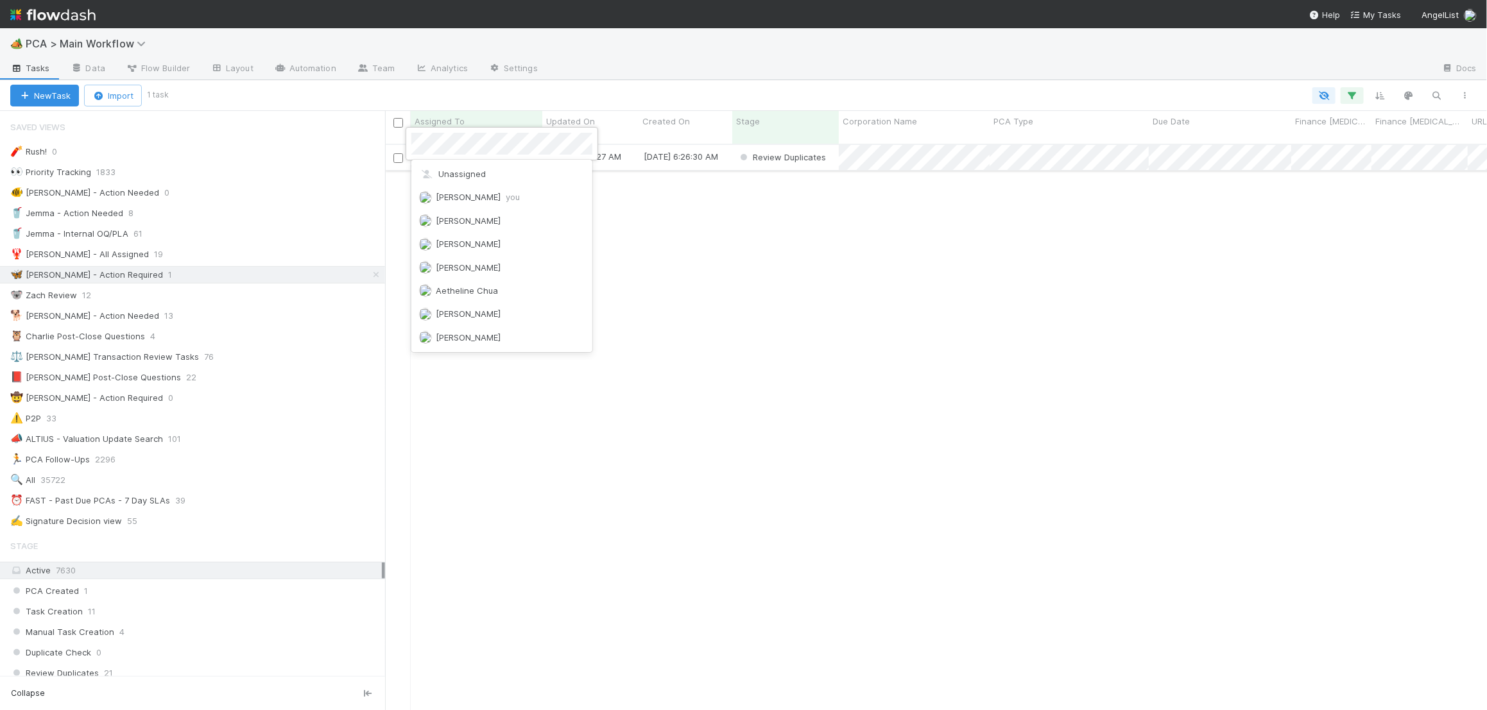
scroll to position [3049, 0]
drag, startPoint x: 651, startPoint y: 183, endPoint x: 642, endPoint y: 179, distance: 10.0
click at [648, 182] on div at bounding box center [743, 355] width 1487 height 710
click at [525, 145] on div "[PERSON_NAME]" at bounding box center [477, 157] width 132 height 25
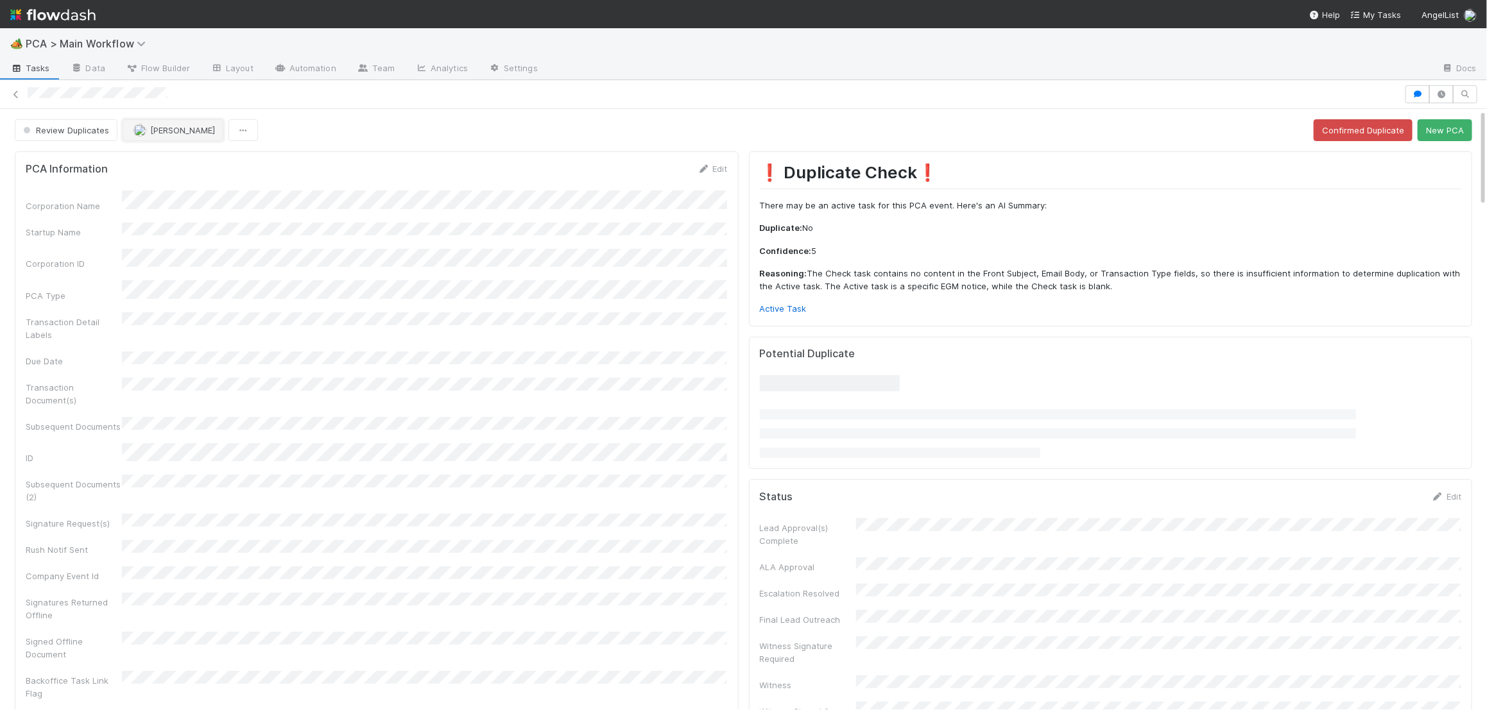
click at [196, 135] on span "[PERSON_NAME]" at bounding box center [182, 130] width 65 height 10
click at [196, 162] on span "[PERSON_NAME]" at bounding box center [173, 163] width 65 height 10
click at [63, 13] on img at bounding box center [52, 15] width 85 height 22
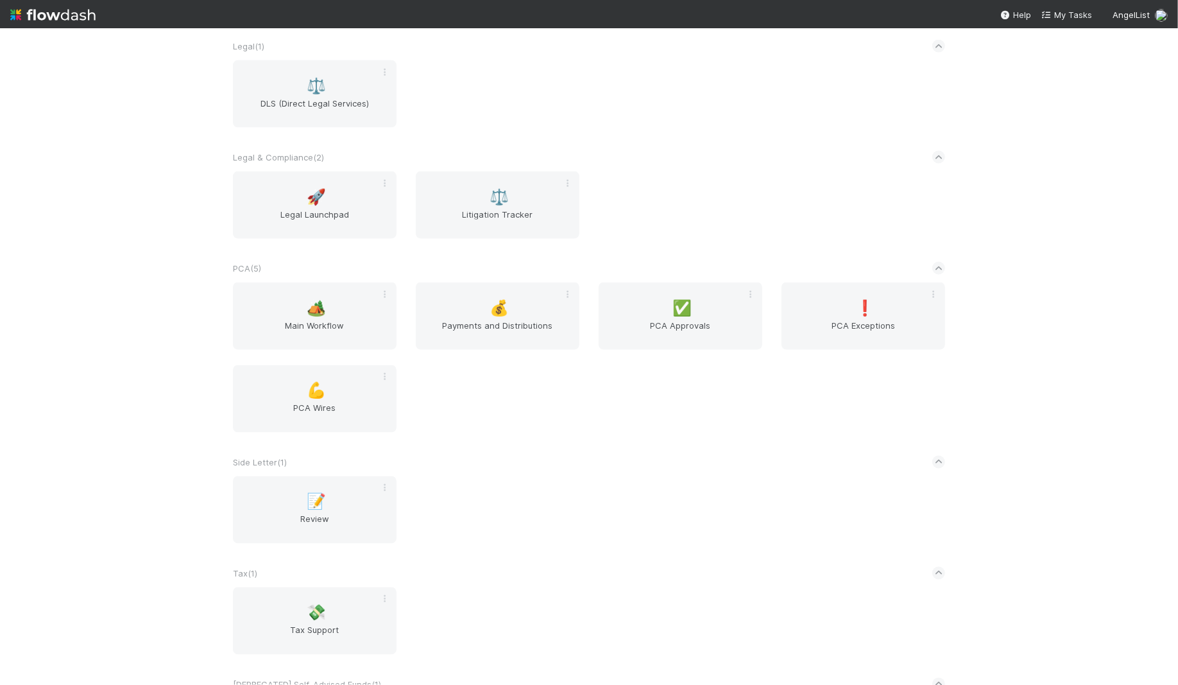
scroll to position [2178, 0]
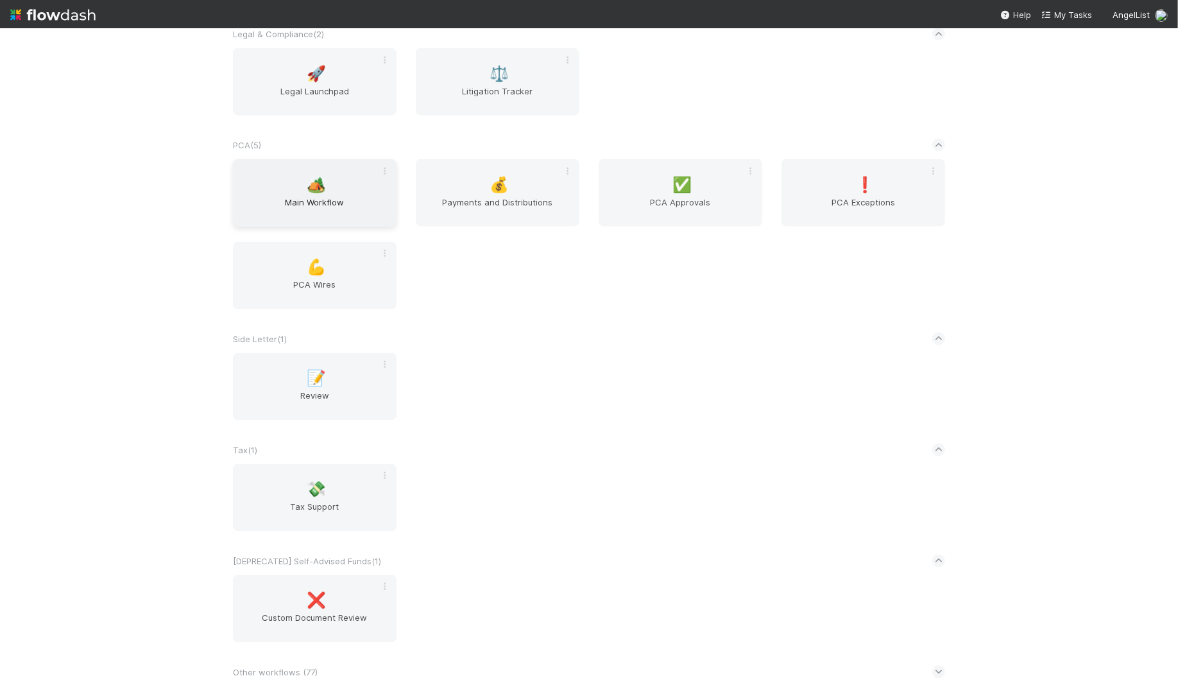
click at [341, 203] on span "Main Workflow" at bounding box center [314, 209] width 153 height 26
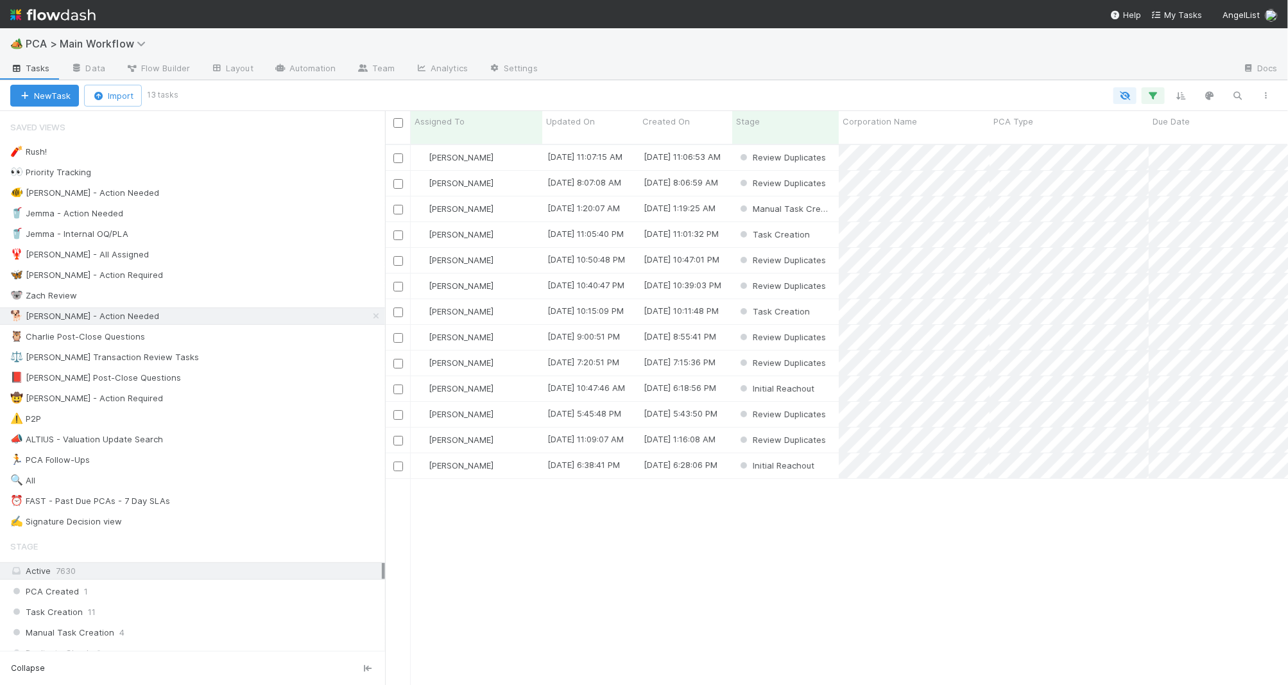
scroll to position [550, 903]
click at [545, 118] on div "Updated On" at bounding box center [590, 127] width 96 height 33
click at [570, 119] on span "Updated On" at bounding box center [570, 121] width 49 height 13
click at [592, 139] on div "Sort Oldest → Newest" at bounding box center [620, 145] width 146 height 19
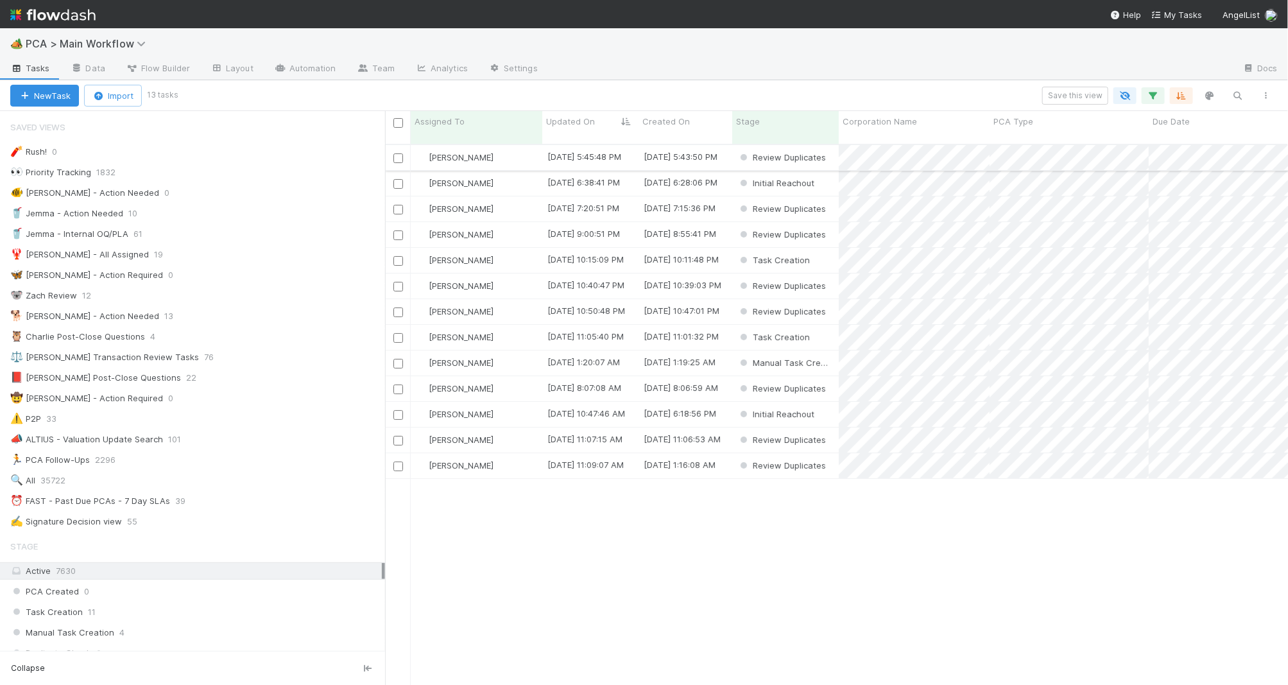
click at [509, 145] on div "Charlie Bell" at bounding box center [477, 157] width 132 height 25
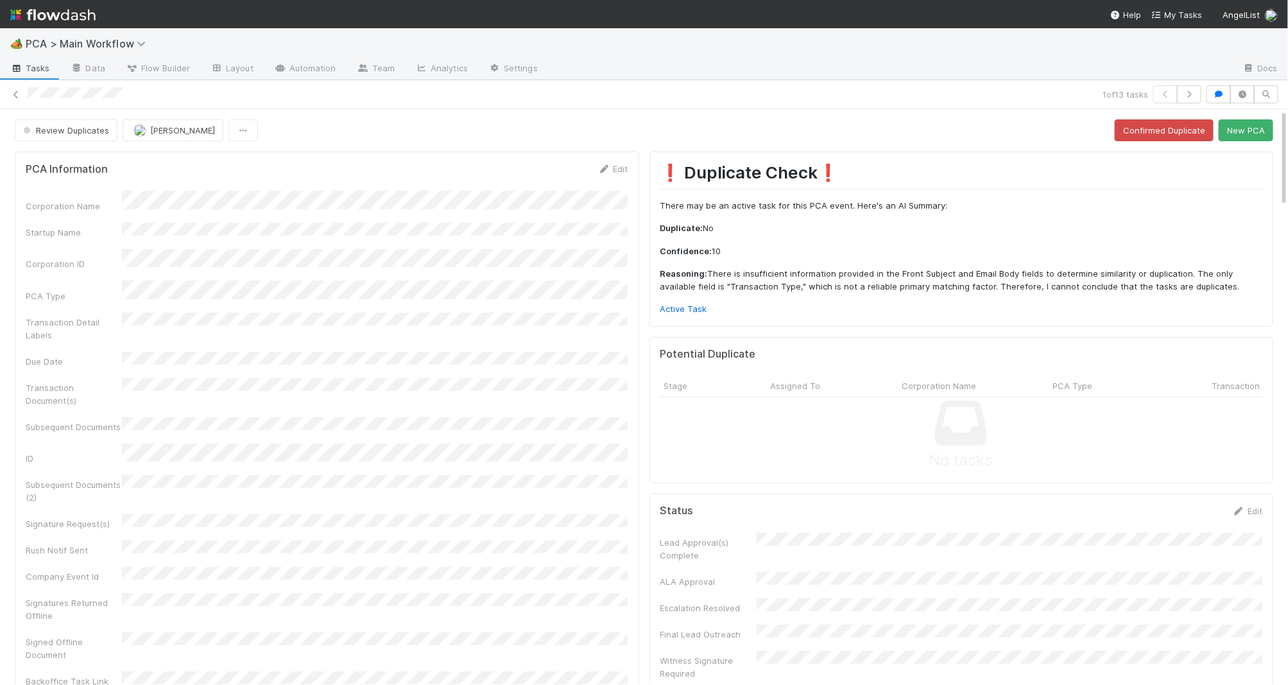
click at [710, 21] on nav "Help My Tasks AngelList" at bounding box center [644, 14] width 1288 height 28
click at [677, 300] on div "❗ Duplicate Check❗️ There may be an active task for this PCA event. Here's an A…" at bounding box center [961, 238] width 602 height 153
click at [683, 309] on link "Active Task" at bounding box center [683, 308] width 47 height 10
click at [1177, 129] on button "New PCA" at bounding box center [1245, 130] width 55 height 22
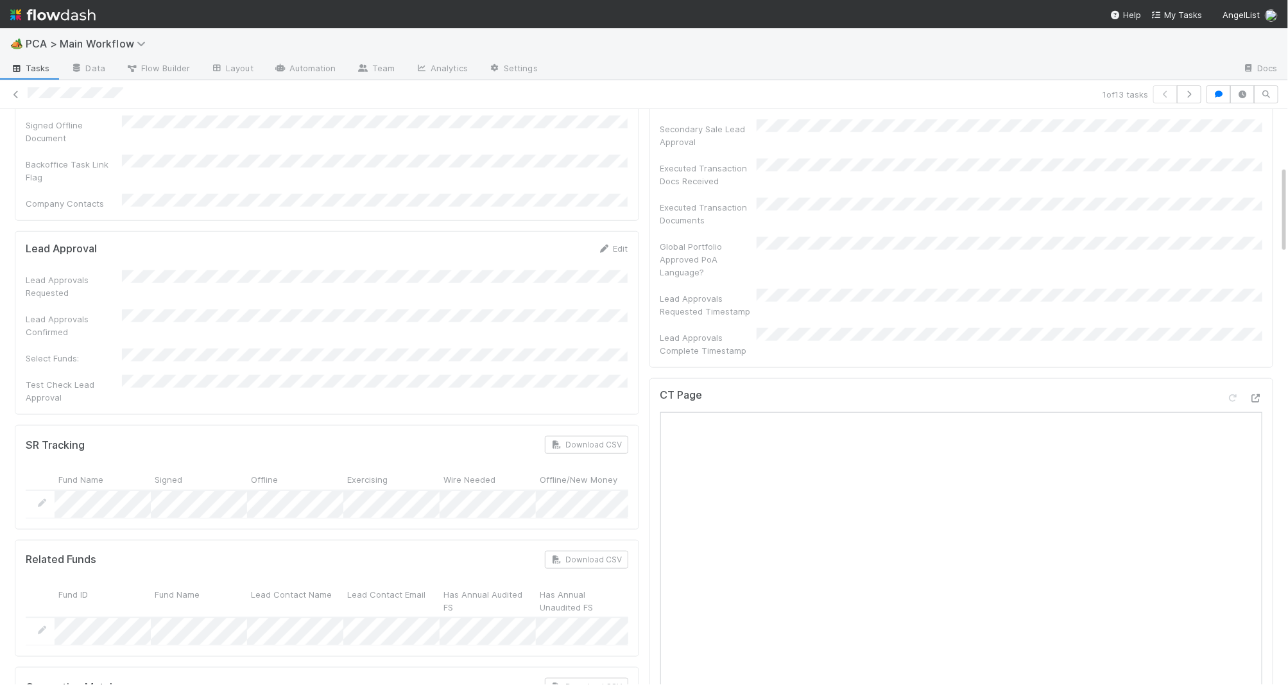
scroll to position [534, 0]
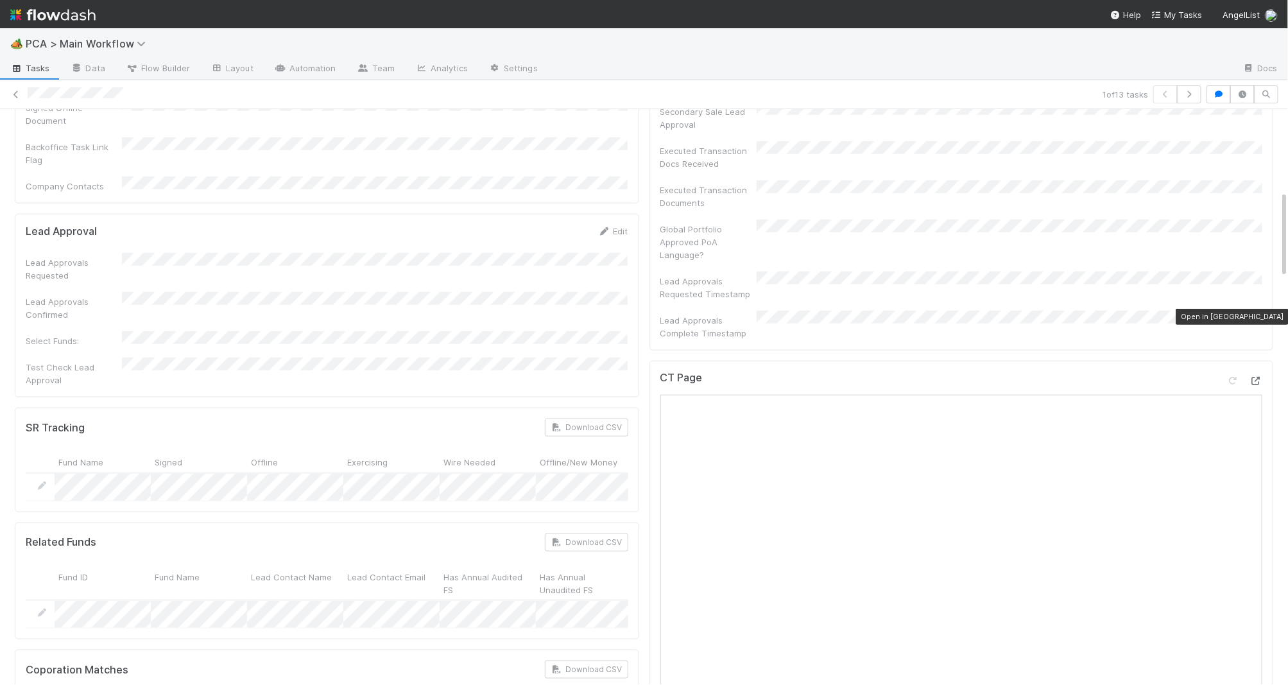
click at [1177, 377] on icon at bounding box center [1255, 381] width 13 height 8
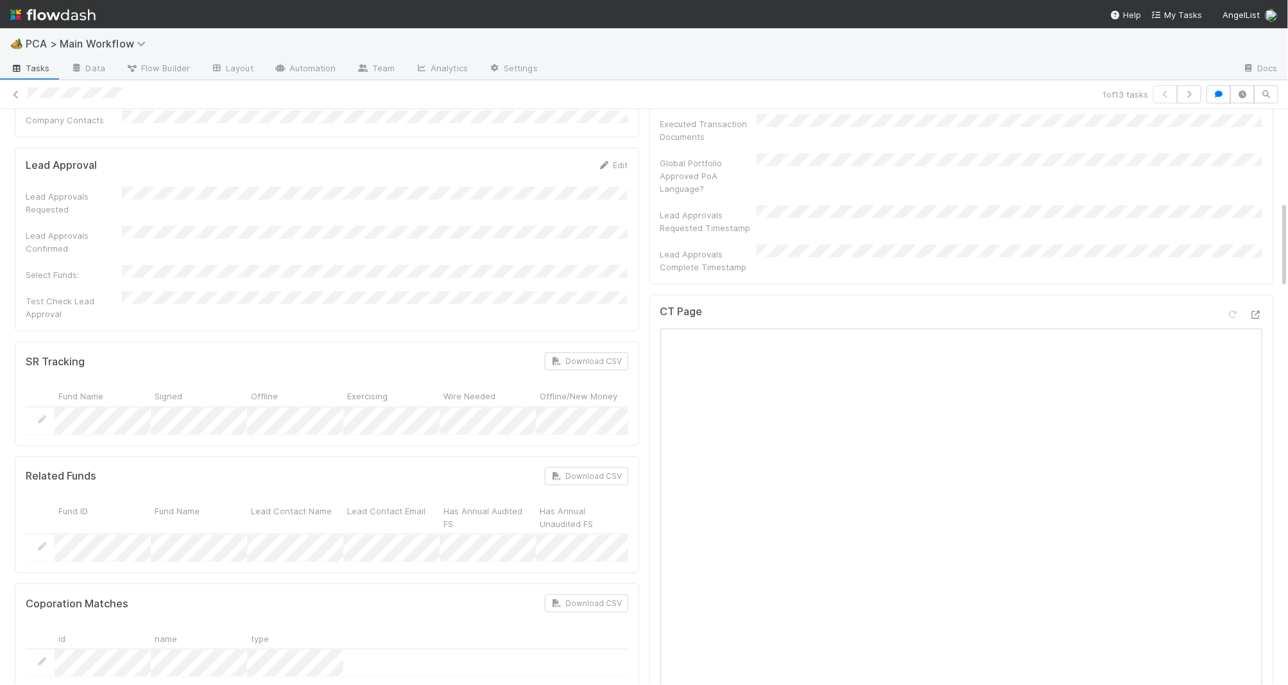
scroll to position [604, 0]
copy div
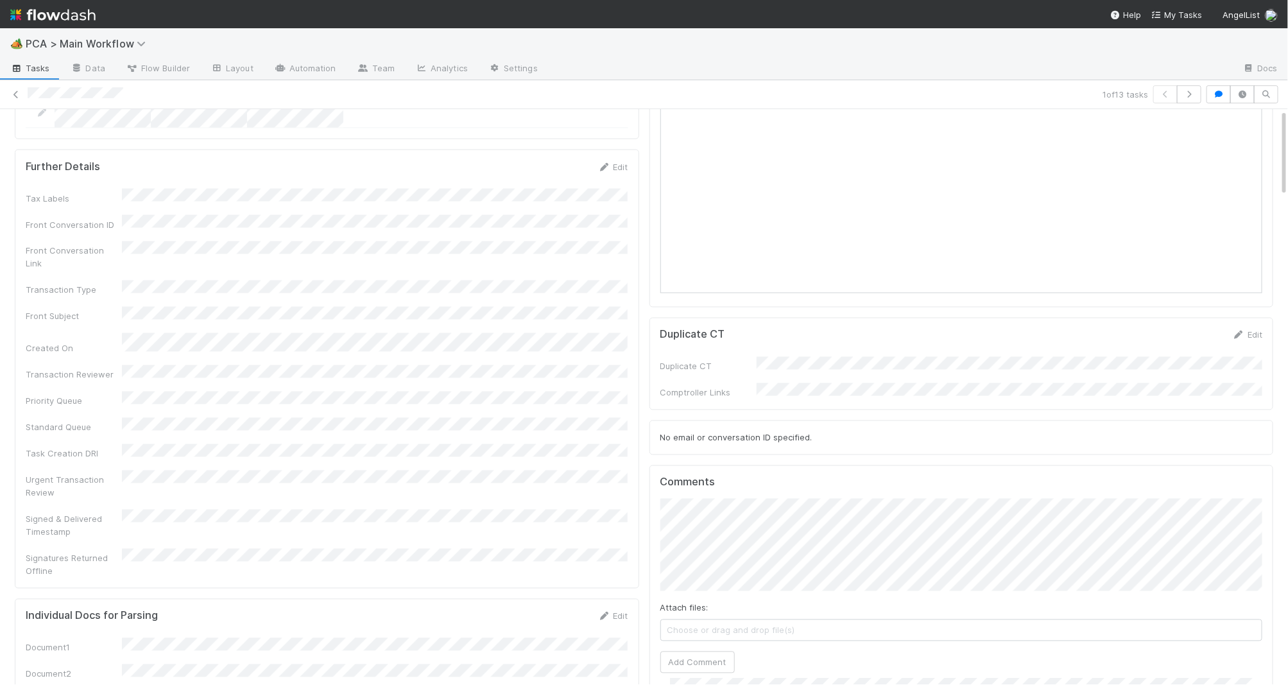
scroll to position [0, 0]
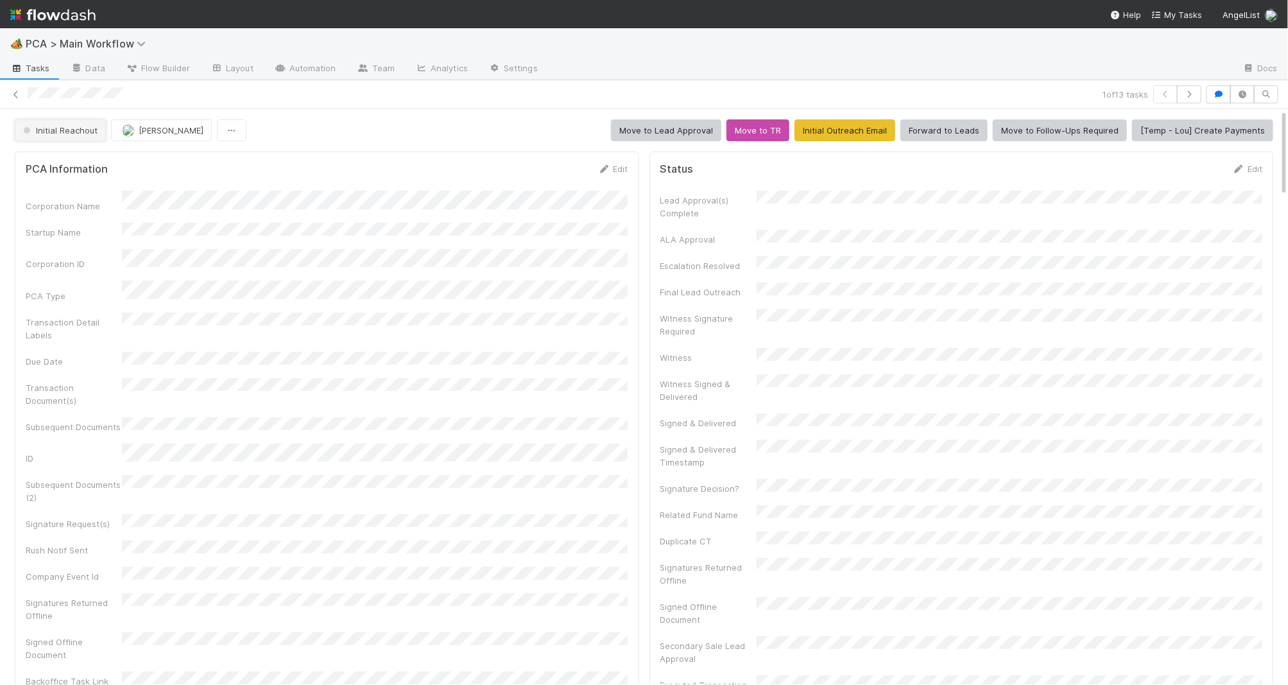
click at [87, 120] on button "Initial Reachout" at bounding box center [60, 130] width 91 height 22
drag, startPoint x: 141, startPoint y: 166, endPoint x: 183, endPoint y: 167, distance: 42.3
click at [141, 166] on div "Altius - Valuation Update" at bounding box center [100, 162] width 181 height 23
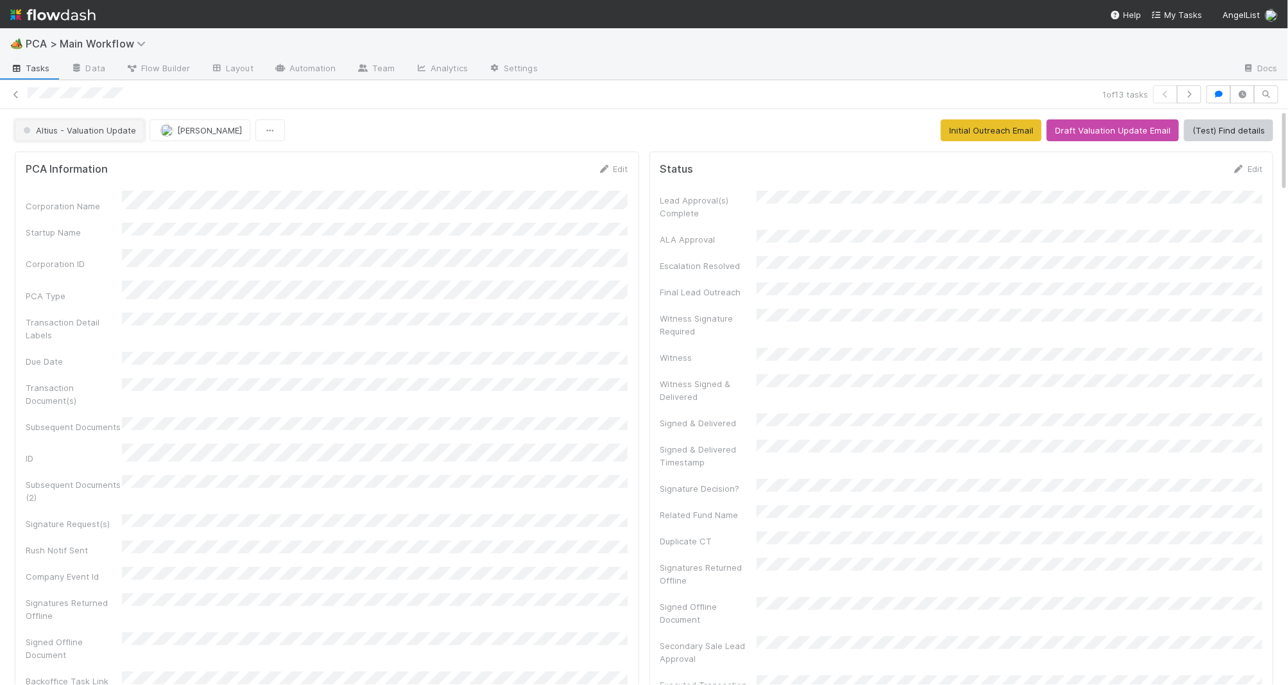
click at [72, 139] on button "Altius - Valuation Update" at bounding box center [80, 130] width 130 height 22
drag, startPoint x: 81, startPoint y: 160, endPoint x: 859, endPoint y: 65, distance: 784.0
click at [81, 160] on span "Follow-Ups Required" at bounding box center [67, 163] width 98 height 10
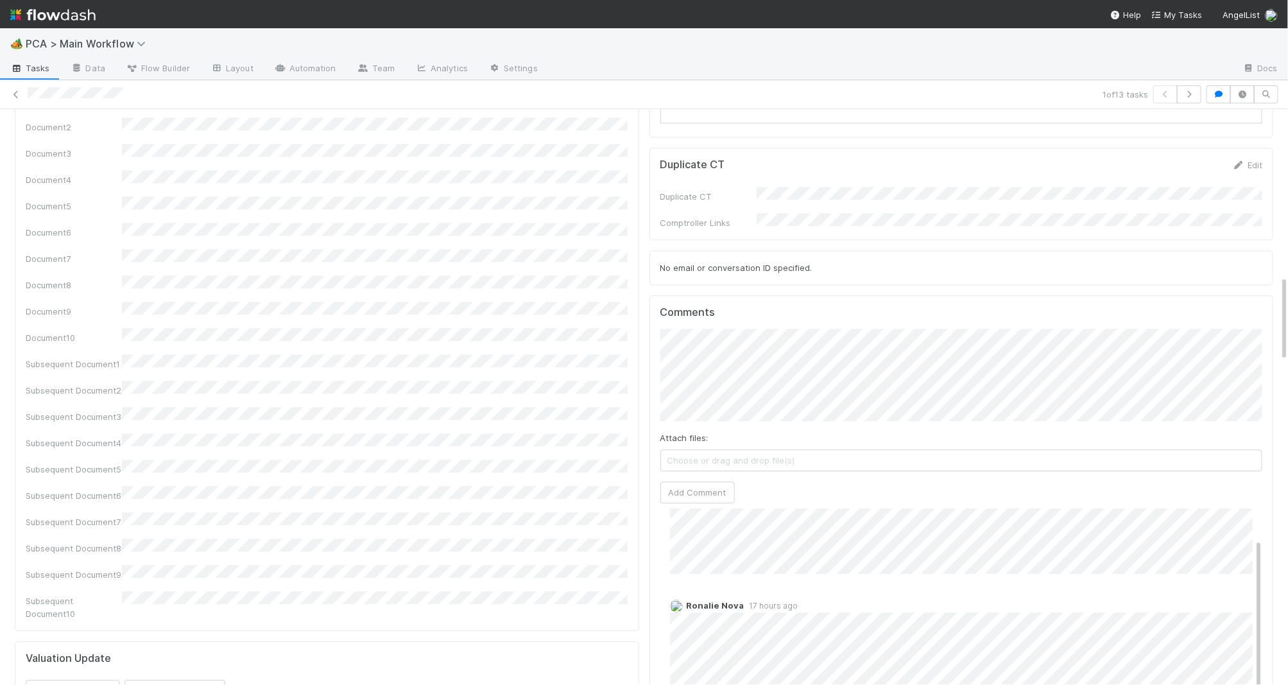
scroll to position [1705, 0]
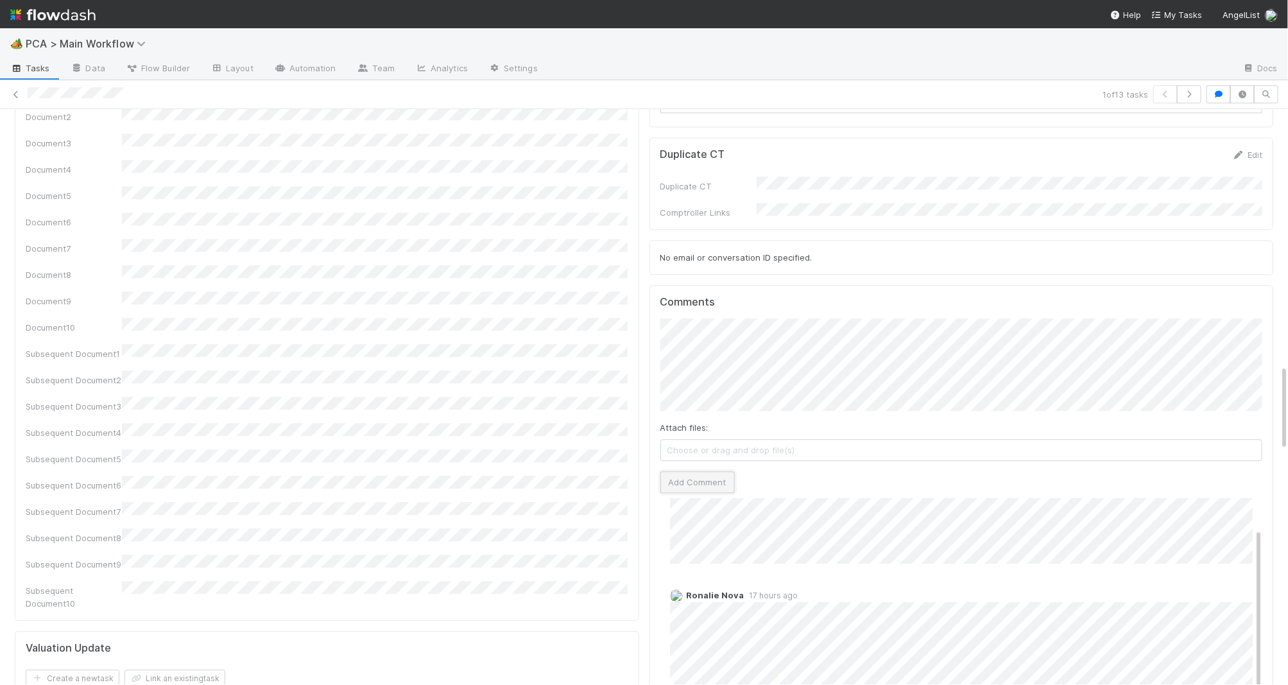
click at [680, 471] on button "Add Comment" at bounding box center [697, 482] width 74 height 22
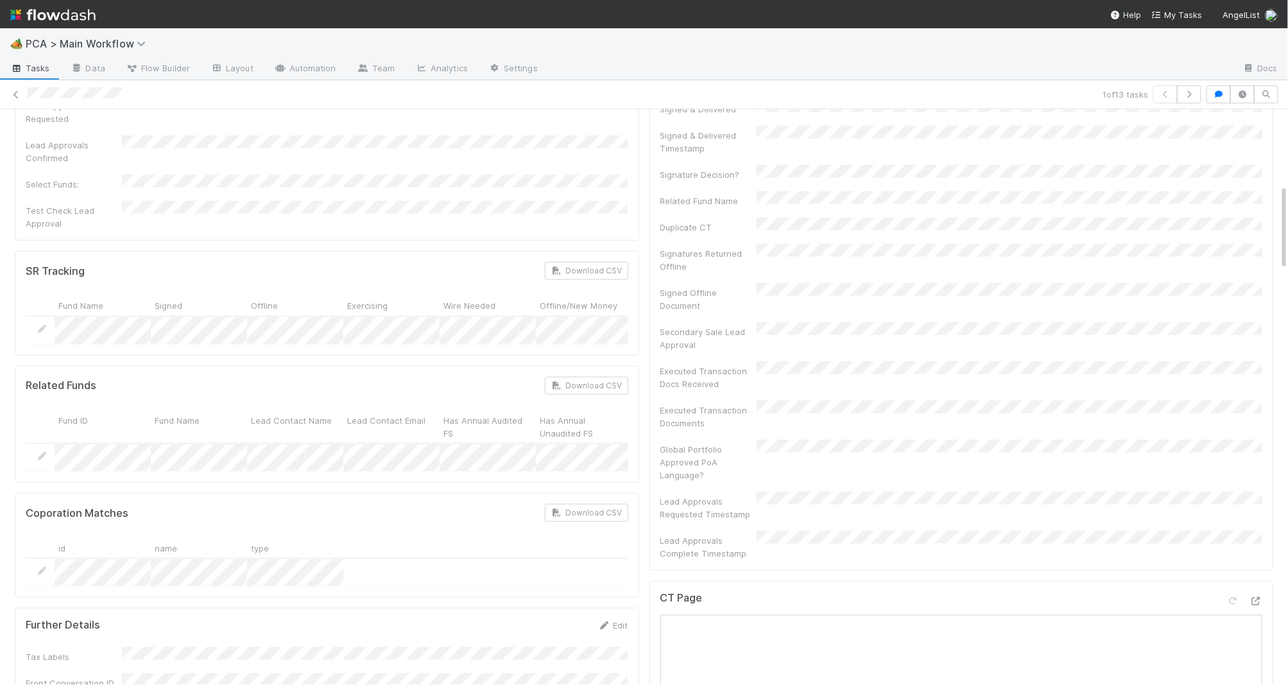
scroll to position [0, 0]
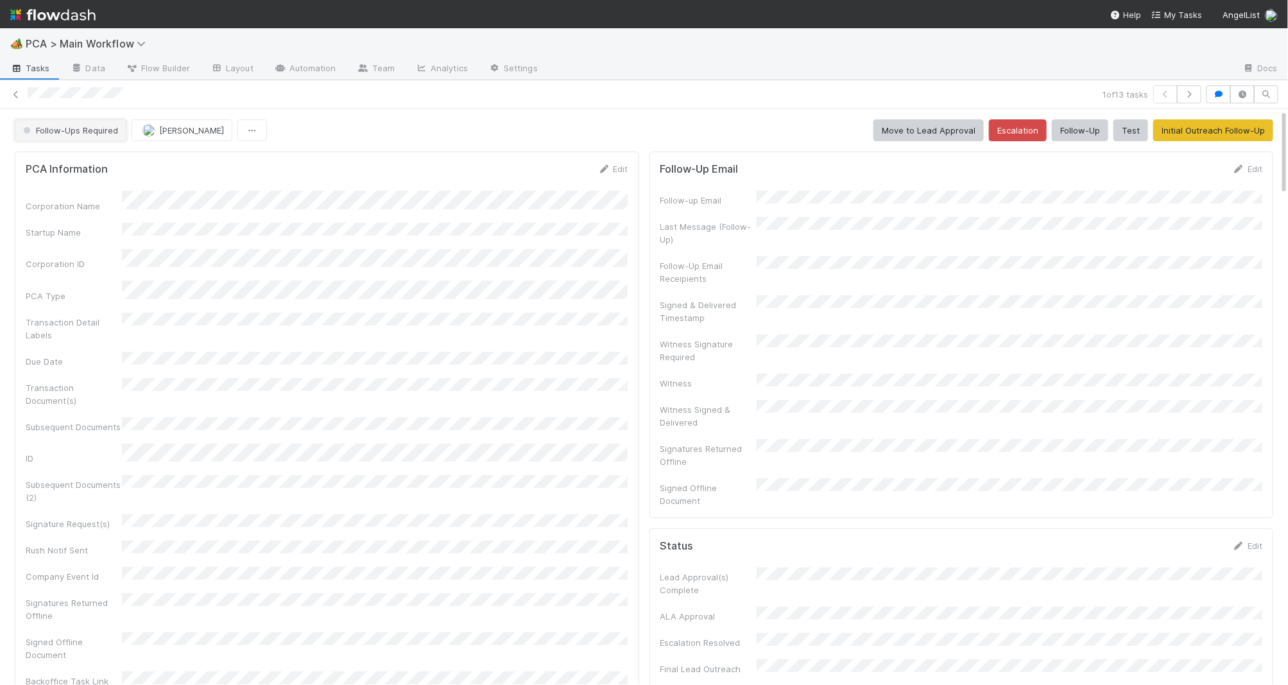
click at [39, 134] on span "Follow-Ups Required" at bounding box center [70, 130] width 98 height 10
drag, startPoint x: 48, startPoint y: 159, endPoint x: 67, endPoint y: 143, distance: 24.6
click at [48, 159] on span "Altius - Valuation Update" at bounding box center [75, 163] width 115 height 10
click at [70, 15] on img at bounding box center [52, 15] width 85 height 22
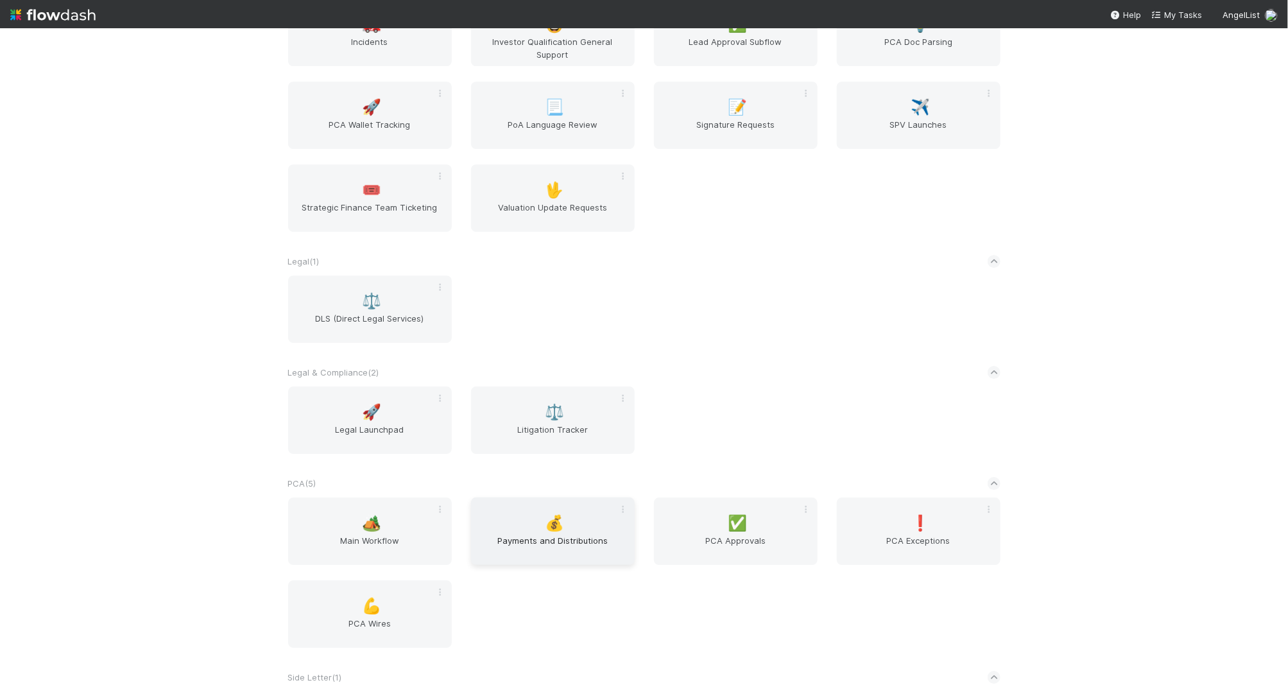
scroll to position [2260, 0]
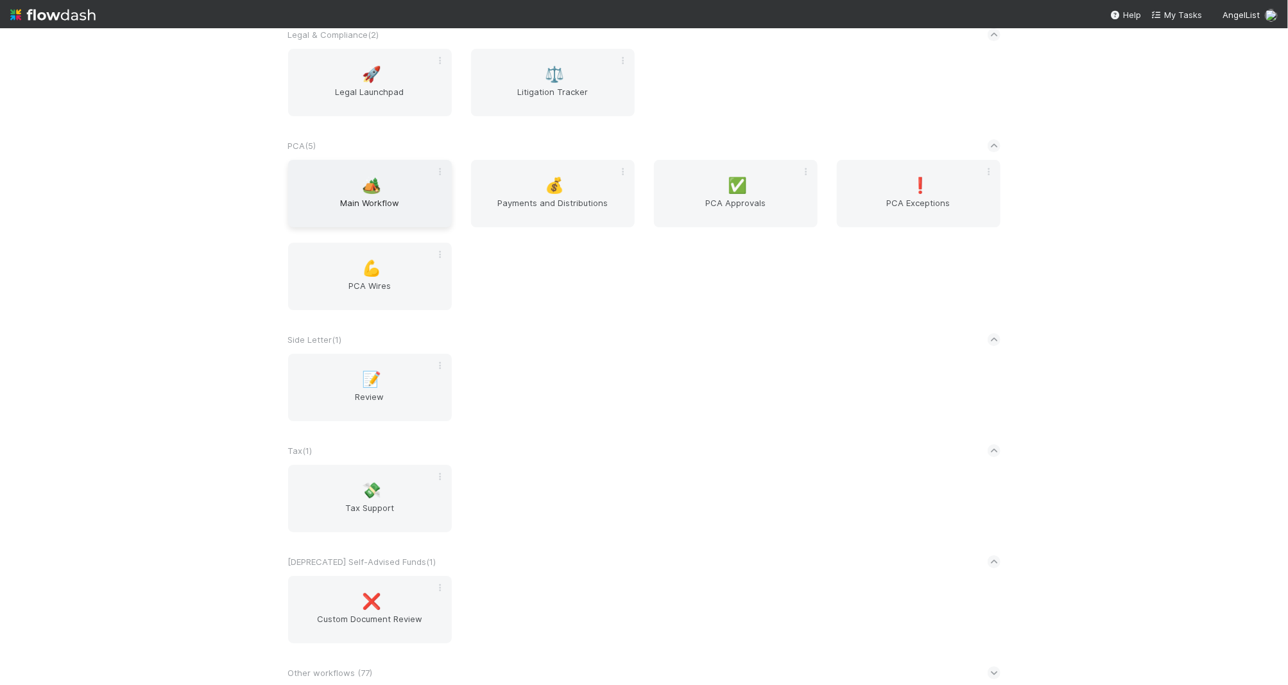
click at [404, 196] on span "Main Workflow" at bounding box center [369, 209] width 153 height 26
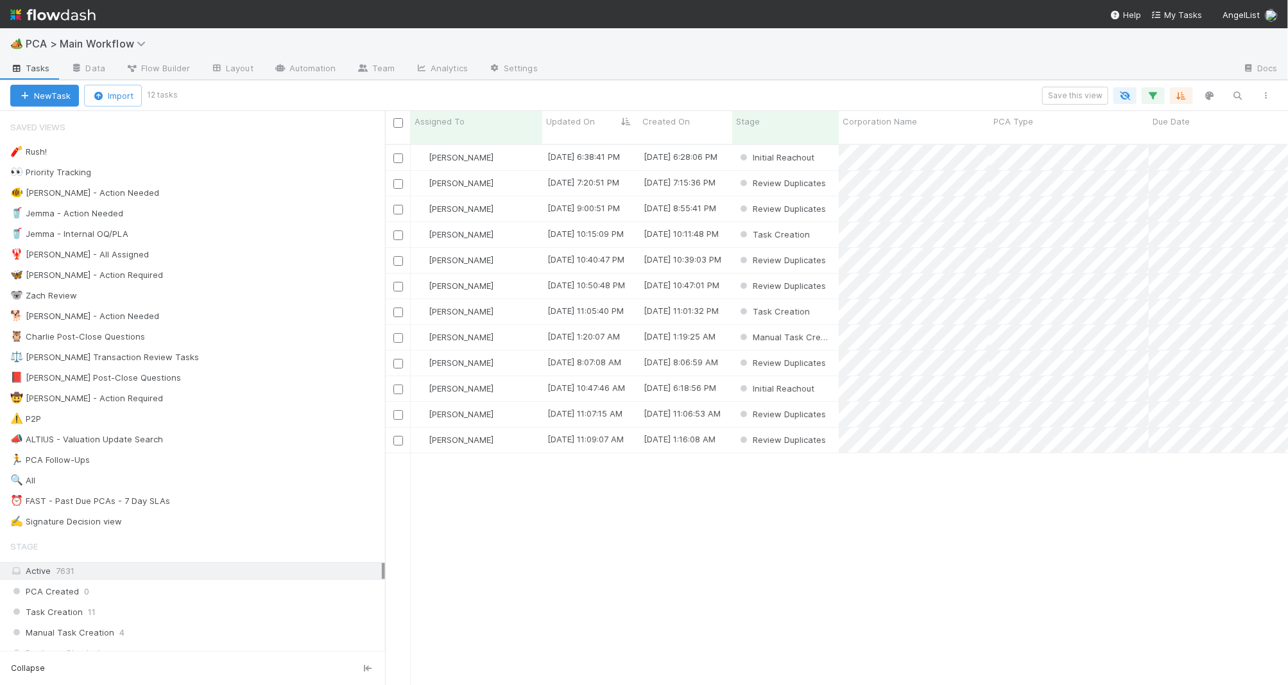
scroll to position [550, 903]
click at [243, 324] on div "🐕 Charlie - Action Needed 12" at bounding box center [197, 316] width 375 height 16
click at [568, 120] on span "Updated On" at bounding box center [570, 121] width 49 height 13
click at [600, 144] on div "Sort Oldest → Newest" at bounding box center [620, 145] width 146 height 19
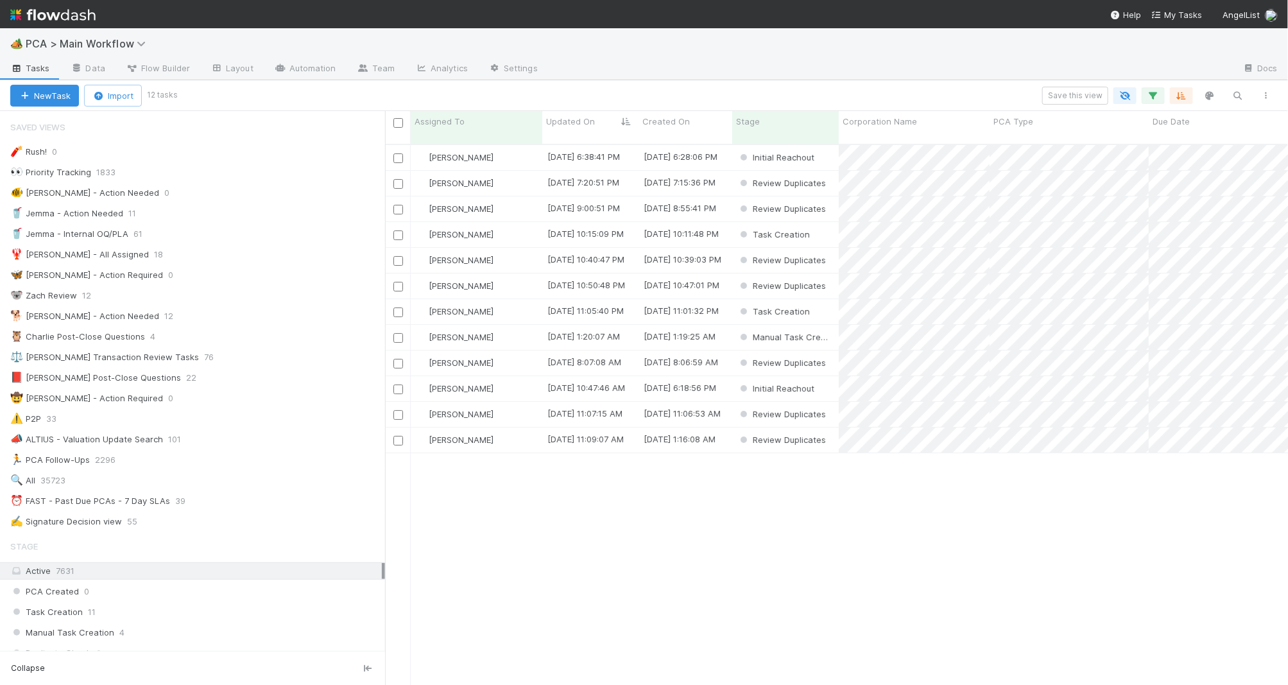
scroll to position [550, 903]
click at [513, 145] on div "[PERSON_NAME]" at bounding box center [477, 157] width 132 height 25
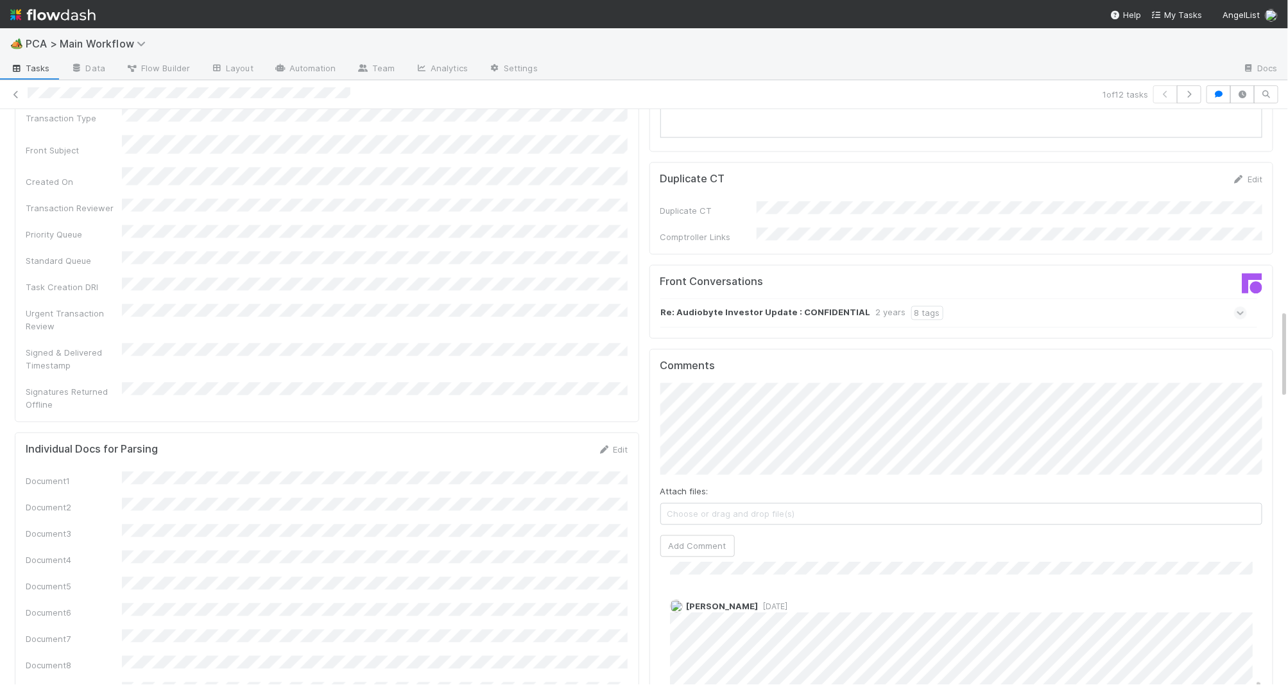
scroll to position [1286, 0]
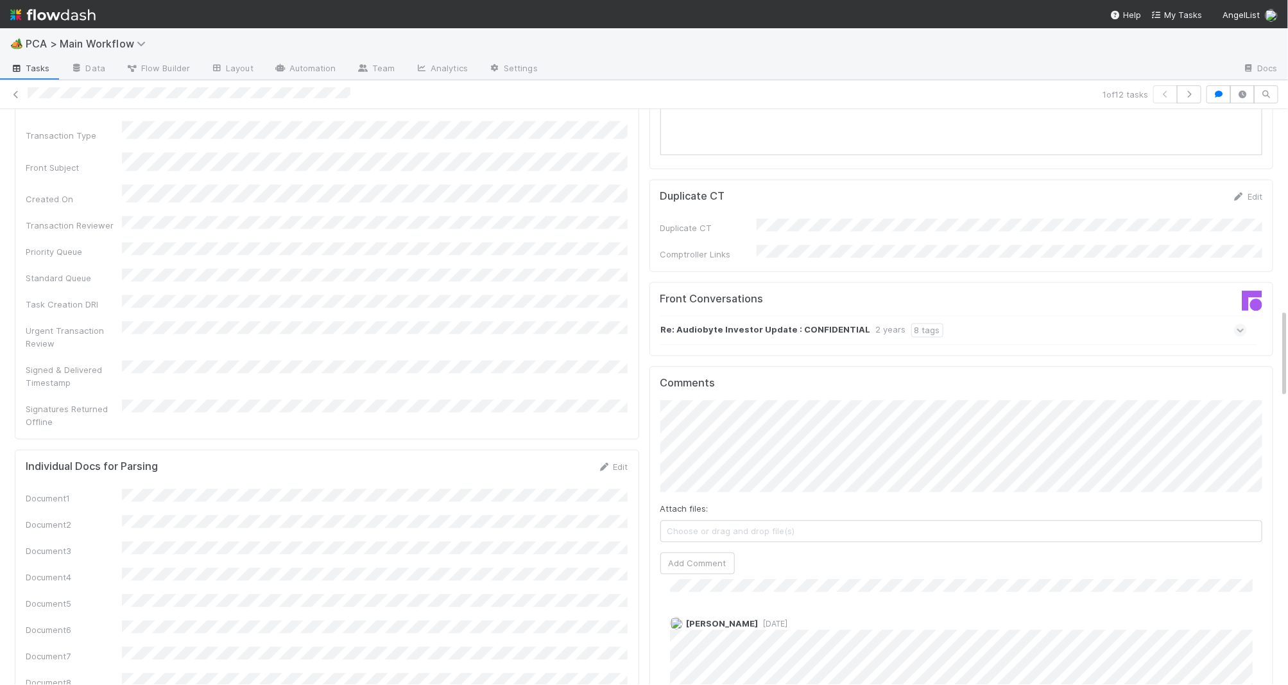
click at [820, 323] on strong "Re: Audiobyte Investor Update : CONFIDENTIAL" at bounding box center [766, 330] width 210 height 14
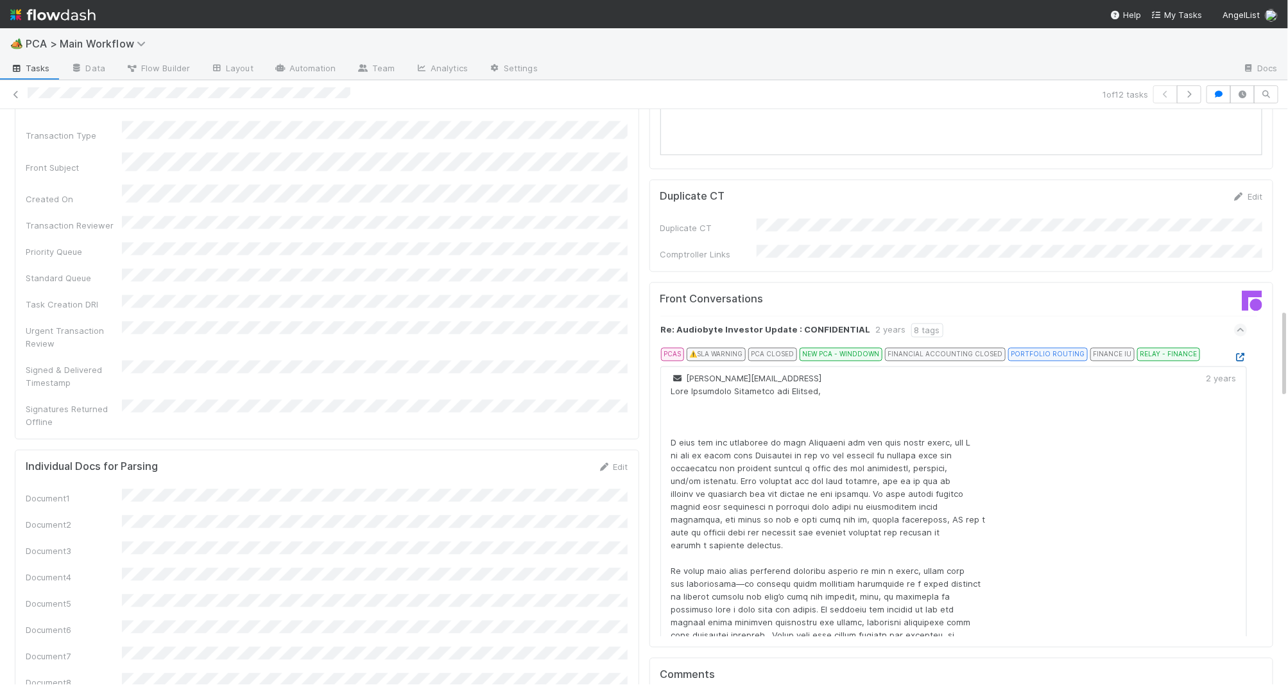
click at [1177, 354] on icon at bounding box center [1240, 358] width 13 height 8
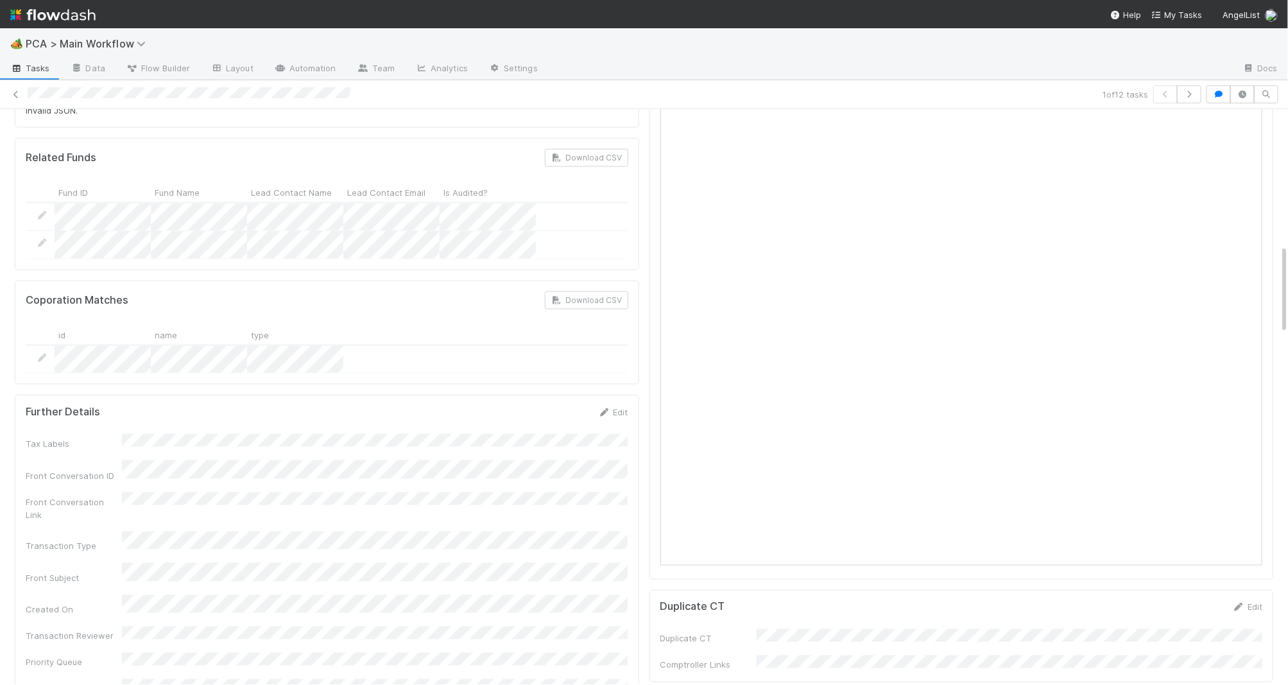
scroll to position [874, 0]
click at [595, 407] on div "Further Details Edit" at bounding box center [327, 413] width 602 height 13
drag, startPoint x: 607, startPoint y: 349, endPoint x: 457, endPoint y: 378, distance: 152.3
click at [606, 410] on icon at bounding box center [604, 414] width 13 height 8
click at [608, 407] on button "Cancel" at bounding box center [605, 418] width 45 height 22
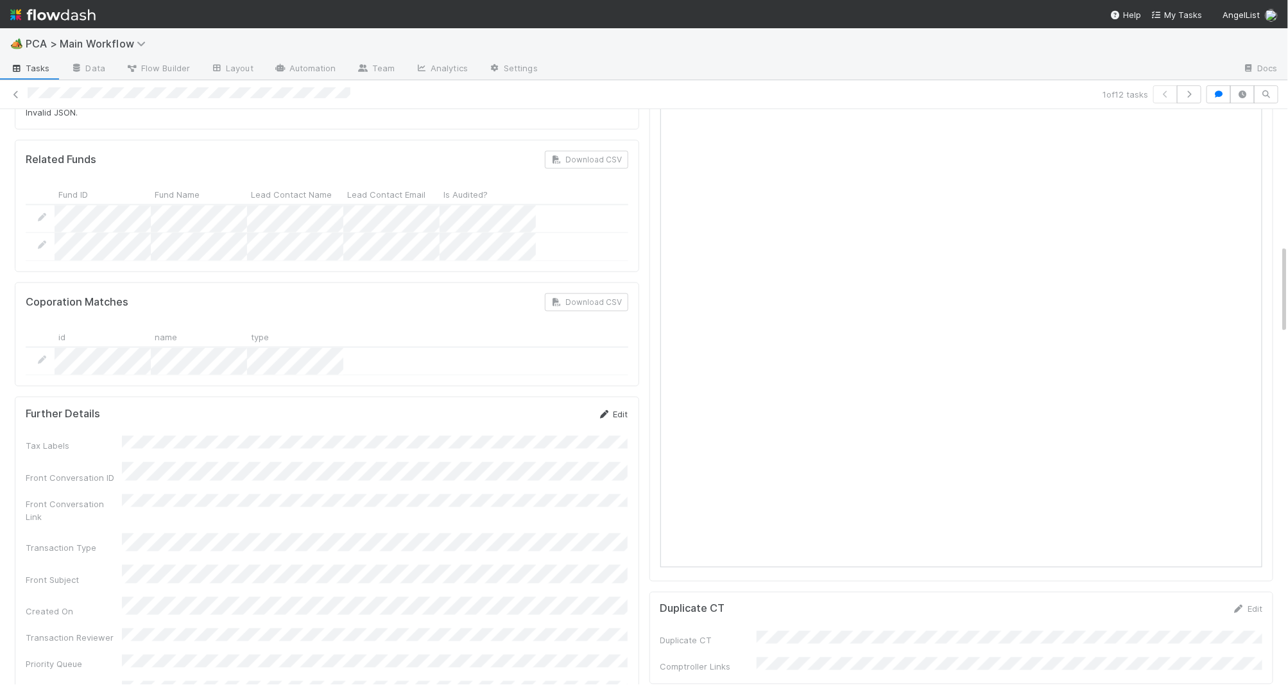
click at [608, 410] on icon at bounding box center [604, 414] width 13 height 8
click at [558, 407] on button "Save" at bounding box center [560, 418] width 37 height 22
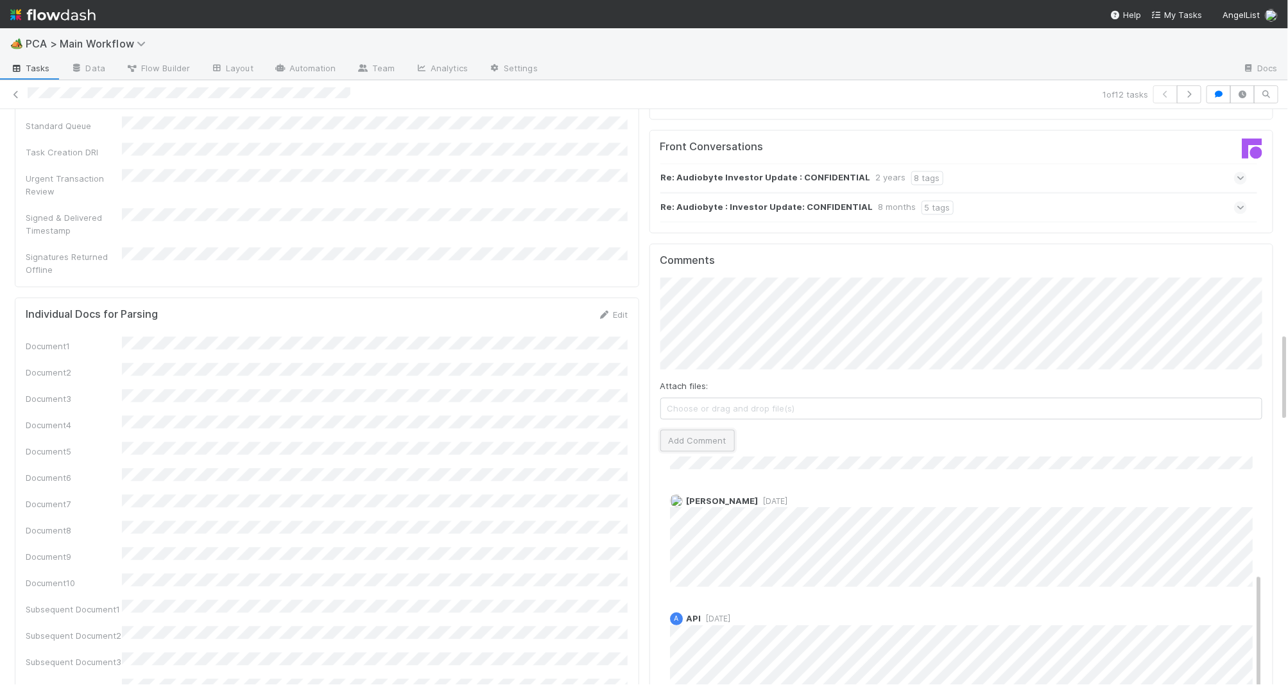
drag, startPoint x: 715, startPoint y: 375, endPoint x: 701, endPoint y: 372, distance: 13.7
click at [712, 429] on button "Add Comment" at bounding box center [697, 440] width 74 height 22
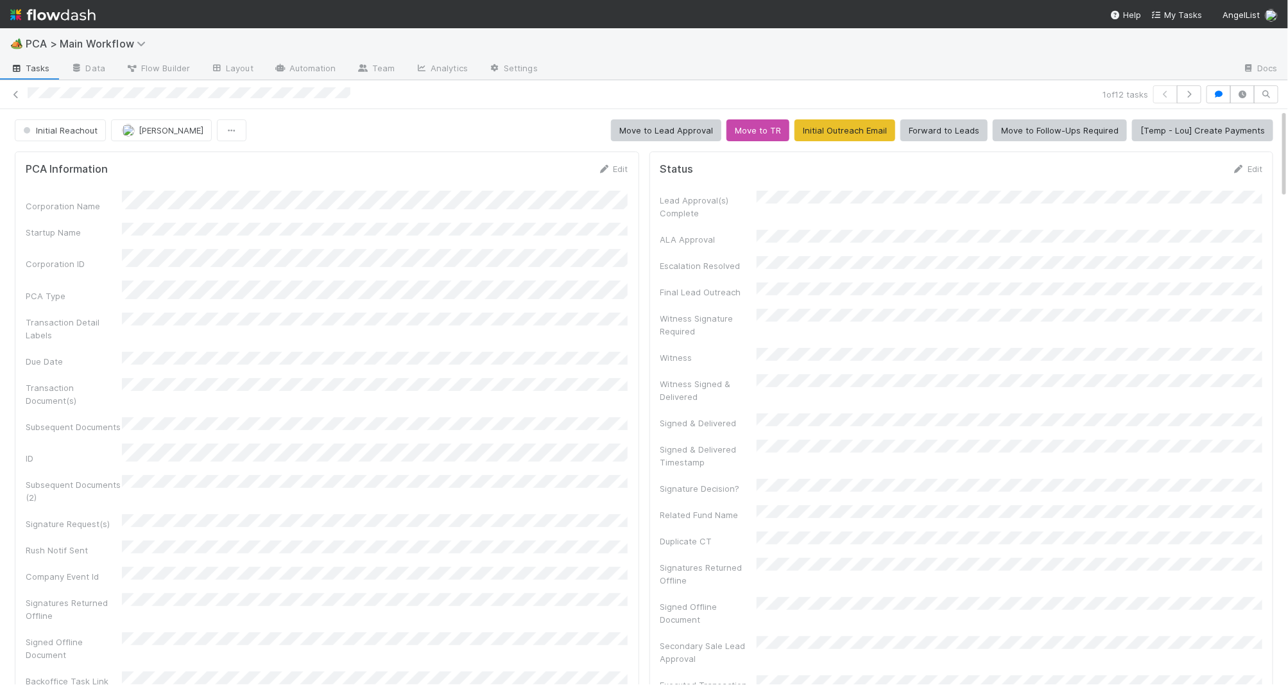
click at [67, 128] on span "Initial Reachout" at bounding box center [59, 130] width 77 height 10
click at [69, 158] on span "Follow-Ups Required" at bounding box center [67, 163] width 98 height 10
click at [85, 8] on img at bounding box center [52, 15] width 85 height 22
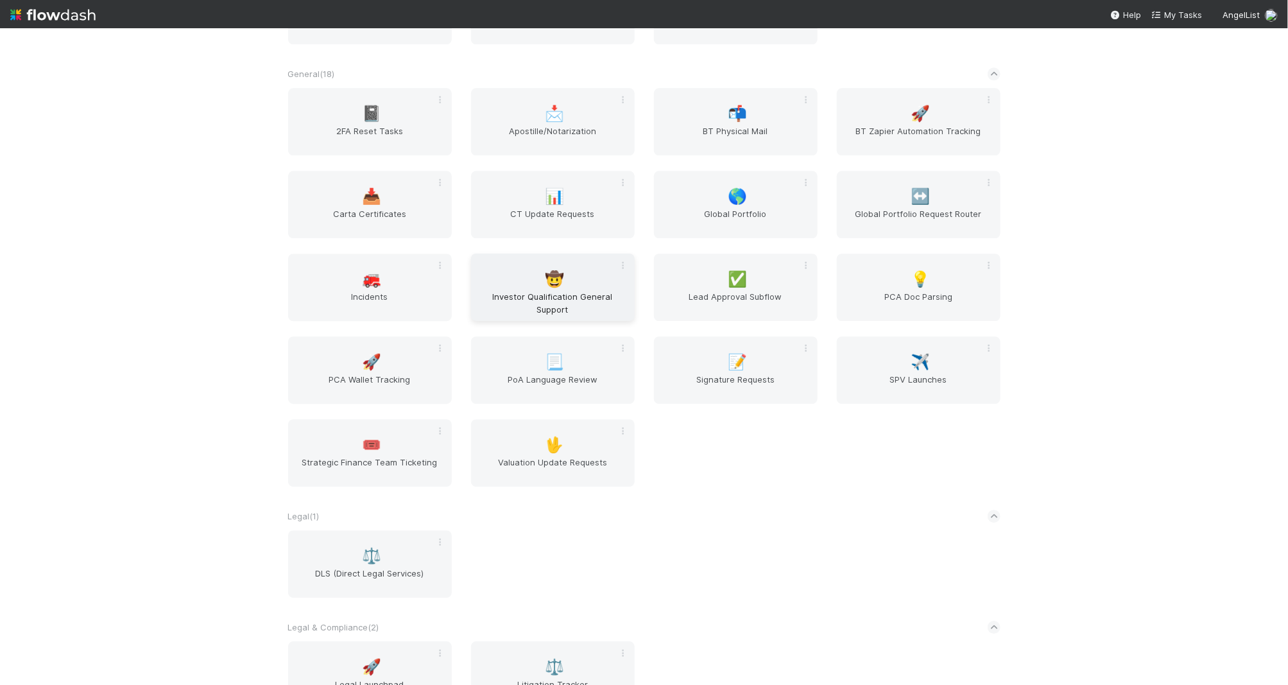
scroll to position [2260, 0]
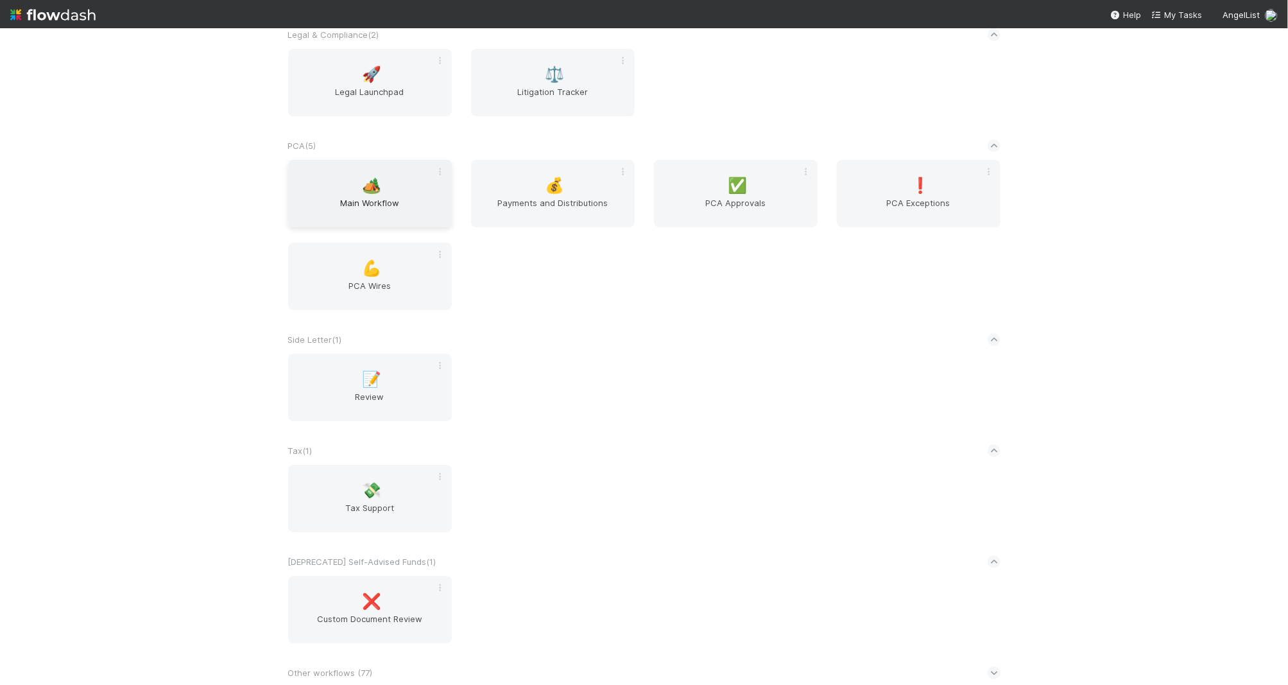
click at [388, 185] on div "🏕️ Main Workflow" at bounding box center [370, 193] width 164 height 67
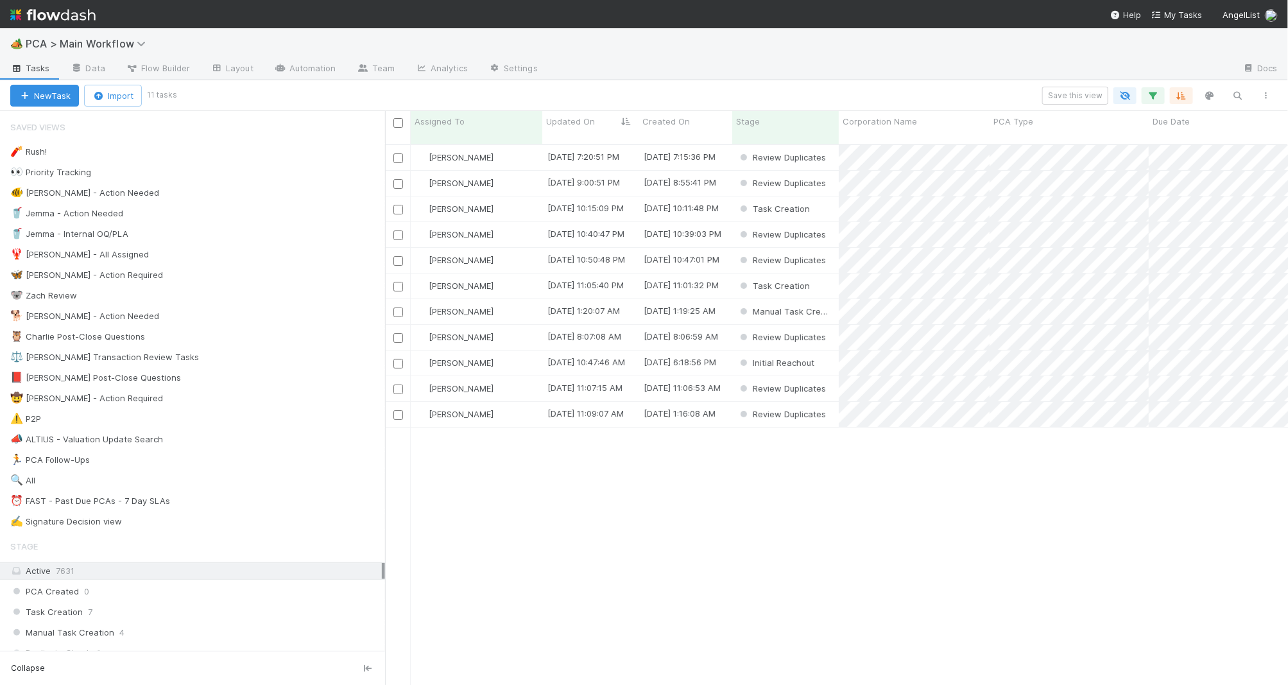
scroll to position [550, 903]
click at [295, 323] on div "🐕 Charlie - Action Needed 11" at bounding box center [197, 316] width 375 height 16
click at [226, 292] on div "🐨 Zach Review 20" at bounding box center [197, 295] width 375 height 16
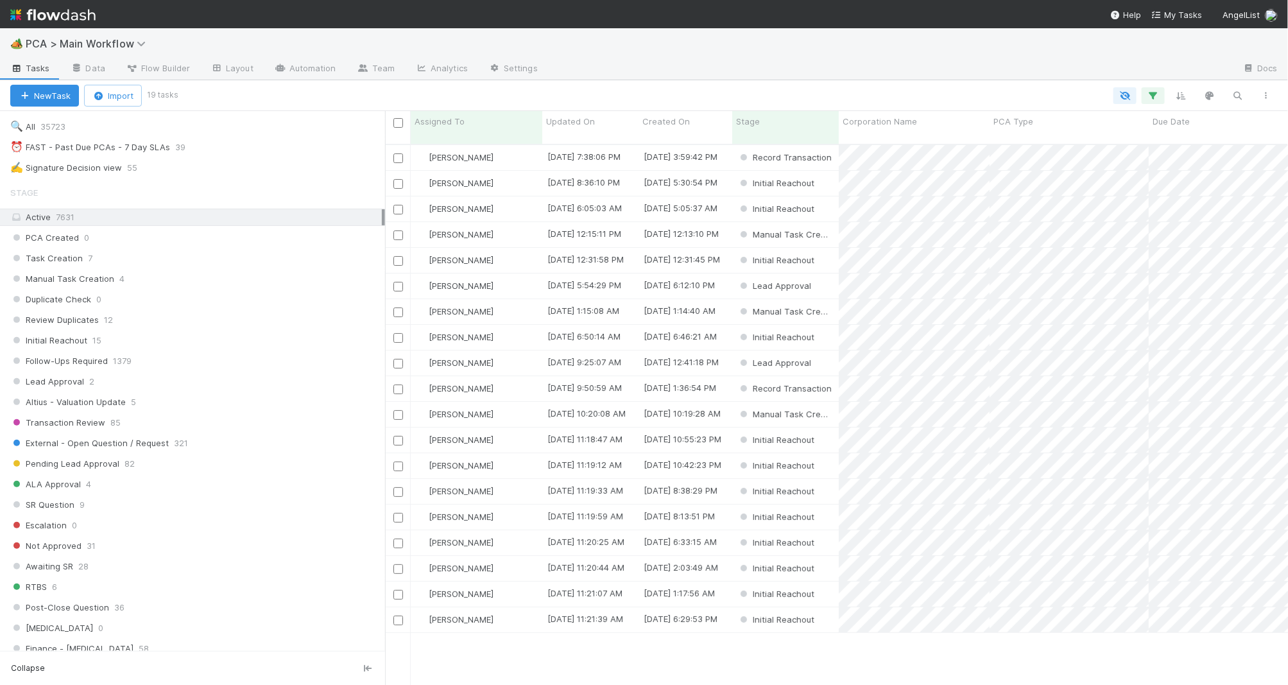
scroll to position [352, 0]
click at [208, 265] on div "Task Creation 7" at bounding box center [197, 260] width 375 height 16
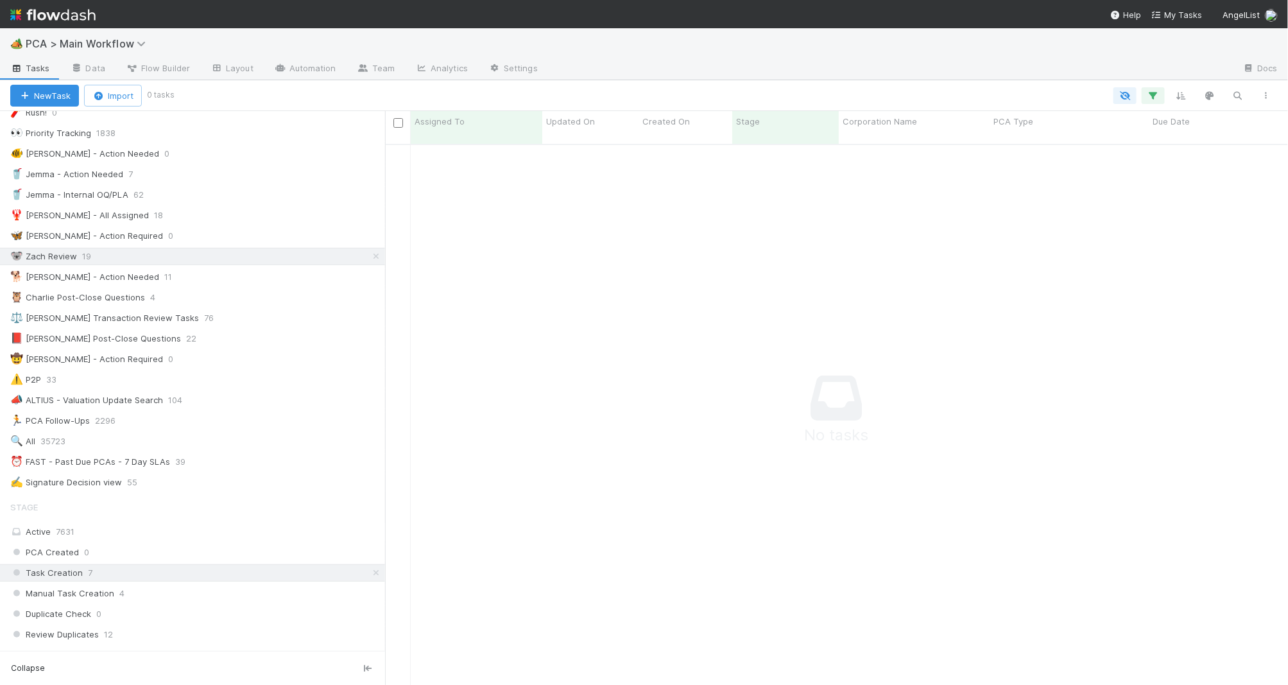
scroll to position [47, 0]
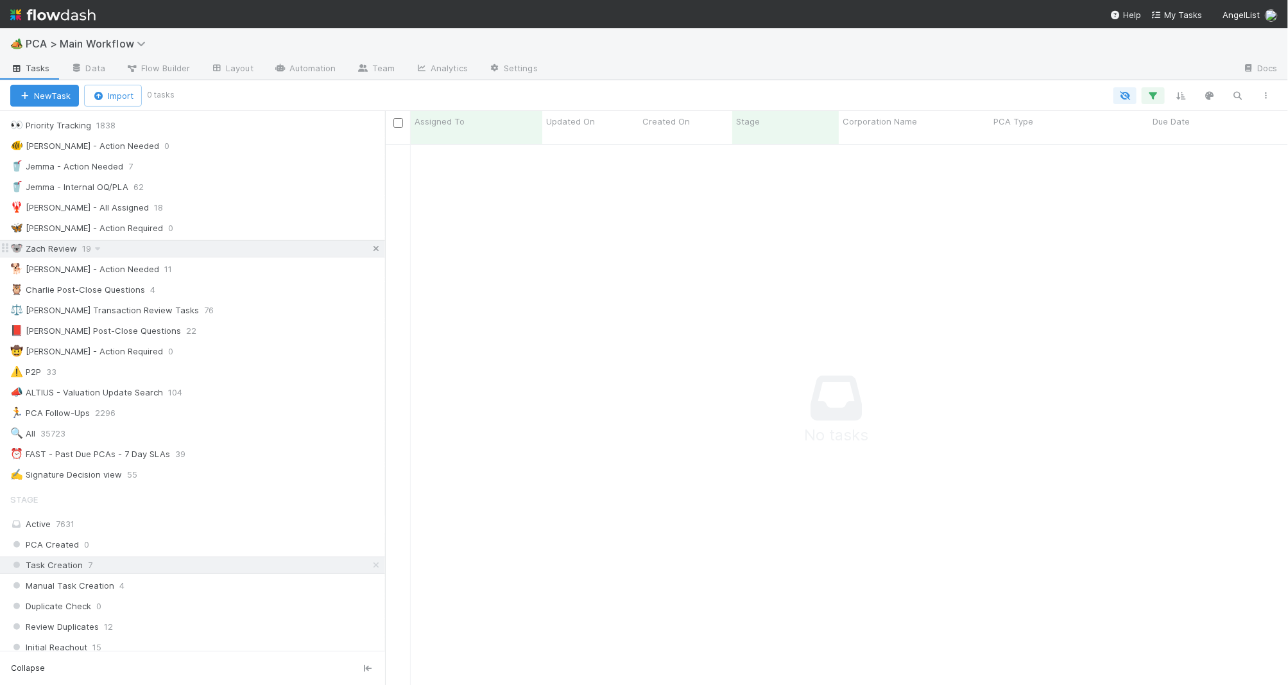
click at [377, 252] on icon at bounding box center [376, 248] width 13 height 8
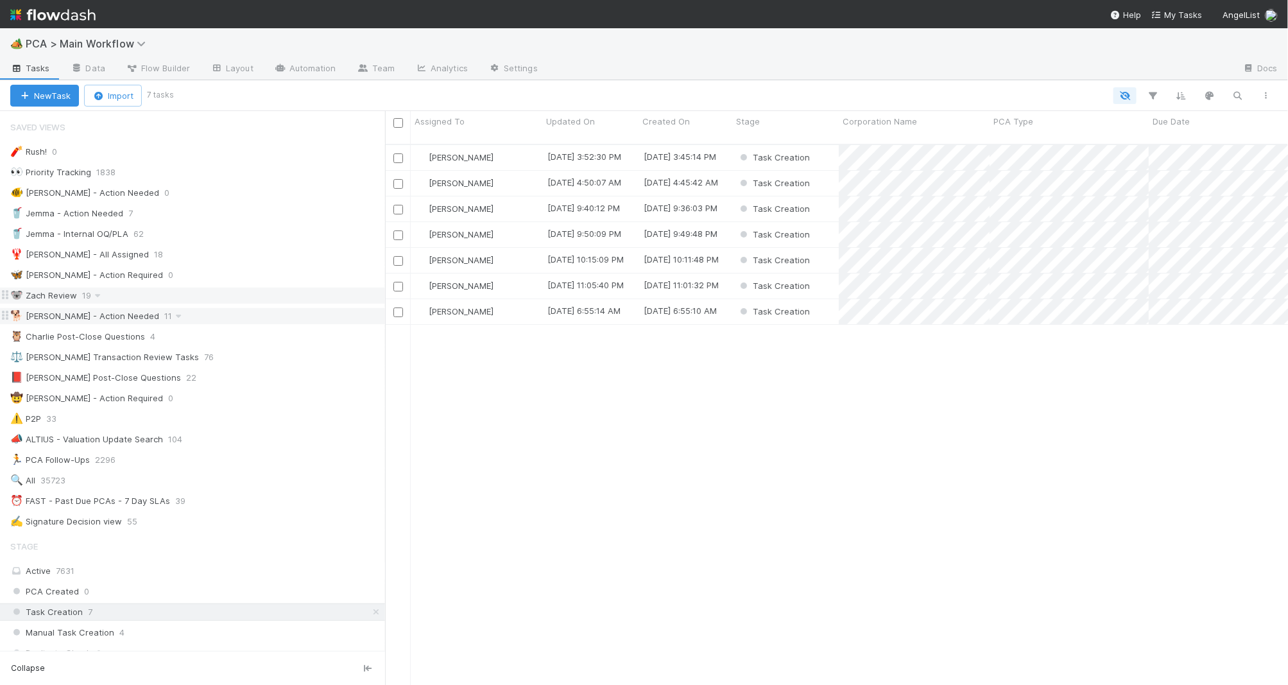
click at [241, 320] on div "🐕 Charlie - Action Needed 11" at bounding box center [197, 316] width 375 height 16
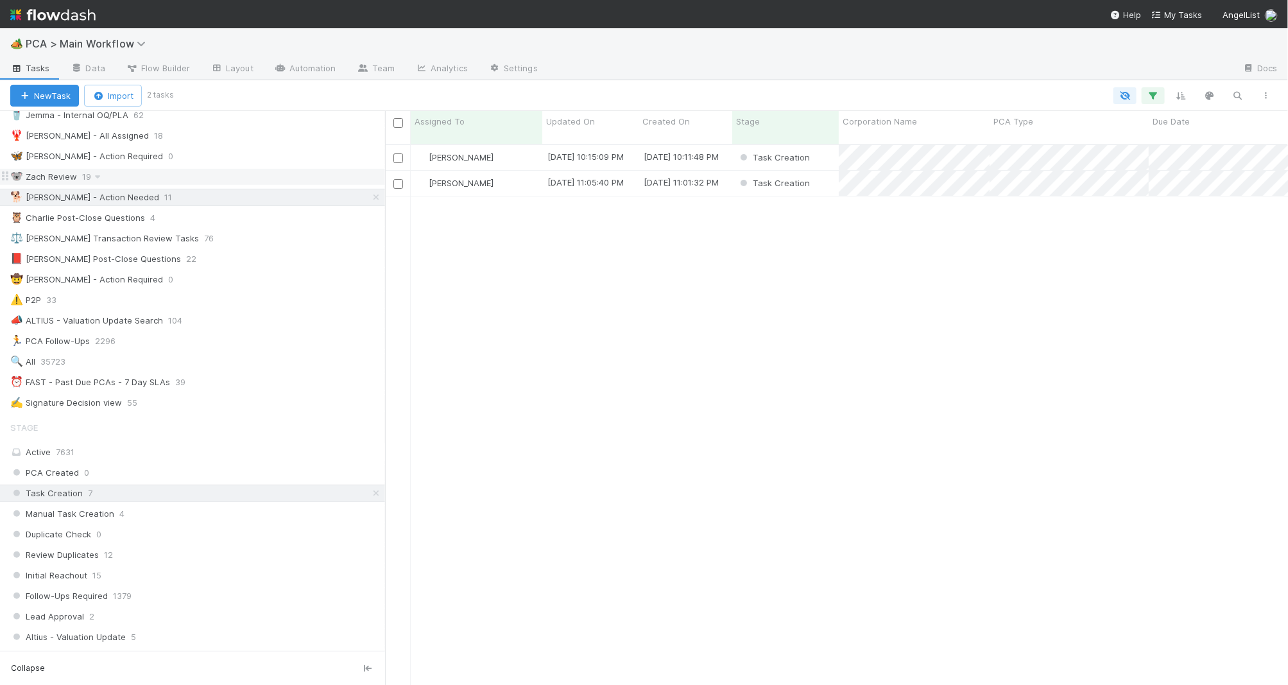
scroll to position [121, 0]
click at [374, 495] on icon at bounding box center [376, 491] width 13 height 8
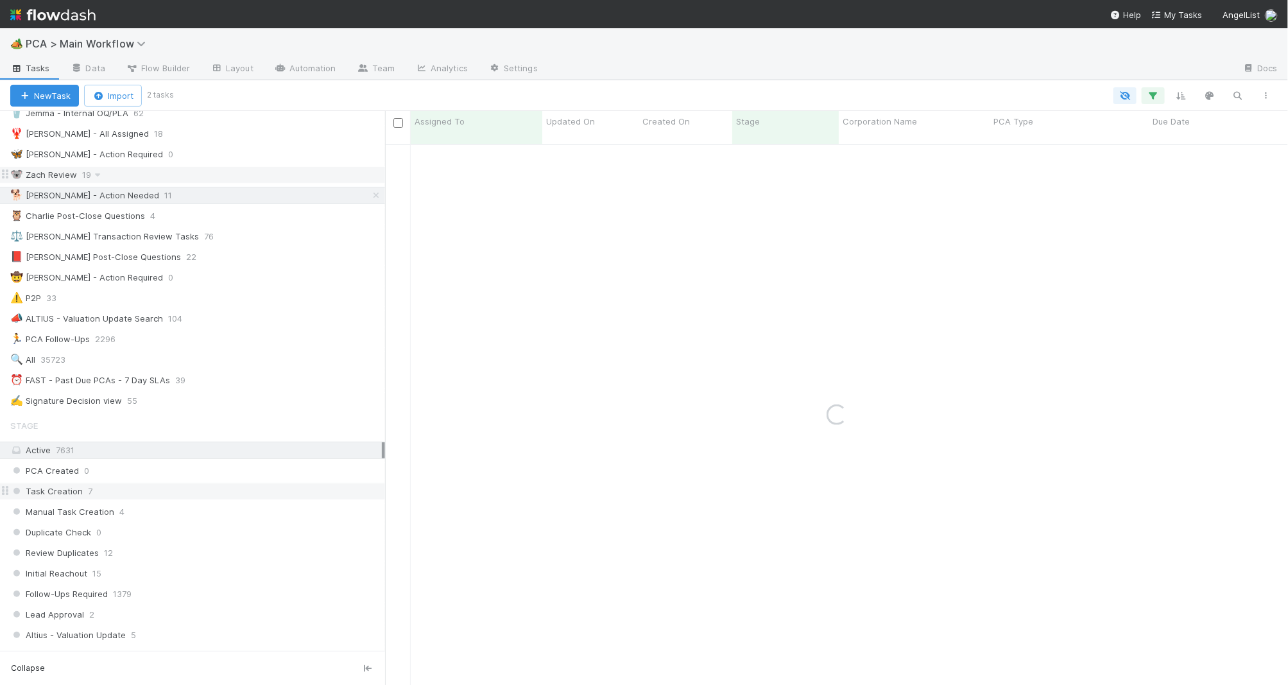
click at [193, 176] on div "🐨 Zach Review 19" at bounding box center [197, 175] width 375 height 16
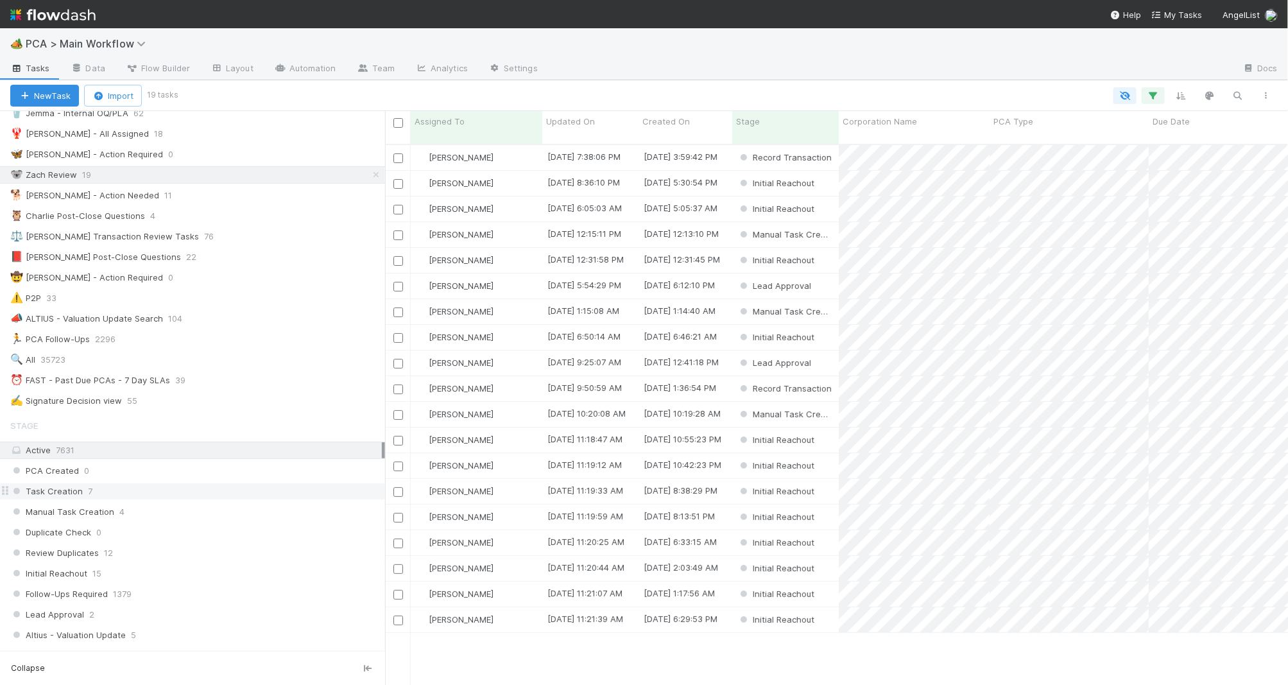
scroll to position [550, 903]
click at [524, 608] on div "[PERSON_NAME]" at bounding box center [477, 619] width 132 height 25
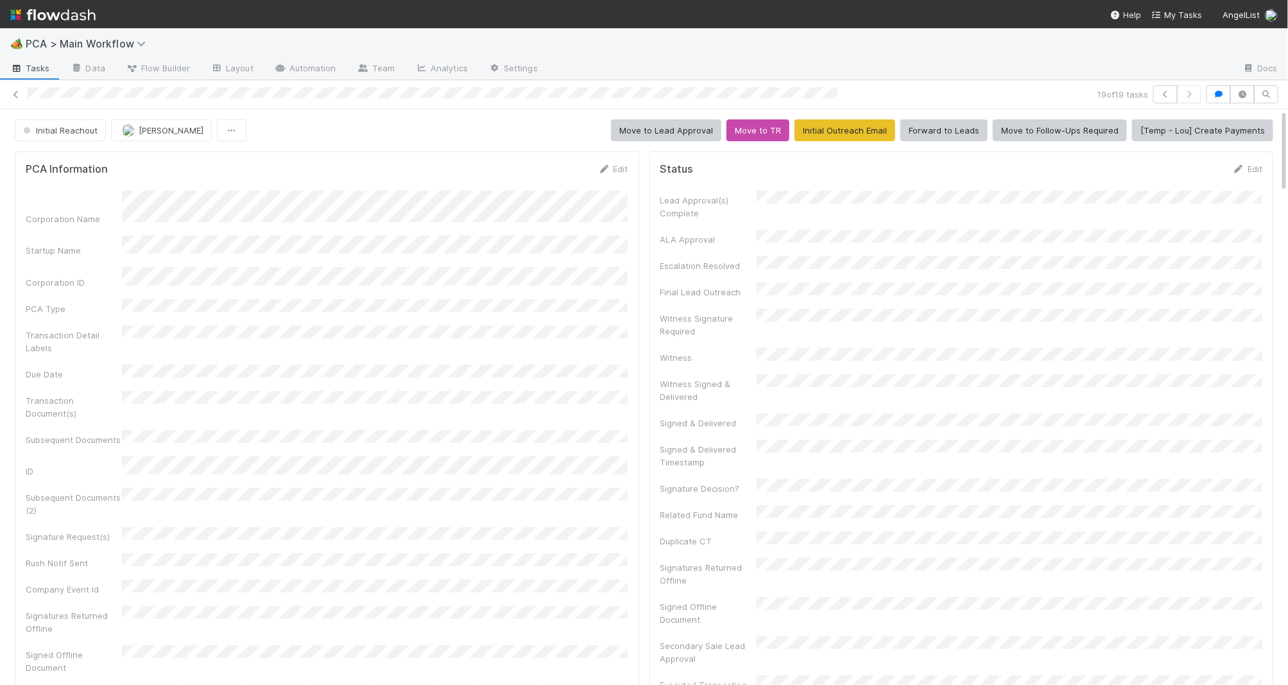
click at [85, 23] on img at bounding box center [52, 15] width 85 height 22
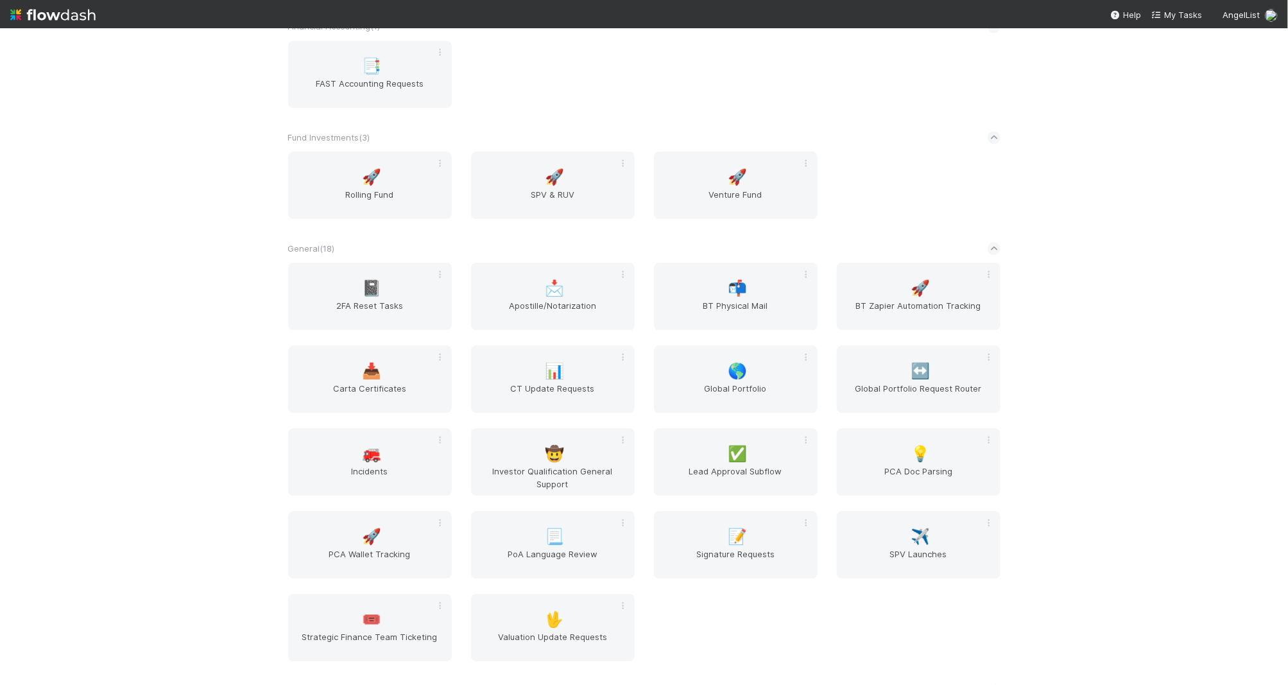
scroll to position [2260, 0]
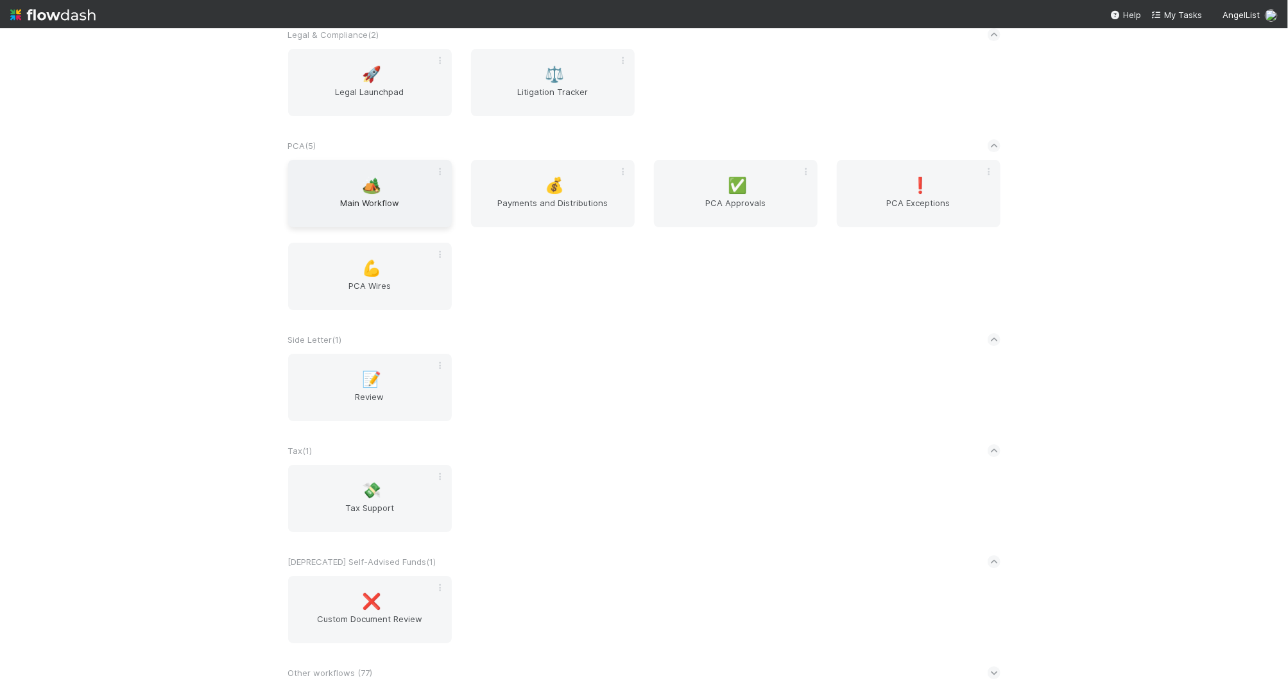
click at [374, 191] on span "🏕️" at bounding box center [371, 185] width 19 height 17
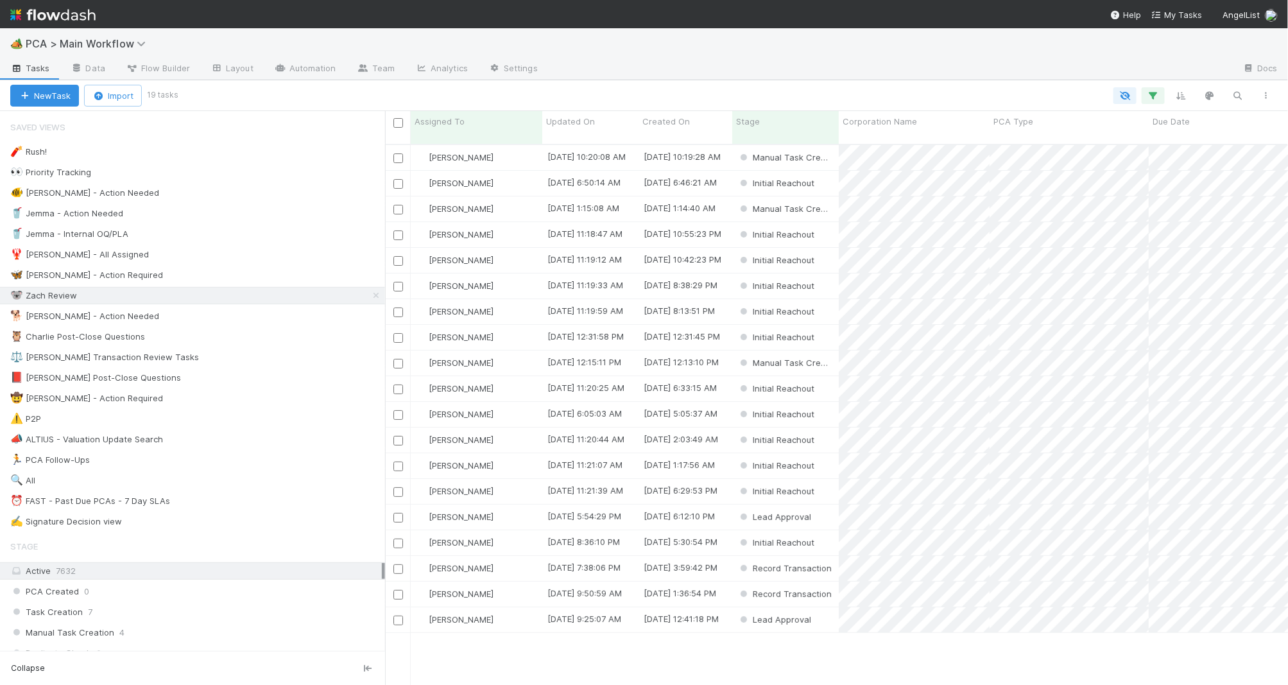
scroll to position [1, 1]
click at [214, 321] on div "🐕 Charlie - Action Needed 11" at bounding box center [197, 316] width 375 height 16
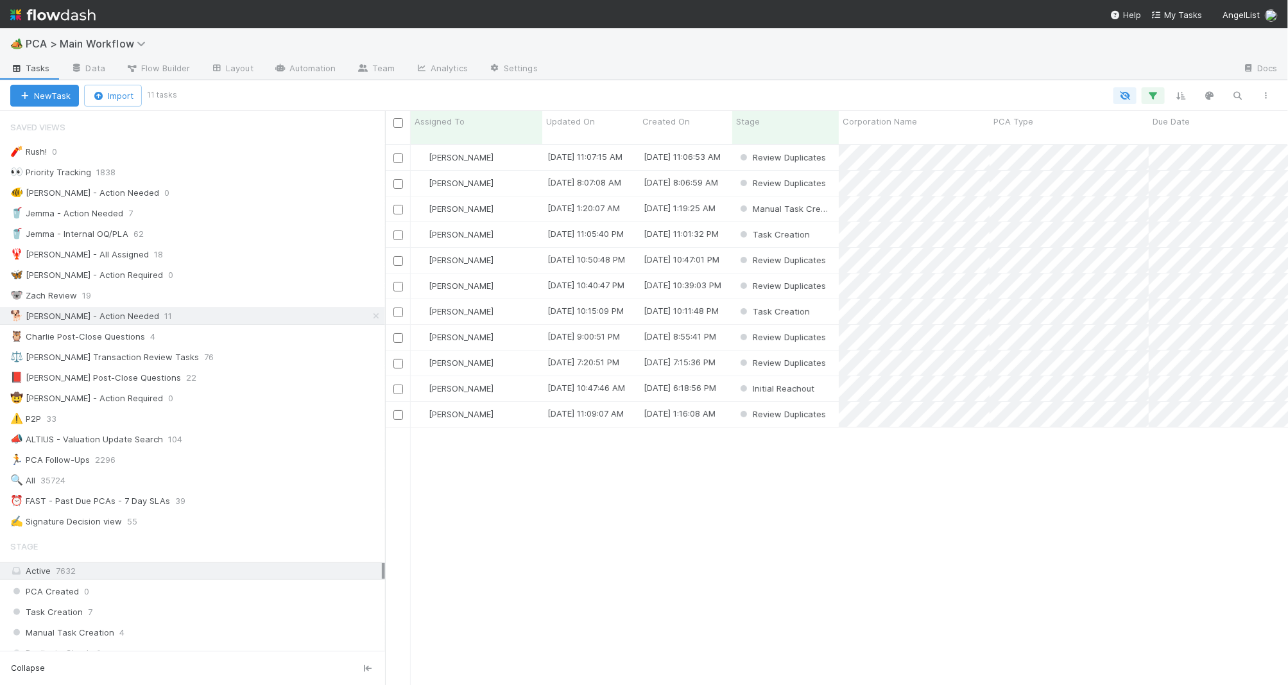
scroll to position [550, 903]
click at [569, 121] on span "Updated On" at bounding box center [570, 121] width 49 height 13
click at [593, 139] on div "Sort Oldest → Newest" at bounding box center [620, 145] width 146 height 19
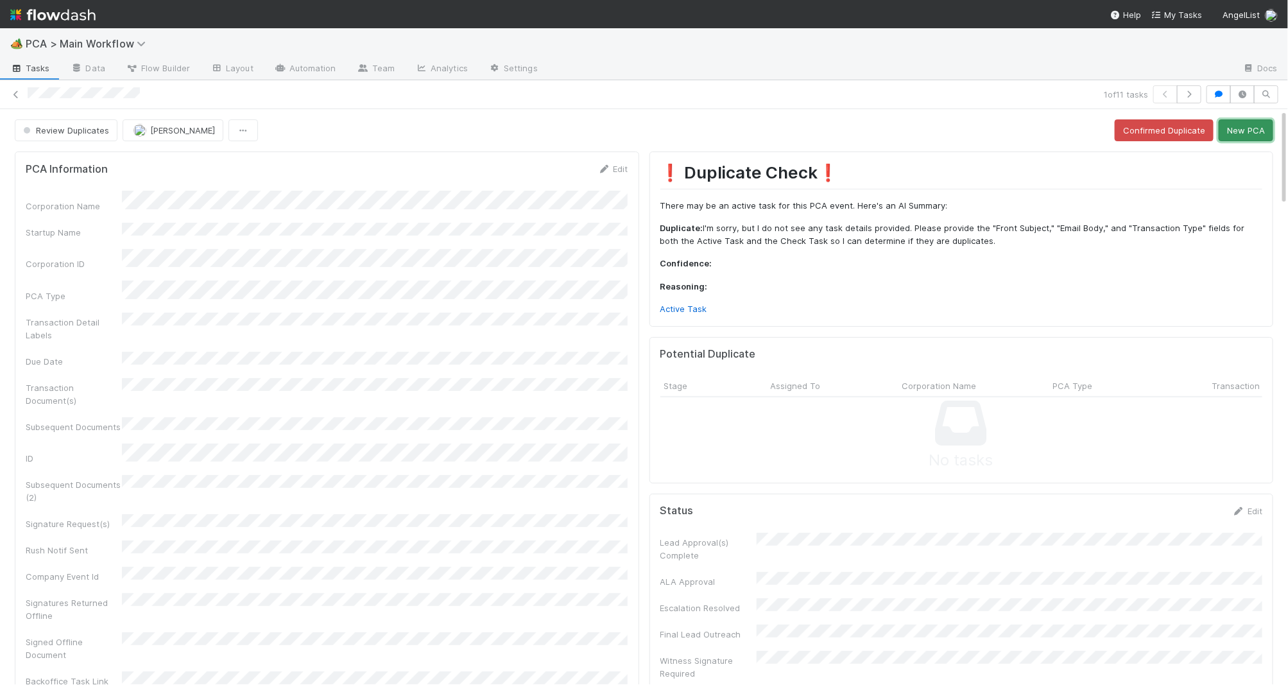
drag, startPoint x: 1238, startPoint y: 137, endPoint x: 1190, endPoint y: 139, distance: 48.1
click at [1177, 137] on button "New PCA" at bounding box center [1245, 130] width 55 height 22
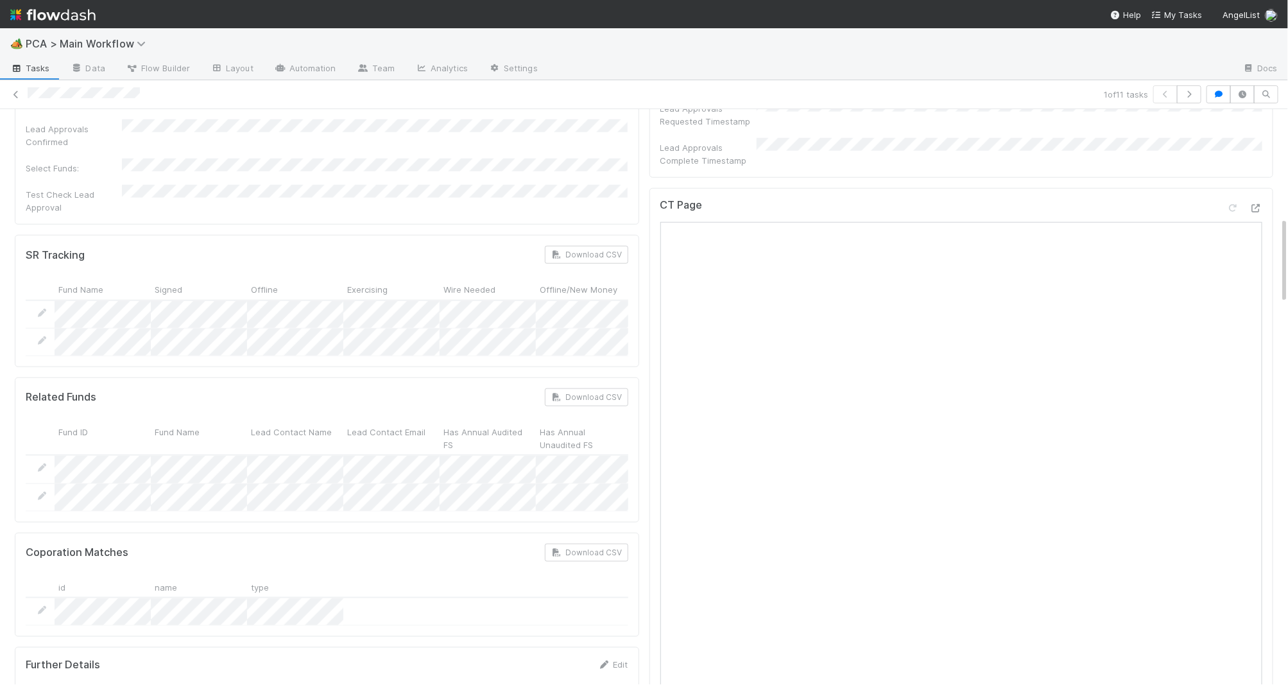
scroll to position [704, 0]
click at [1177, 207] on icon at bounding box center [1255, 211] width 13 height 8
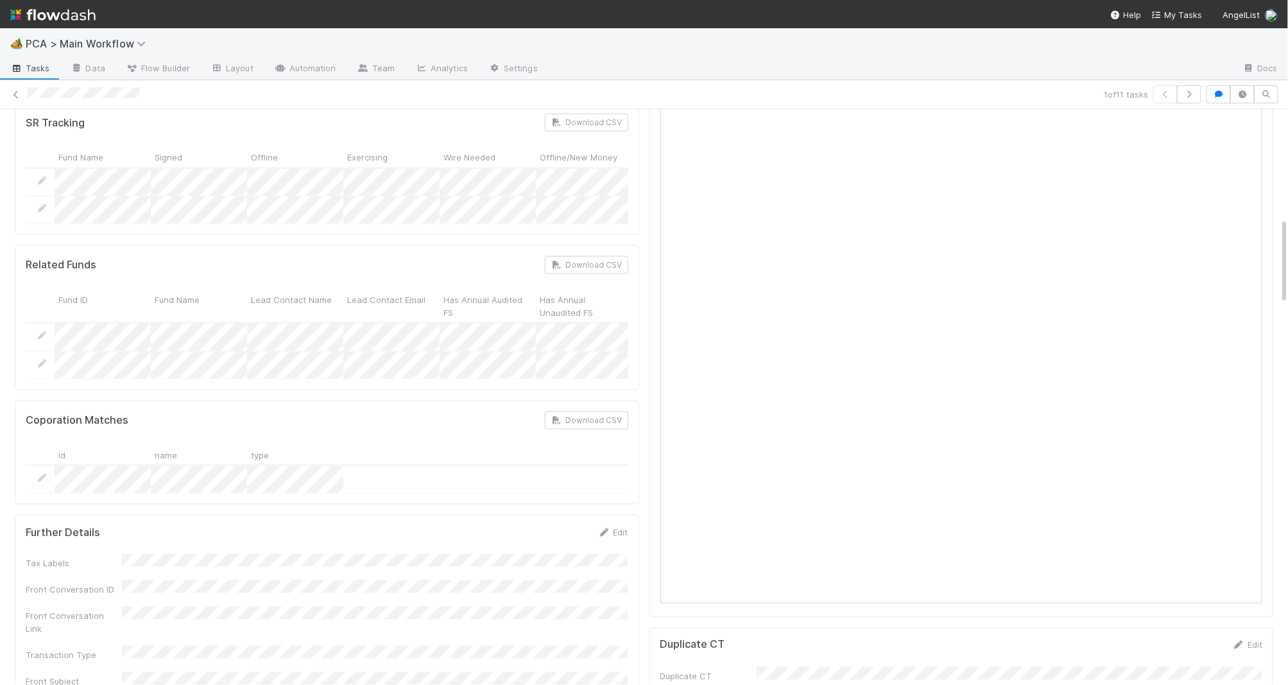
scroll to position [1020, 0]
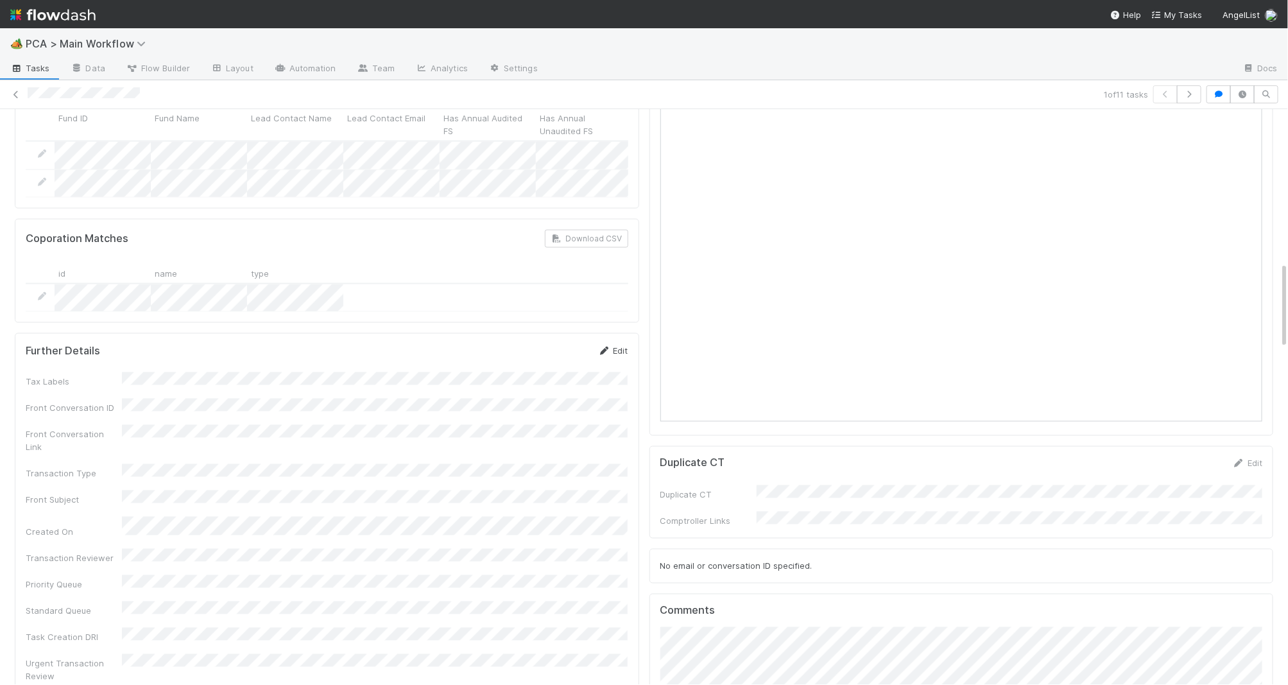
click at [612, 345] on link "Edit" at bounding box center [613, 350] width 30 height 10
click at [559, 344] on button "Save" at bounding box center [560, 355] width 37 height 22
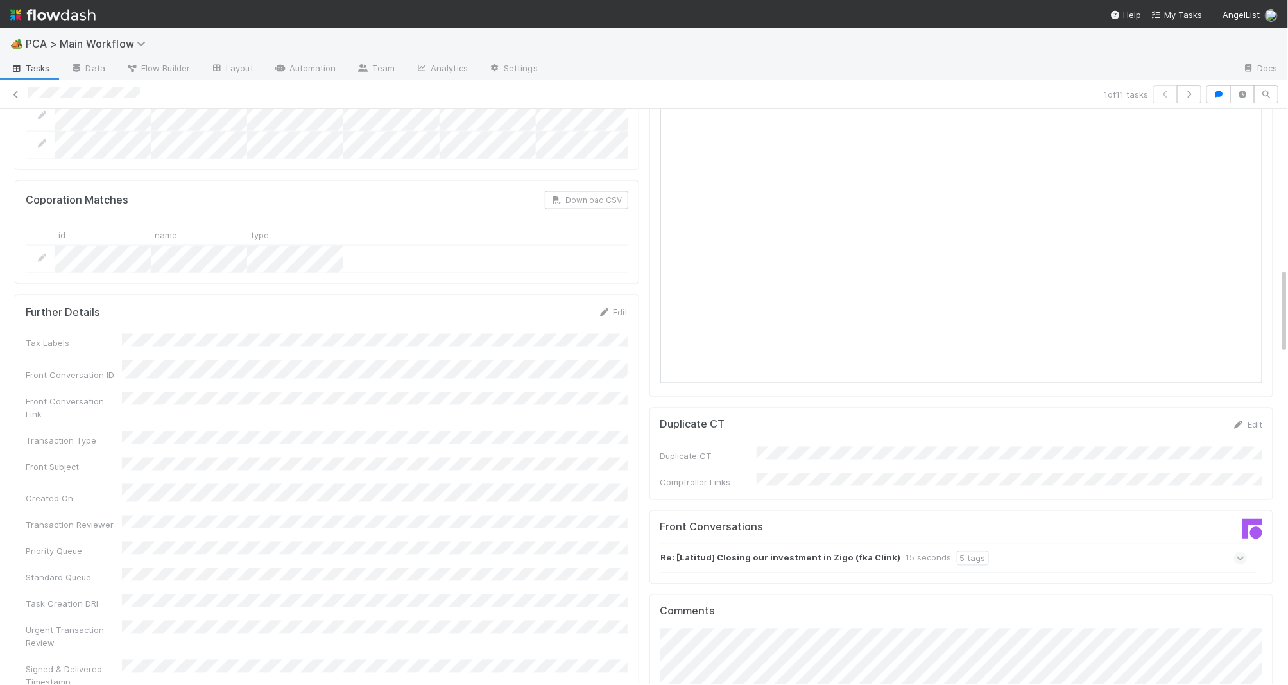
scroll to position [1344, 0]
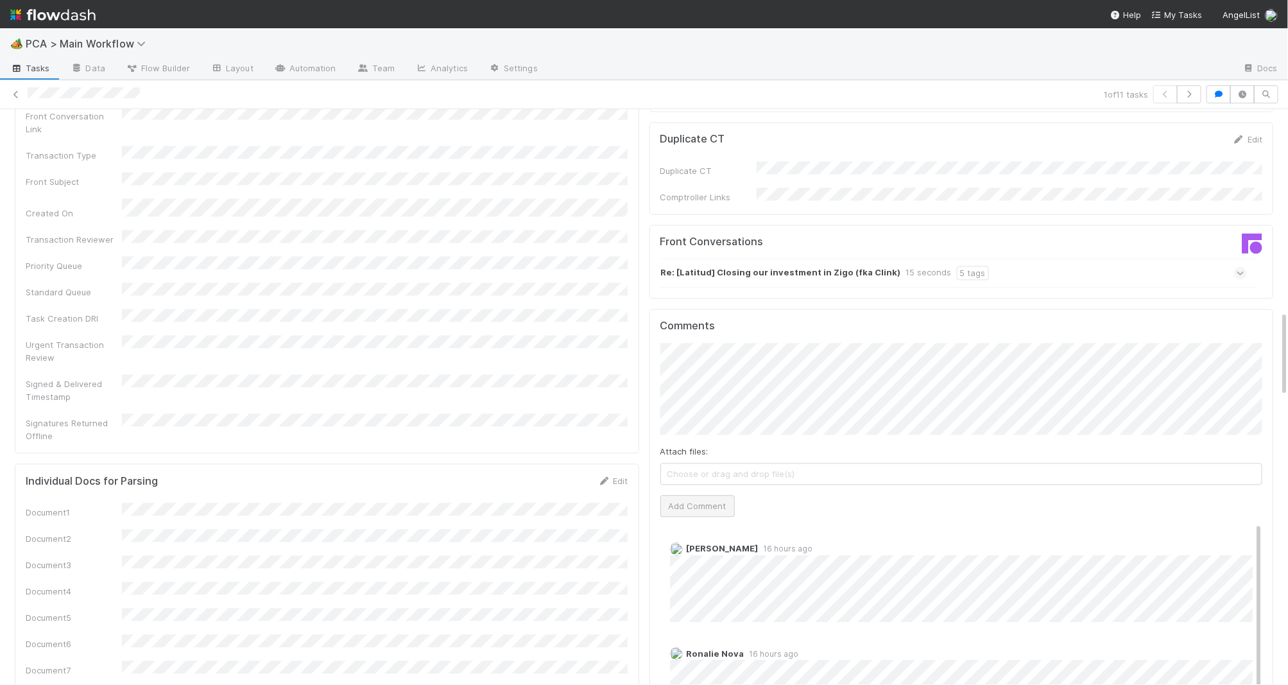
drag, startPoint x: 695, startPoint y: 452, endPoint x: 687, endPoint y: 438, distance: 15.5
click at [690, 445] on div "Comments Attach files: Choose or drag and drop file(s) Add Comment Janice Garci…" at bounding box center [961, 549] width 602 height 459
drag, startPoint x: 687, startPoint y: 438, endPoint x: 468, endPoint y: 345, distance: 238.0
click at [678, 495] on button "Add Comment" at bounding box center [697, 506] width 74 height 22
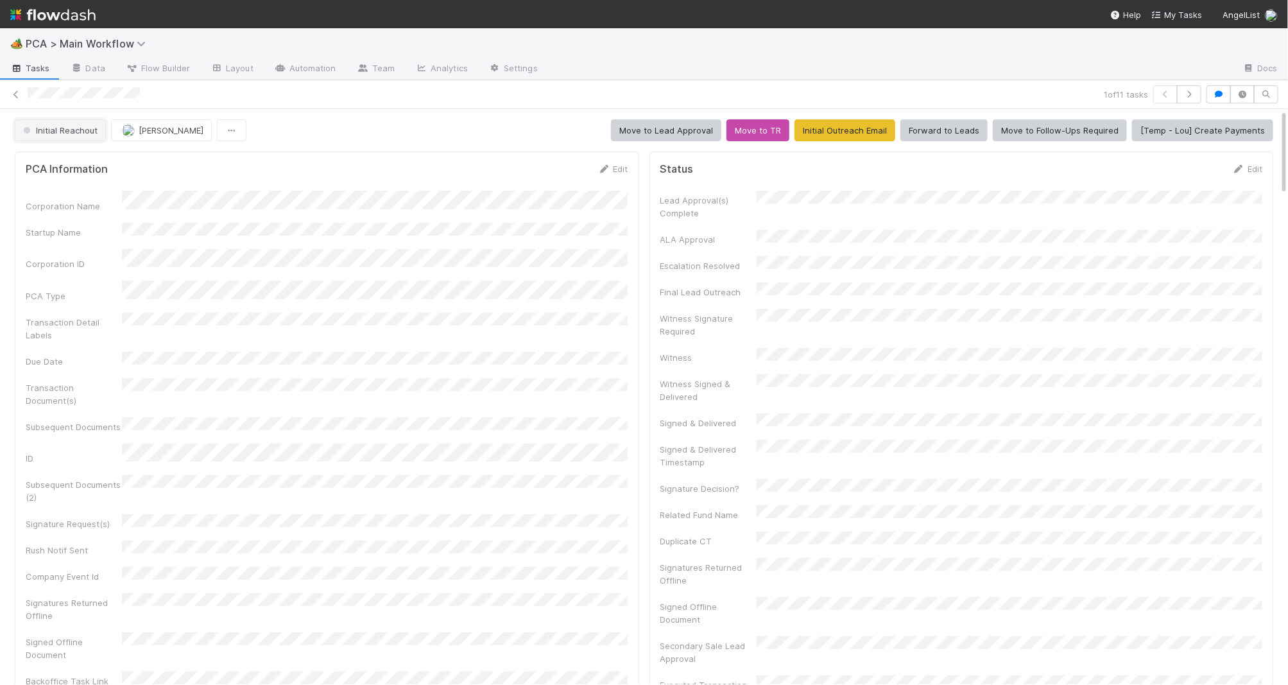
click at [65, 128] on span "Initial Reachout" at bounding box center [59, 130] width 77 height 10
click at [71, 162] on span "Follow-Ups Required" at bounding box center [67, 163] width 98 height 10
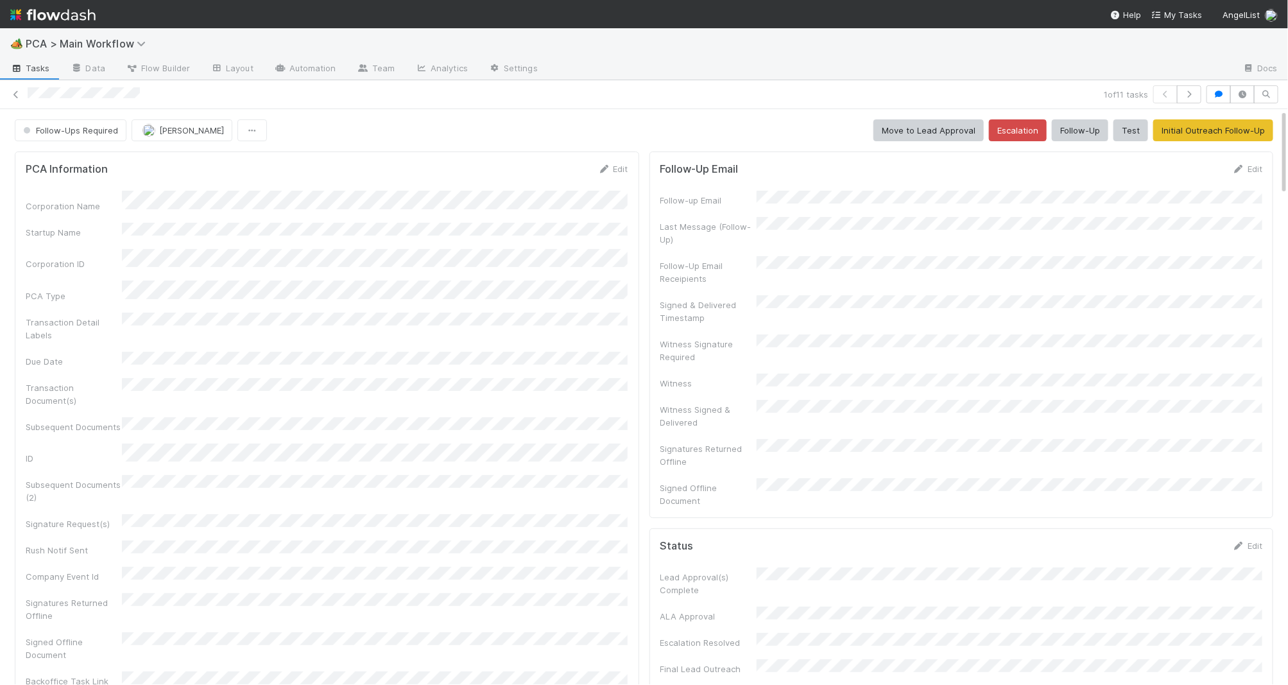
click at [78, 14] on img at bounding box center [52, 15] width 85 height 22
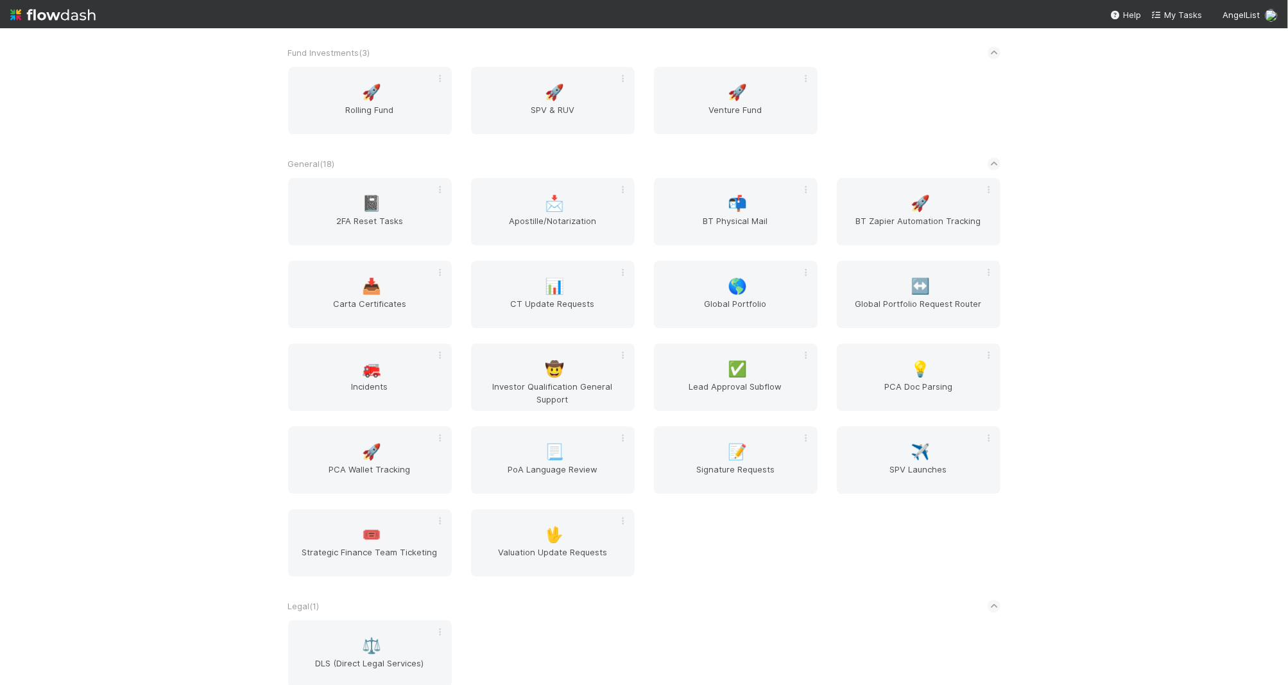
scroll to position [2260, 0]
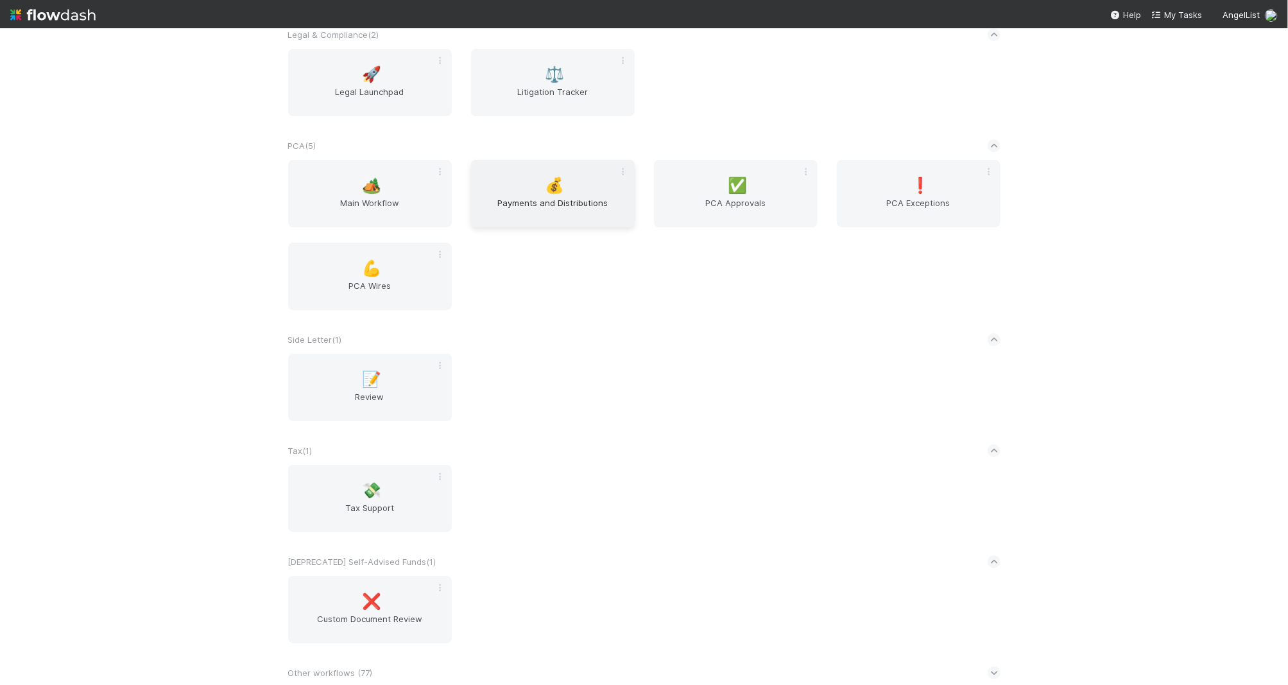
click at [541, 201] on span "Payments and Distributions" at bounding box center [552, 209] width 153 height 26
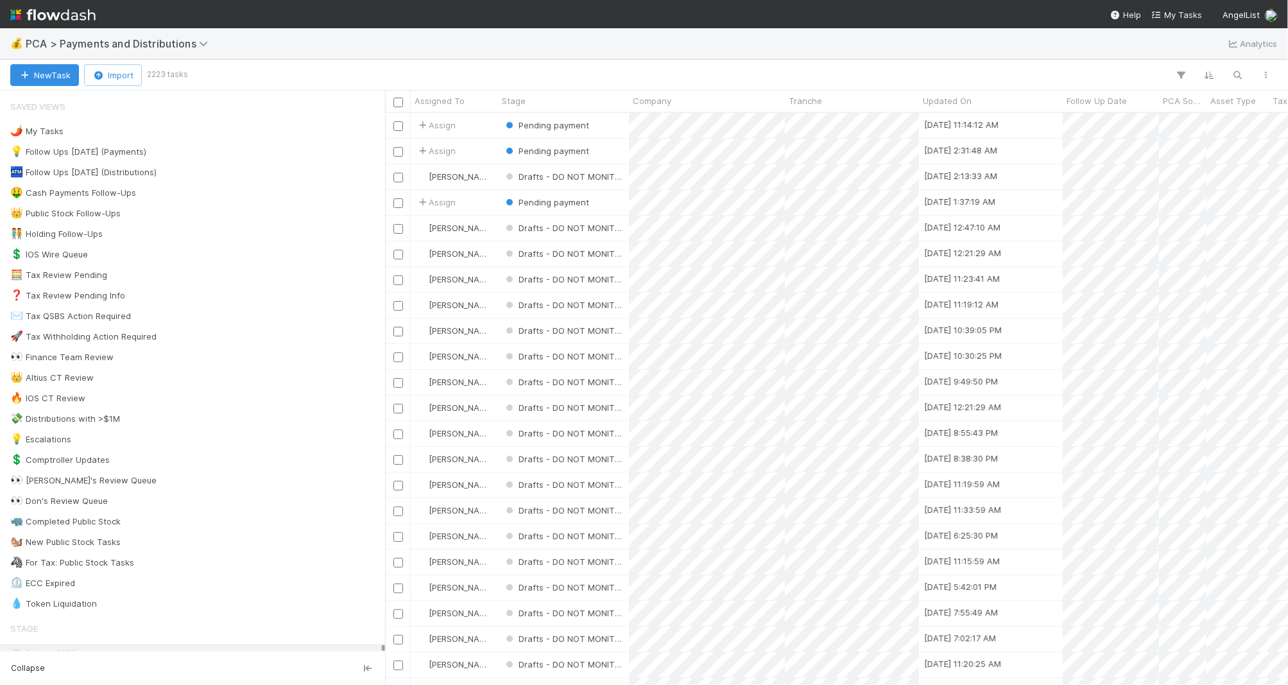
scroll to position [572, 903]
click at [65, 6] on img at bounding box center [52, 15] width 85 height 22
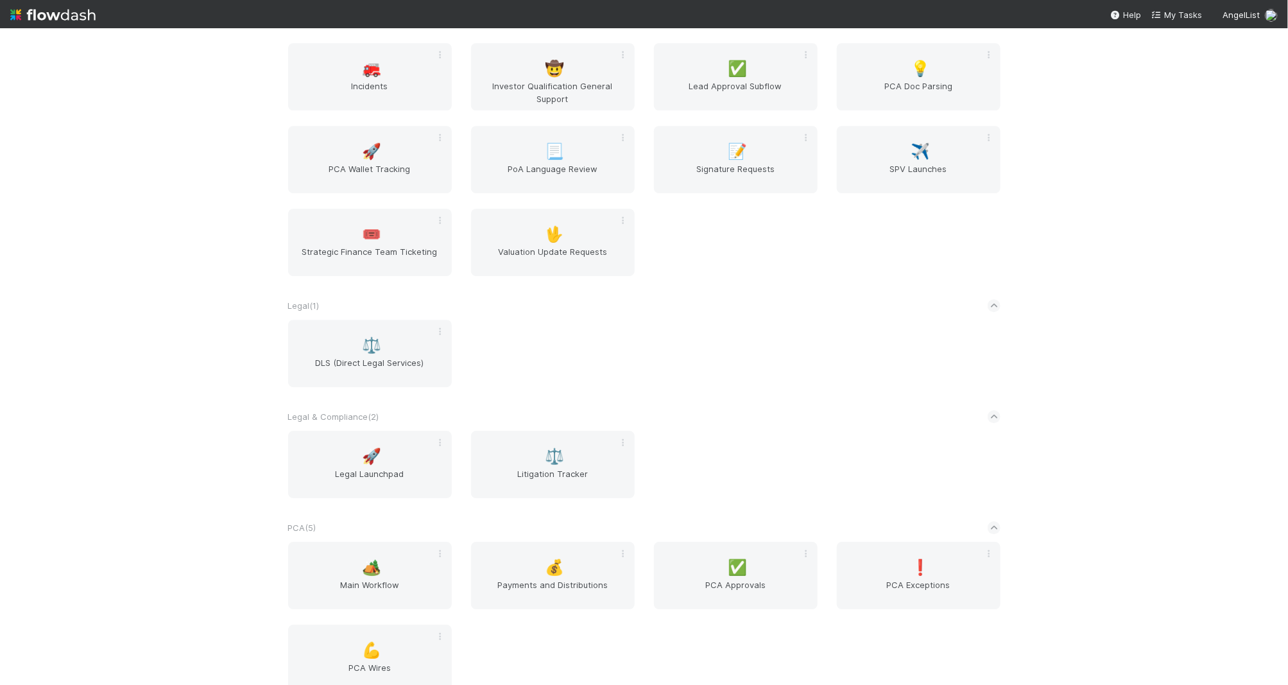
scroll to position [2260, 0]
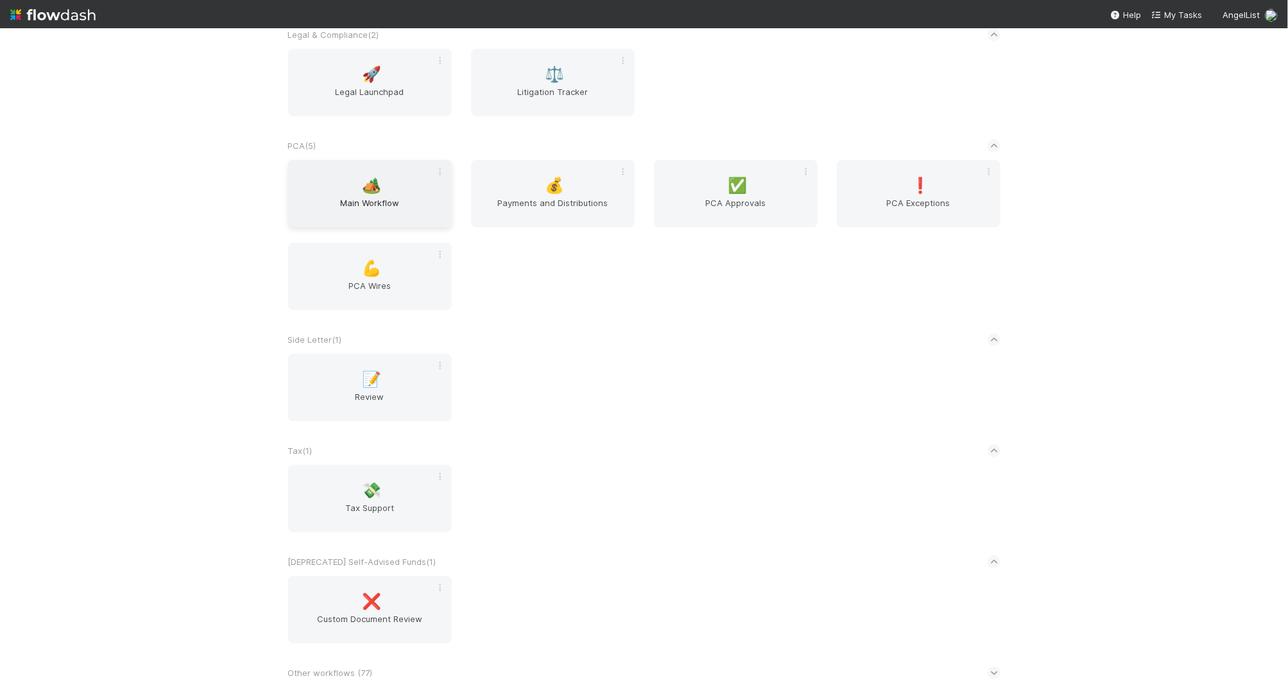
click at [405, 203] on span "Main Workflow" at bounding box center [369, 209] width 153 height 26
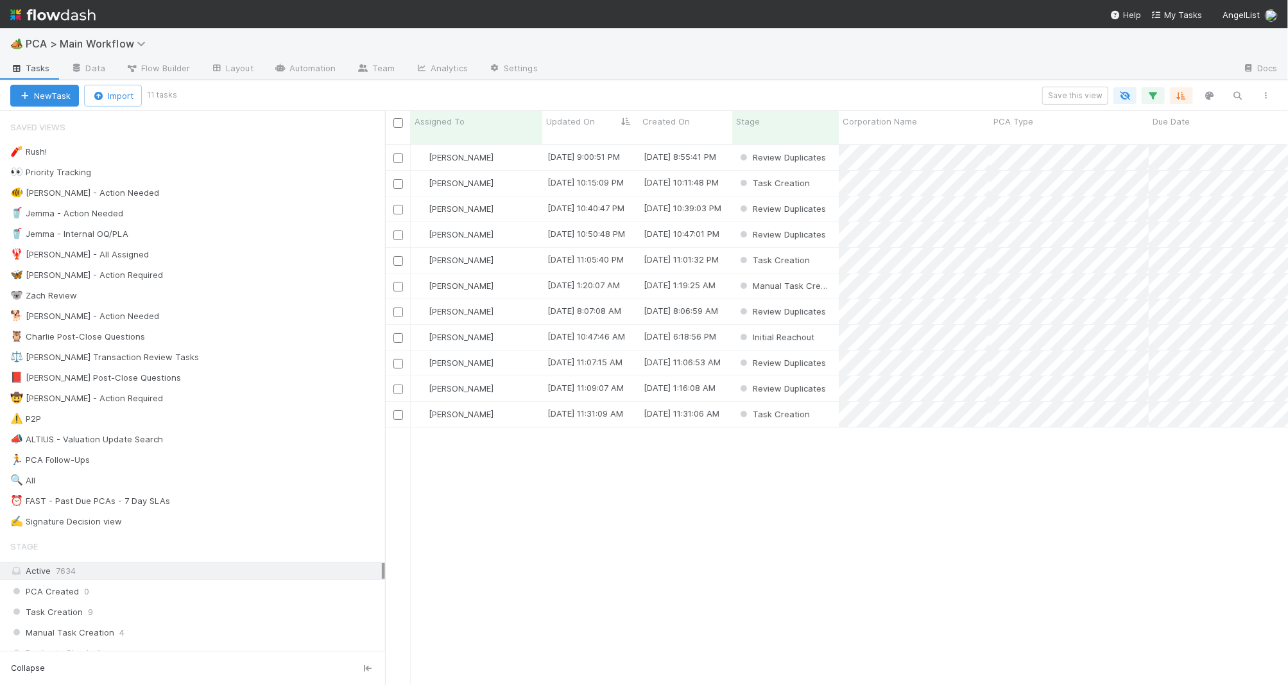
scroll to position [1, 1]
click at [264, 312] on div "🐕 Charlie - Action Needed 11" at bounding box center [197, 316] width 375 height 16
click at [565, 123] on span "Updated On" at bounding box center [570, 121] width 49 height 13
click at [528, 429] on div "Sort Oldest → Newest Sort Newest → Oldest Hide" at bounding box center [644, 342] width 1288 height 685
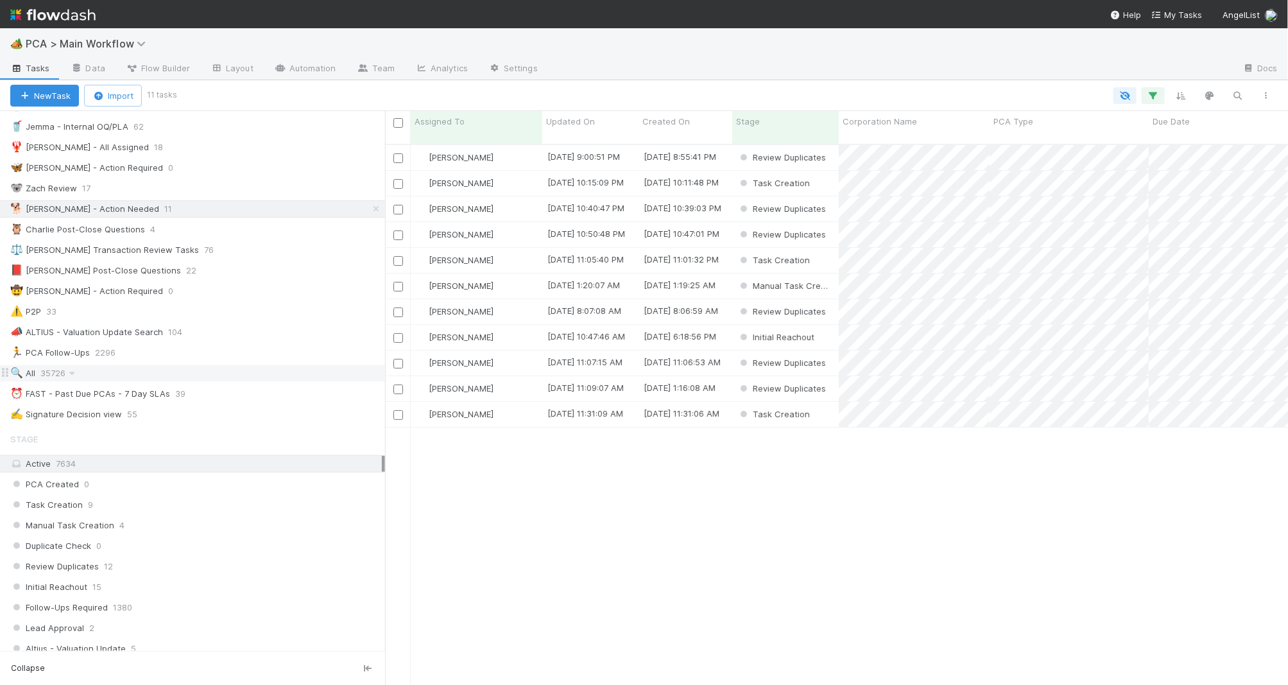
scroll to position [139, 0]
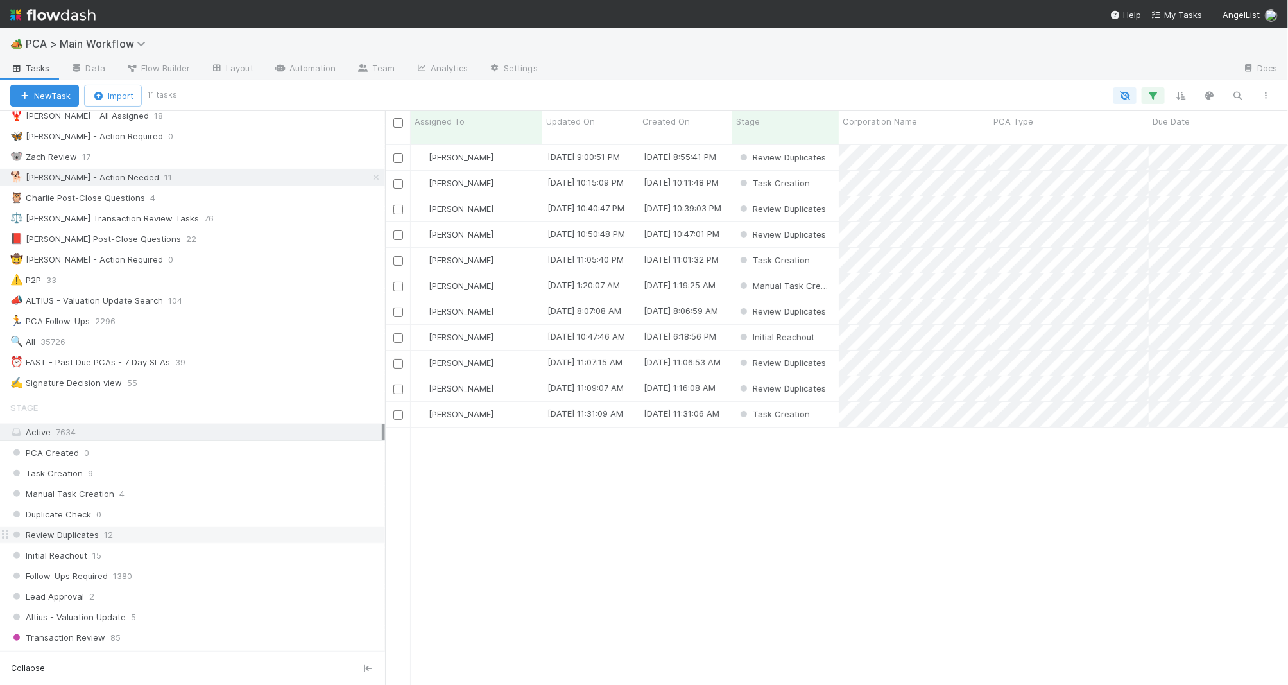
click at [264, 534] on div "Review Duplicates 12" at bounding box center [197, 535] width 375 height 16
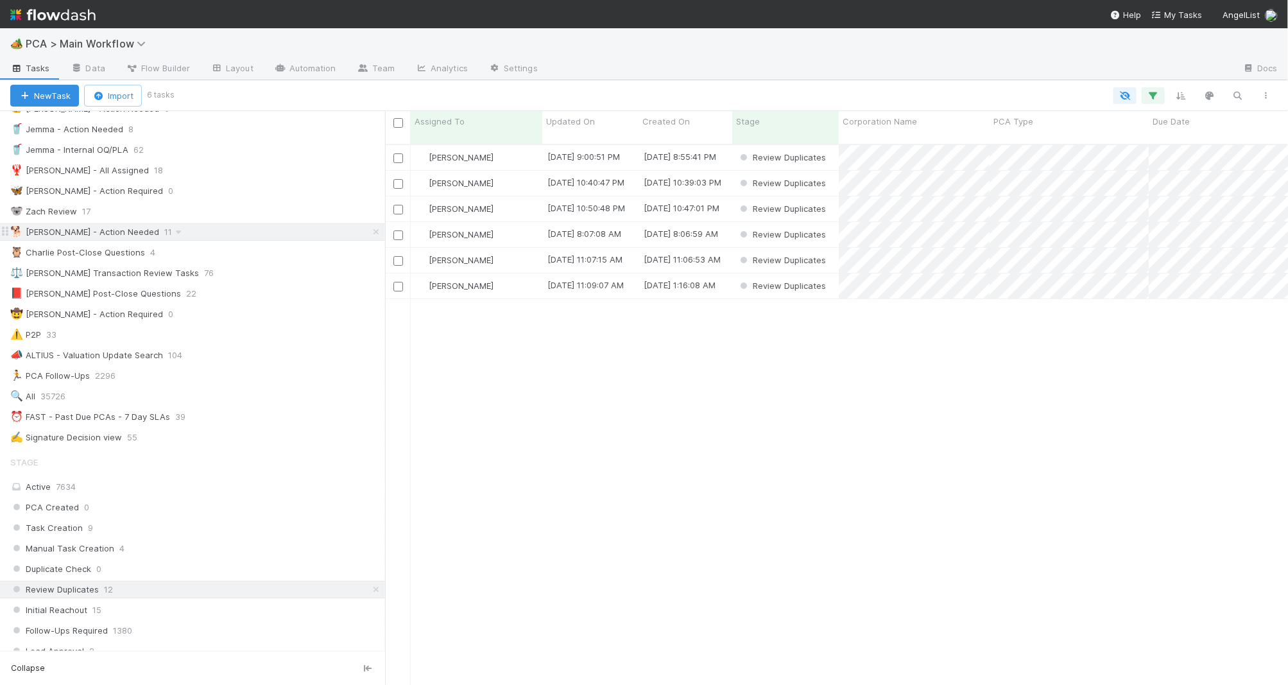
scroll to position [82, 0]
click at [376, 595] on icon at bounding box center [376, 591] width 13 height 8
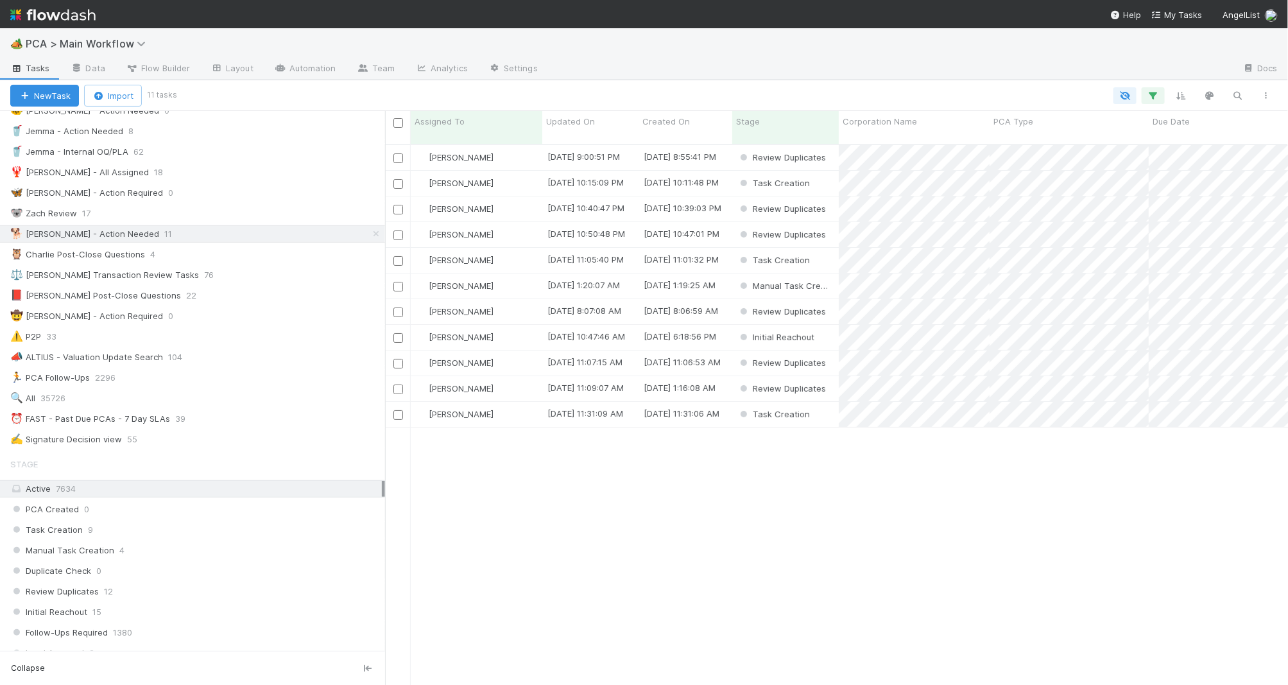
scroll to position [550, 903]
click at [570, 121] on span "Updated On" at bounding box center [570, 121] width 49 height 13
click at [588, 146] on div "Sort Oldest → Newest" at bounding box center [620, 145] width 146 height 19
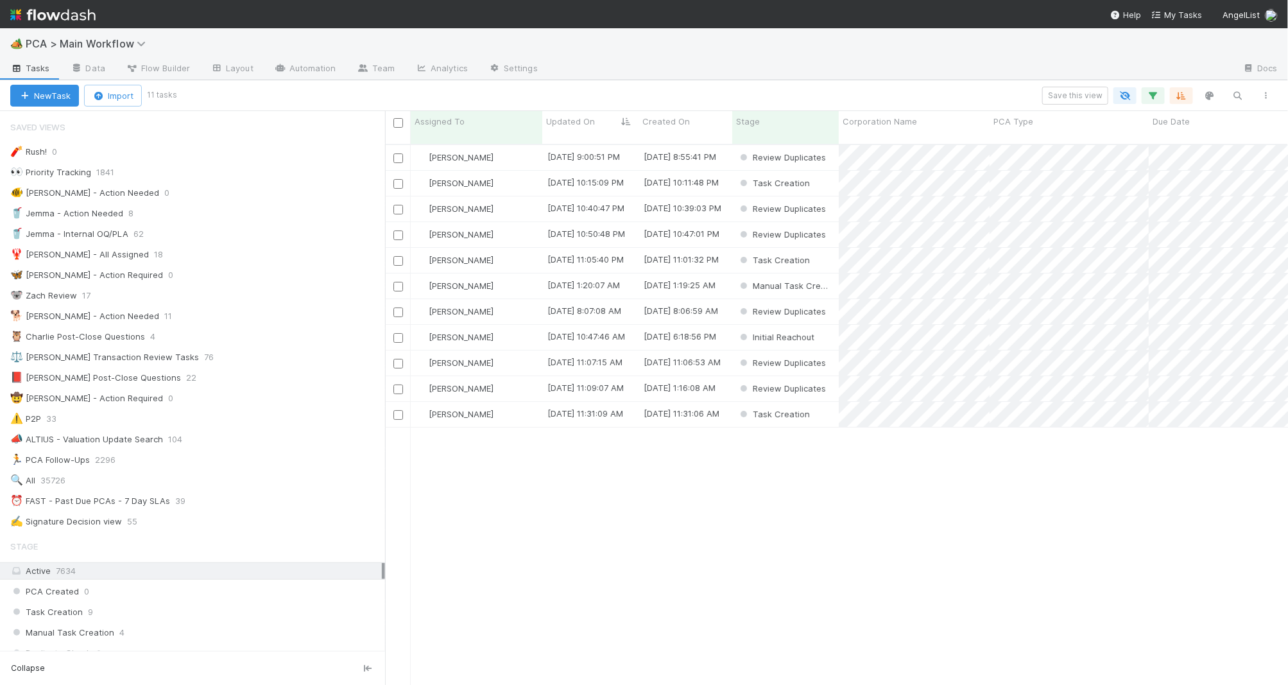
scroll to position [550, 903]
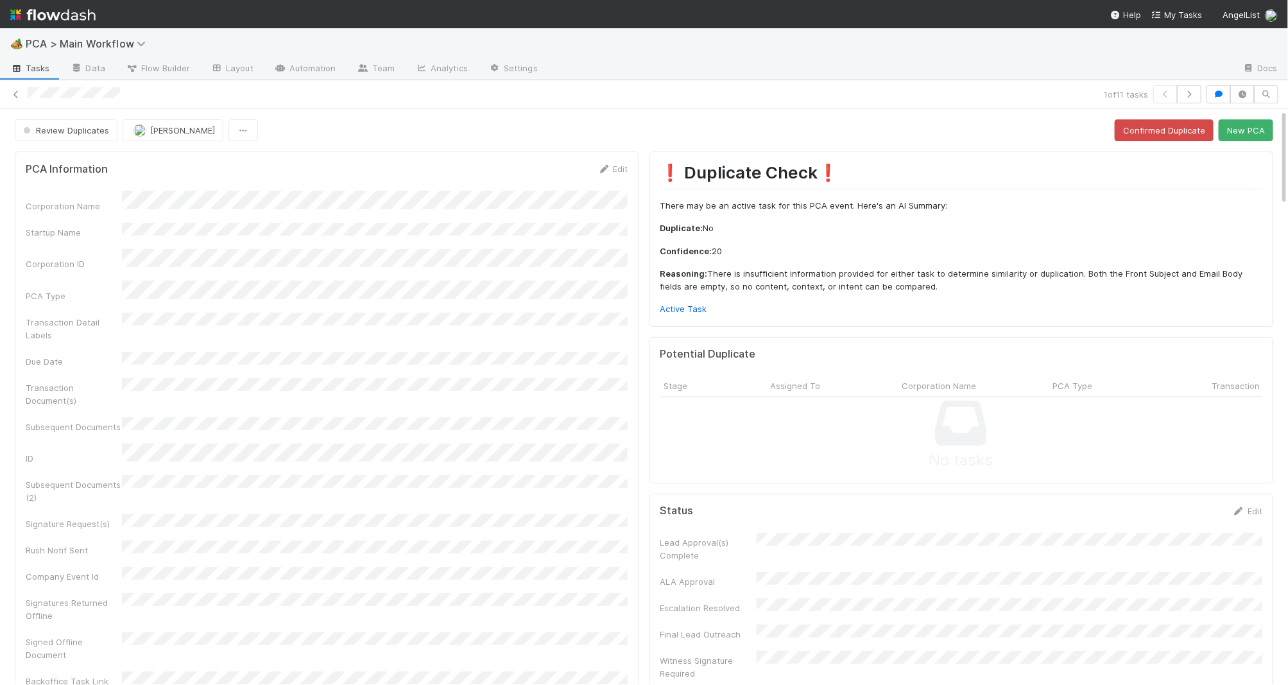
click at [678, 292] on p "Reasoning: There is insufficient information provided for either task to determ…" at bounding box center [961, 280] width 602 height 25
click at [681, 307] on link "Active Task" at bounding box center [683, 308] width 47 height 10
click at [1177, 124] on button "New PCA" at bounding box center [1245, 130] width 55 height 22
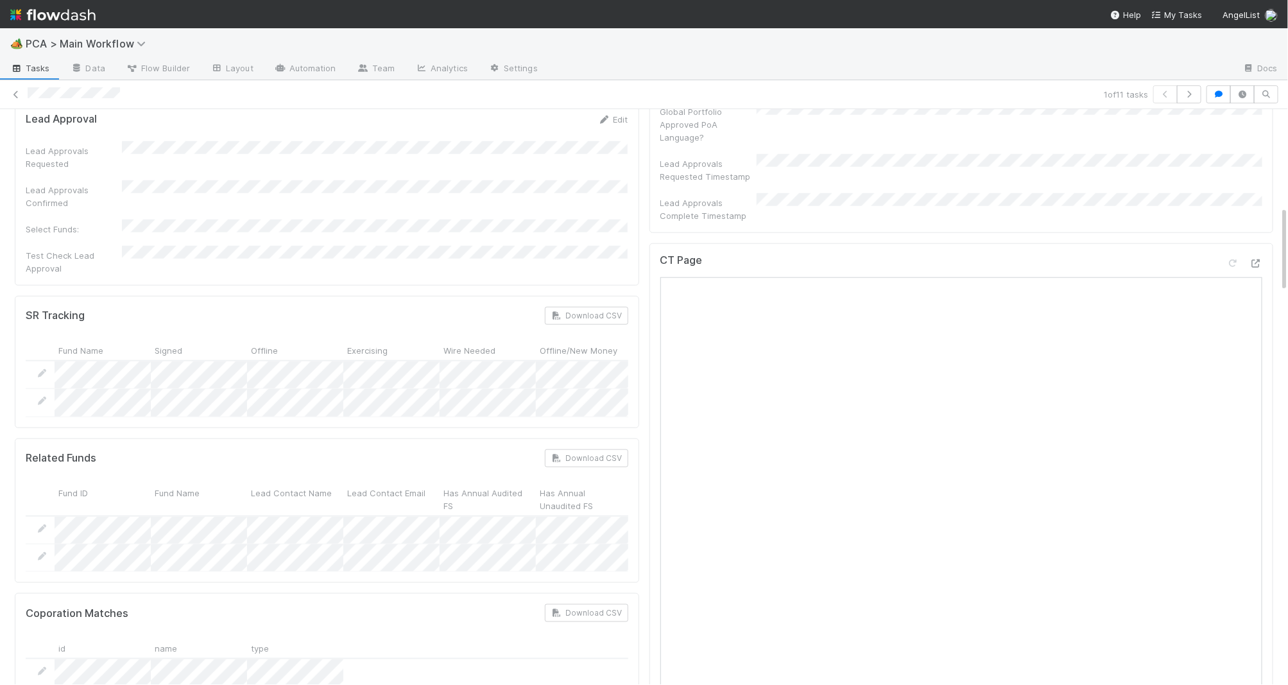
scroll to position [646, 0]
click at [1177, 259] on div "CT Page Open in New Tab" at bounding box center [961, 270] width 602 height 23
click at [1177, 264] on icon at bounding box center [1255, 268] width 13 height 8
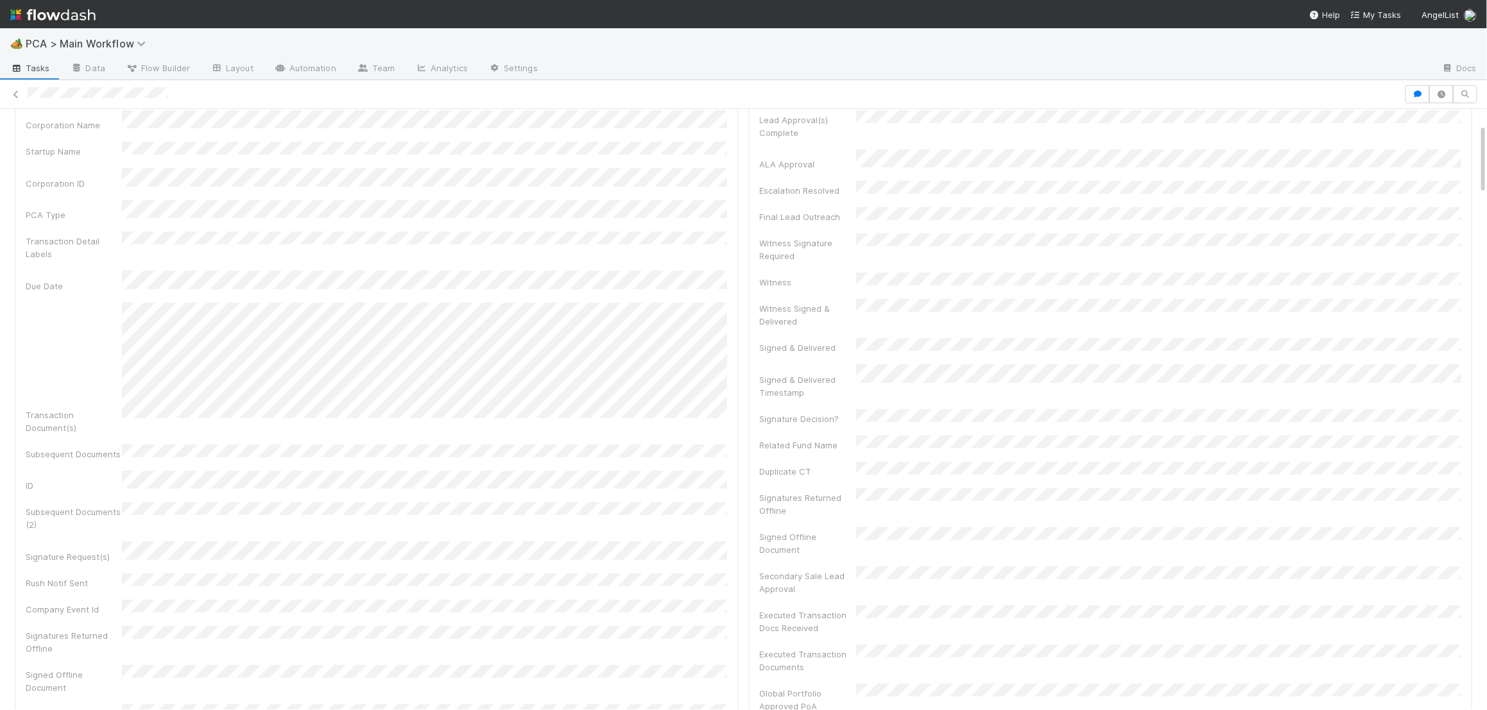
scroll to position [128, 0]
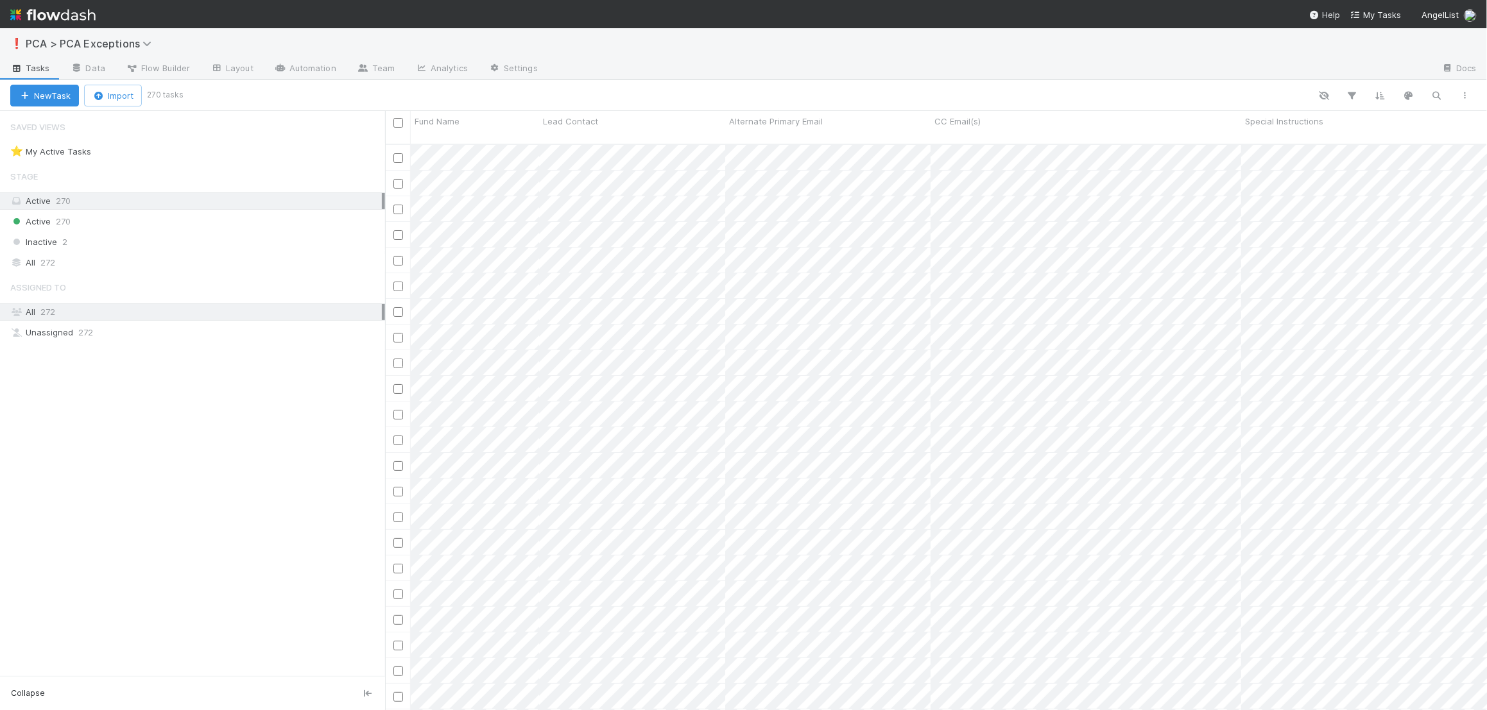
scroll to position [576, 1102]
click at [1438, 96] on icon "button" at bounding box center [1436, 96] width 13 height 12
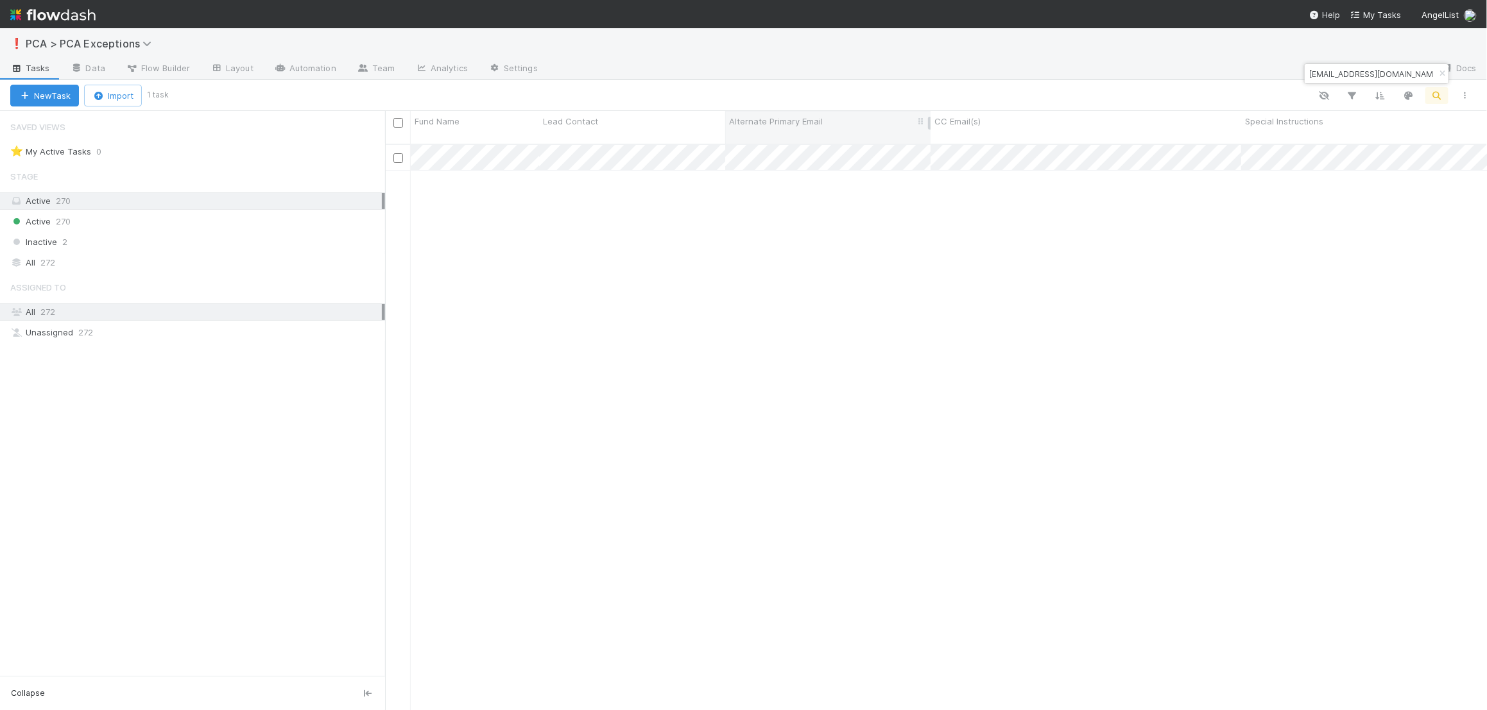
type input "[EMAIL_ADDRESS][DOMAIN_NAME]"
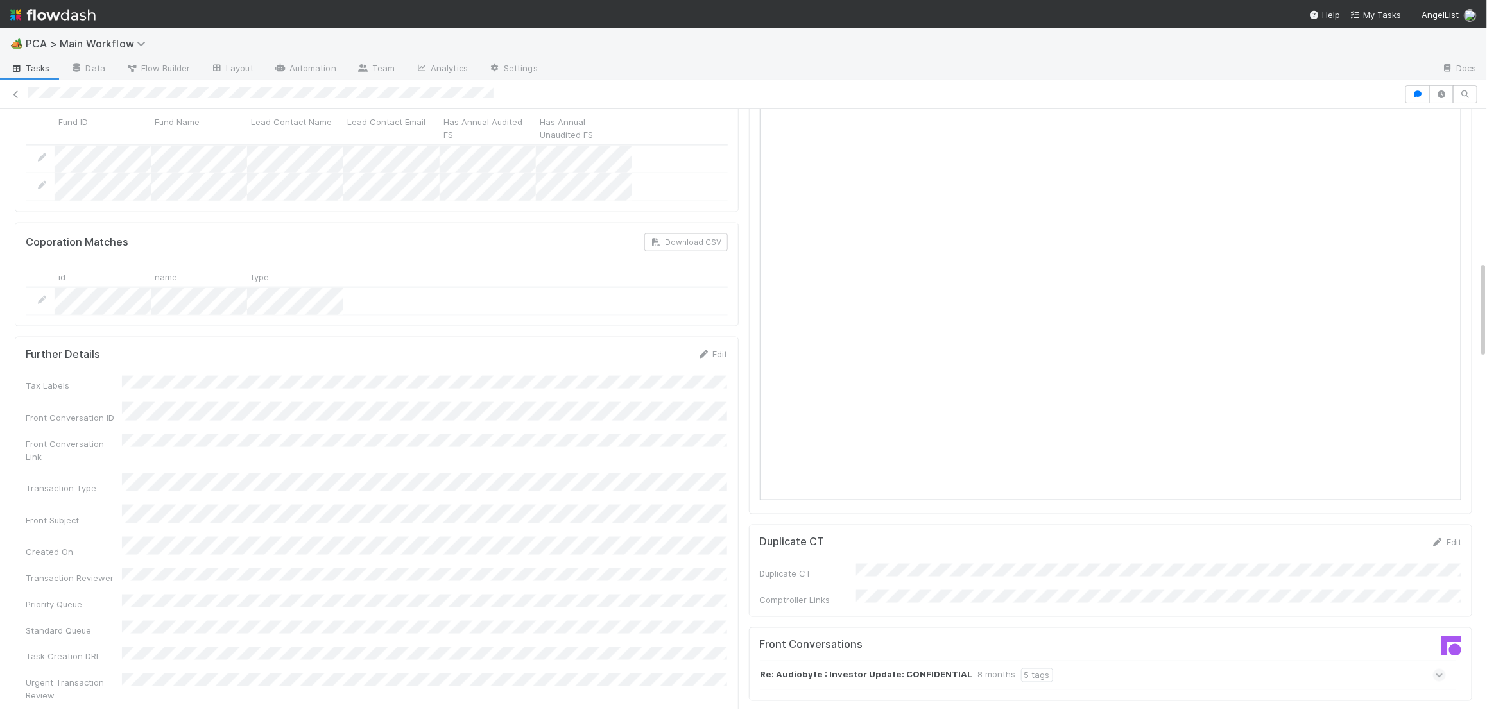
scroll to position [1238, 0]
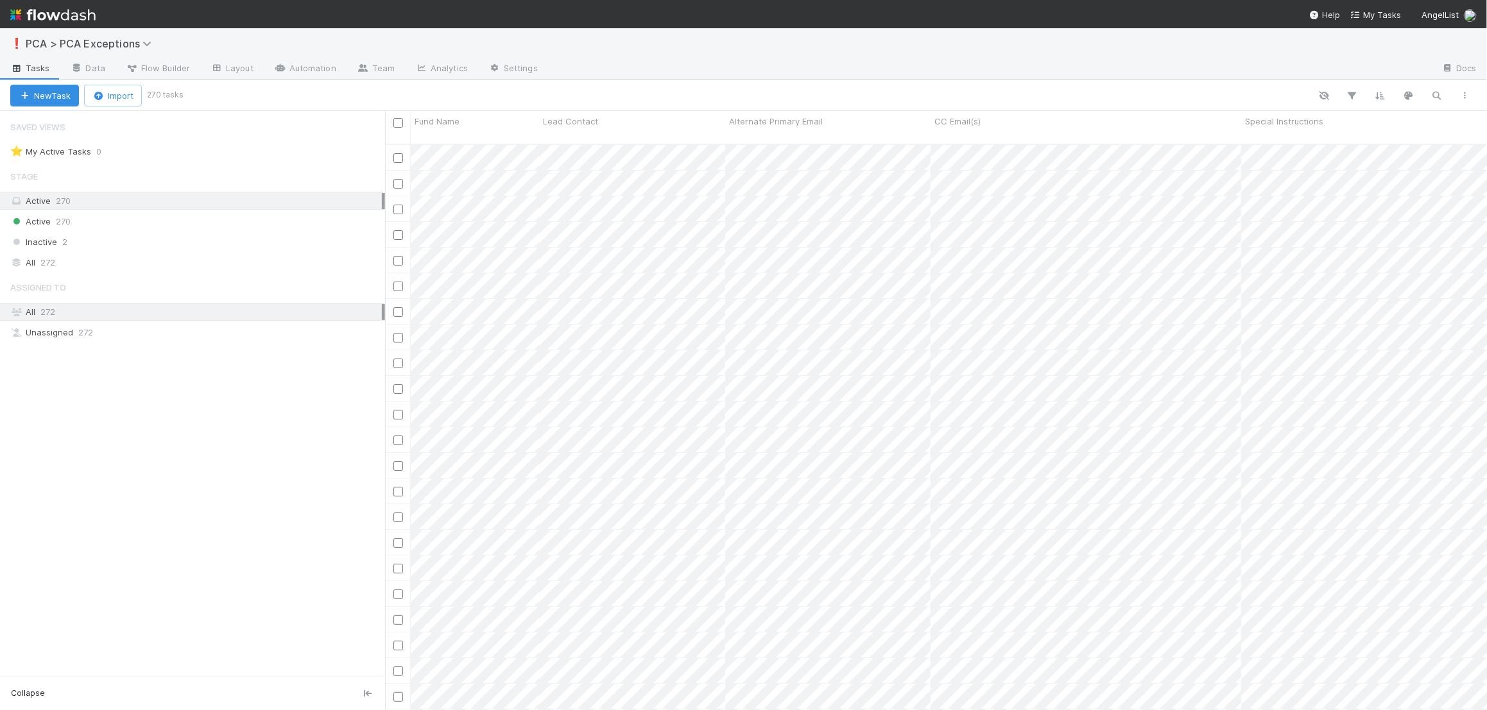
scroll to position [576, 1102]
click at [1438, 94] on icon "button" at bounding box center [1436, 96] width 13 height 12
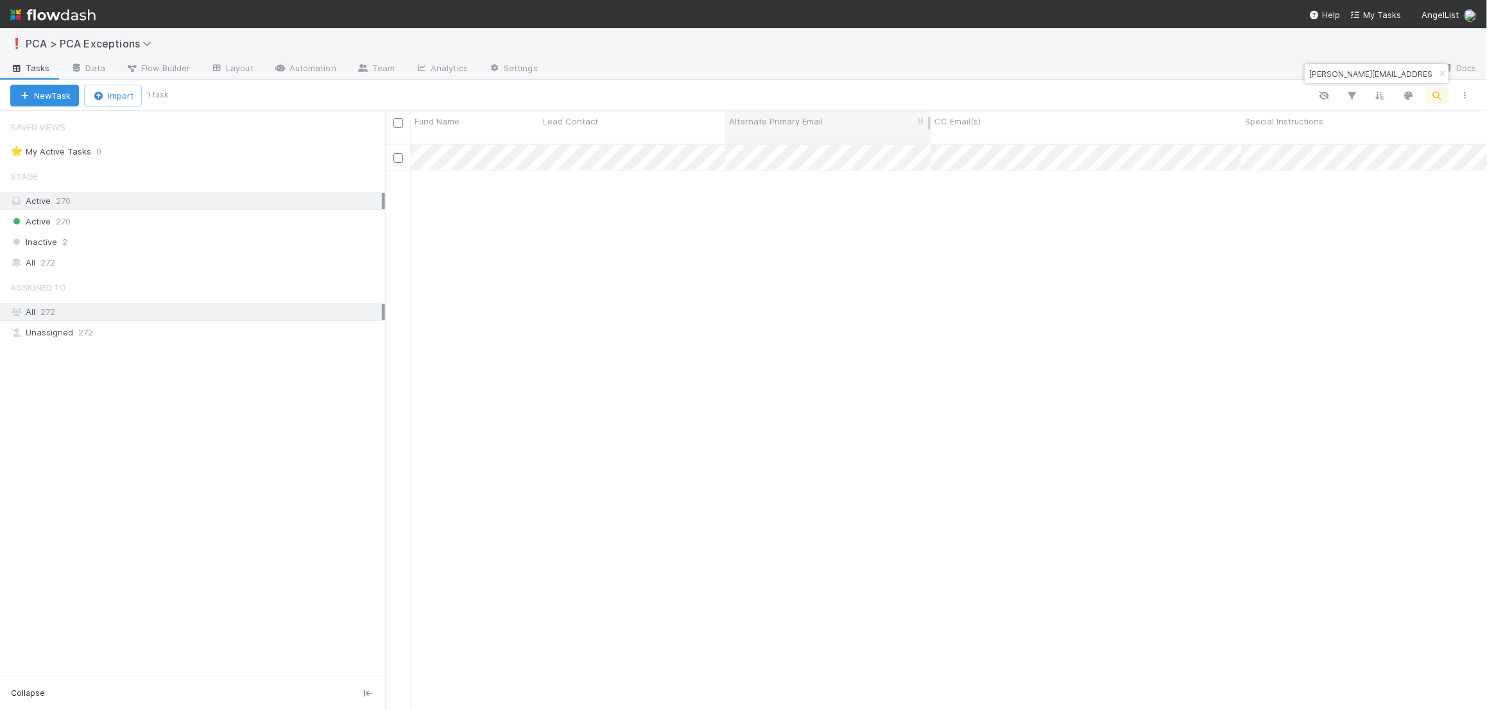
type input "[PERSON_NAME][EMAIL_ADDRESS][DOMAIN_NAME]"
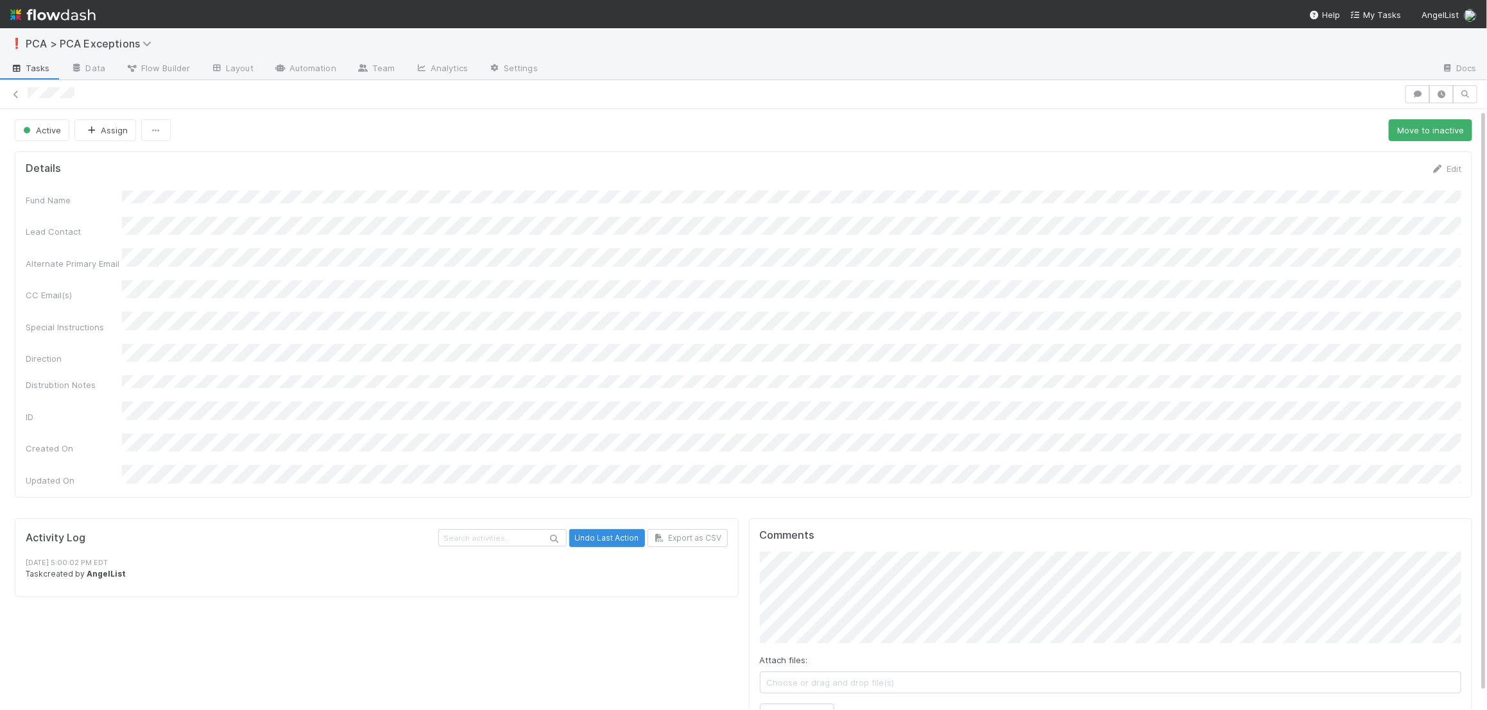
click at [199, 228] on div "Fund Name Lead Contact Alternate Primary Email CC Email(s) Special Instructions…" at bounding box center [743, 339] width 1435 height 296
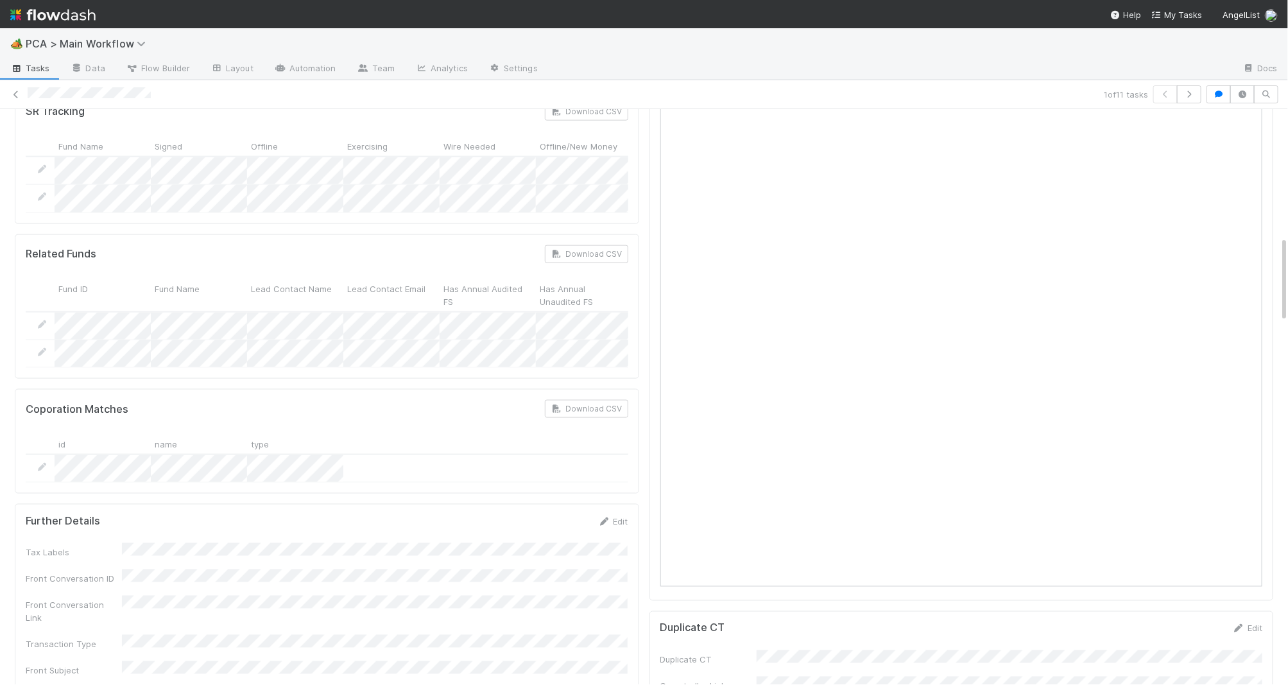
scroll to position [842, 0]
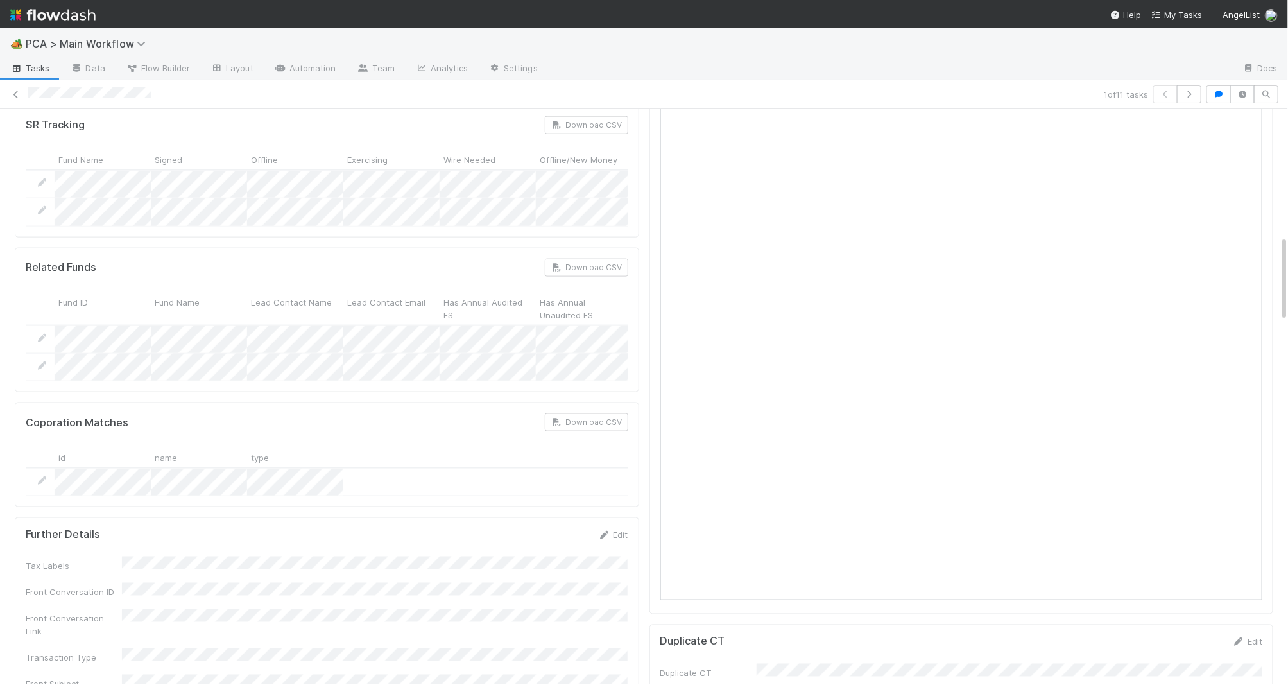
click at [62, 90] on div "1 of 11 tasks" at bounding box center [644, 94] width 1288 height 18
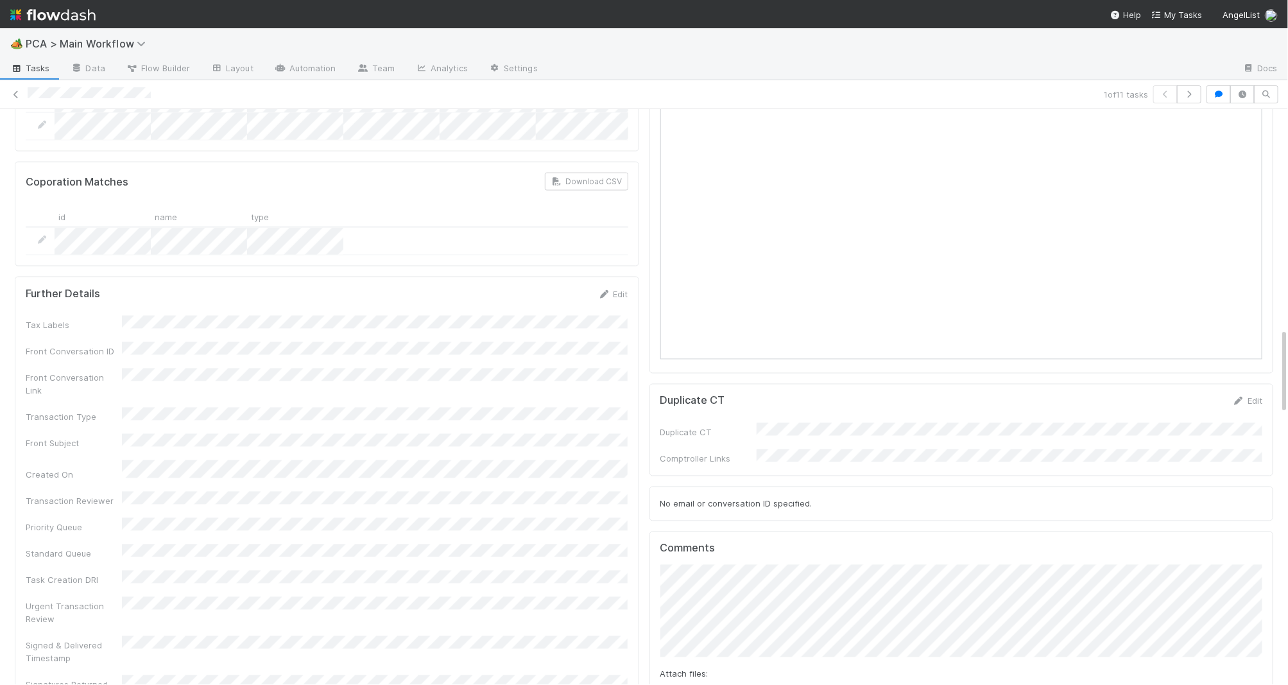
scroll to position [1460, 0]
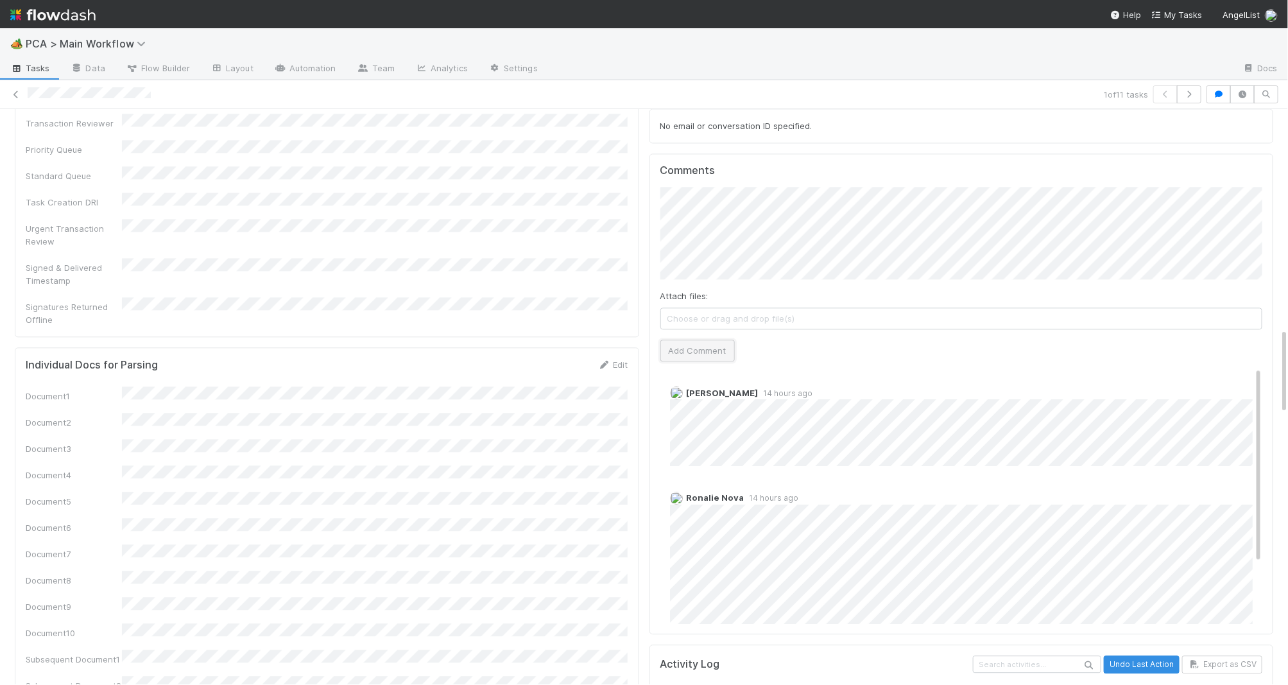
click at [712, 339] on button "Add Comment" at bounding box center [697, 350] width 74 height 22
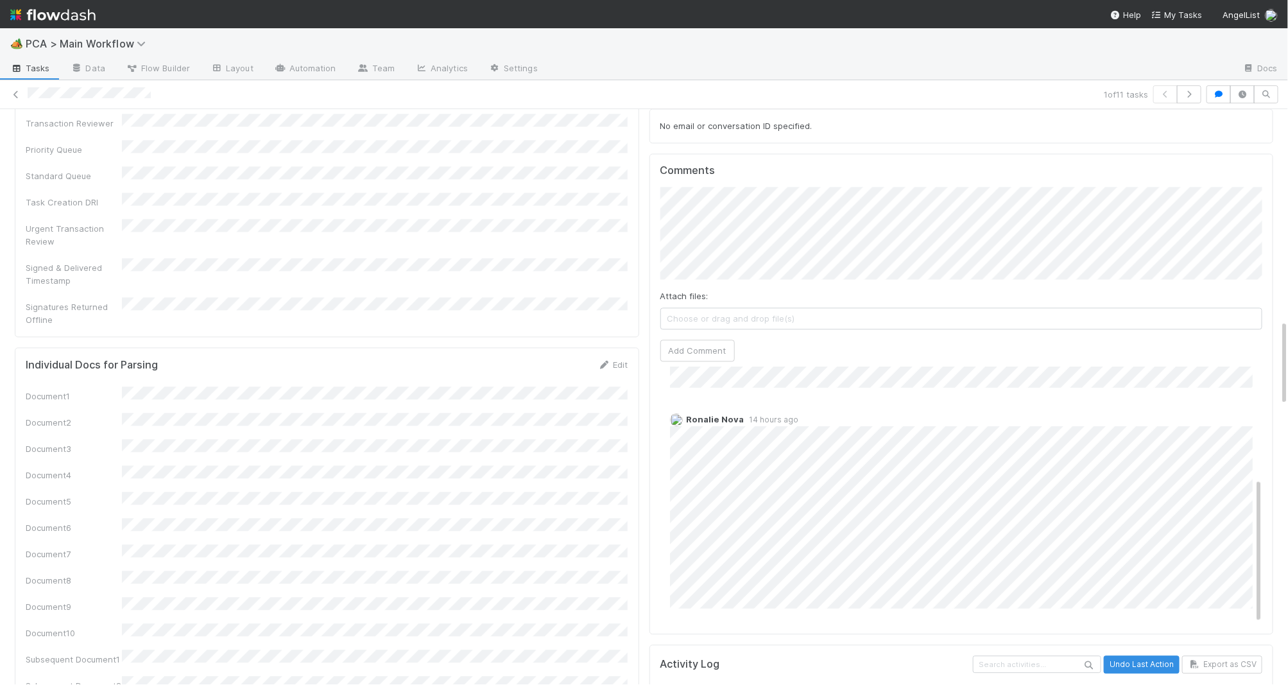
scroll to position [0, 0]
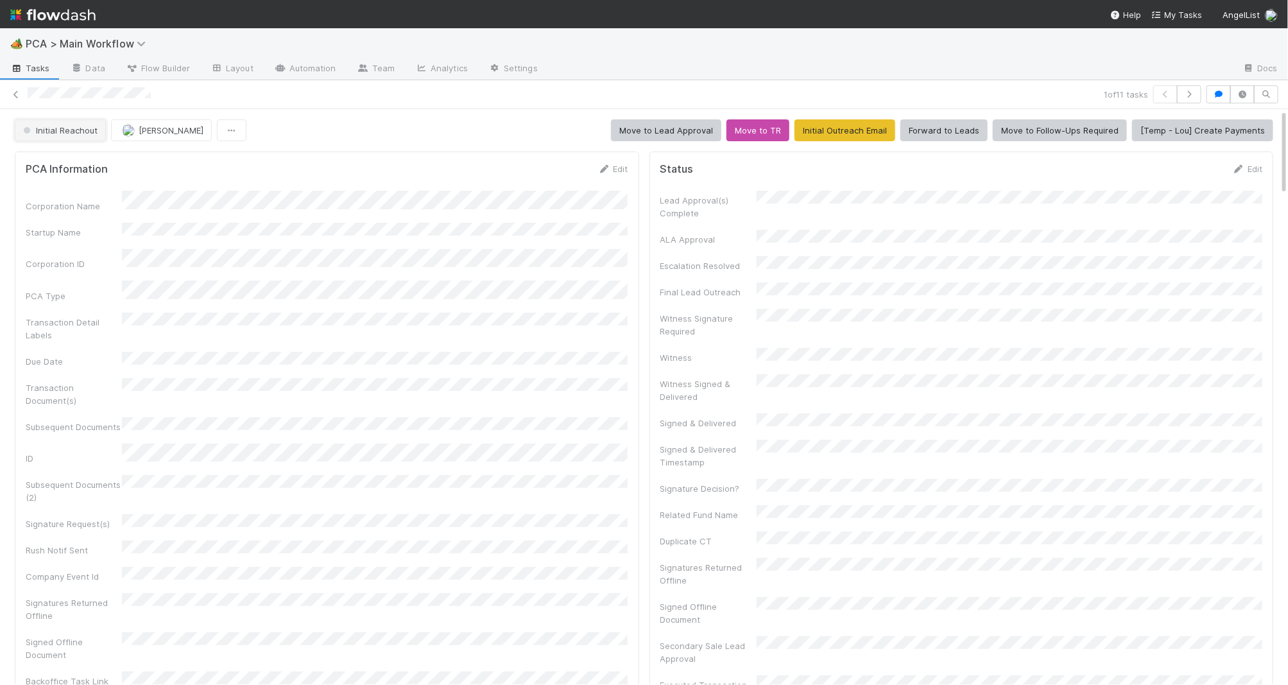
click at [59, 127] on span "Initial Reachout" at bounding box center [59, 130] width 77 height 10
click at [59, 152] on div at bounding box center [644, 342] width 1288 height 685
click at [218, 162] on div at bounding box center [644, 342] width 1288 height 685
click at [81, 134] on span "Initial Reachout" at bounding box center [59, 130] width 77 height 10
drag, startPoint x: 83, startPoint y: 165, endPoint x: 96, endPoint y: 147, distance: 21.7
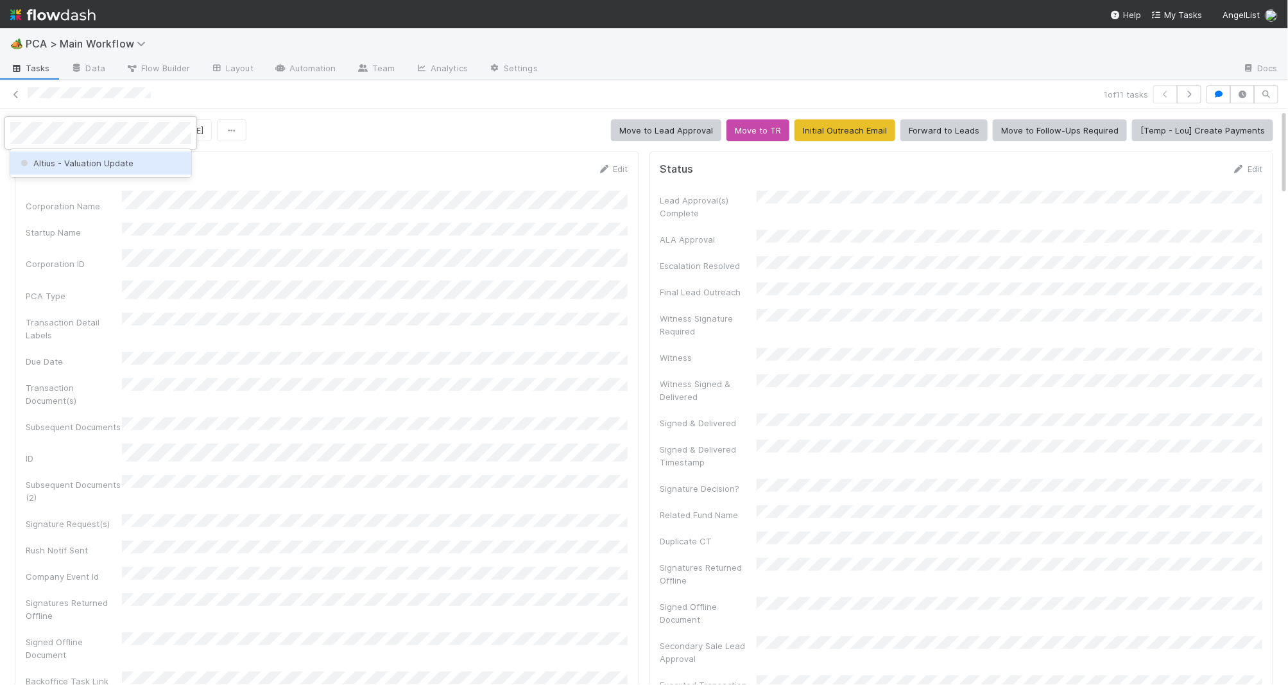
click at [83, 165] on span "Altius - Valuation Update" at bounding box center [75, 163] width 115 height 10
click at [67, 17] on img at bounding box center [52, 15] width 85 height 22
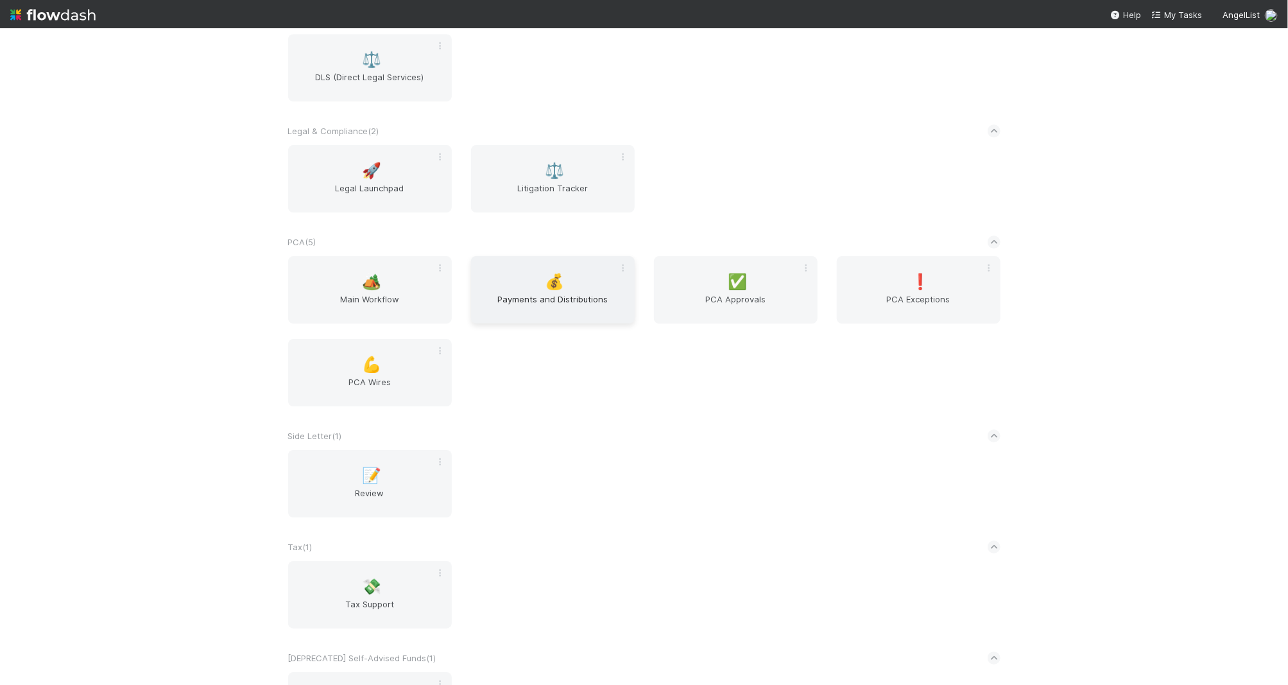
scroll to position [2260, 0]
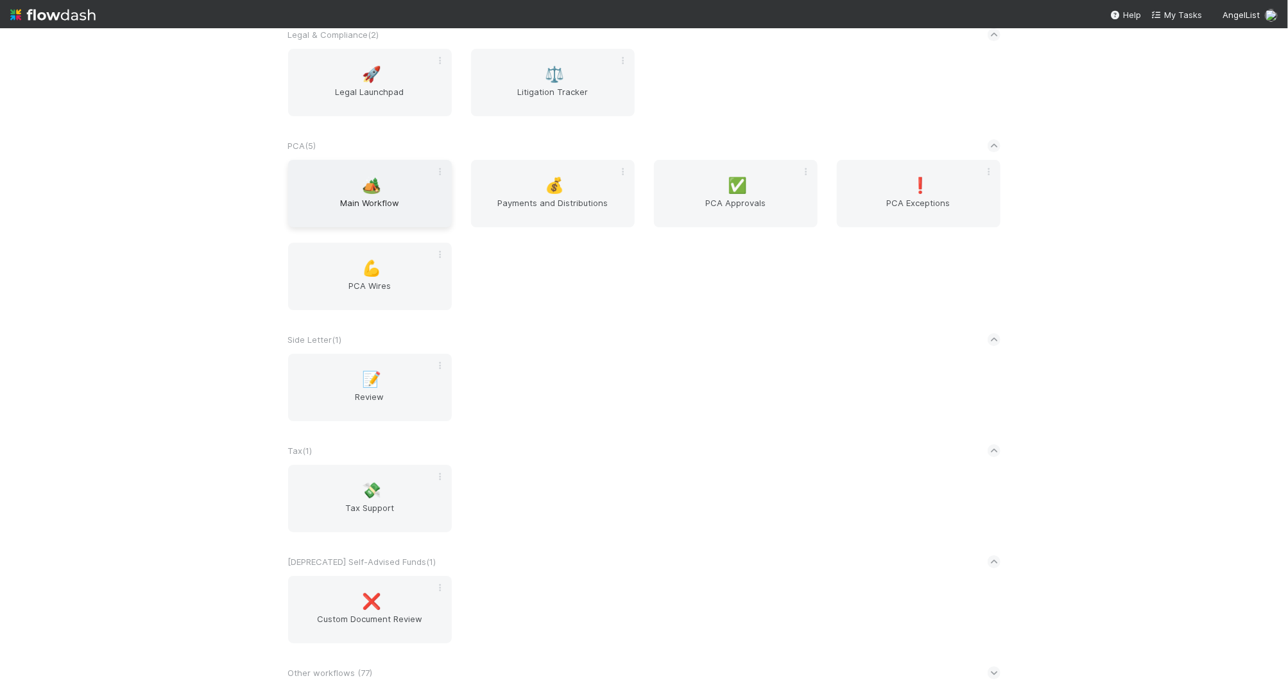
click at [383, 186] on div "🏕️ Main Workflow" at bounding box center [370, 193] width 164 height 67
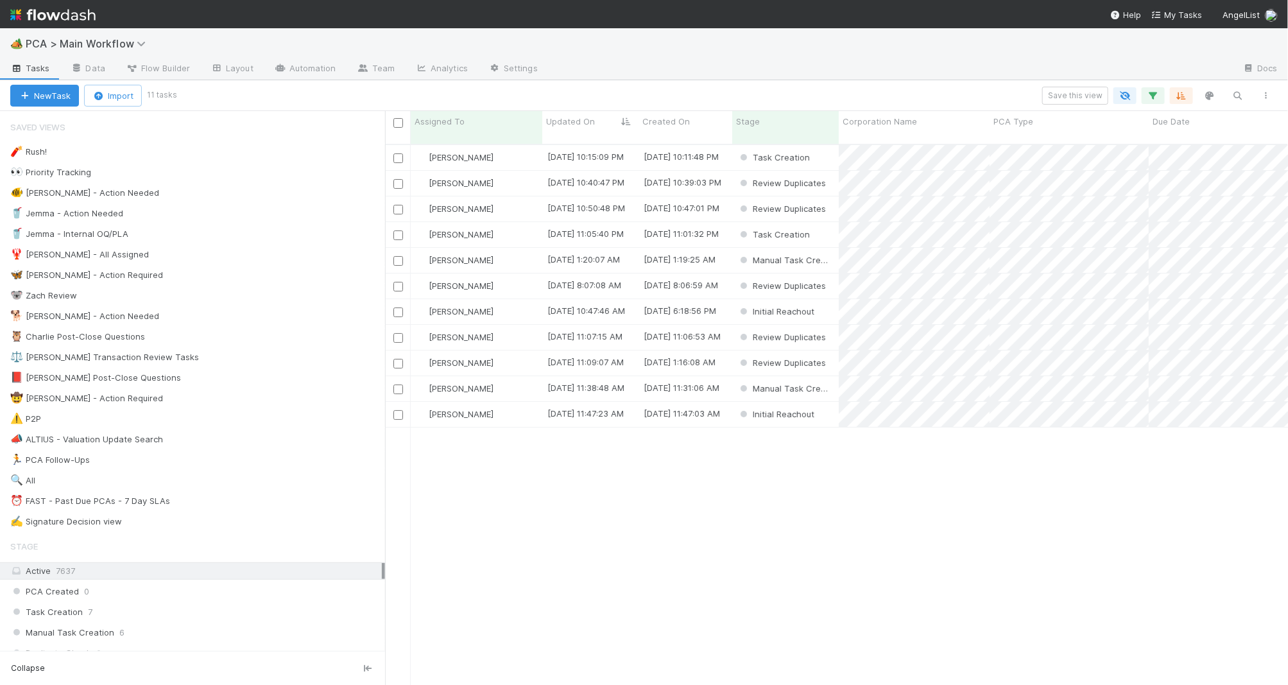
scroll to position [1, 1]
